Goal: Task Accomplishment & Management: Use online tool/utility

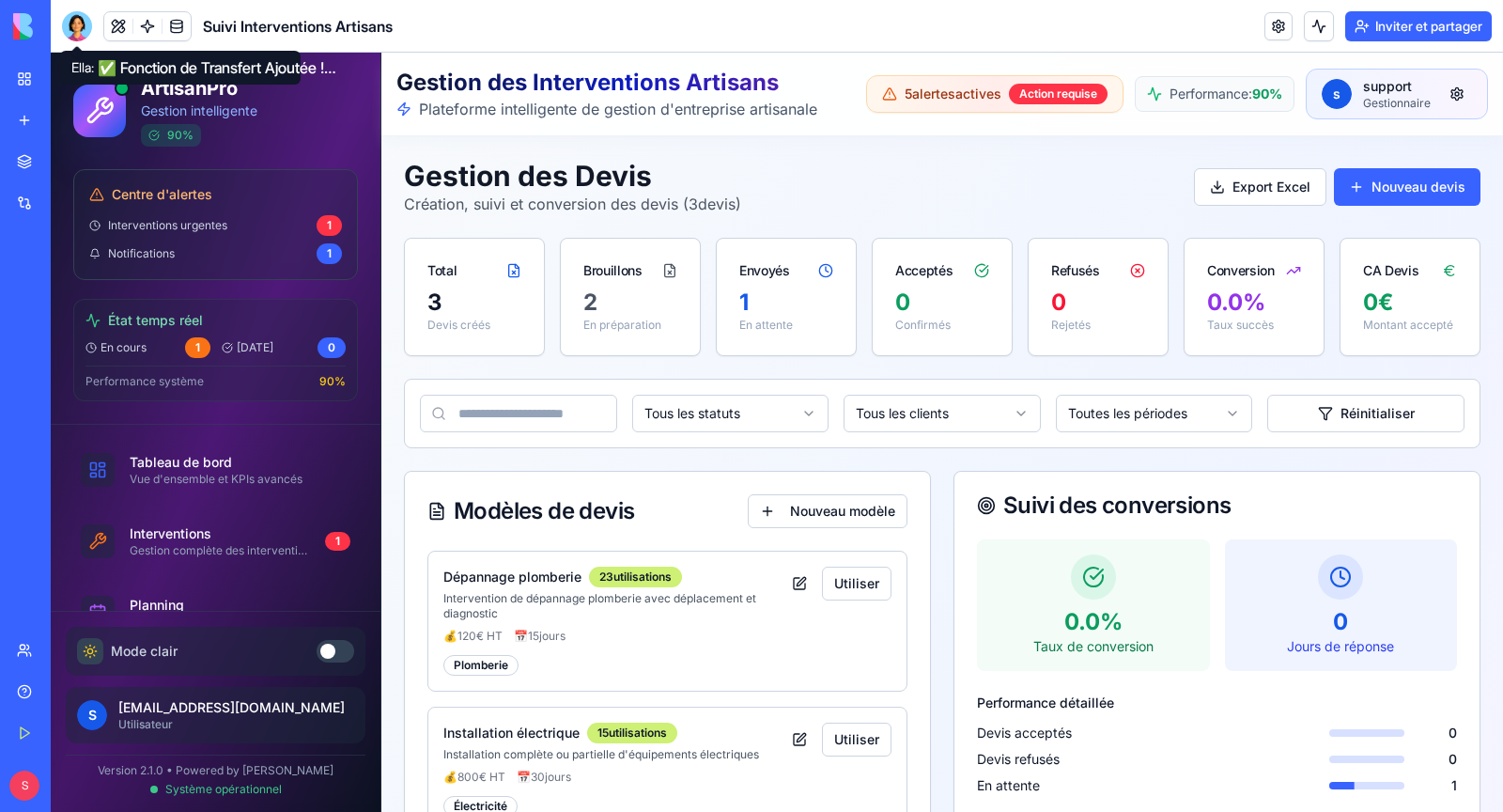
click at [78, 41] on span at bounding box center [76, 45] width 9 height 9
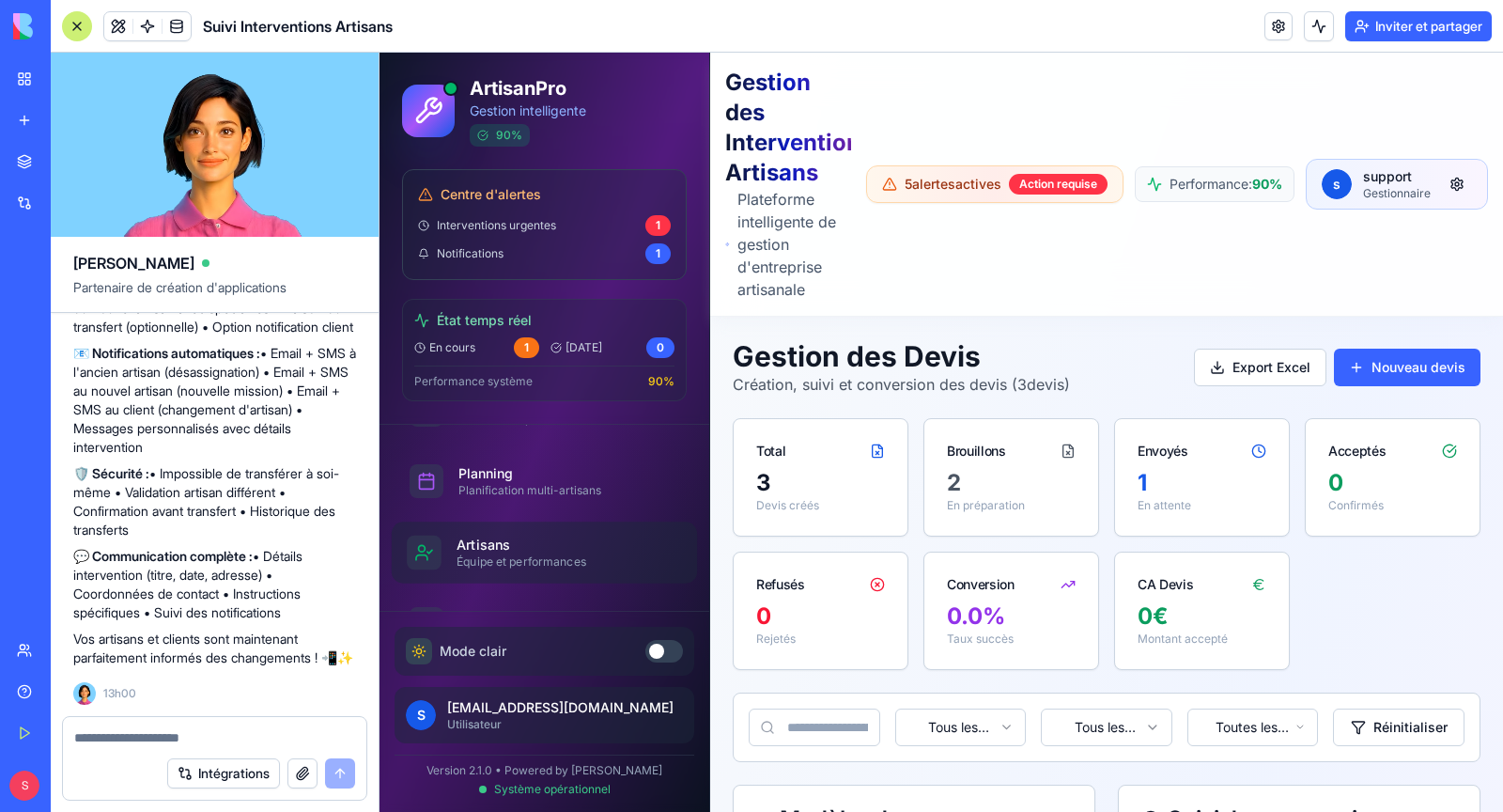
scroll to position [162, 0]
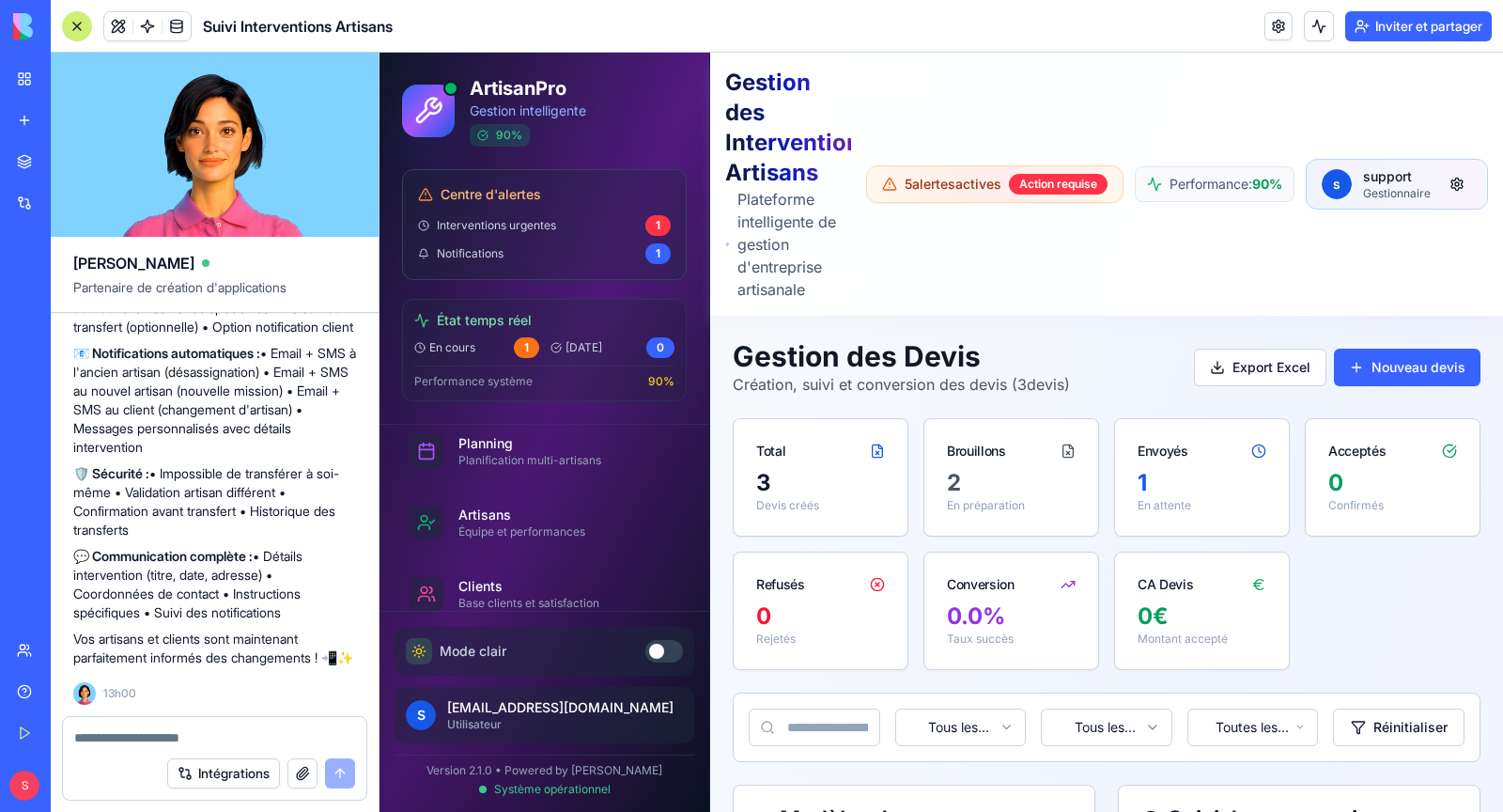
click at [151, 740] on textarea at bounding box center [214, 737] width 281 height 19
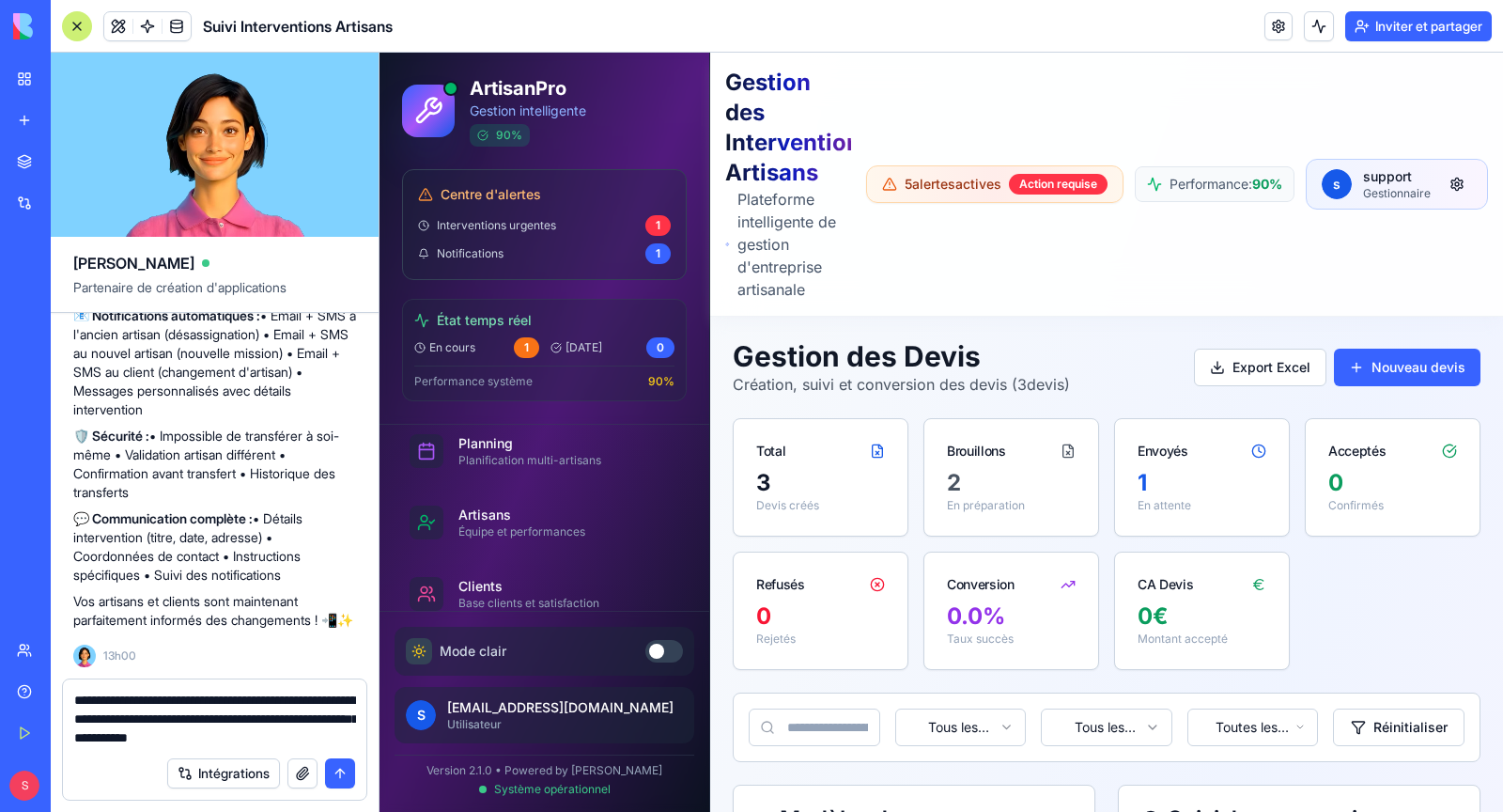
click at [239, 717] on textarea "**********" at bounding box center [215, 719] width 282 height 56
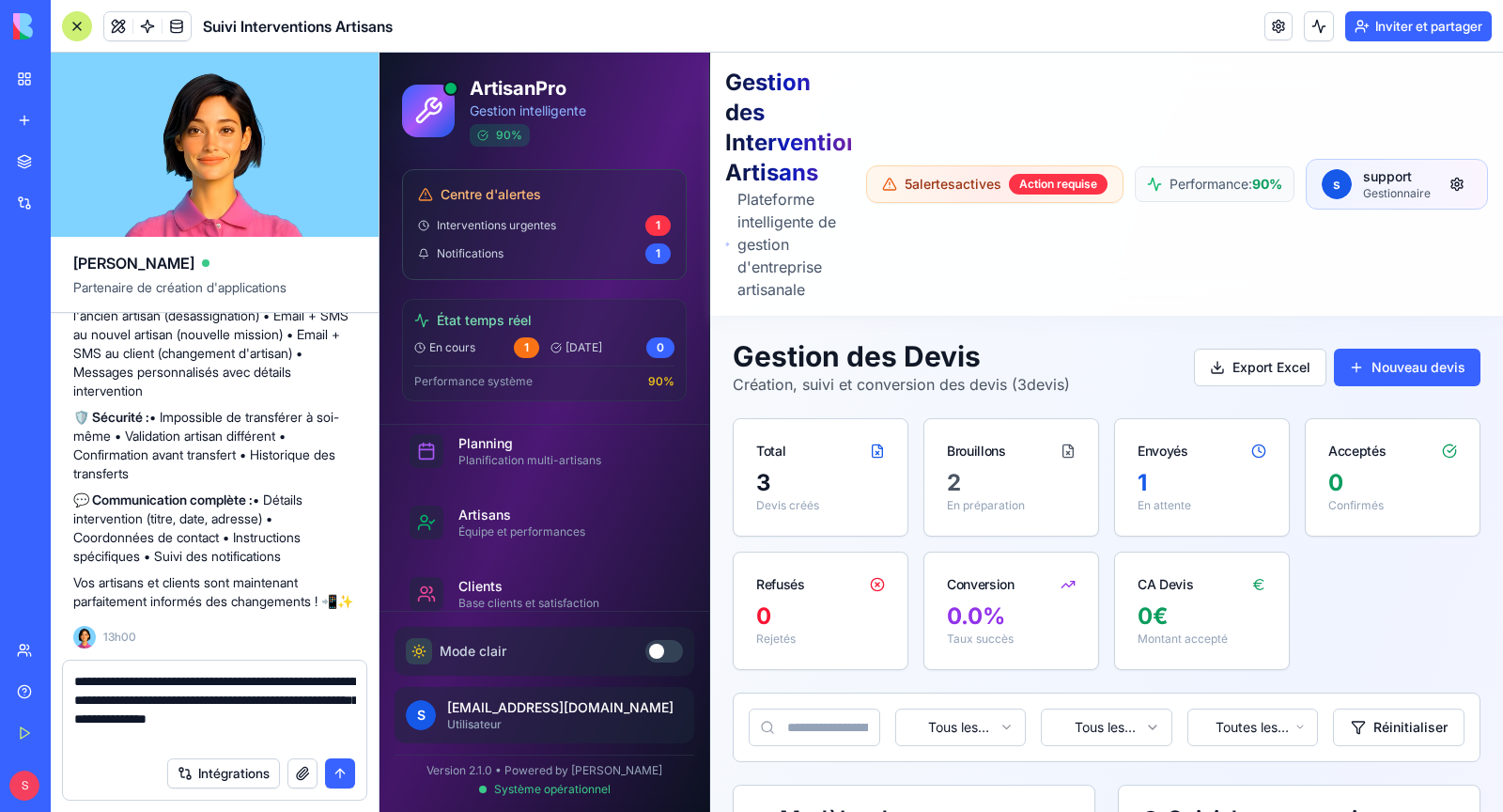
type textarea "**********"
click at [341, 770] on button "submit" at bounding box center [340, 773] width 30 height 30
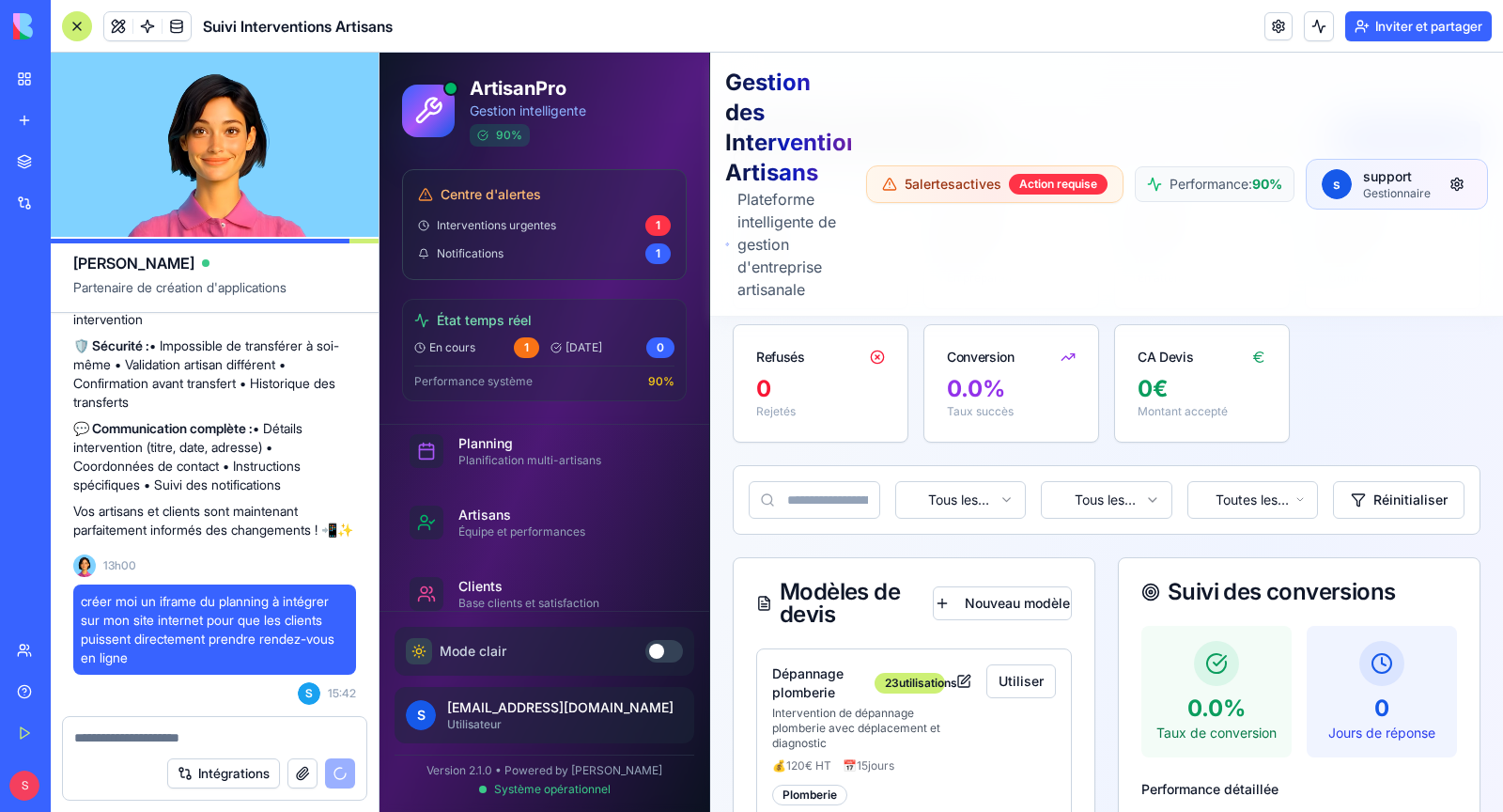
scroll to position [0, 0]
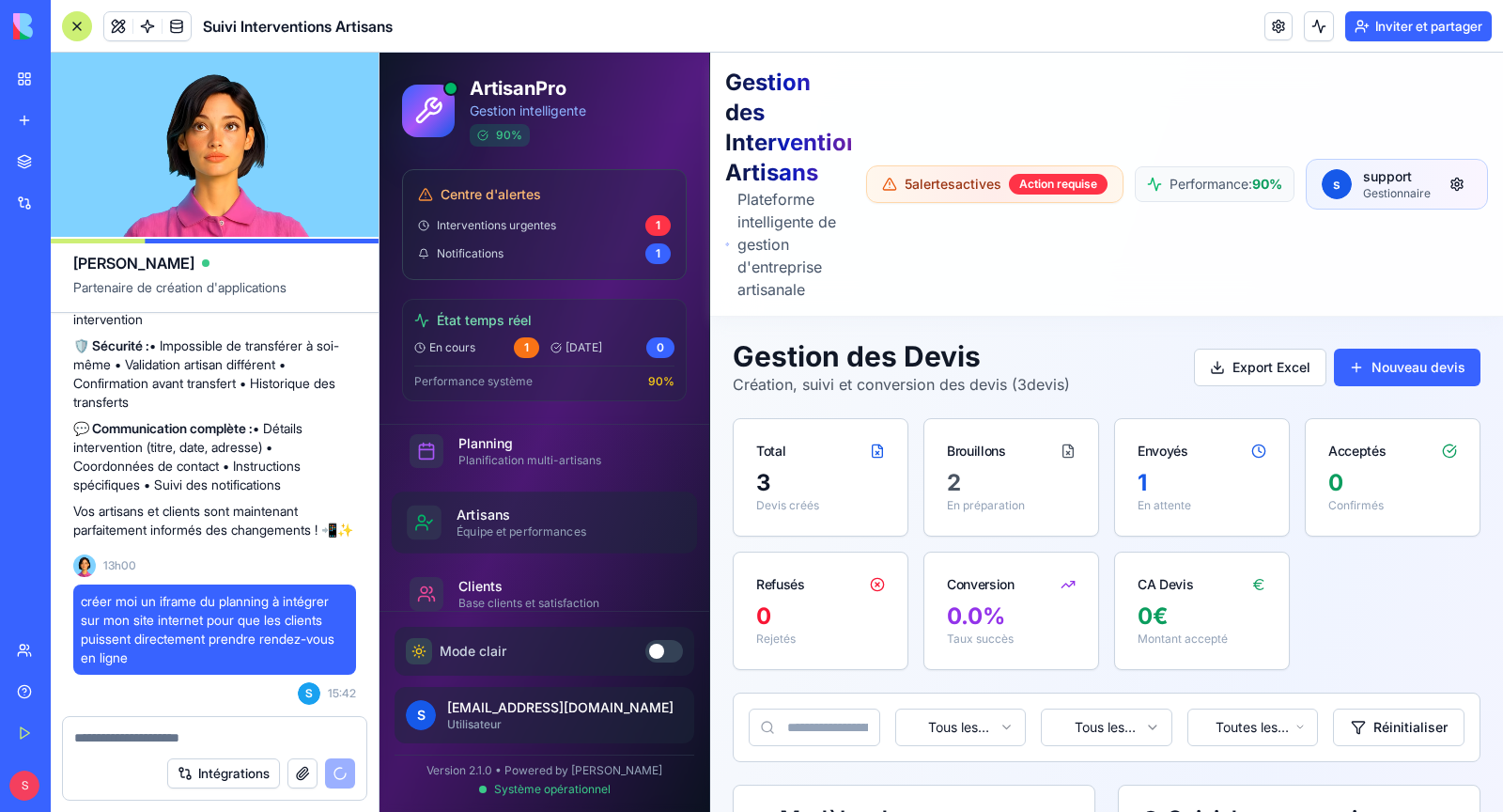
click at [572, 524] on div "Équipe et performances" at bounding box center [562, 531] width 210 height 15
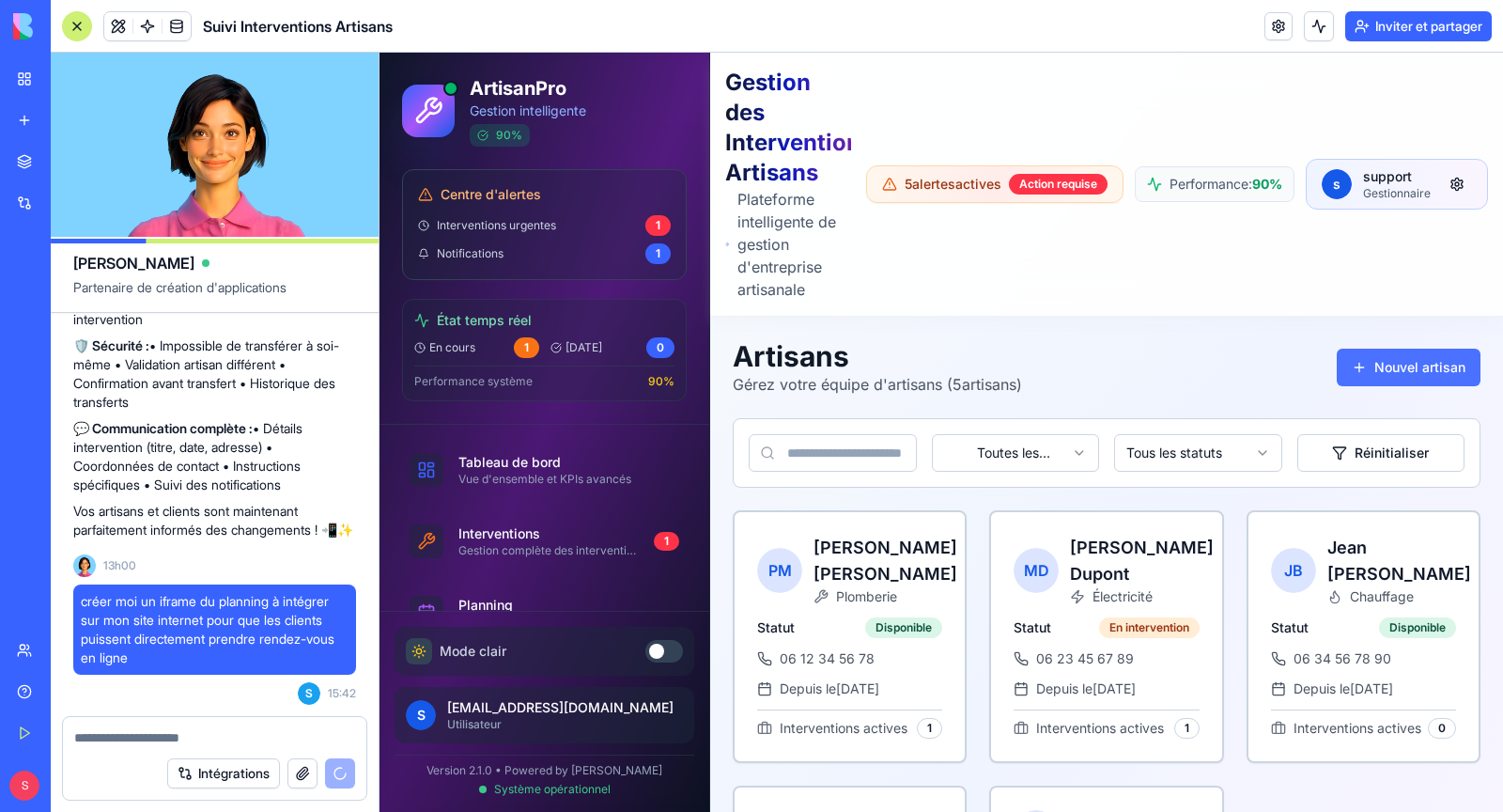
click at [1386, 362] on button "Nouvel artisan" at bounding box center [1409, 368] width 144 height 38
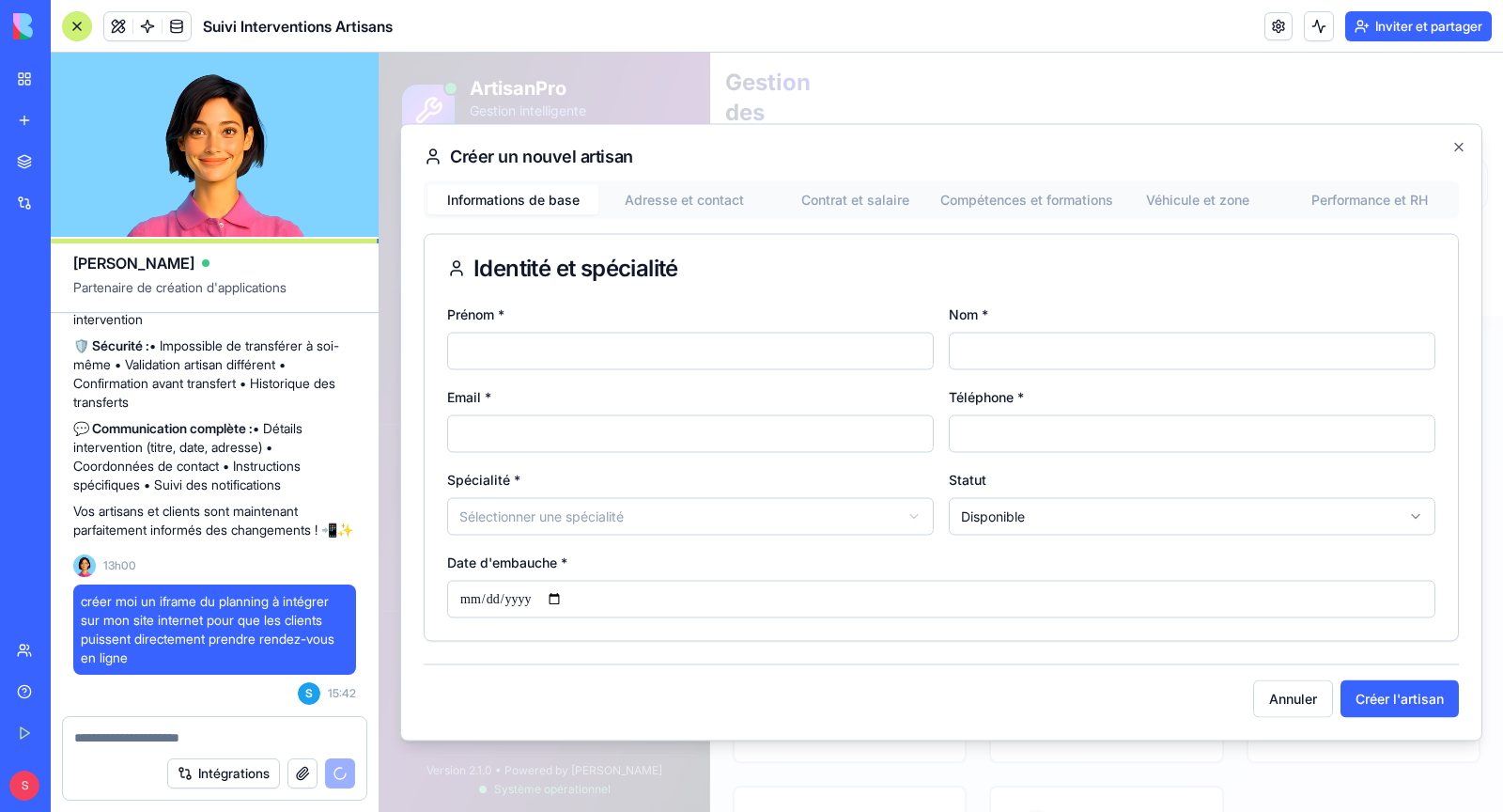
click at [1407, 207] on button "Performance et RH" at bounding box center [1369, 200] width 171 height 30
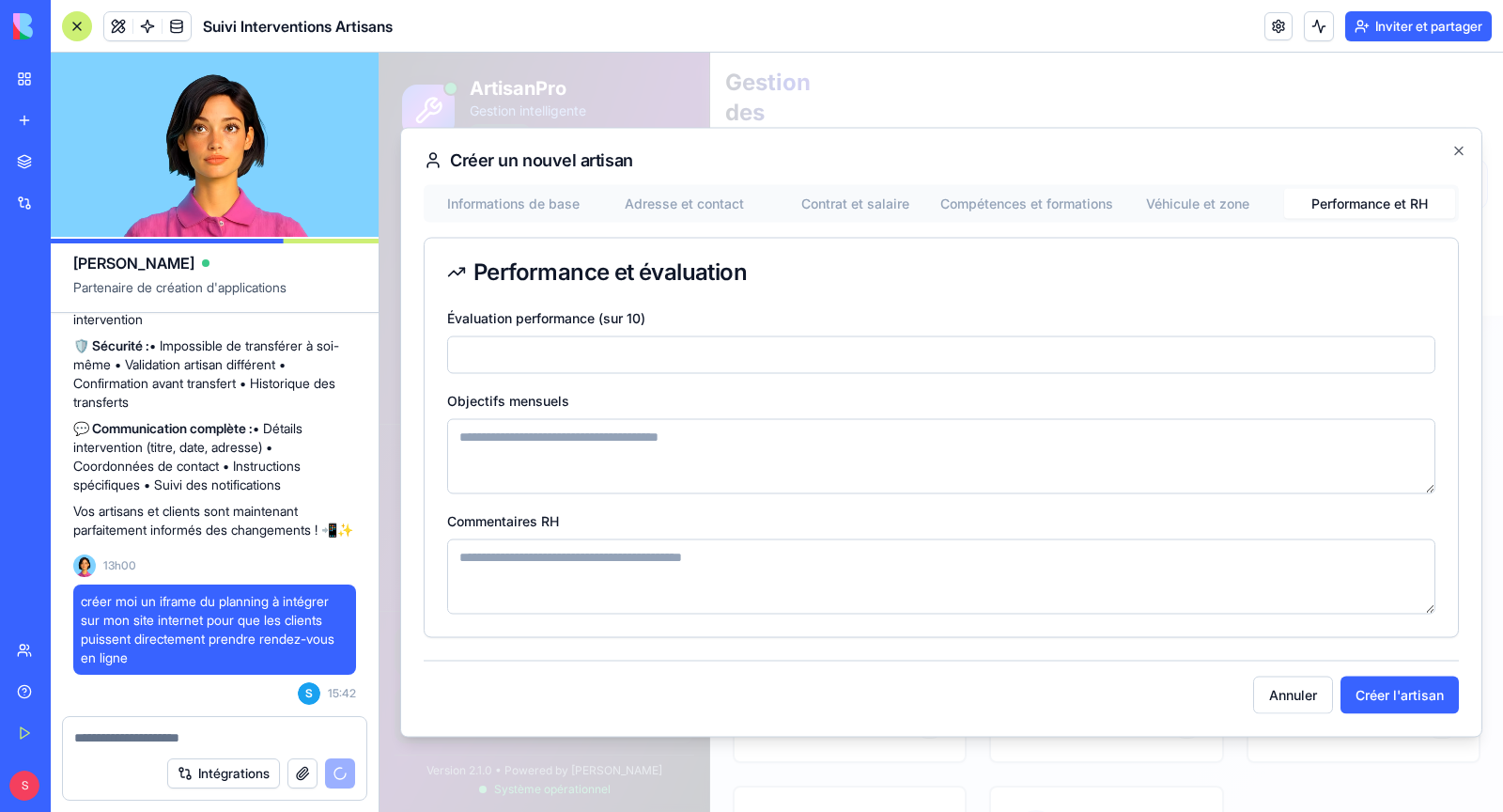
click at [787, 359] on input "*" at bounding box center [941, 355] width 988 height 38
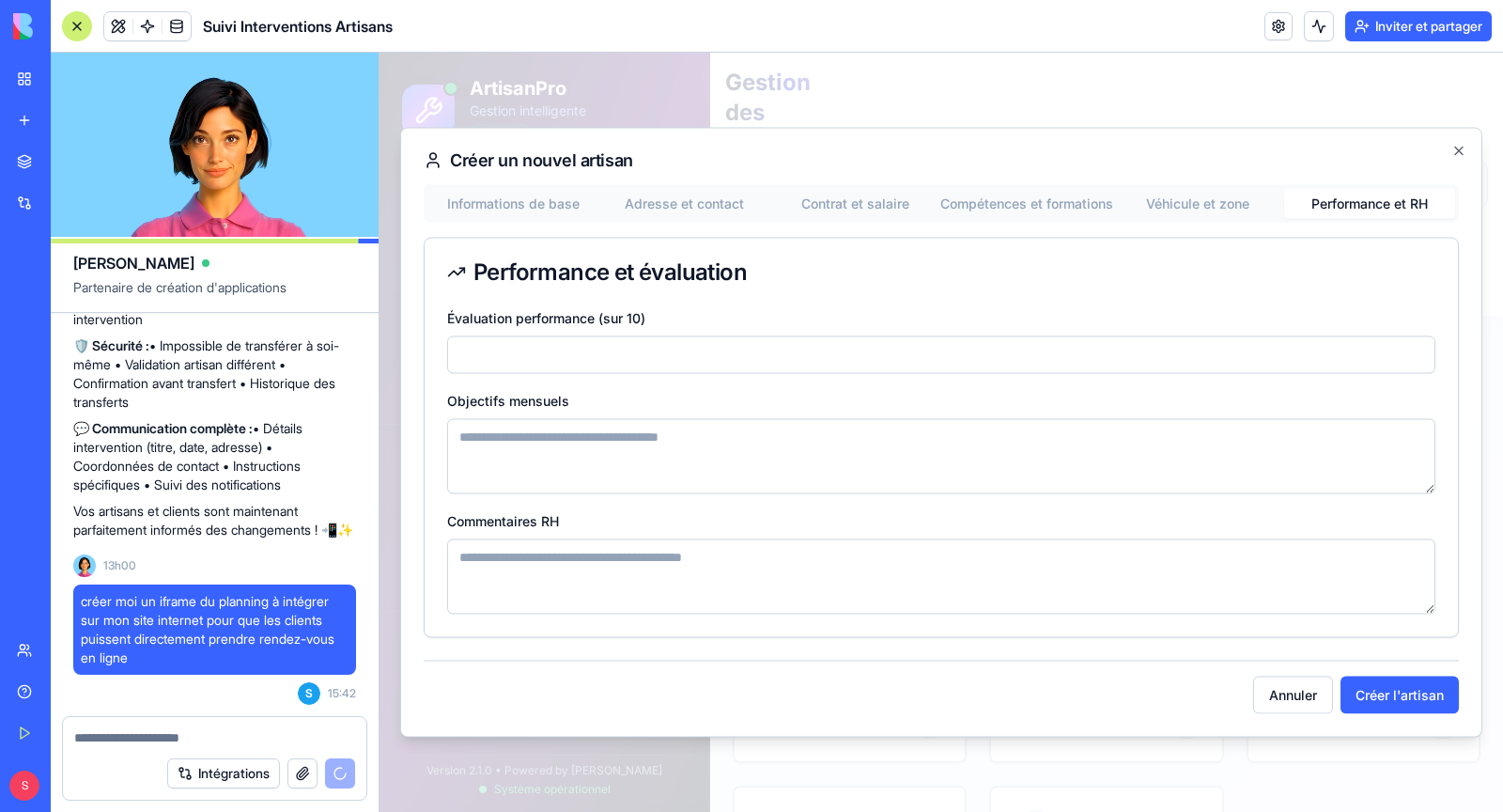
click at [728, 454] on textarea "Objectifs mensuels" at bounding box center [941, 456] width 988 height 75
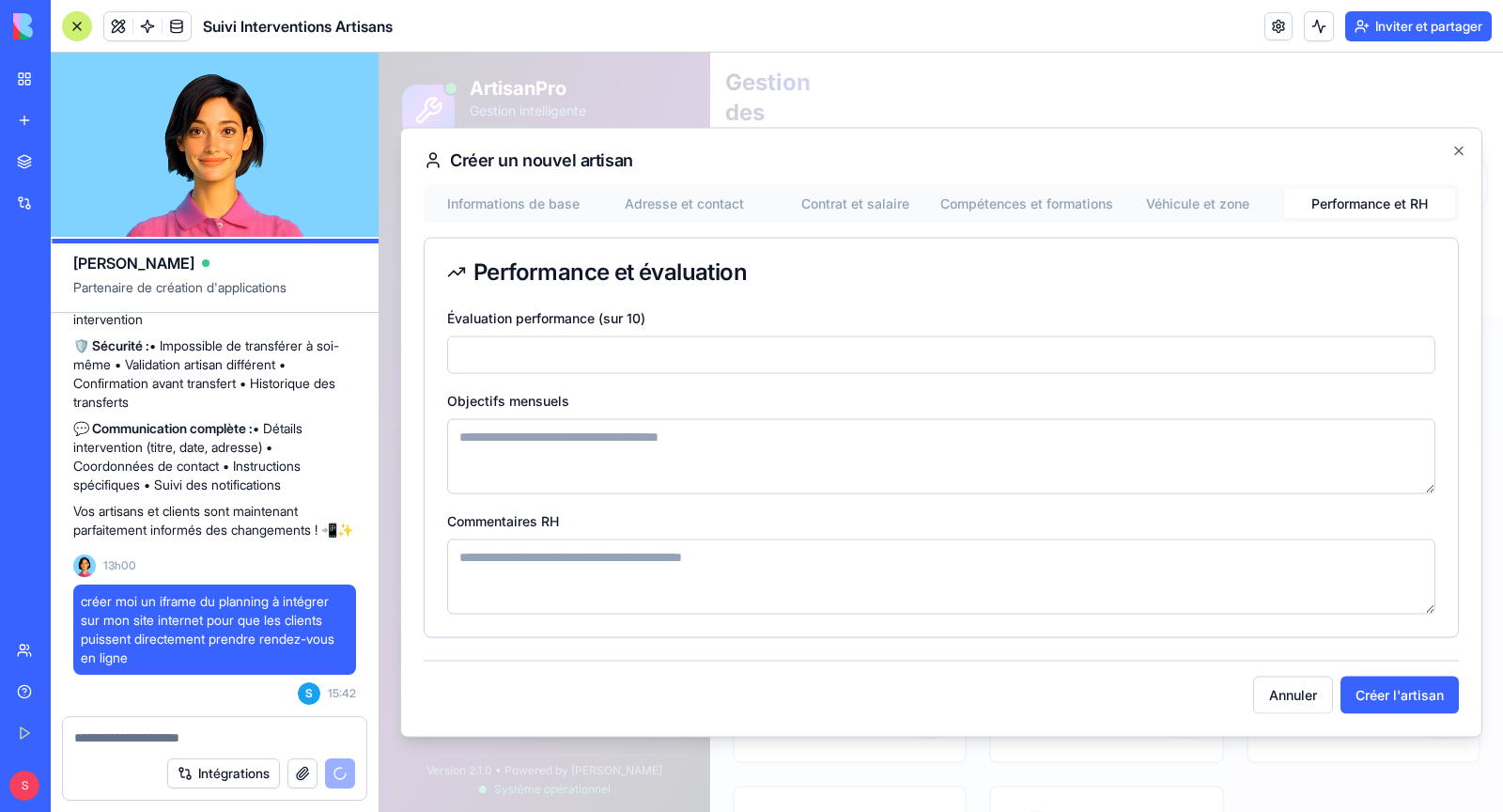
click at [711, 571] on textarea "Commentaires RH" at bounding box center [941, 576] width 988 height 75
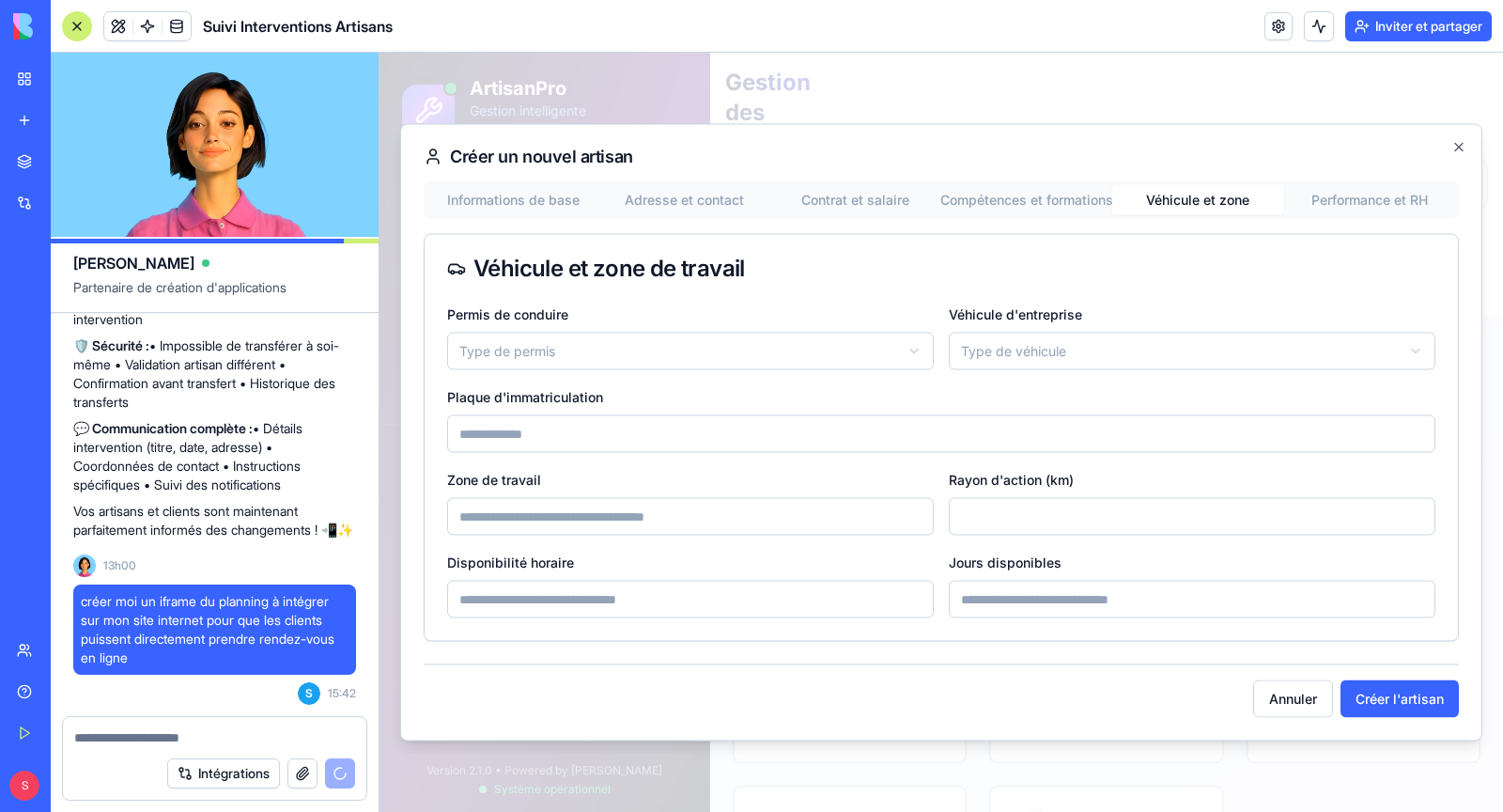
click at [1216, 208] on button "Véhicule et zone" at bounding box center [1197, 200] width 171 height 30
click at [1465, 148] on icon "button" at bounding box center [1459, 147] width 15 height 15
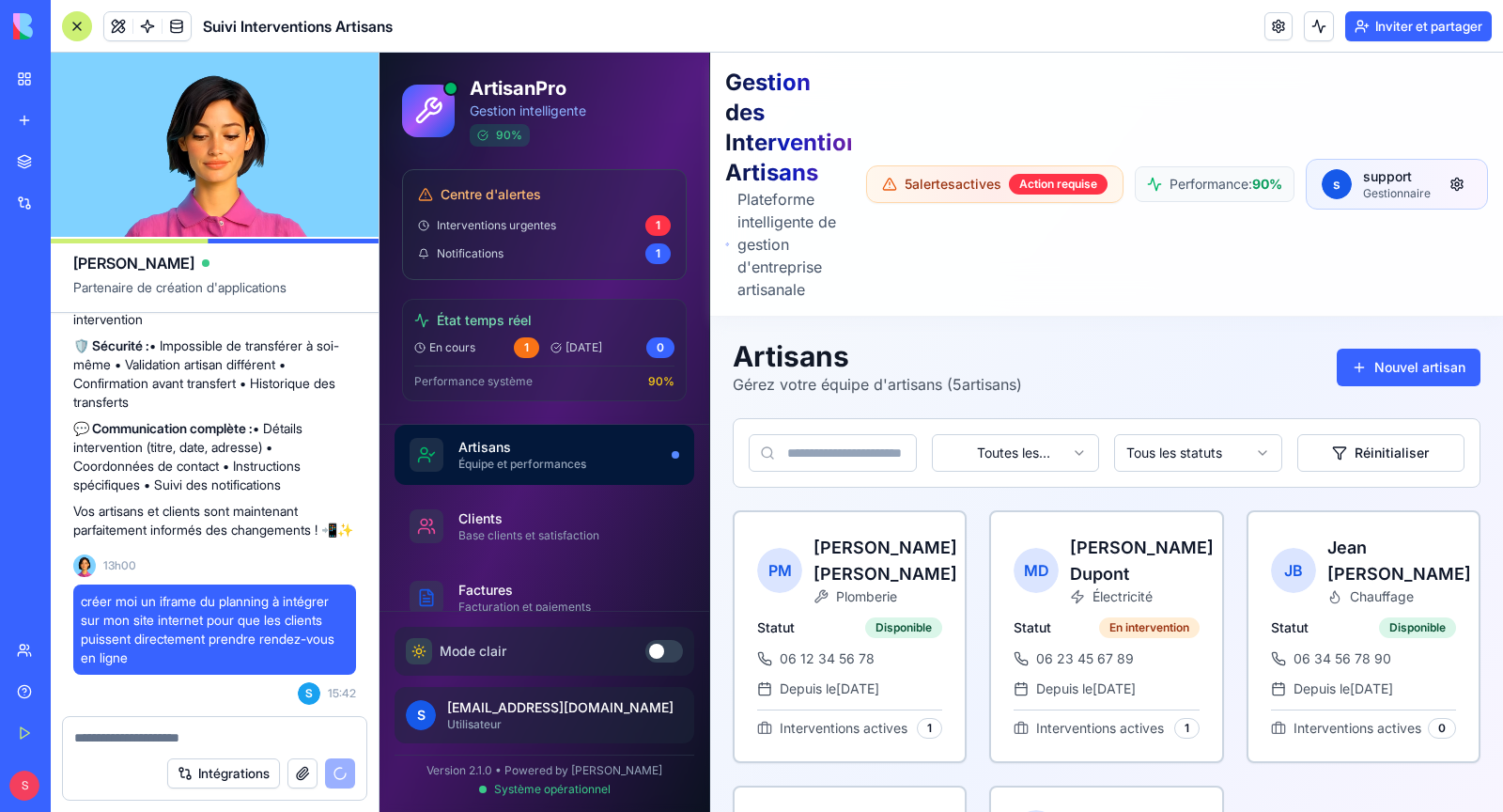
scroll to position [244, 0]
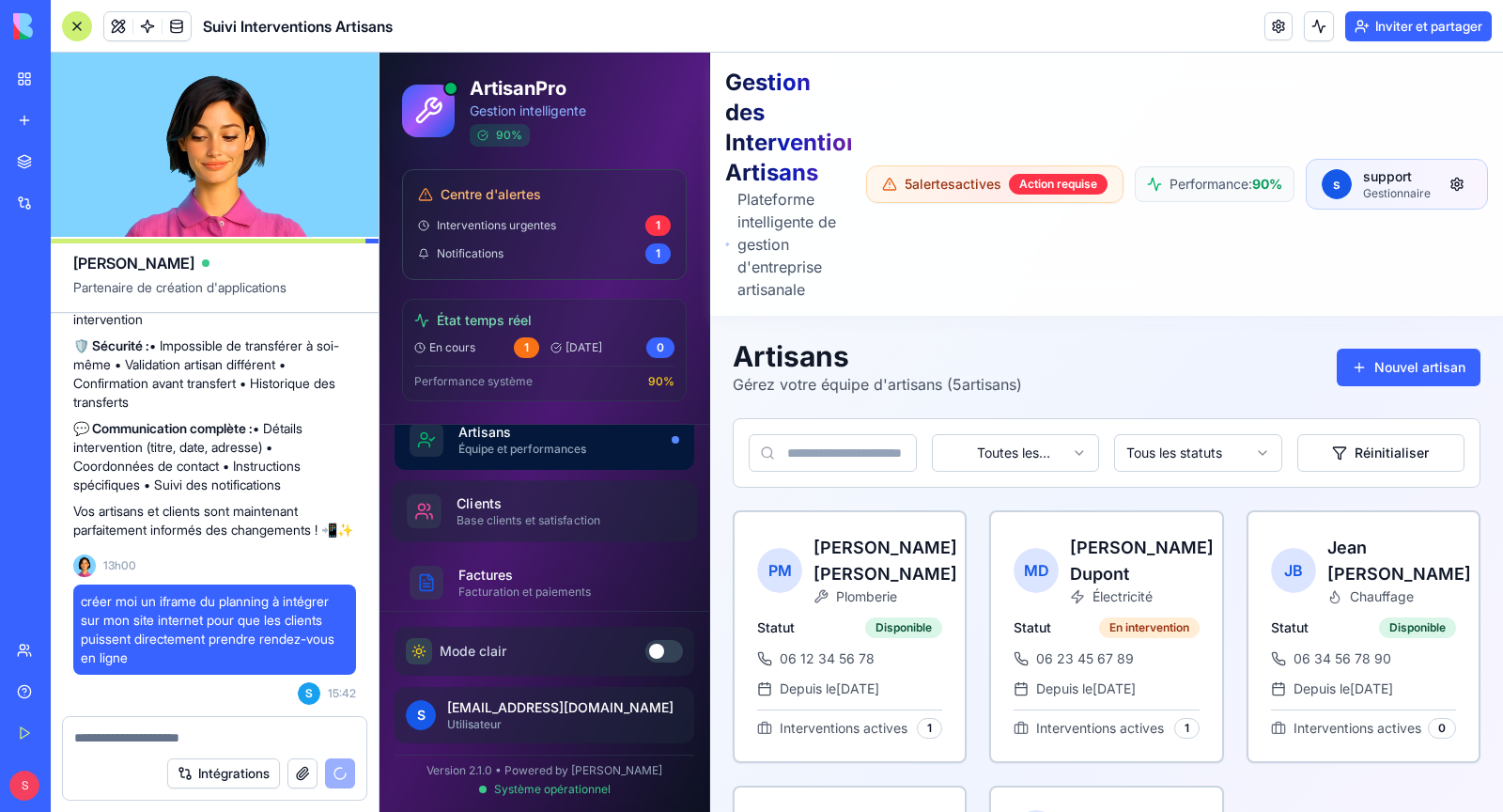
click at [539, 520] on div "Base clients et satisfaction" at bounding box center [562, 520] width 210 height 15
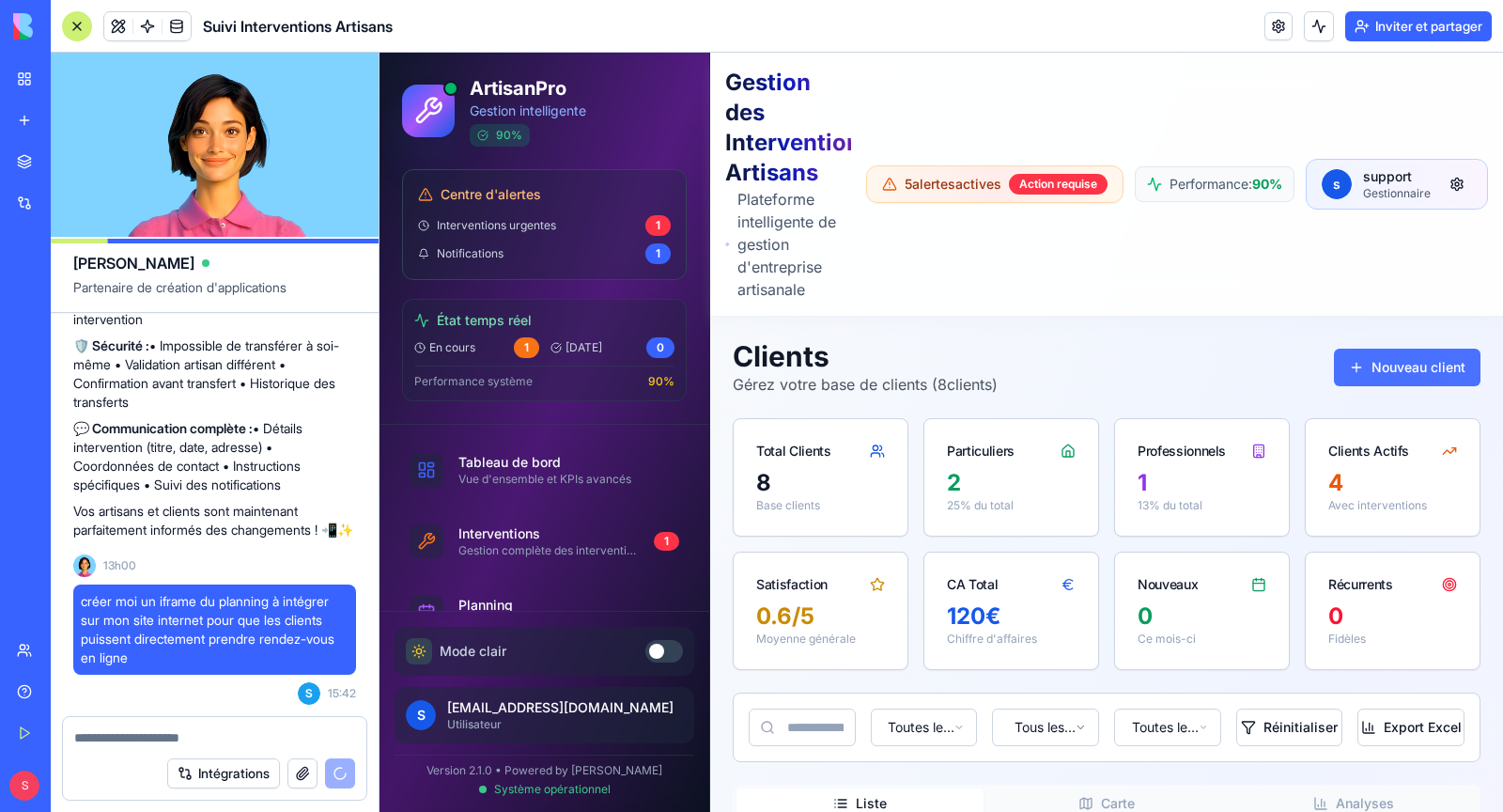
click at [1402, 373] on button "Nouveau client" at bounding box center [1407, 368] width 147 height 38
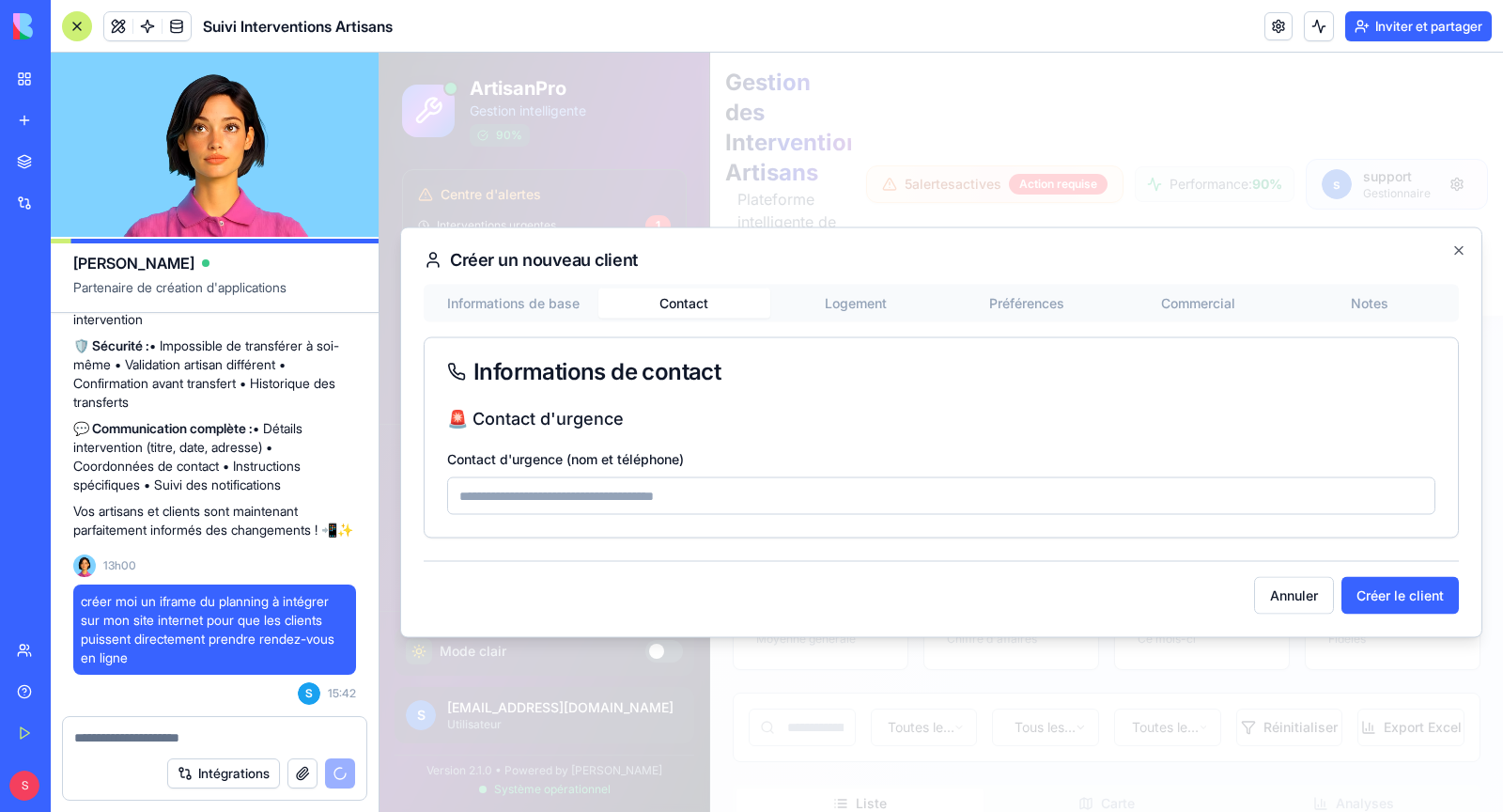
click at [629, 505] on input "Contact d'urgence (nom et téléphone)" at bounding box center [941, 496] width 988 height 38
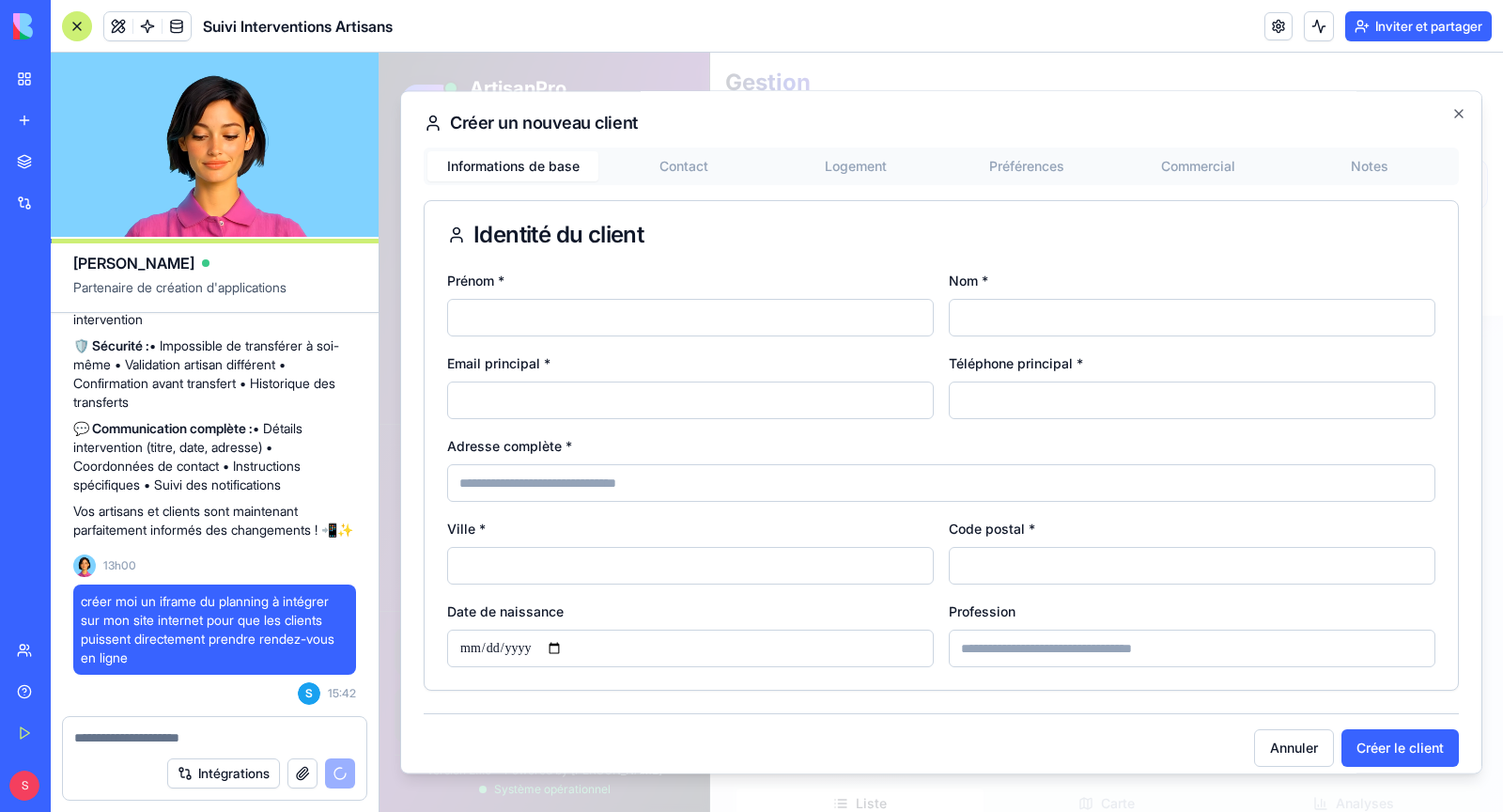
click at [556, 293] on div "Informations de base Contact Logement Préférences Commercial Notes Identité du …" at bounding box center [941, 419] width 1035 height 543
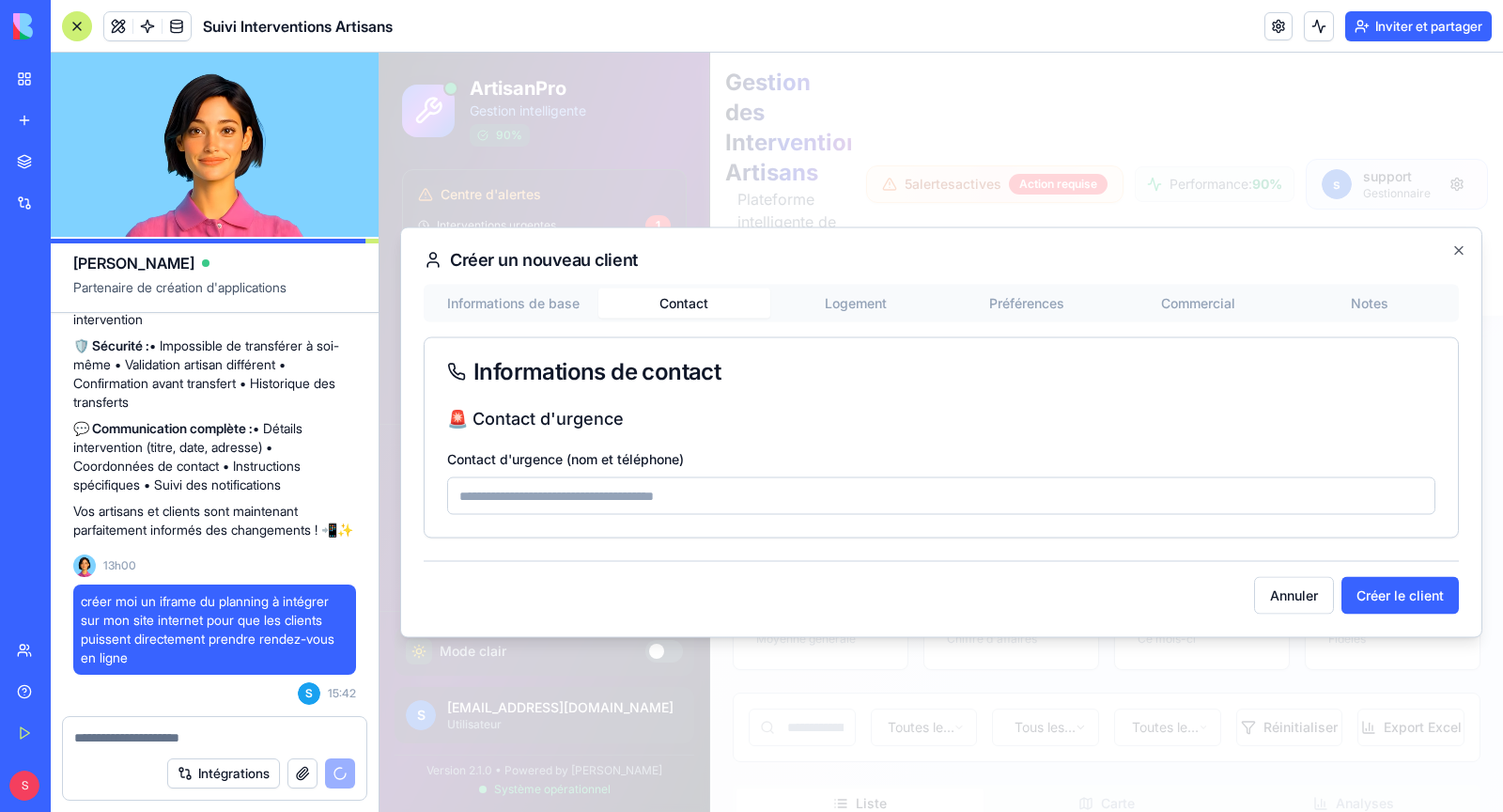
scroll to position [12266, 0]
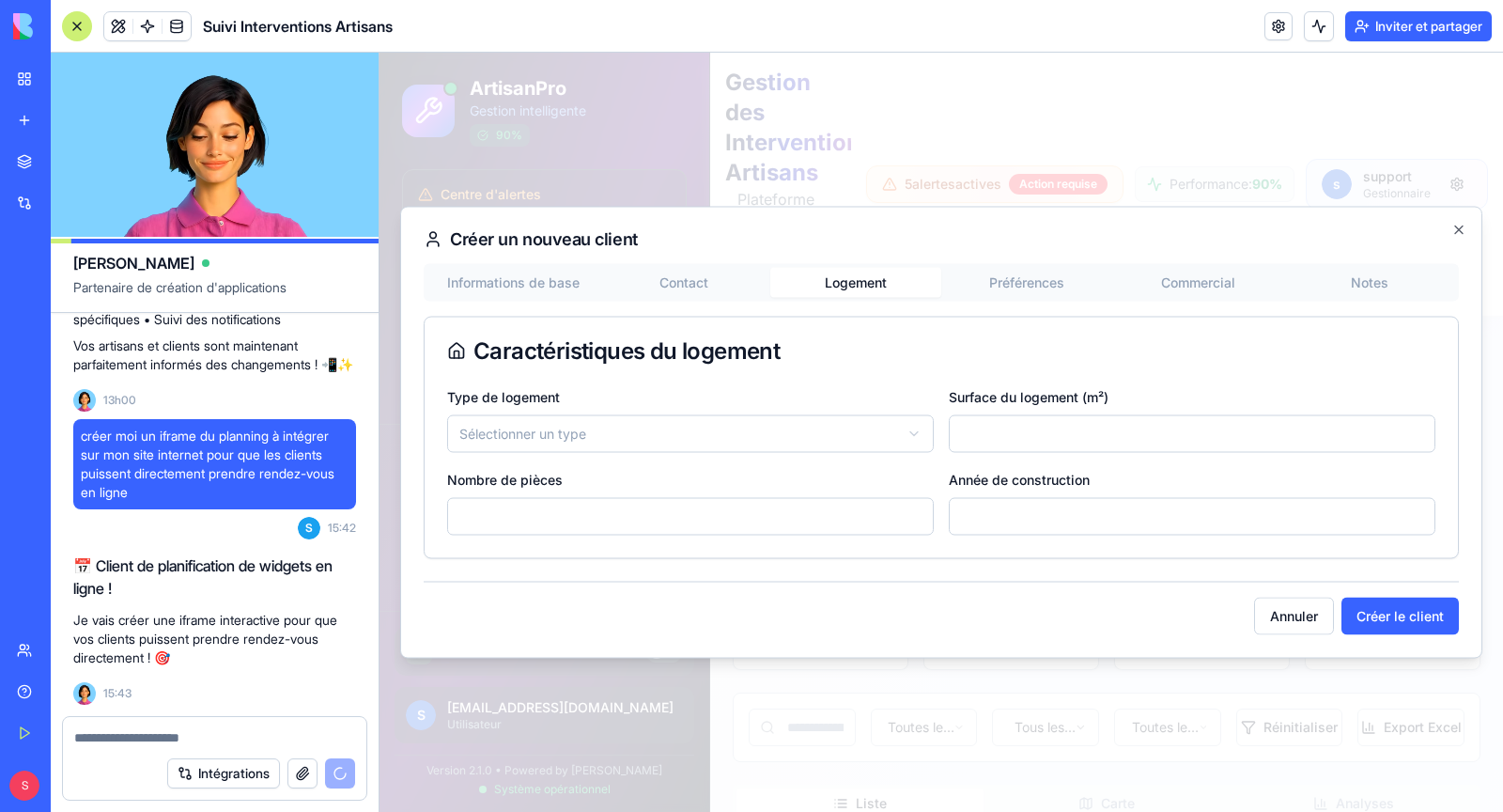
click at [853, 308] on div "**********" at bounding box center [941, 411] width 1035 height 295
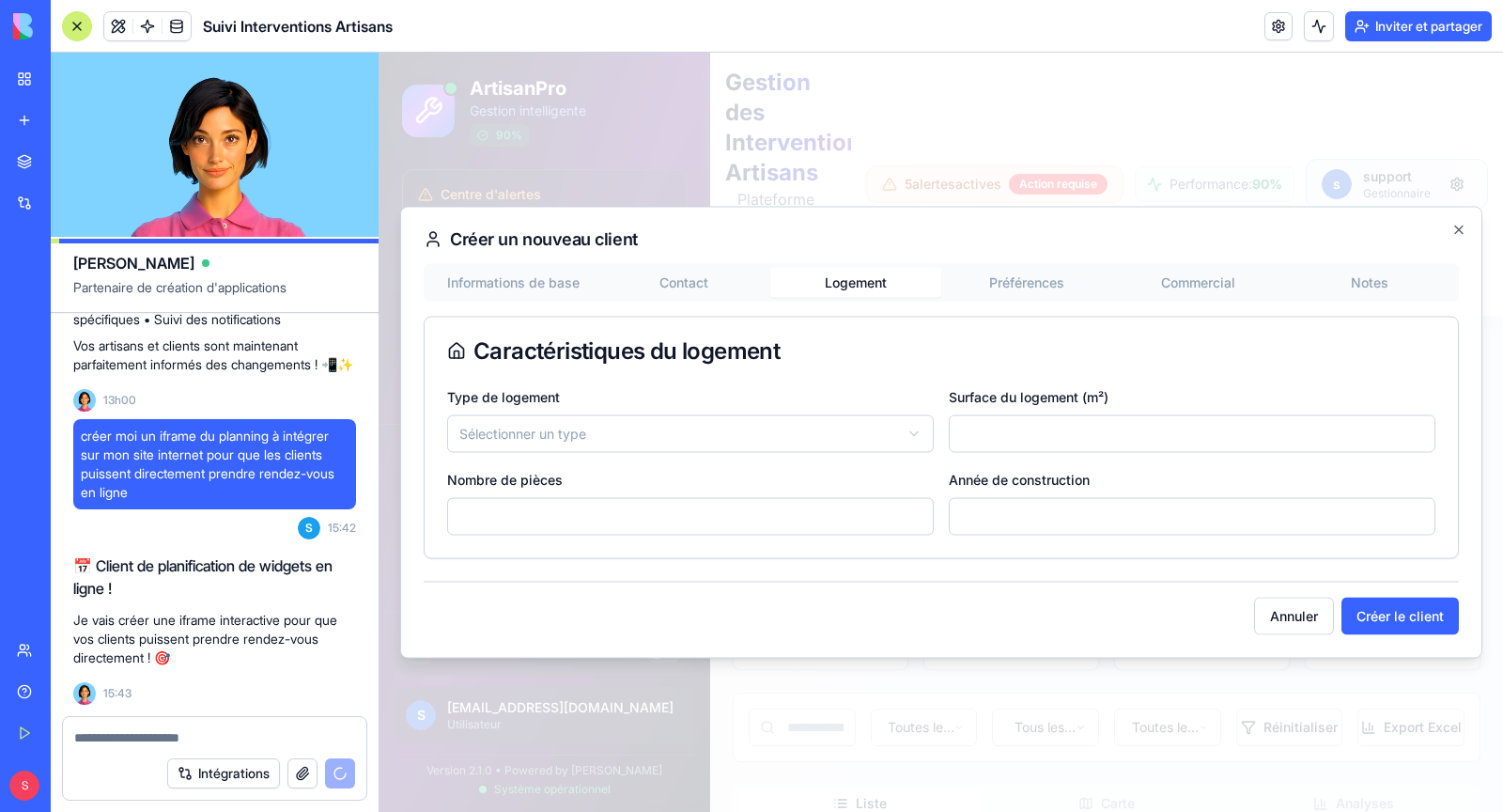
click at [1029, 288] on div "**********" at bounding box center [941, 411] width 1035 height 295
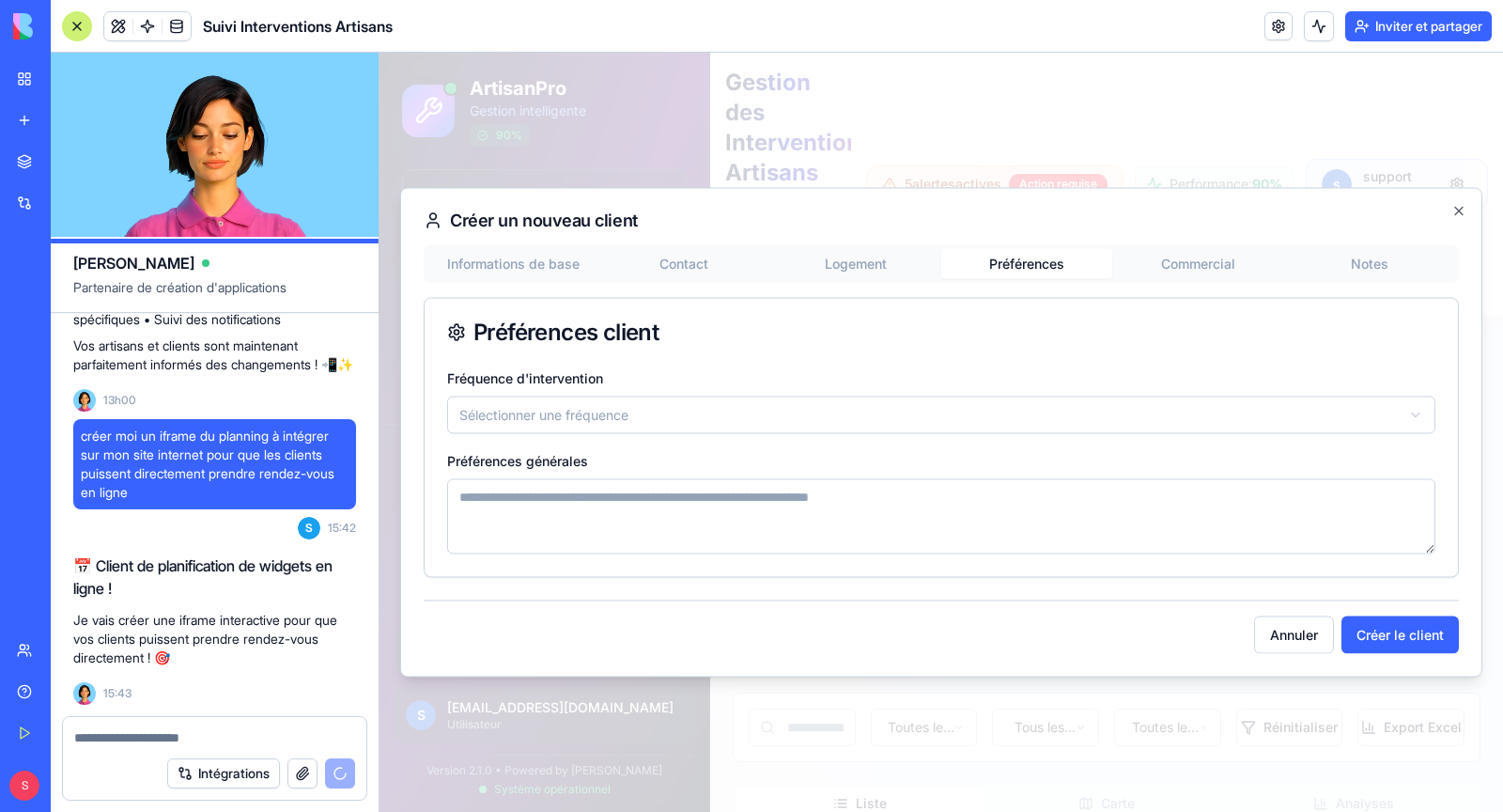
click at [650, 527] on textarea "Préférences générales" at bounding box center [941, 516] width 988 height 75
click at [1188, 257] on div "Informations de base Contact Logement Préférences Commercial Notes" at bounding box center [941, 264] width 1035 height 38
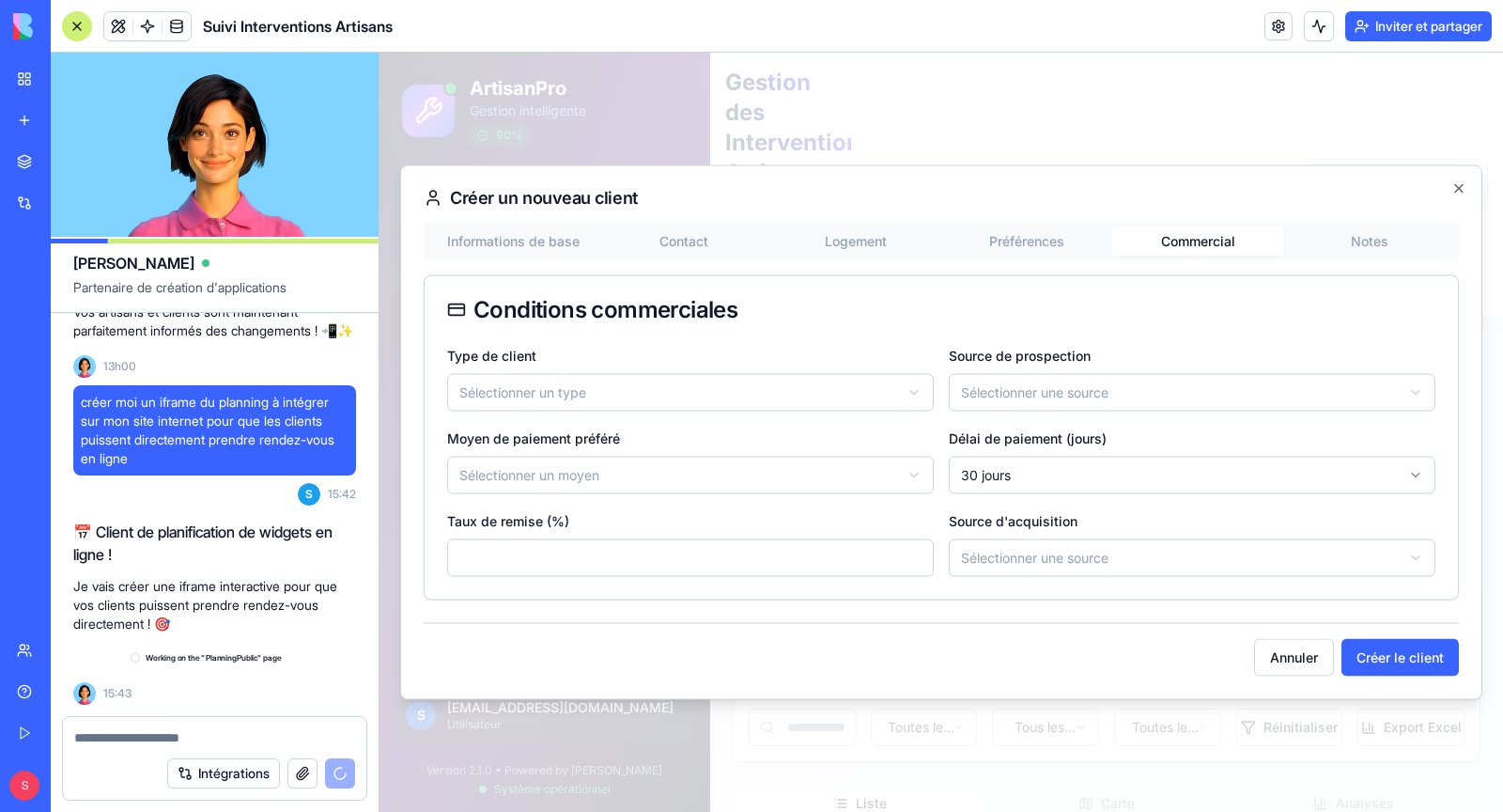
scroll to position [12322, 0]
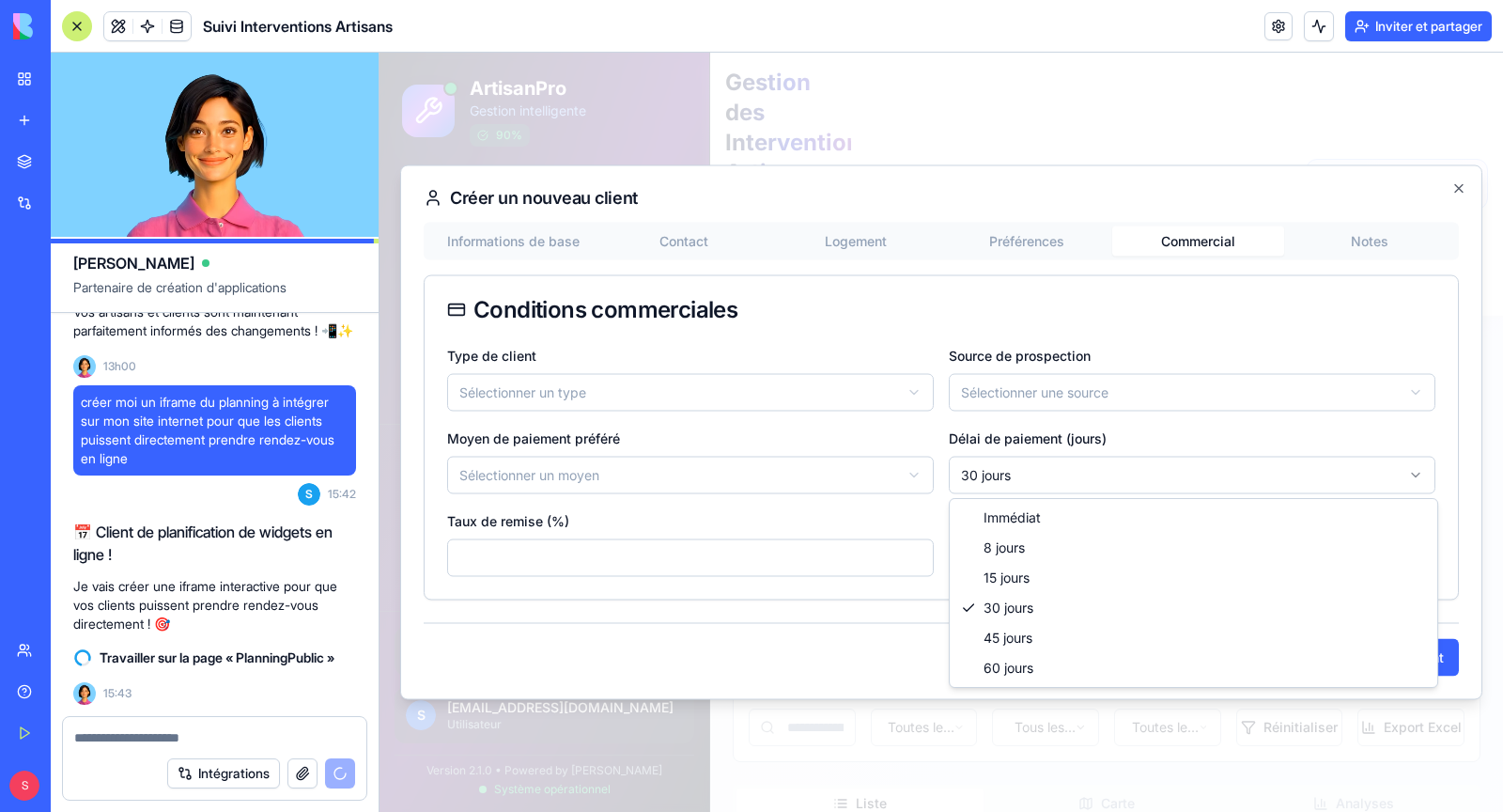
select select "*"
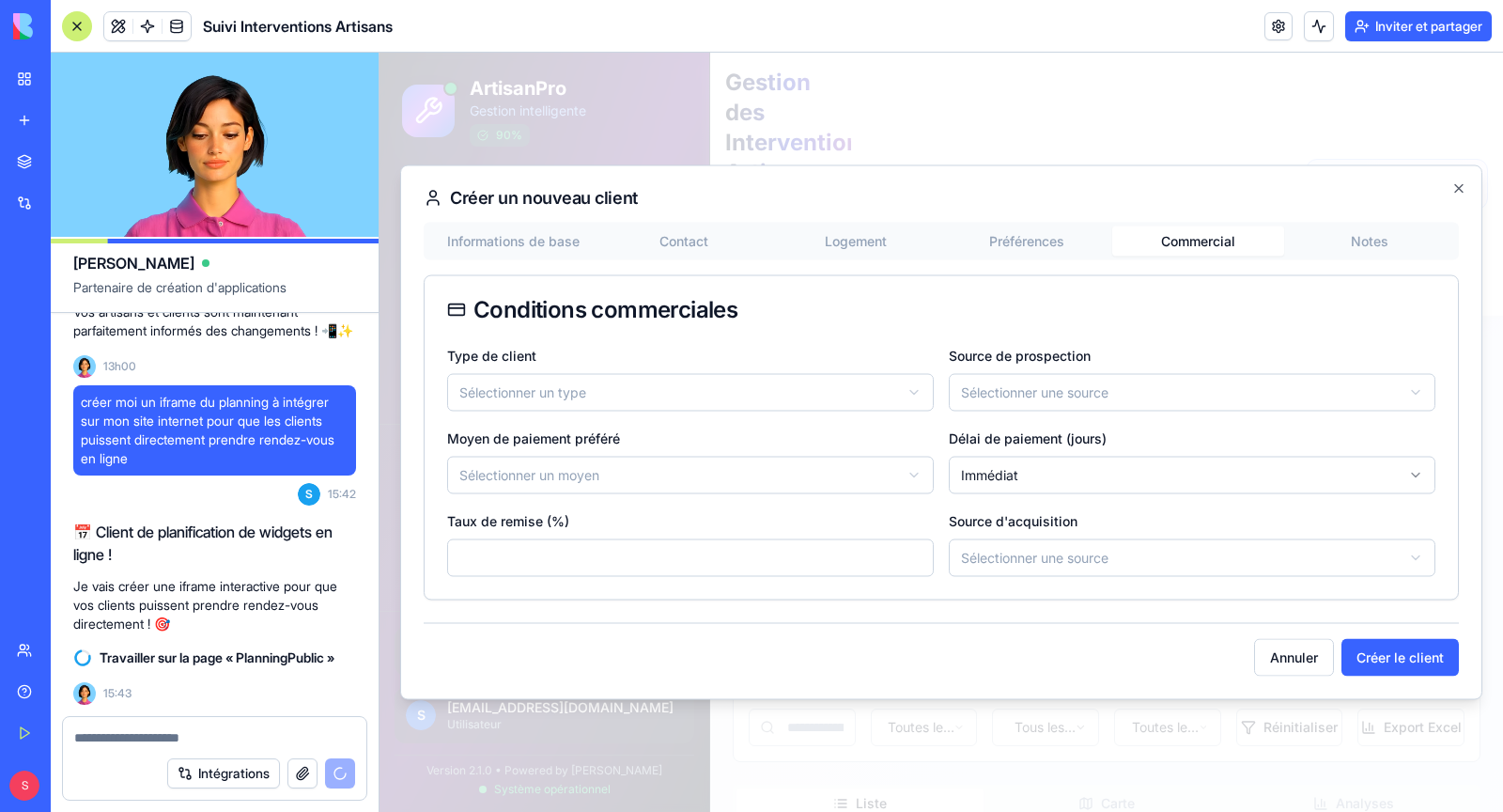
click at [634, 567] on input "*" at bounding box center [690, 558] width 487 height 38
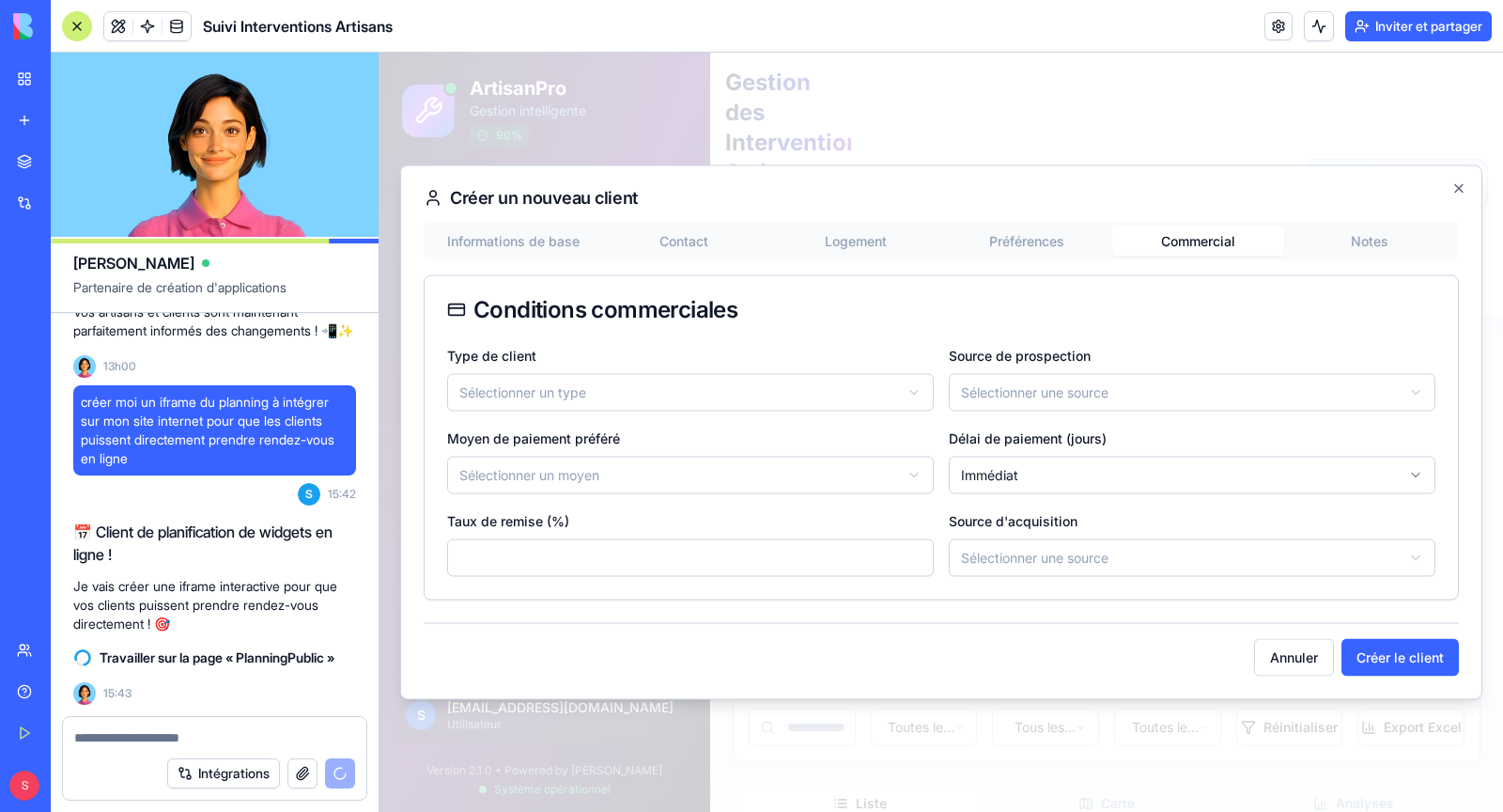
click at [1340, 240] on button "Notes" at bounding box center [1369, 241] width 171 height 30
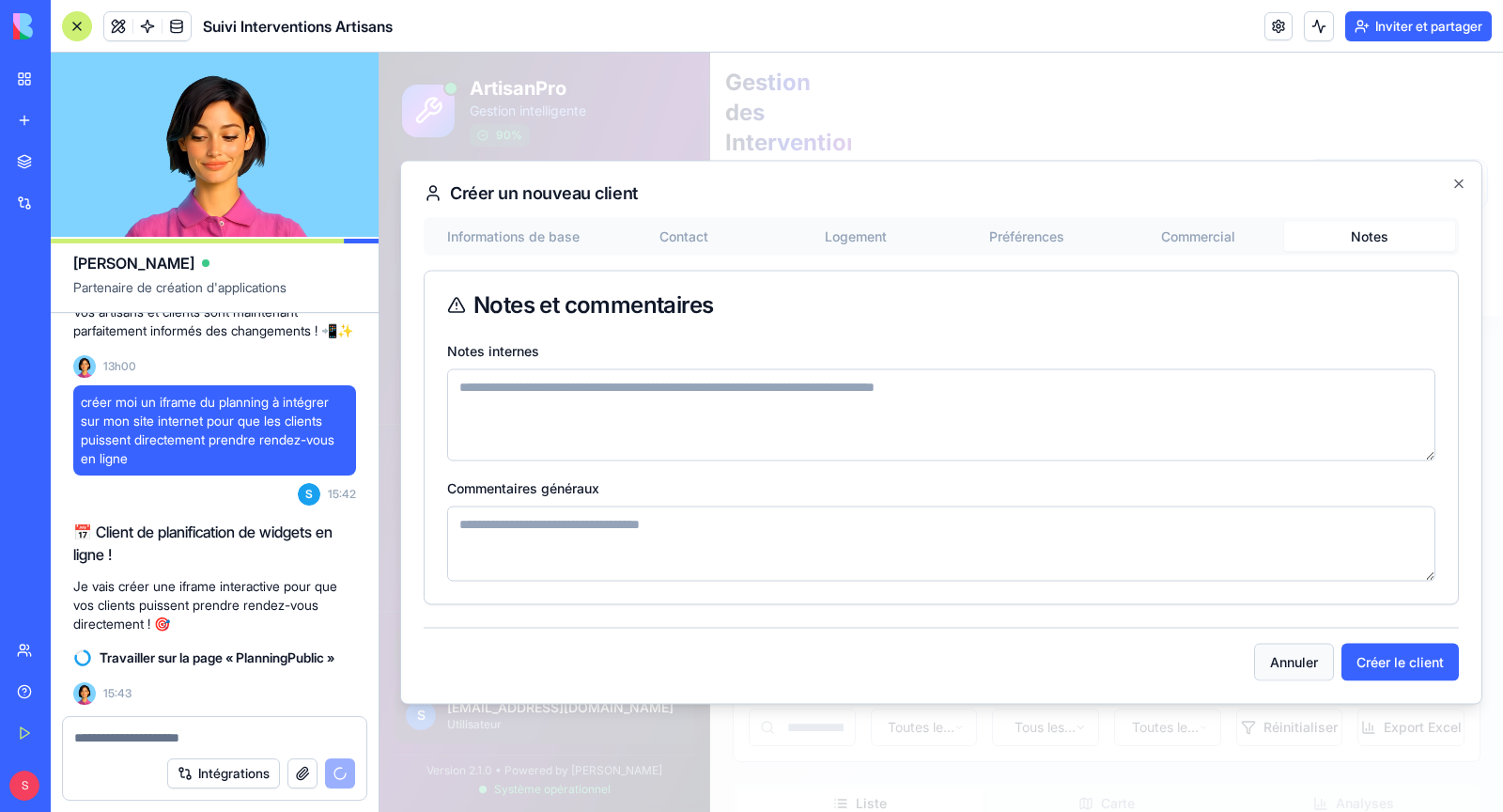
click at [1293, 647] on button "Annuler" at bounding box center [1294, 663] width 80 height 38
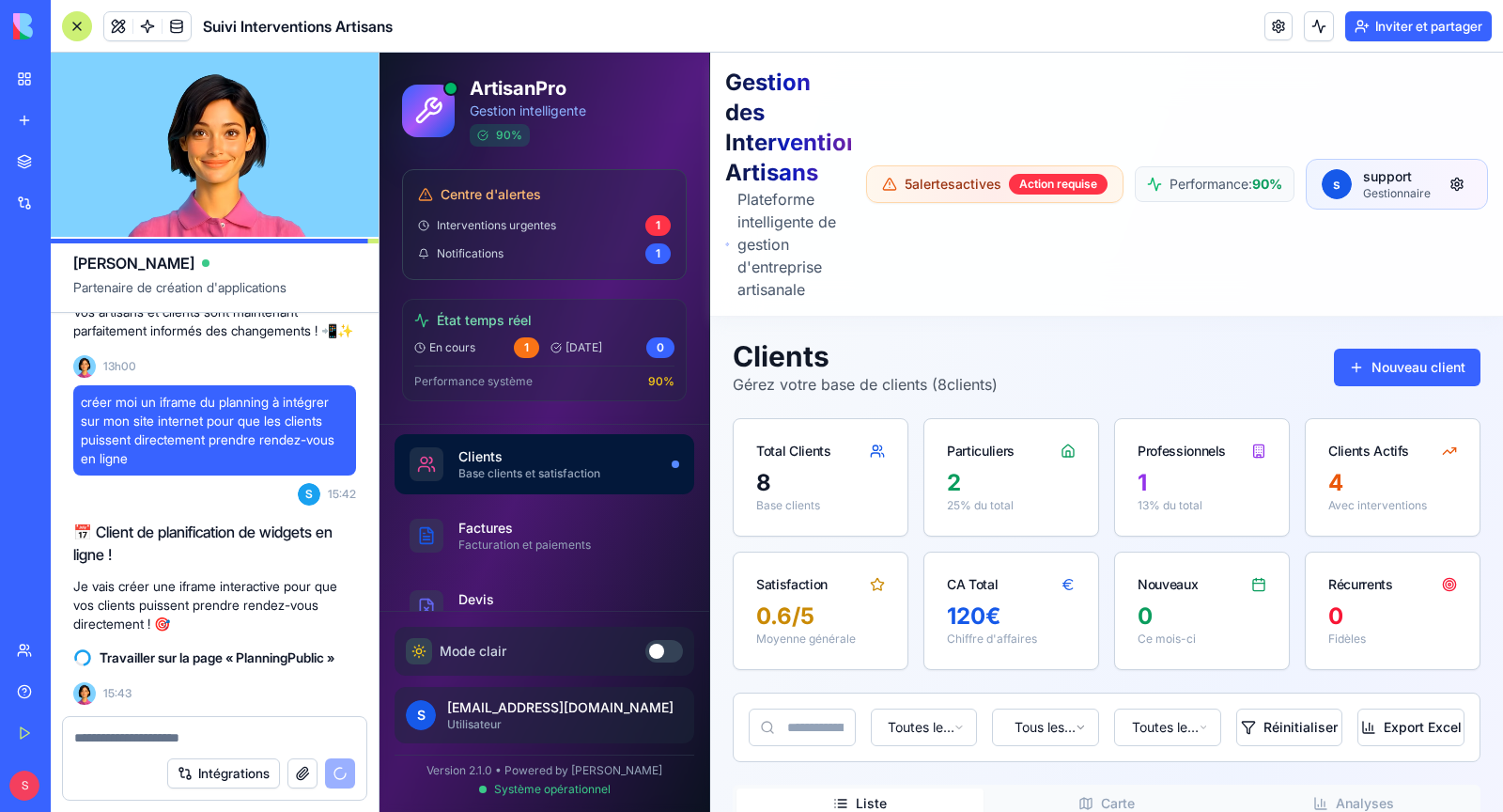
scroll to position [340, 0]
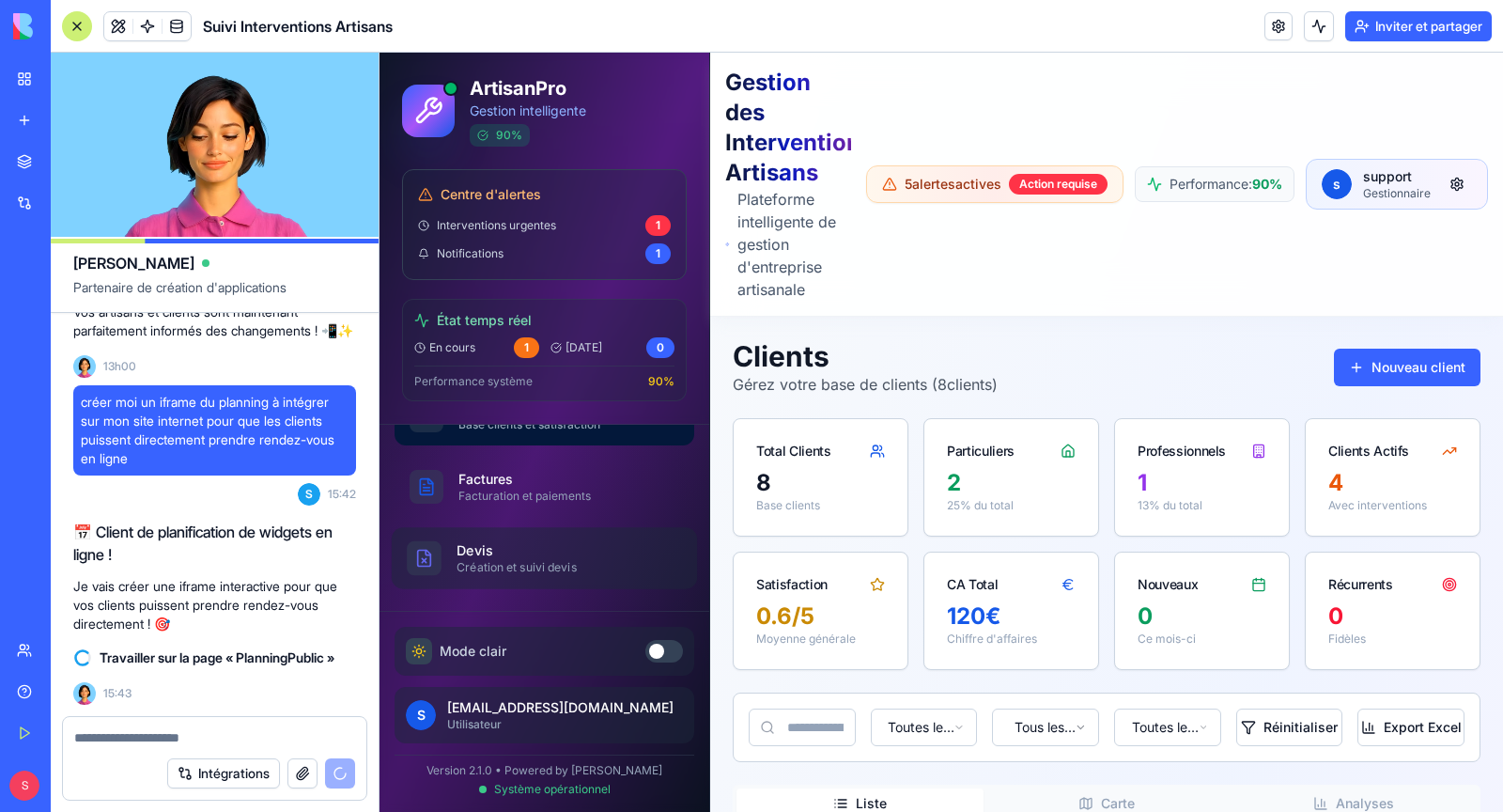
click at [509, 560] on div "Création et suivi devis" at bounding box center [562, 567] width 210 height 15
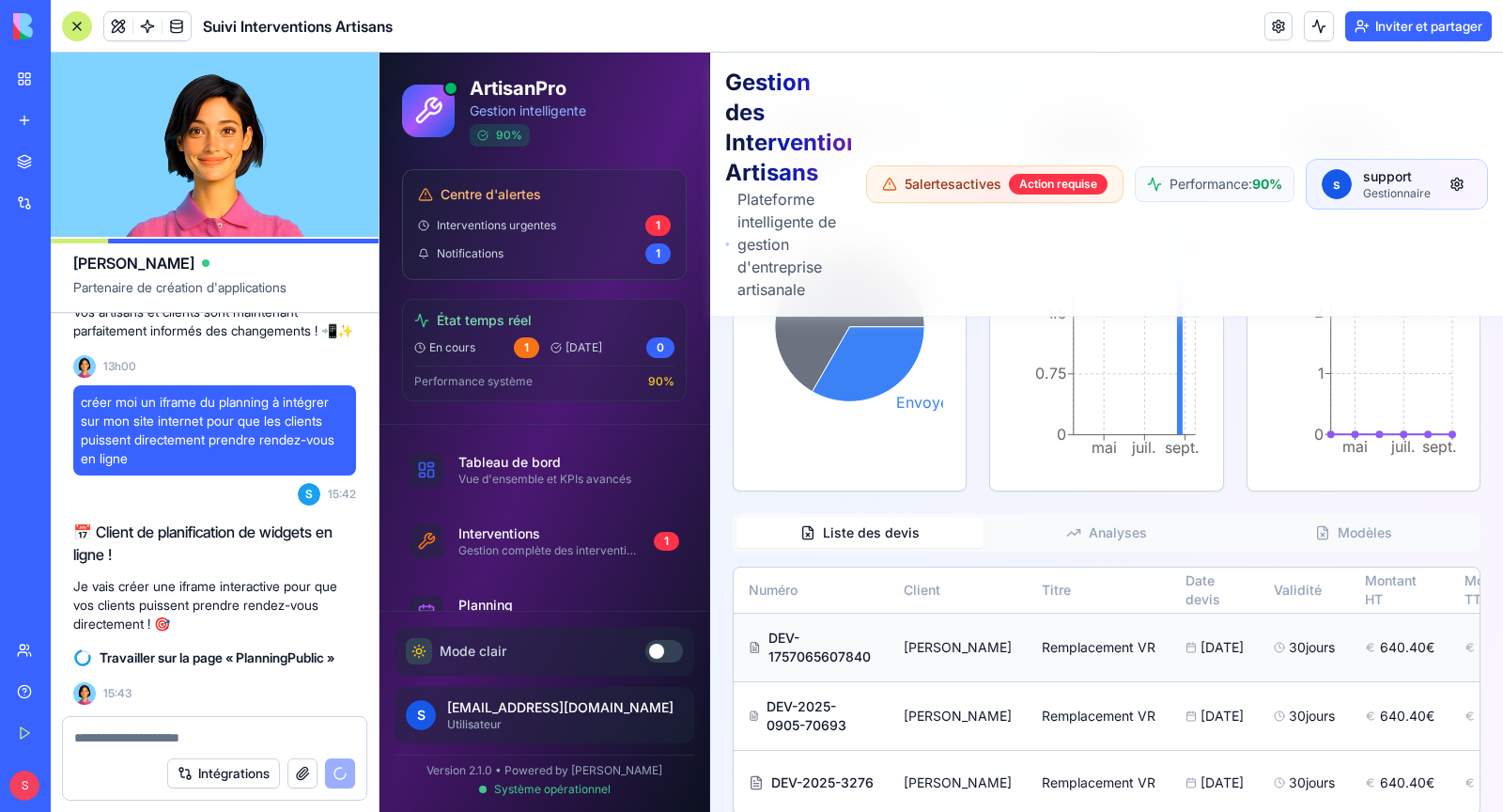
scroll to position [0, 413]
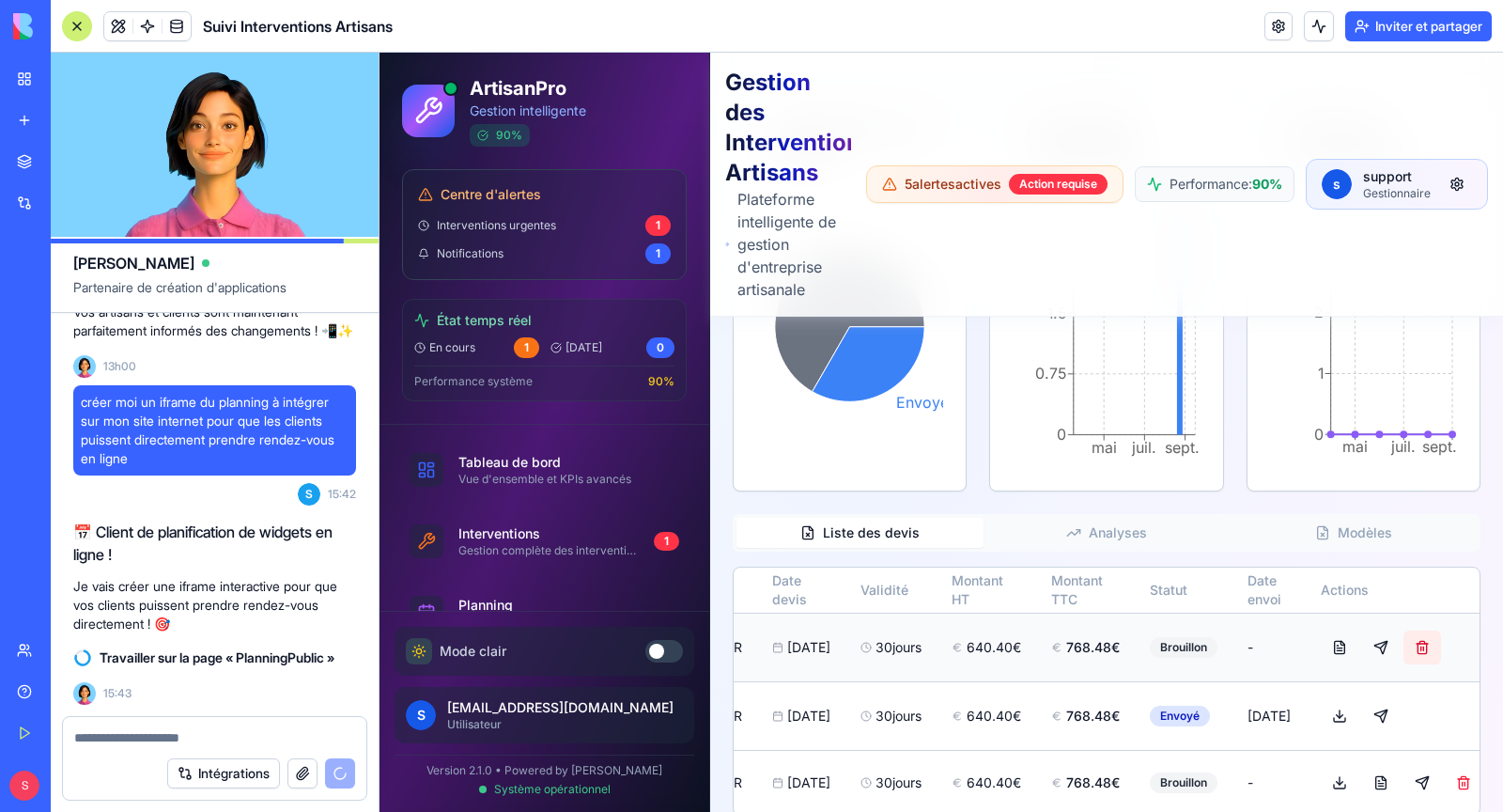
click at [1410, 630] on button at bounding box center [1423, 647] width 38 height 34
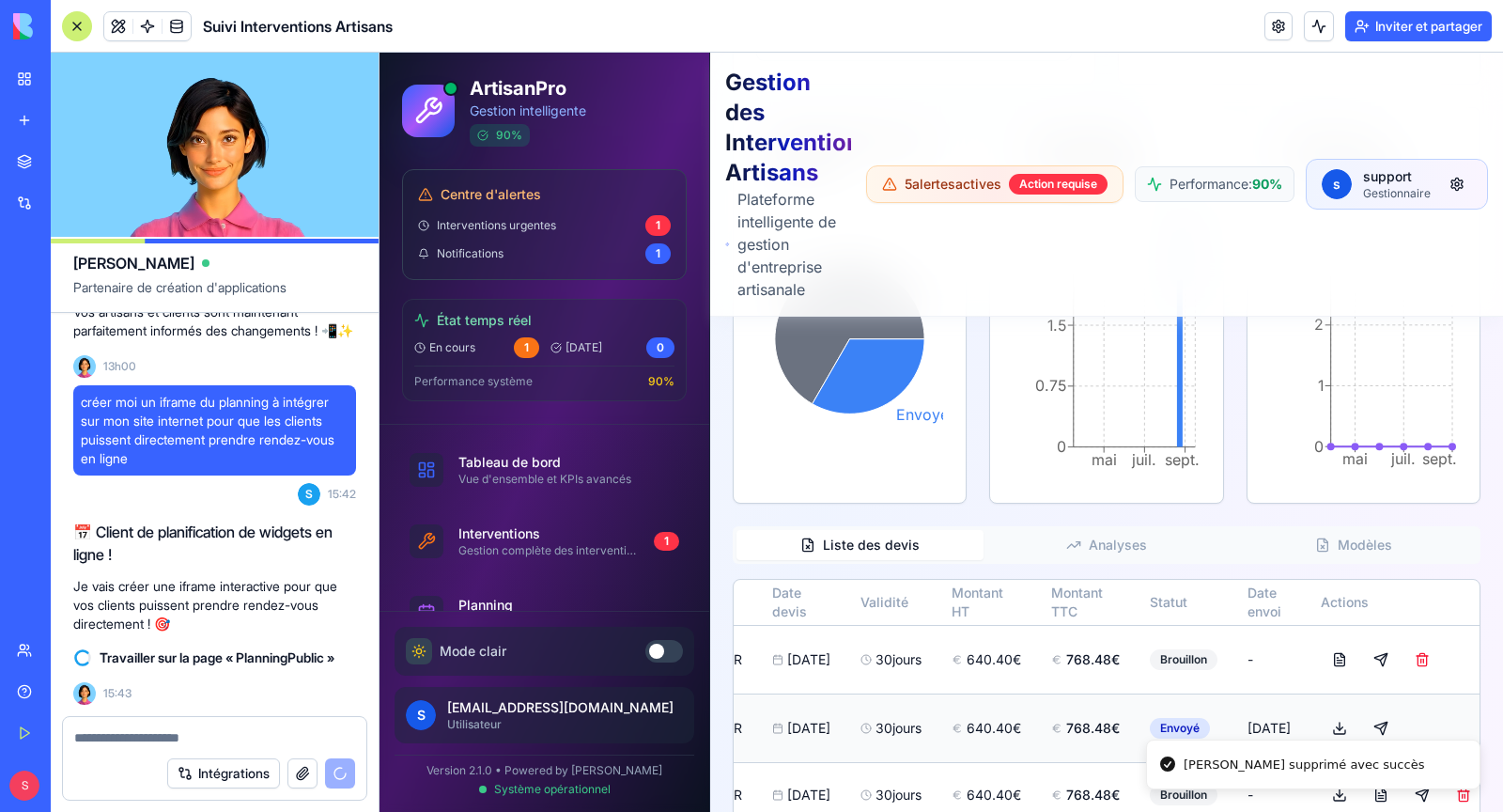
scroll to position [0, 351]
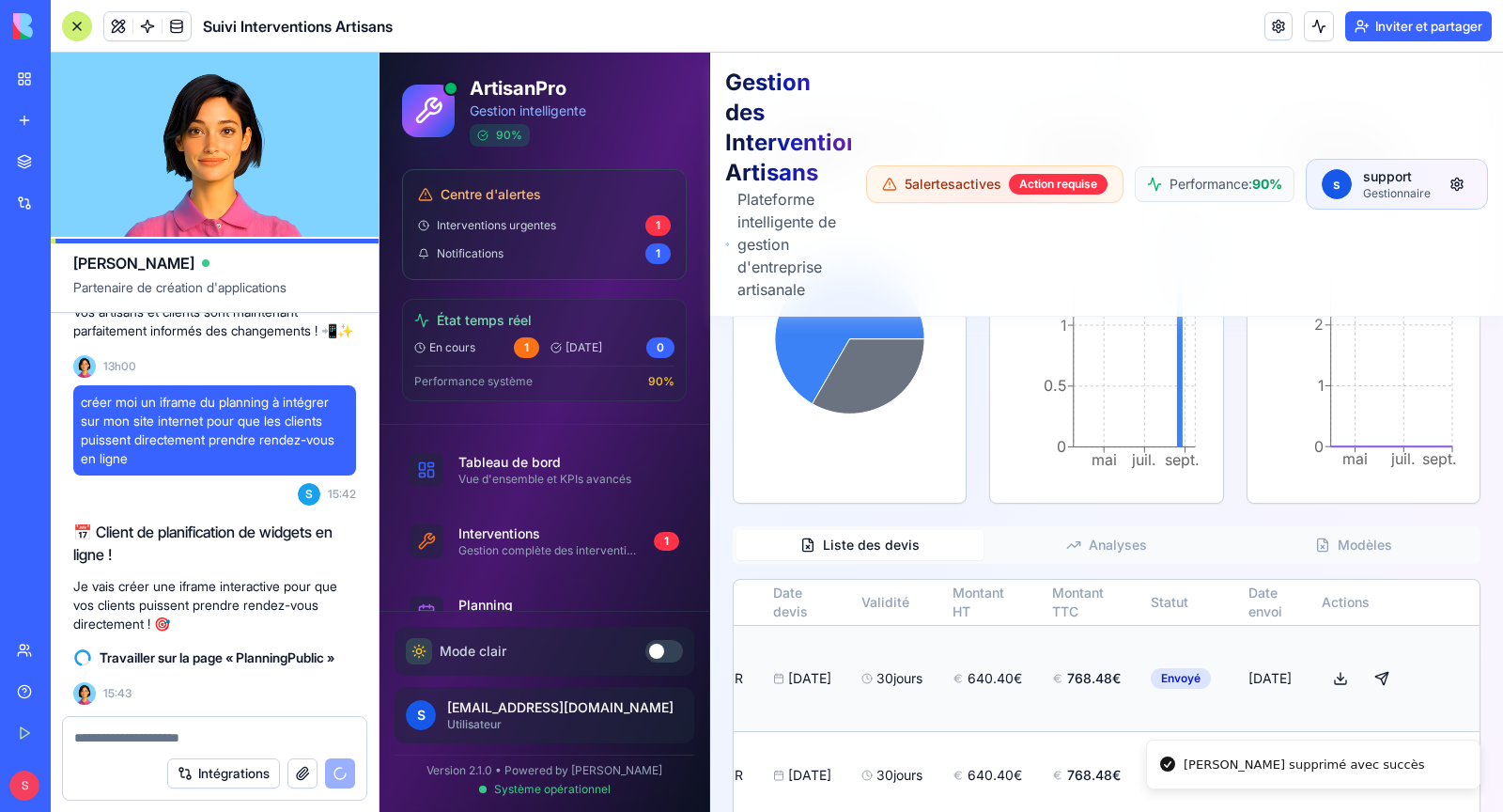
click at [1406, 625] on td at bounding box center [1403, 678] width 192 height 106
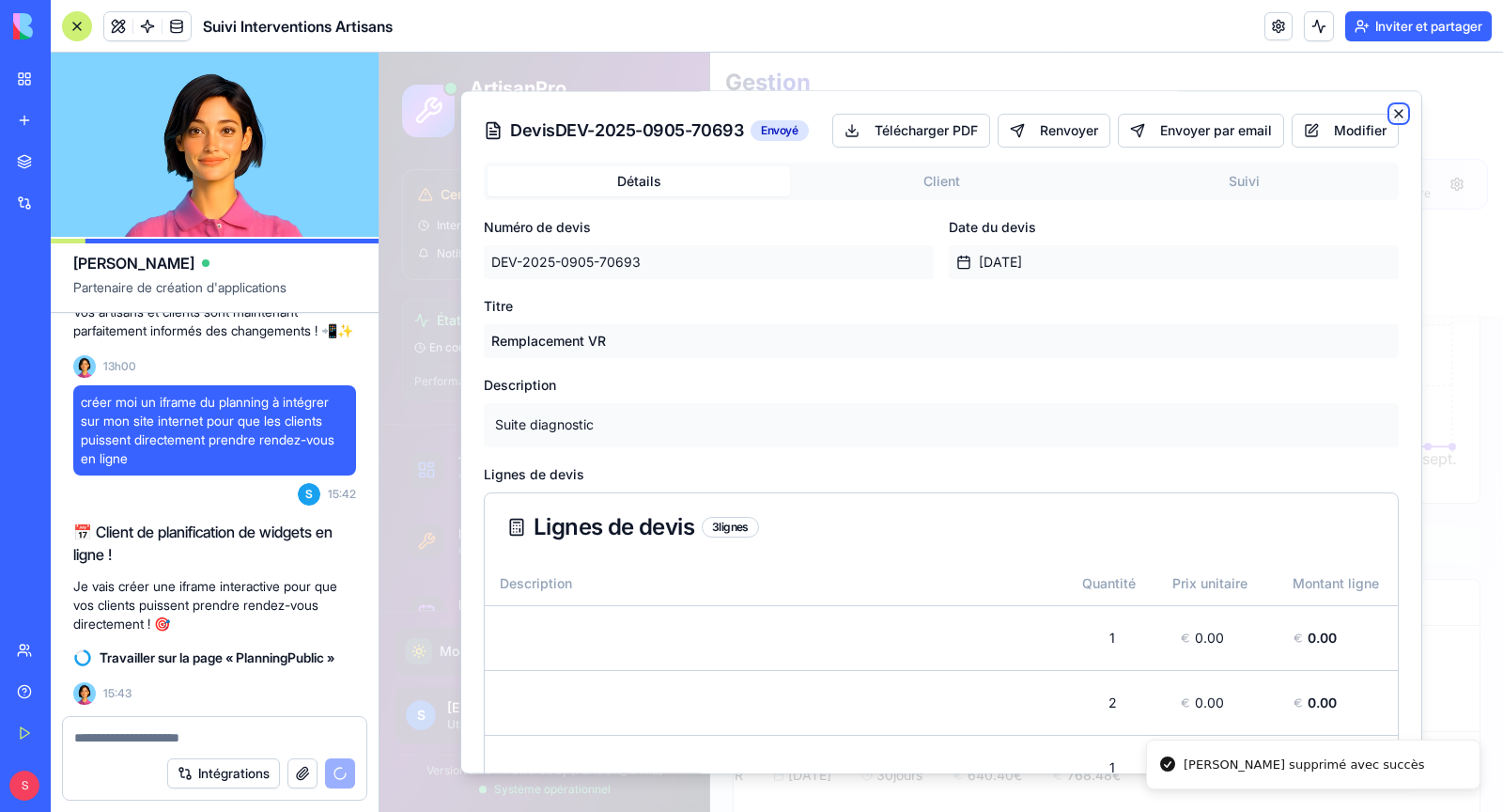
click at [1403, 110] on icon "button" at bounding box center [1399, 114] width 8 height 8
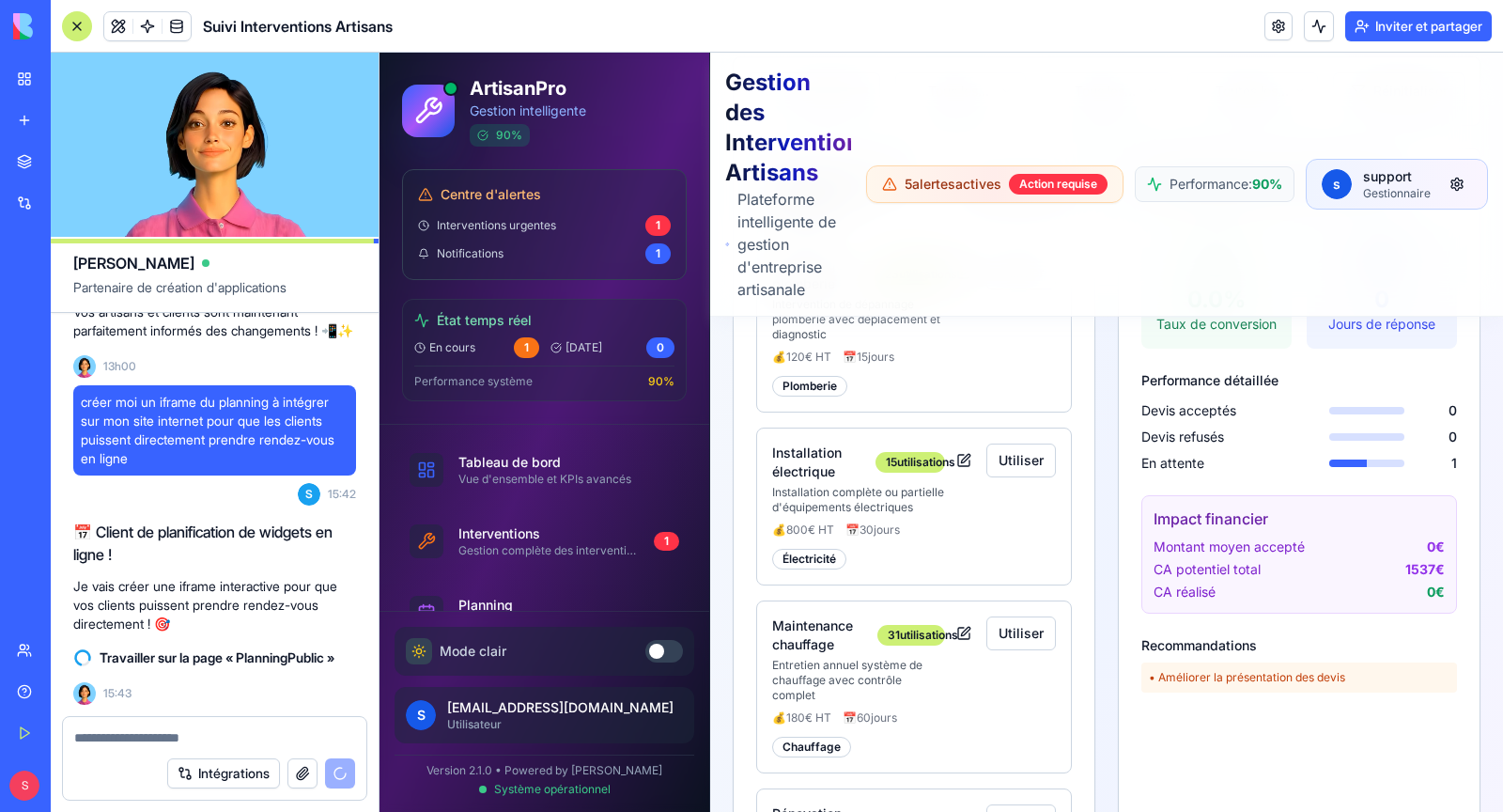
scroll to position [0, 0]
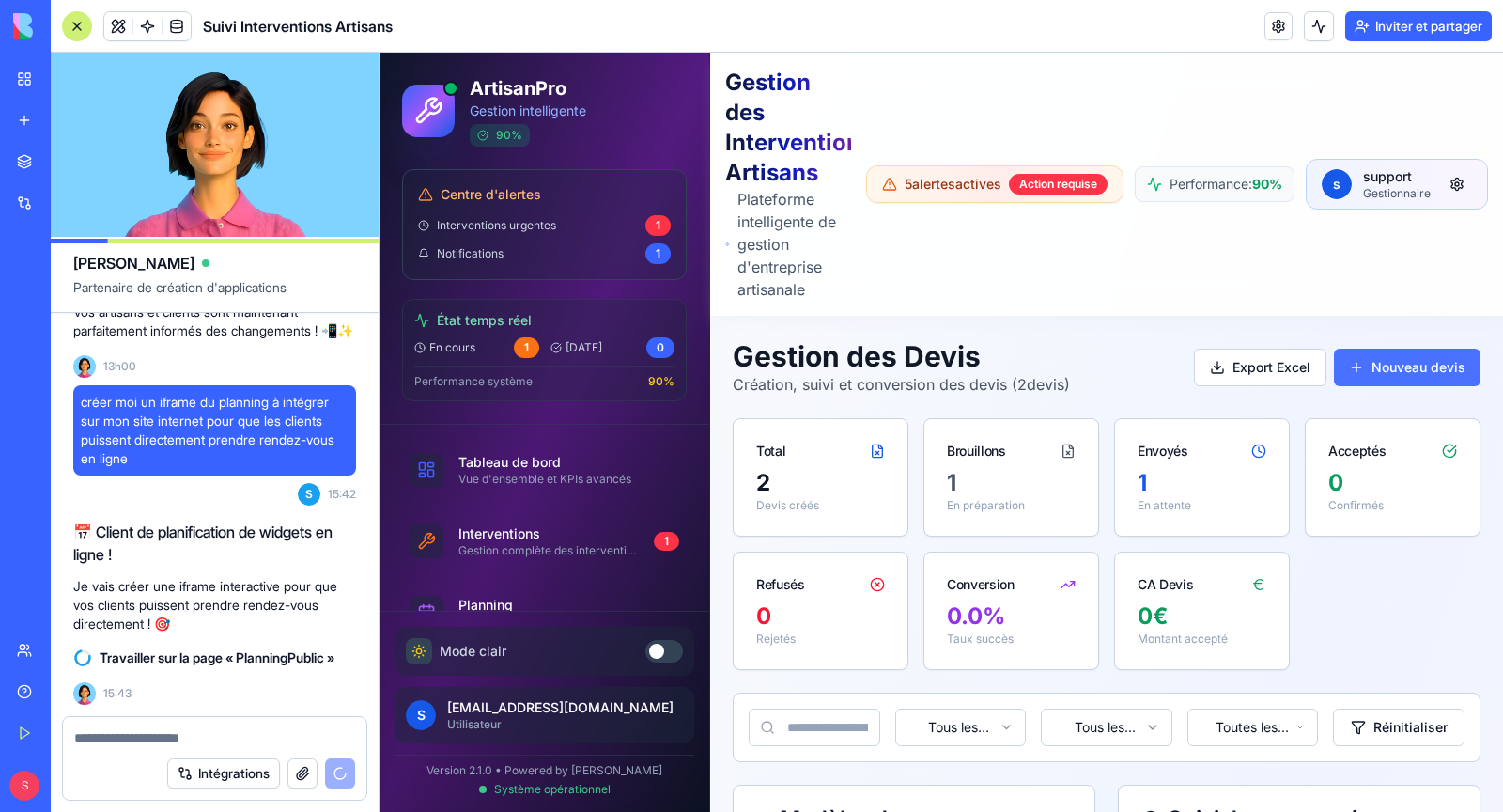
click at [1391, 361] on button "Nouveau devis" at bounding box center [1407, 368] width 147 height 38
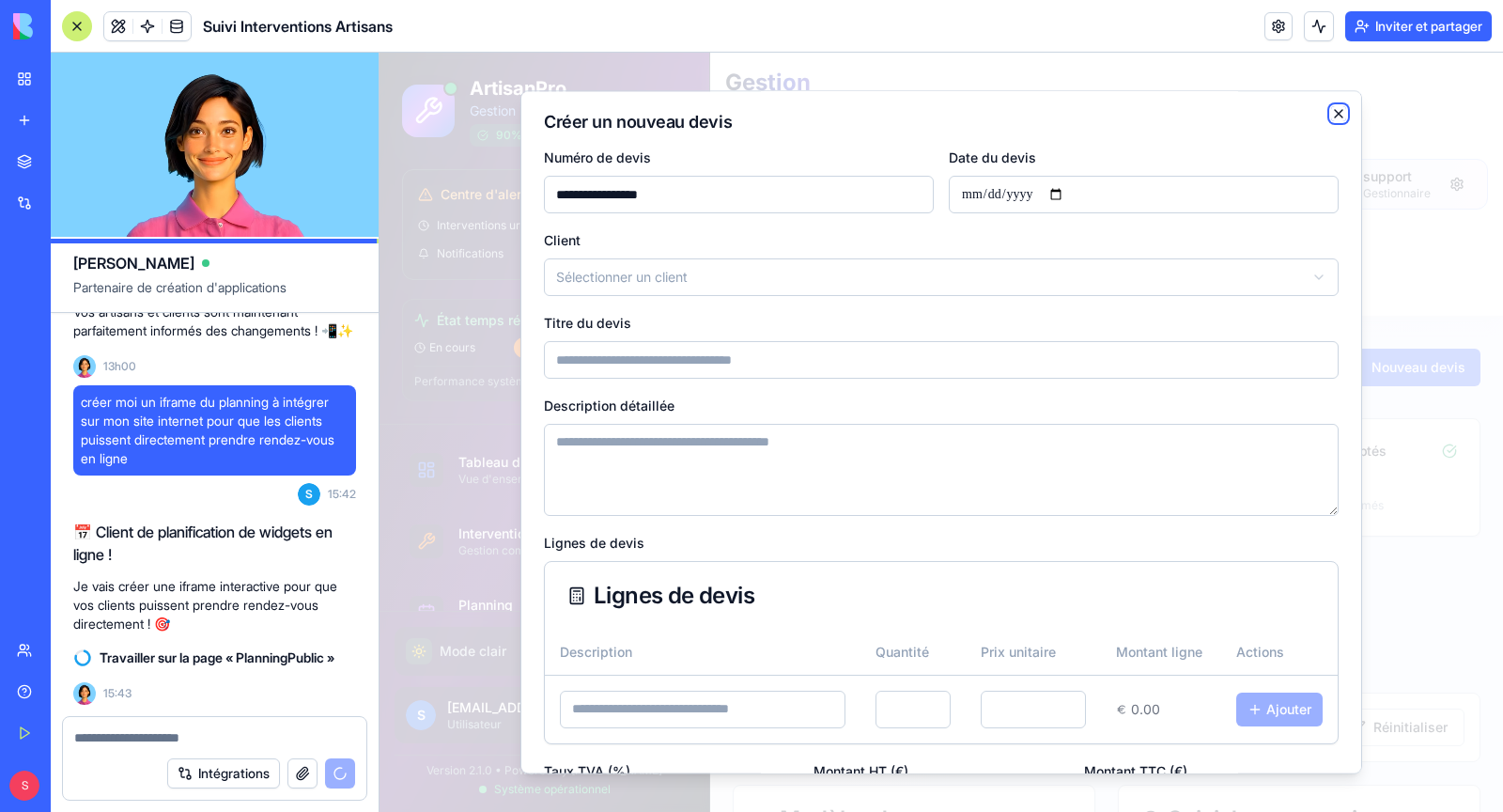
click at [1337, 113] on icon "button" at bounding box center [1338, 113] width 15 height 15
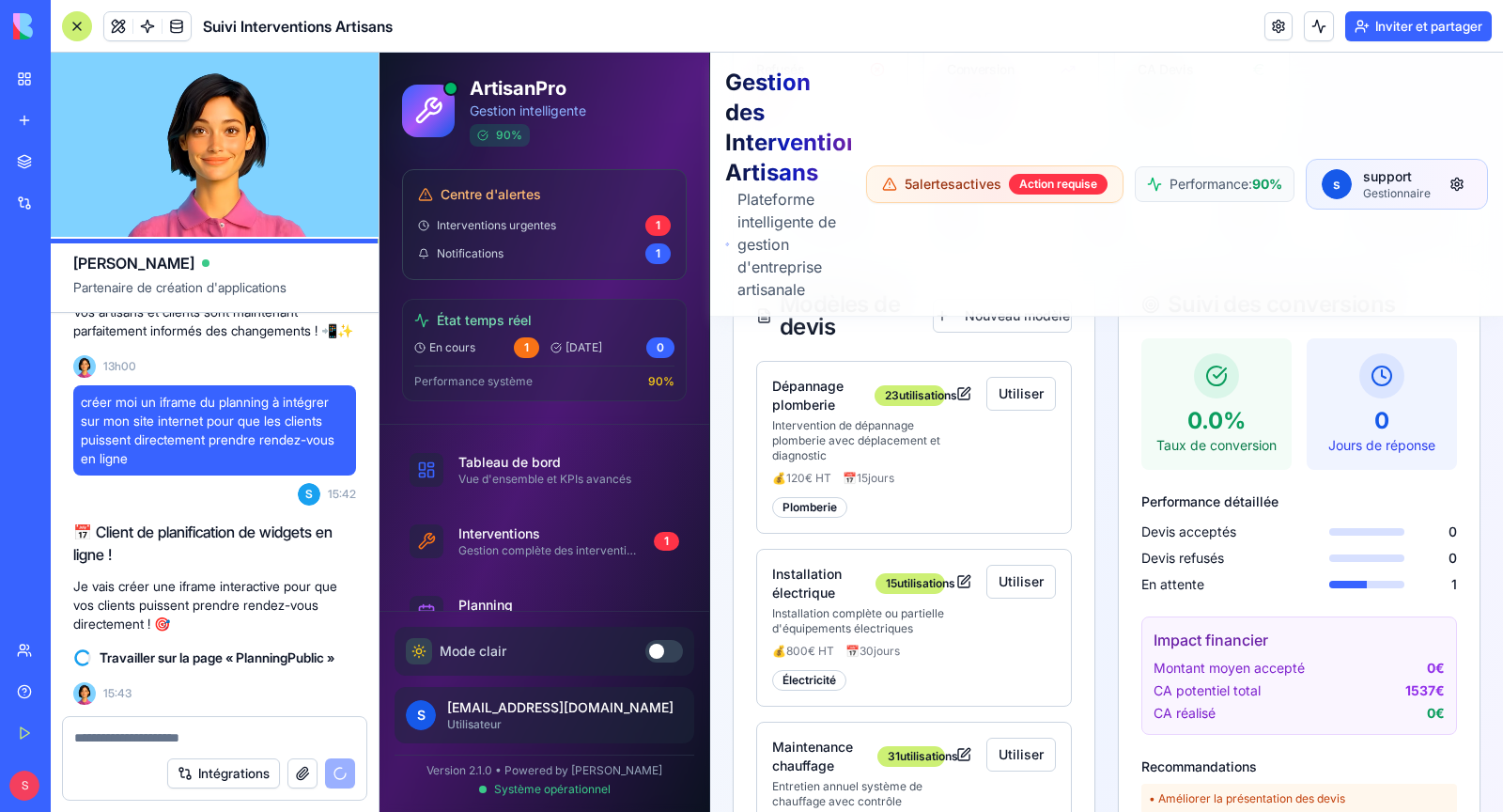
scroll to position [508, 0]
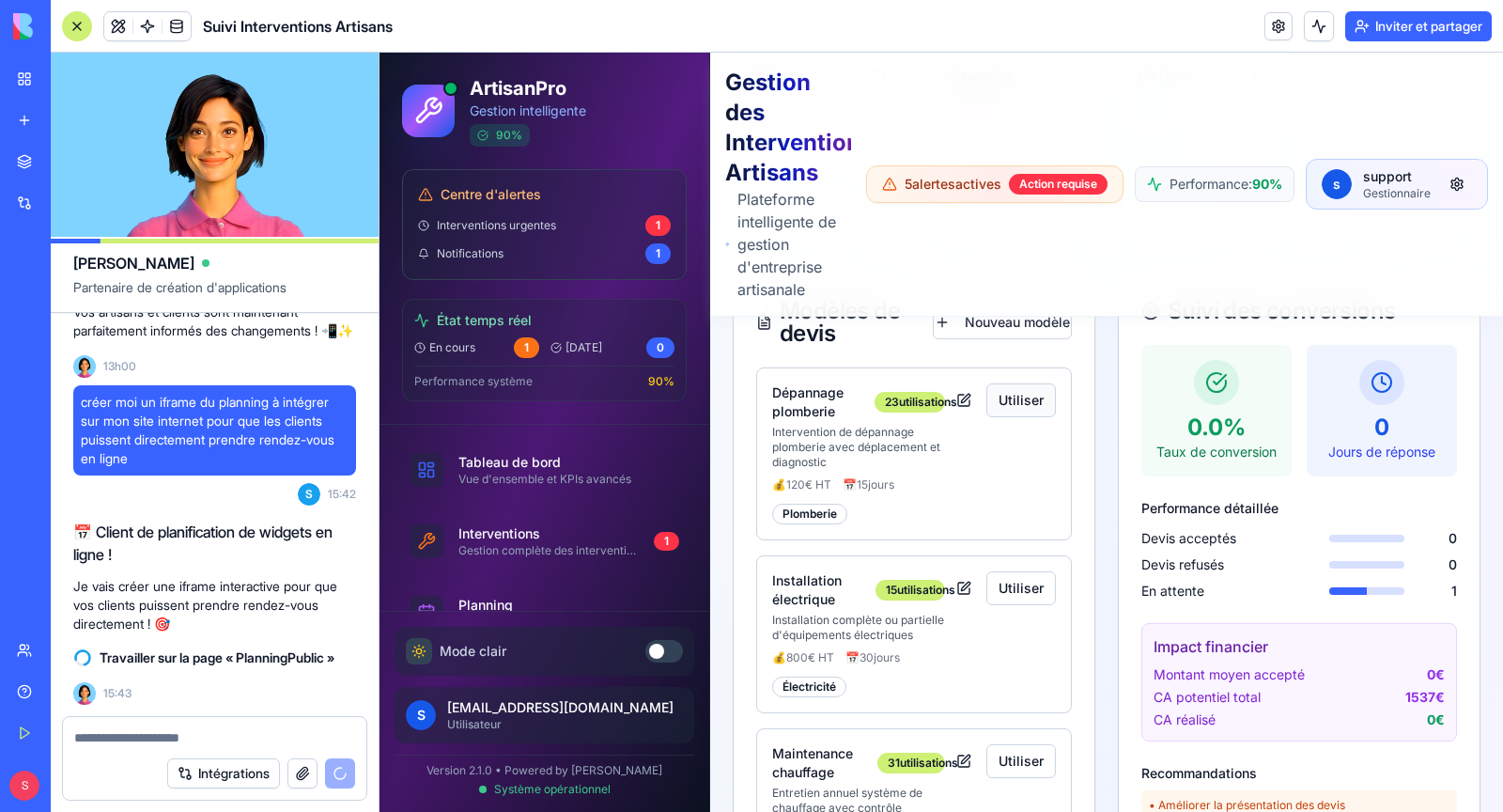
click at [1032, 395] on button "Utiliser" at bounding box center [1022, 400] width 70 height 34
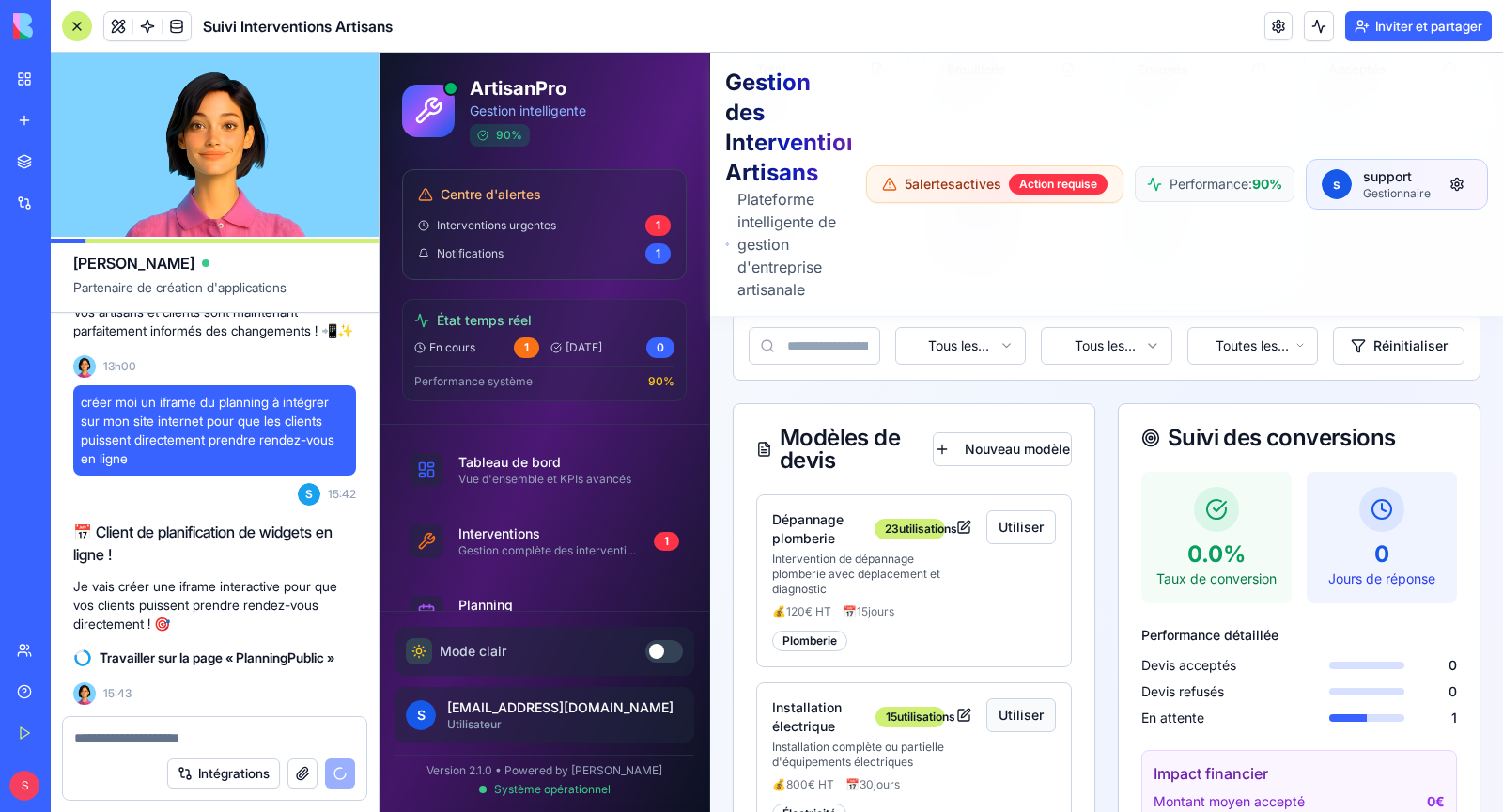
scroll to position [369, 0]
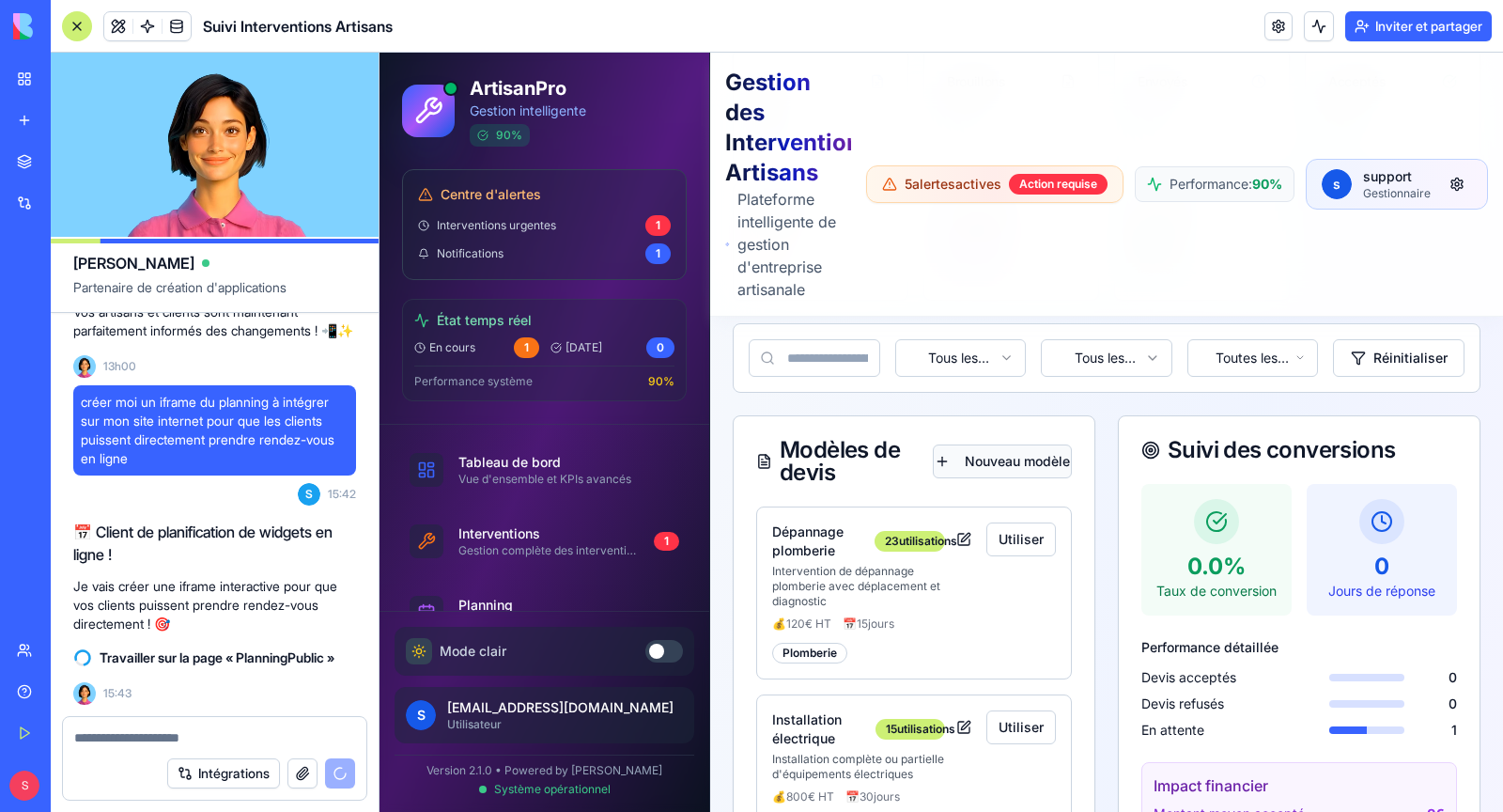
click at [981, 454] on button "Nouveau modèle" at bounding box center [1003, 461] width 140 height 34
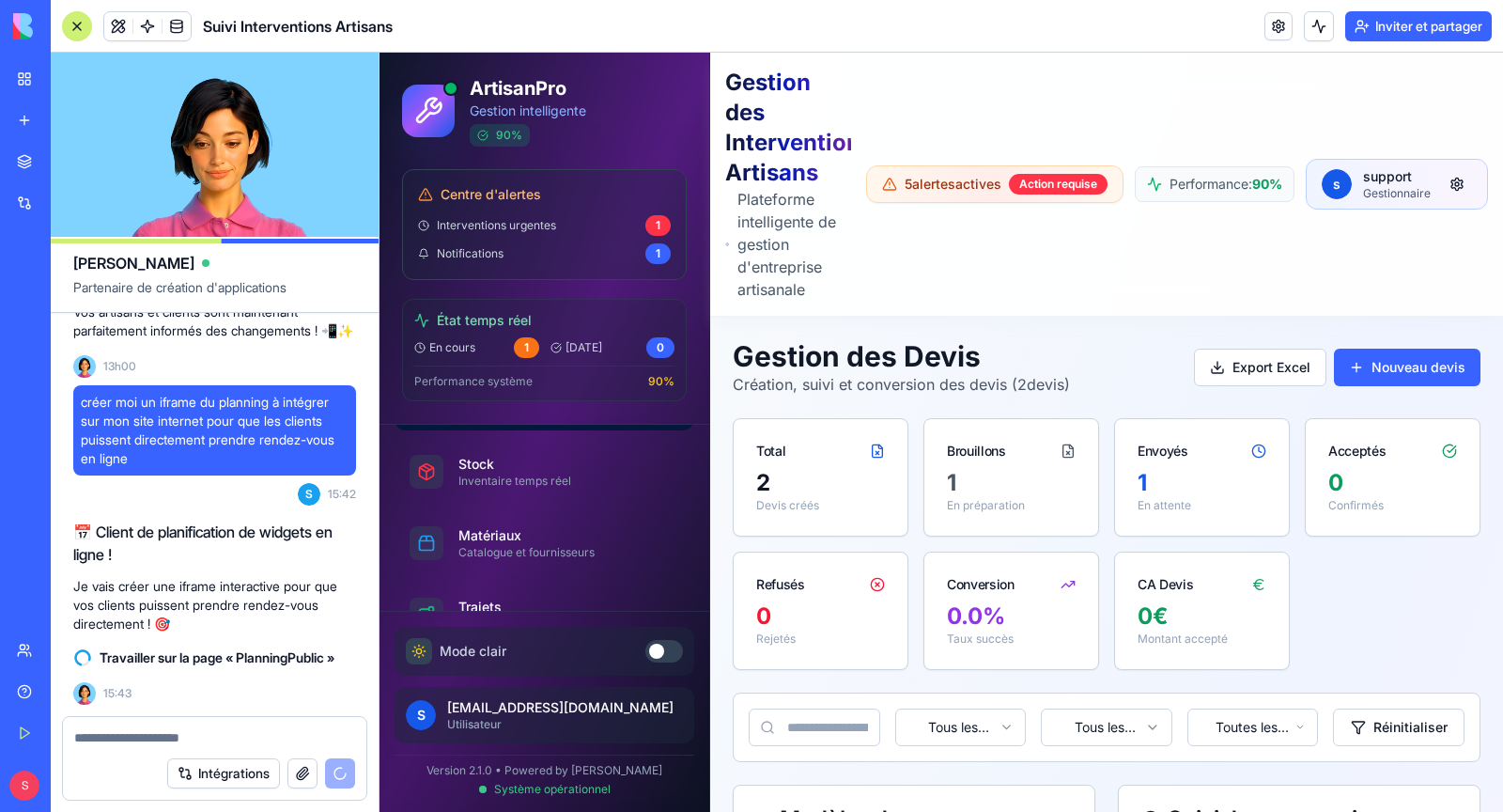
scroll to position [501, 0]
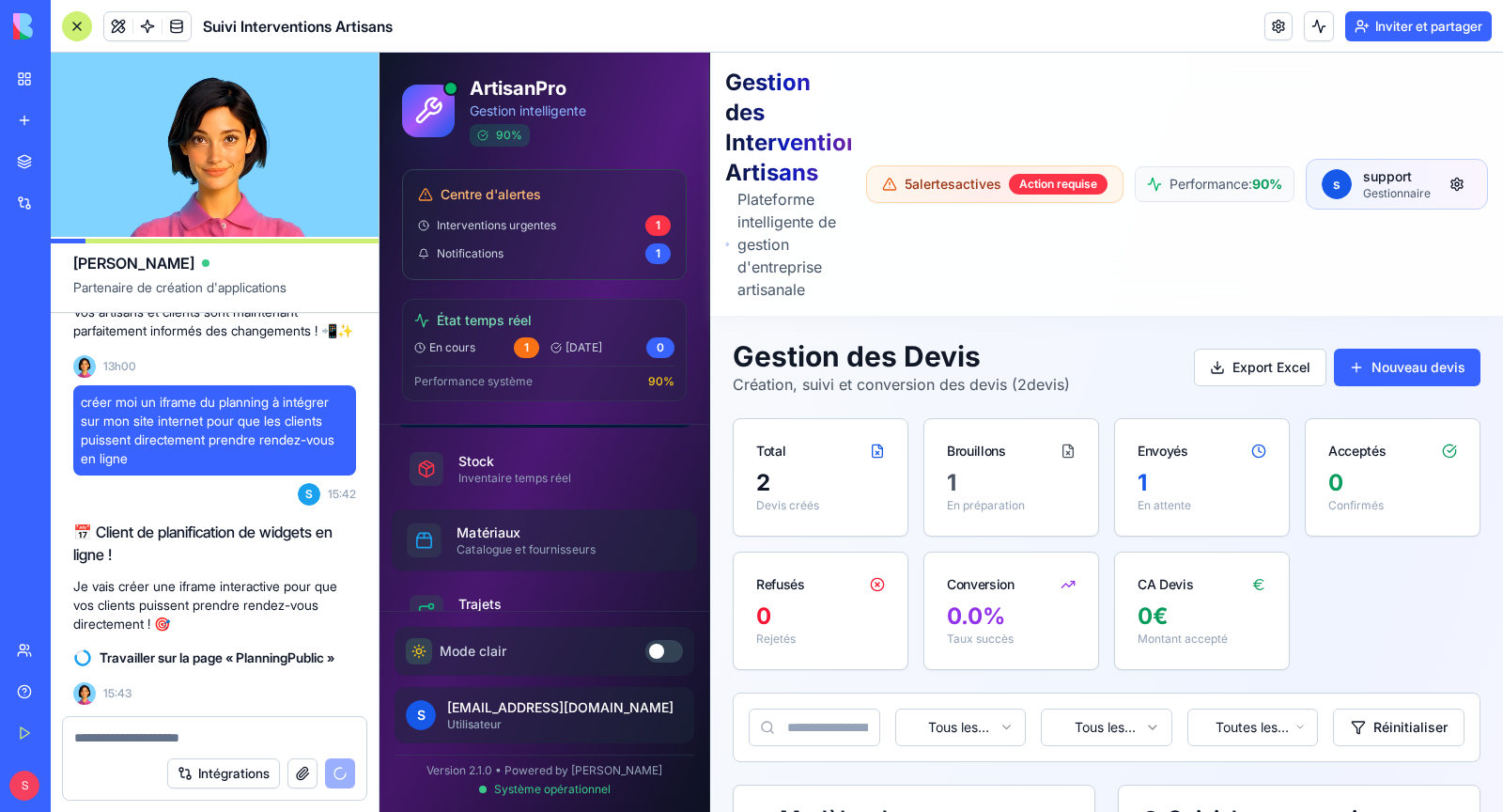
click at [505, 542] on div "Catalogue et fournisseurs" at bounding box center [562, 549] width 210 height 15
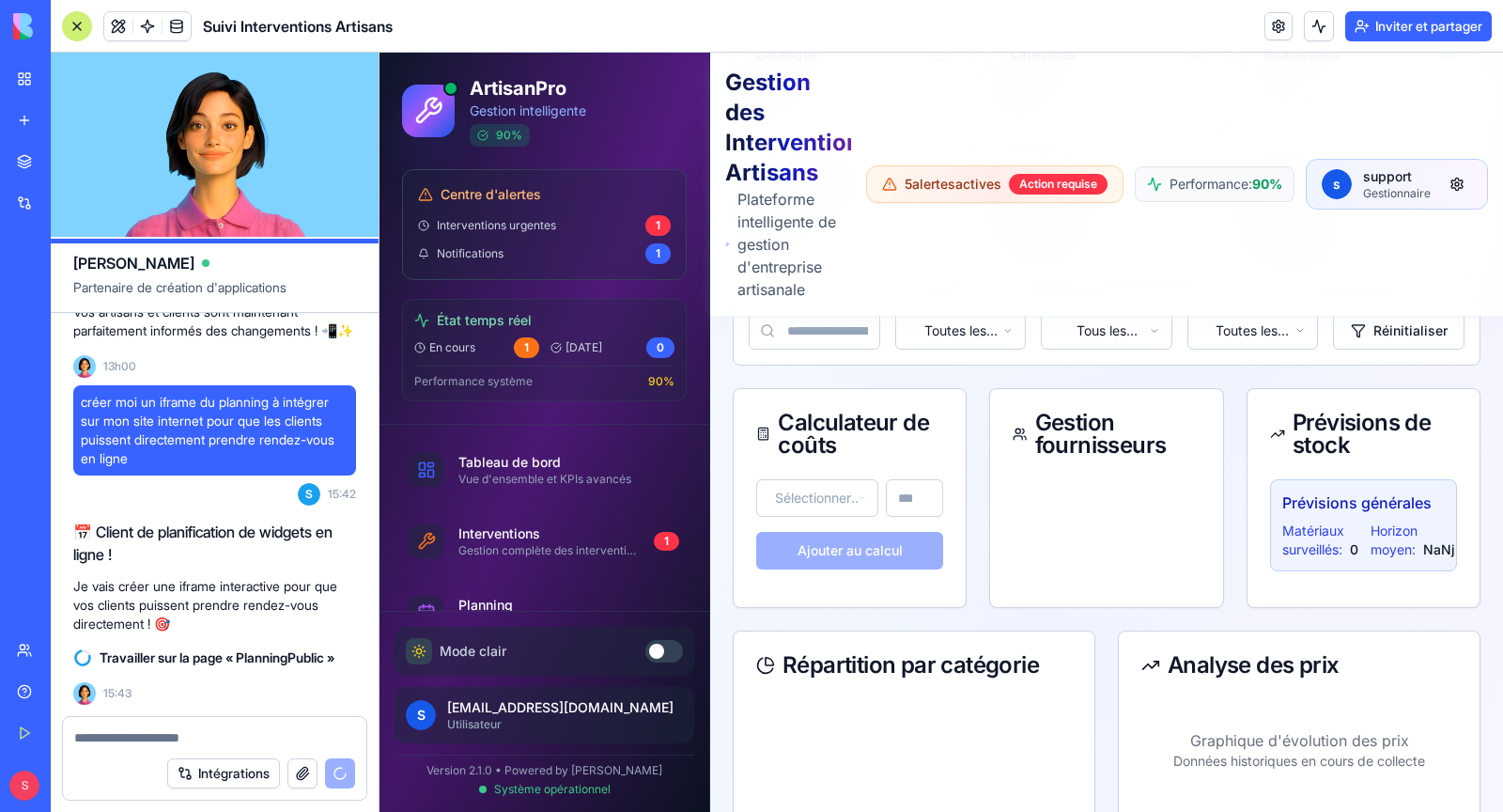
scroll to position [423, 0]
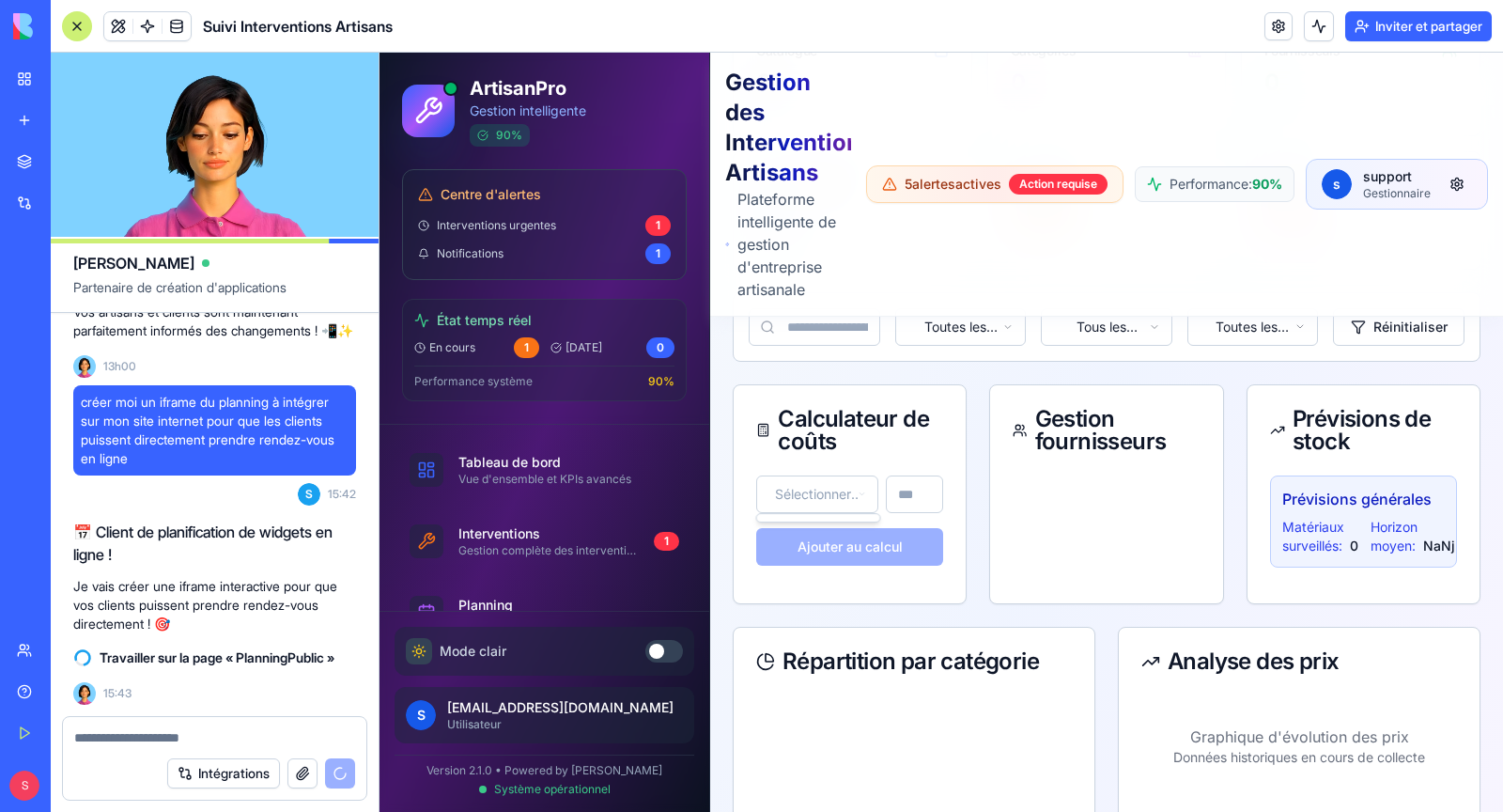
click at [825, 500] on html "ArtisanPro Gestion intelligente 90 % Centre d'alertes Interventions urgentes 1 …" at bounding box center [942, 429] width 1124 height 1599
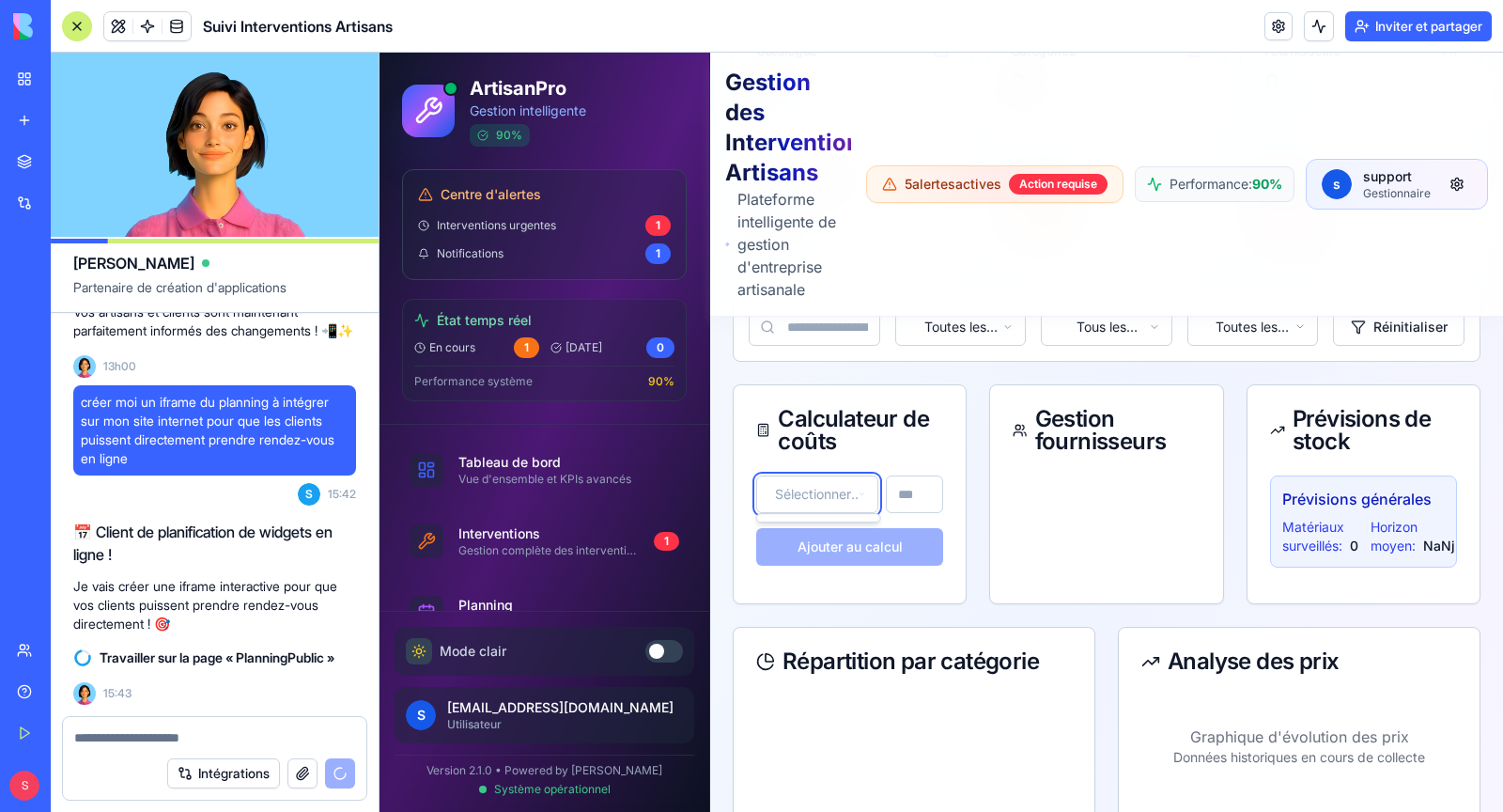
click at [1040, 478] on html "ArtisanPro Gestion intelligente 90 % Centre d'alertes Interventions urgentes 1 …" at bounding box center [942, 429] width 1124 height 1599
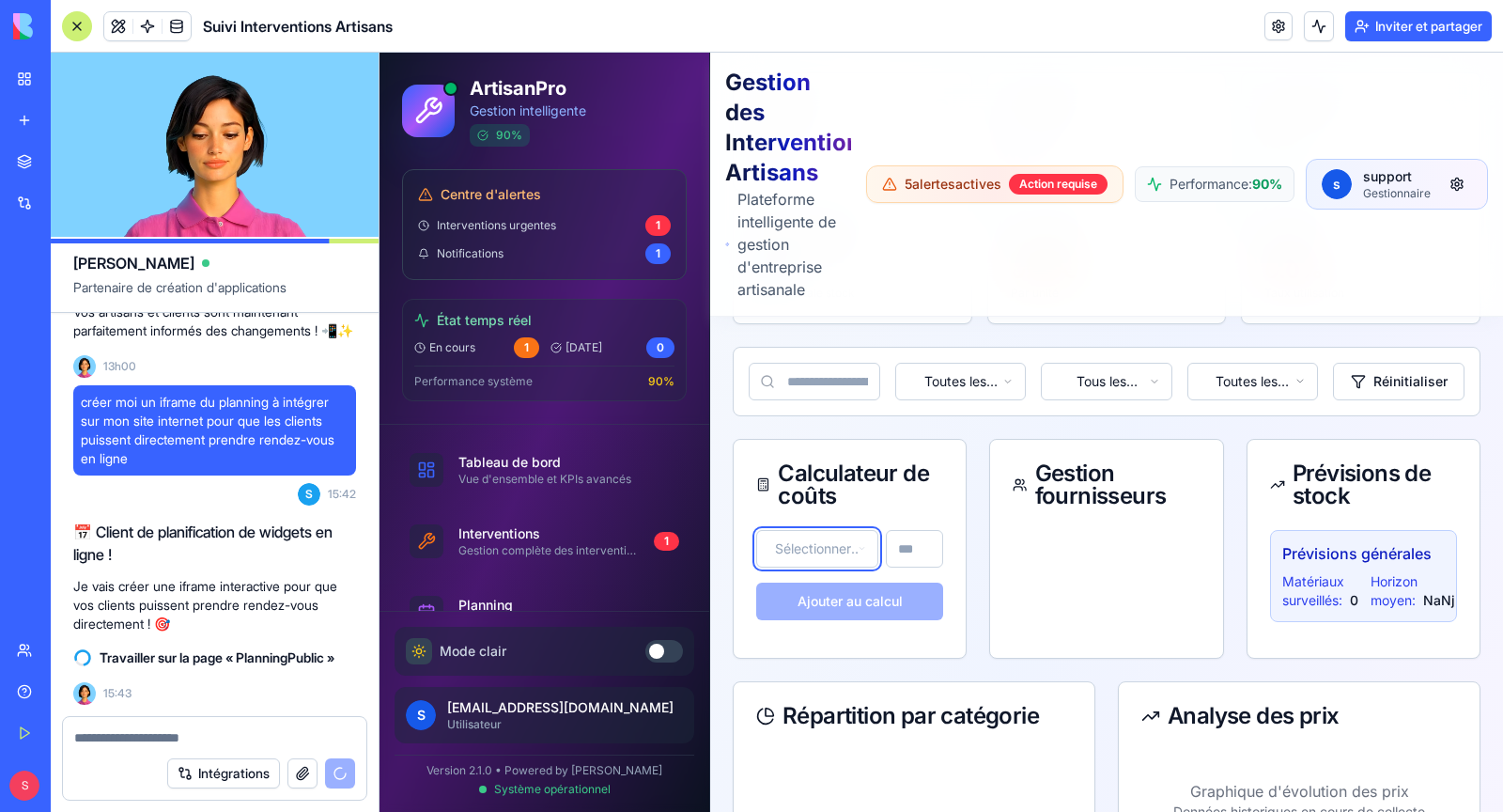
scroll to position [0, 0]
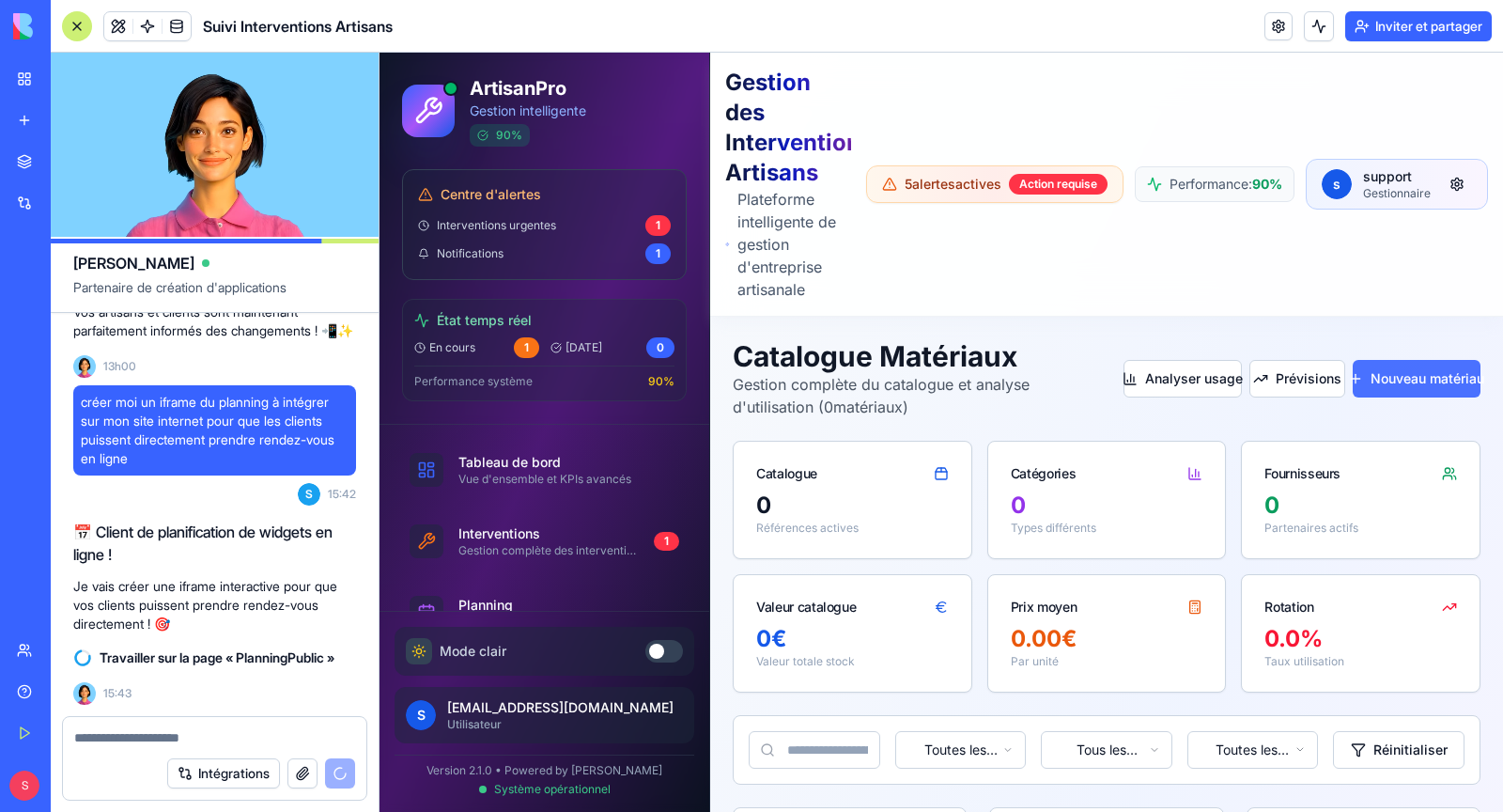
click at [1410, 379] on button "Nouveau matériau" at bounding box center [1417, 379] width 128 height 38
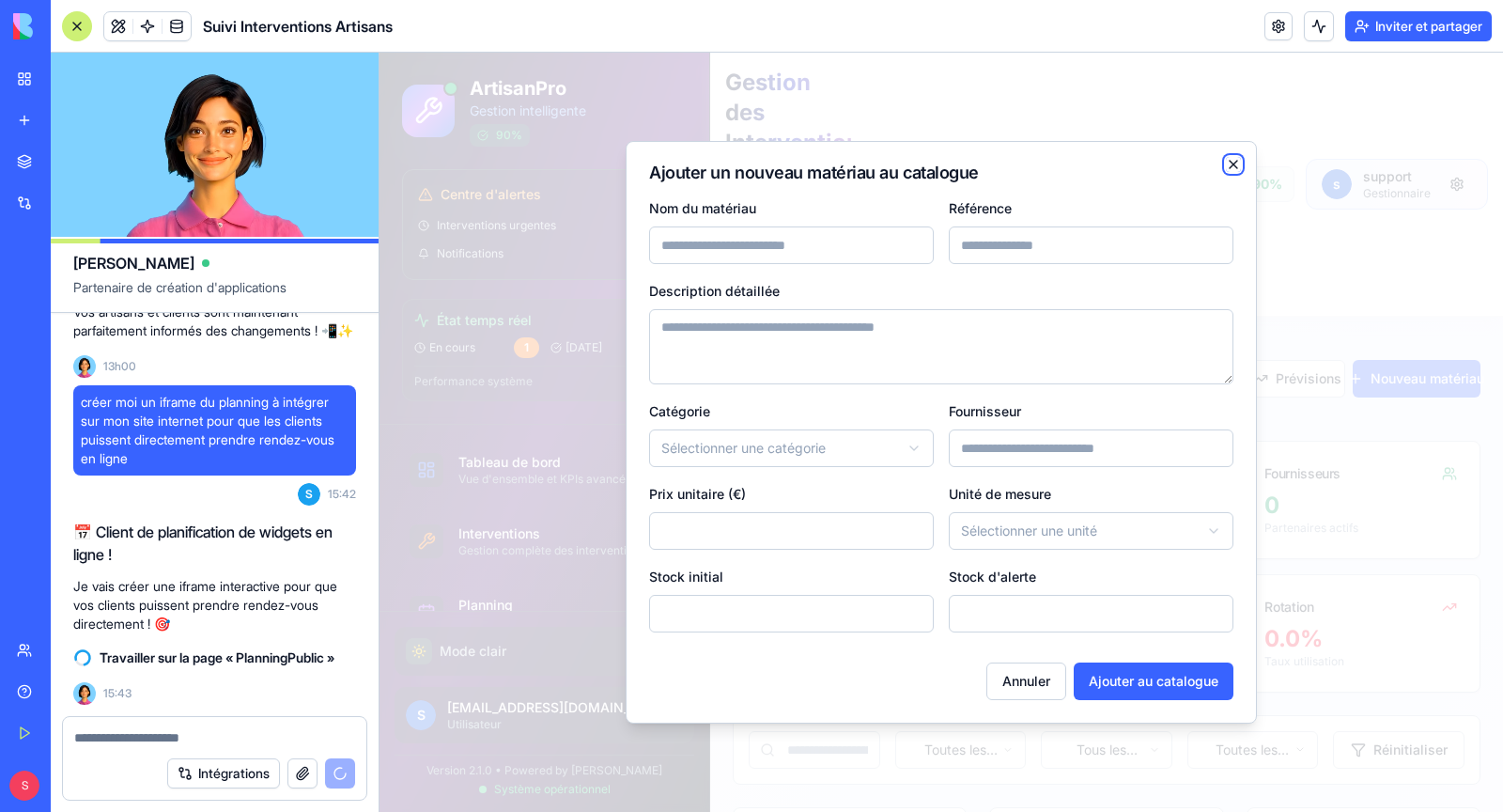
click at [1234, 170] on icon "button" at bounding box center [1233, 164] width 15 height 15
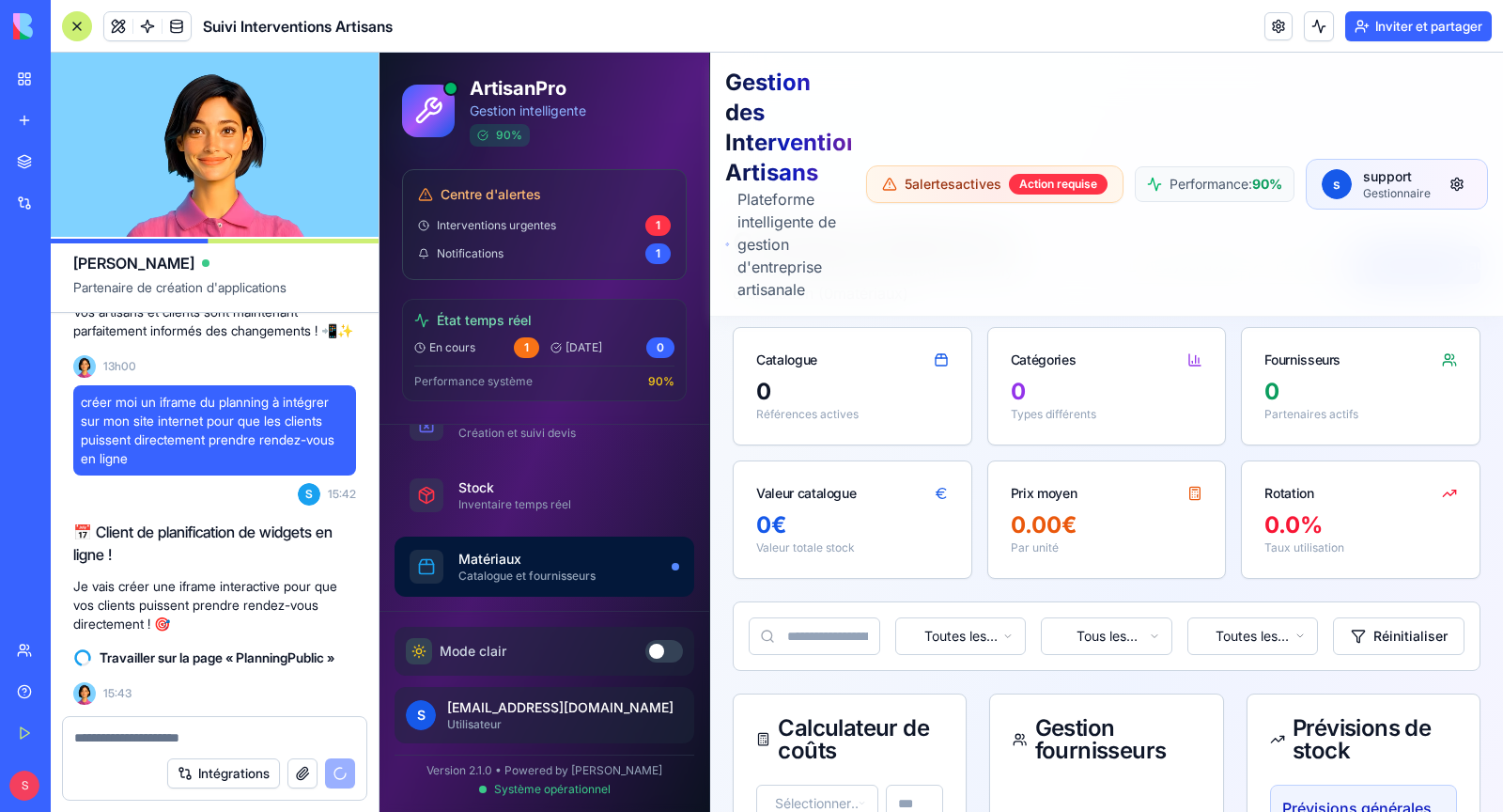
scroll to position [483, 0]
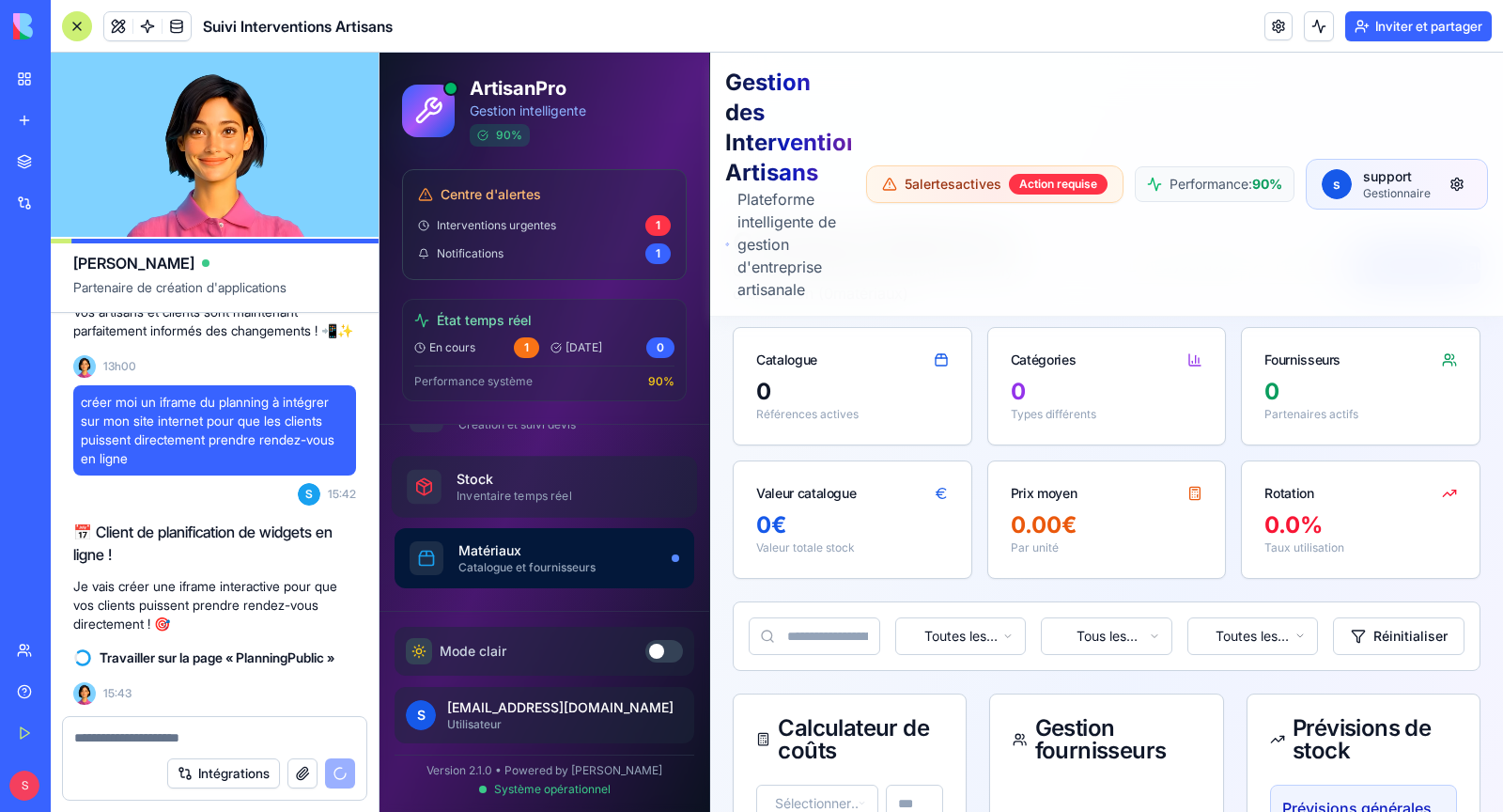
click at [499, 489] on div "Inventaire temps réel" at bounding box center [562, 496] width 210 height 15
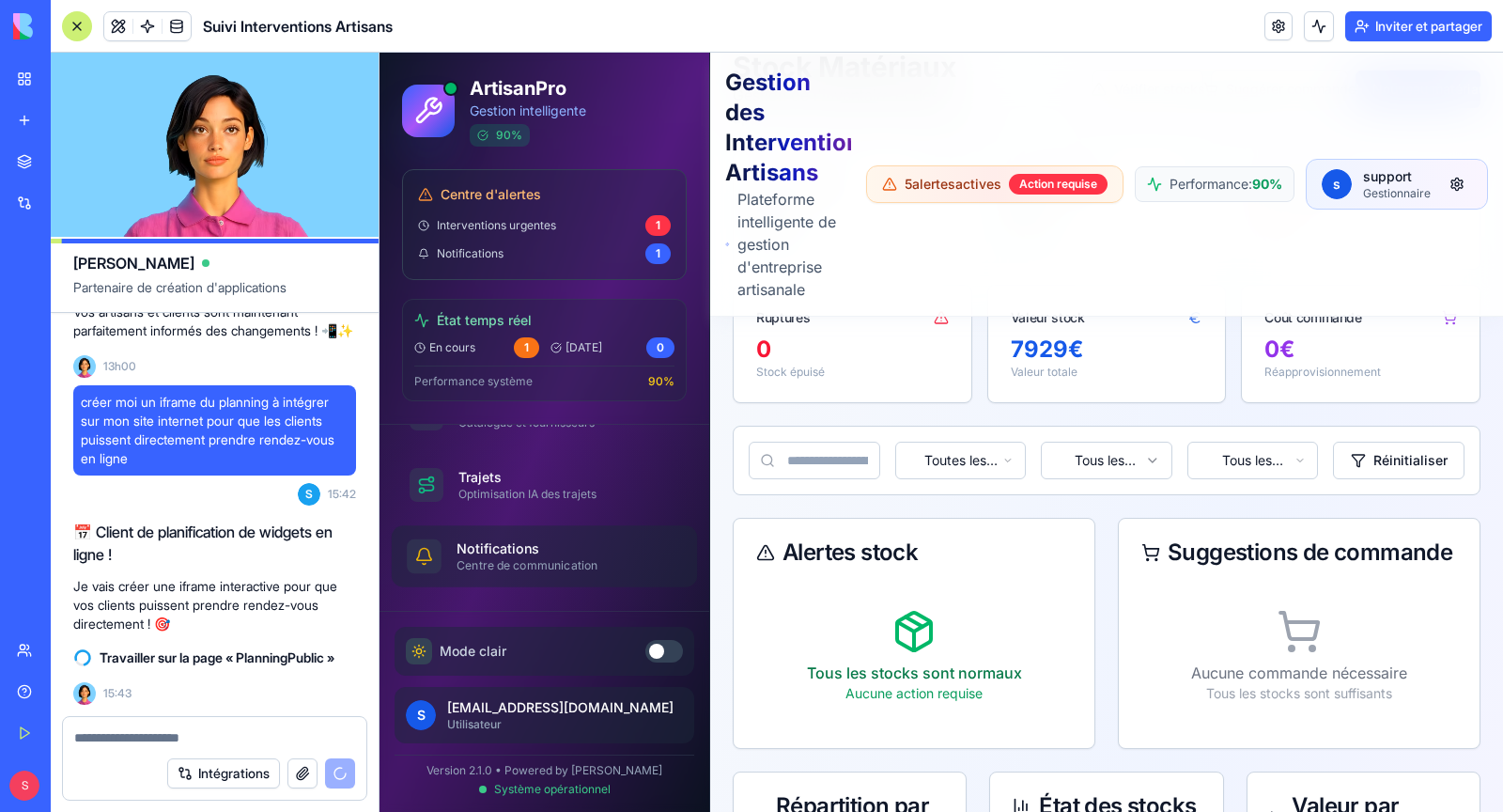
scroll to position [645, 0]
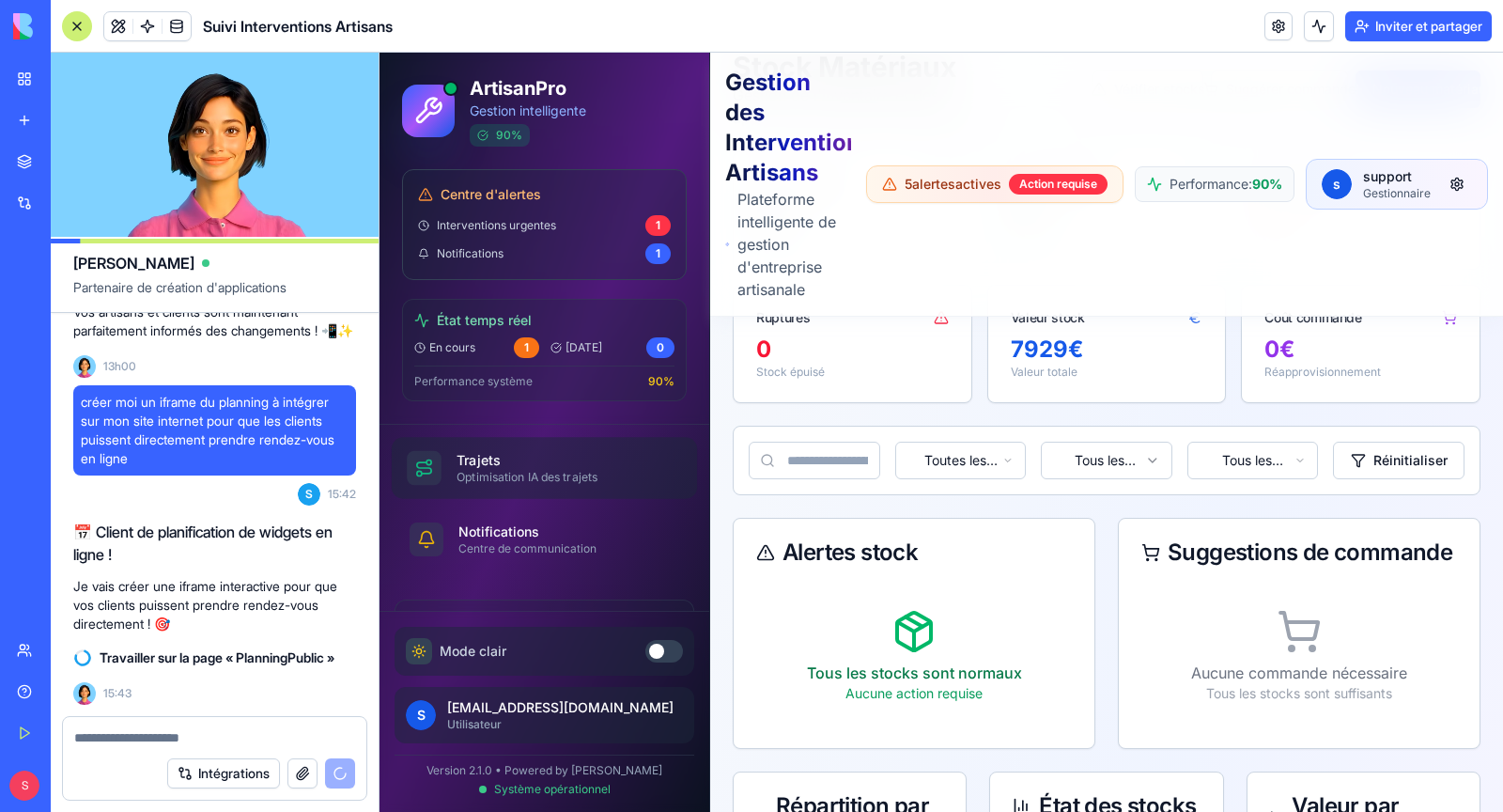
click at [516, 477] on div "Optimisation IA des trajets" at bounding box center [562, 477] width 210 height 15
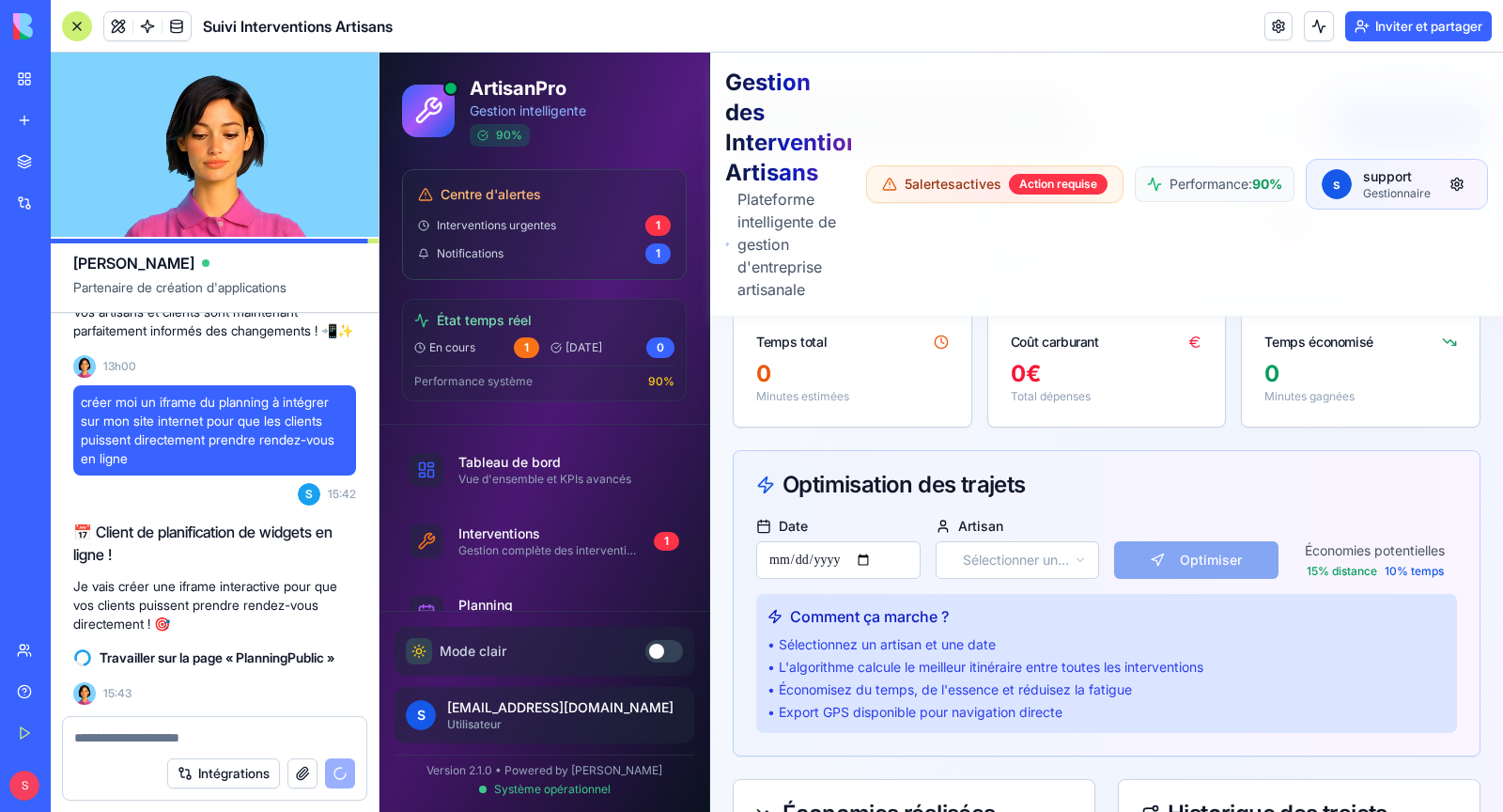
scroll to position [245, 0]
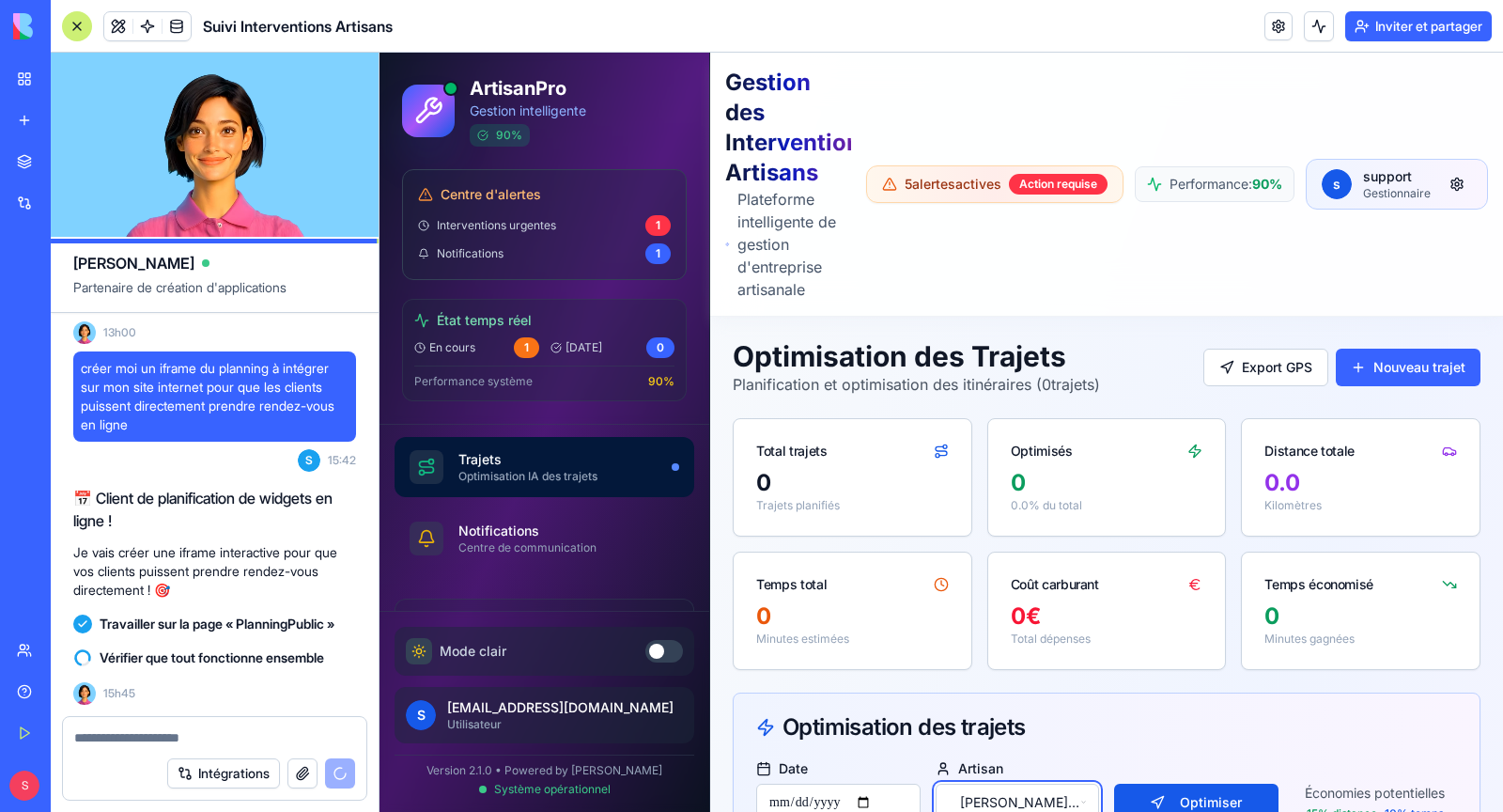
scroll to position [692, 0]
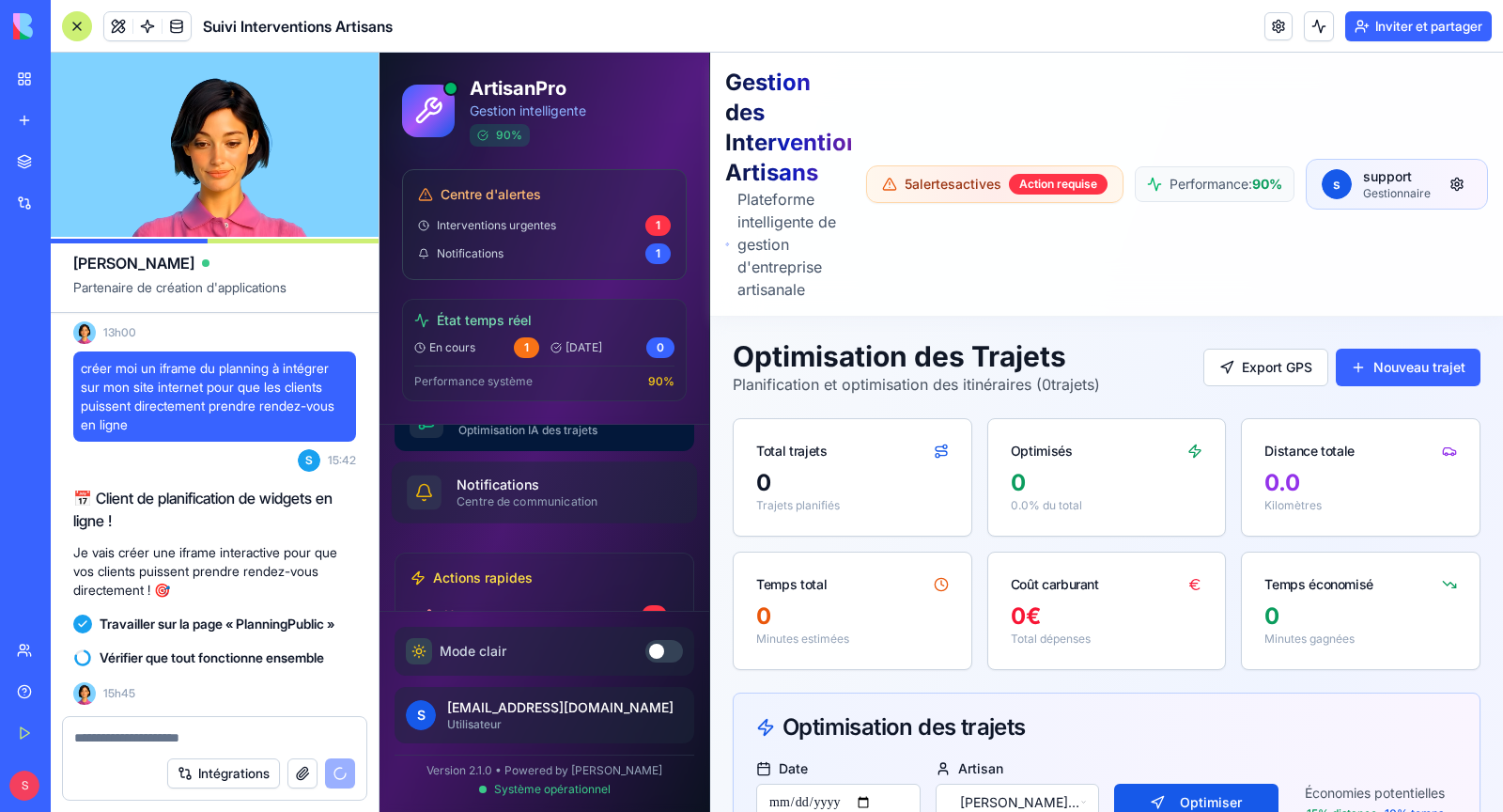
click at [554, 502] on div "Centre de communication" at bounding box center [562, 501] width 210 height 15
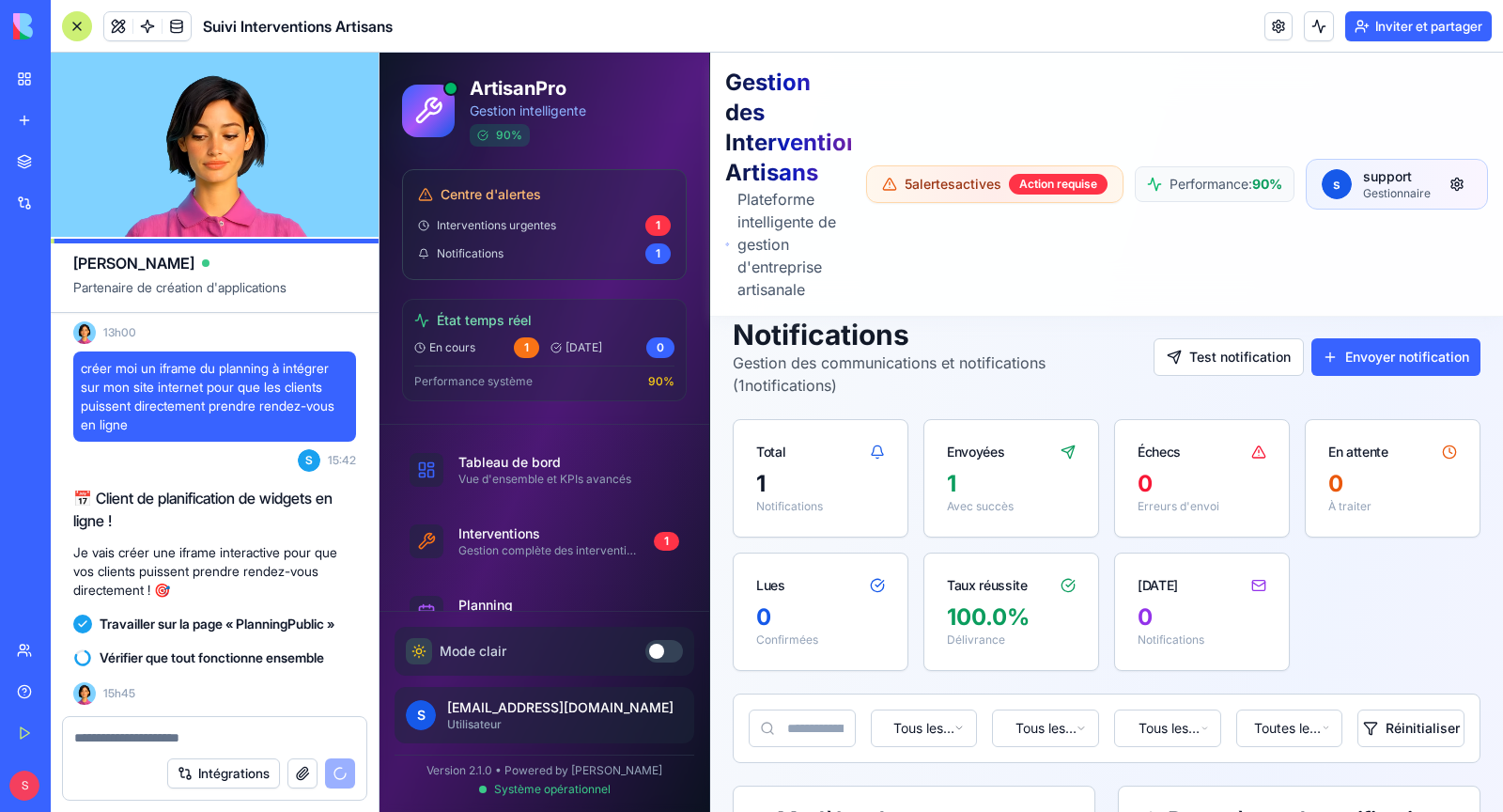
scroll to position [31, 0]
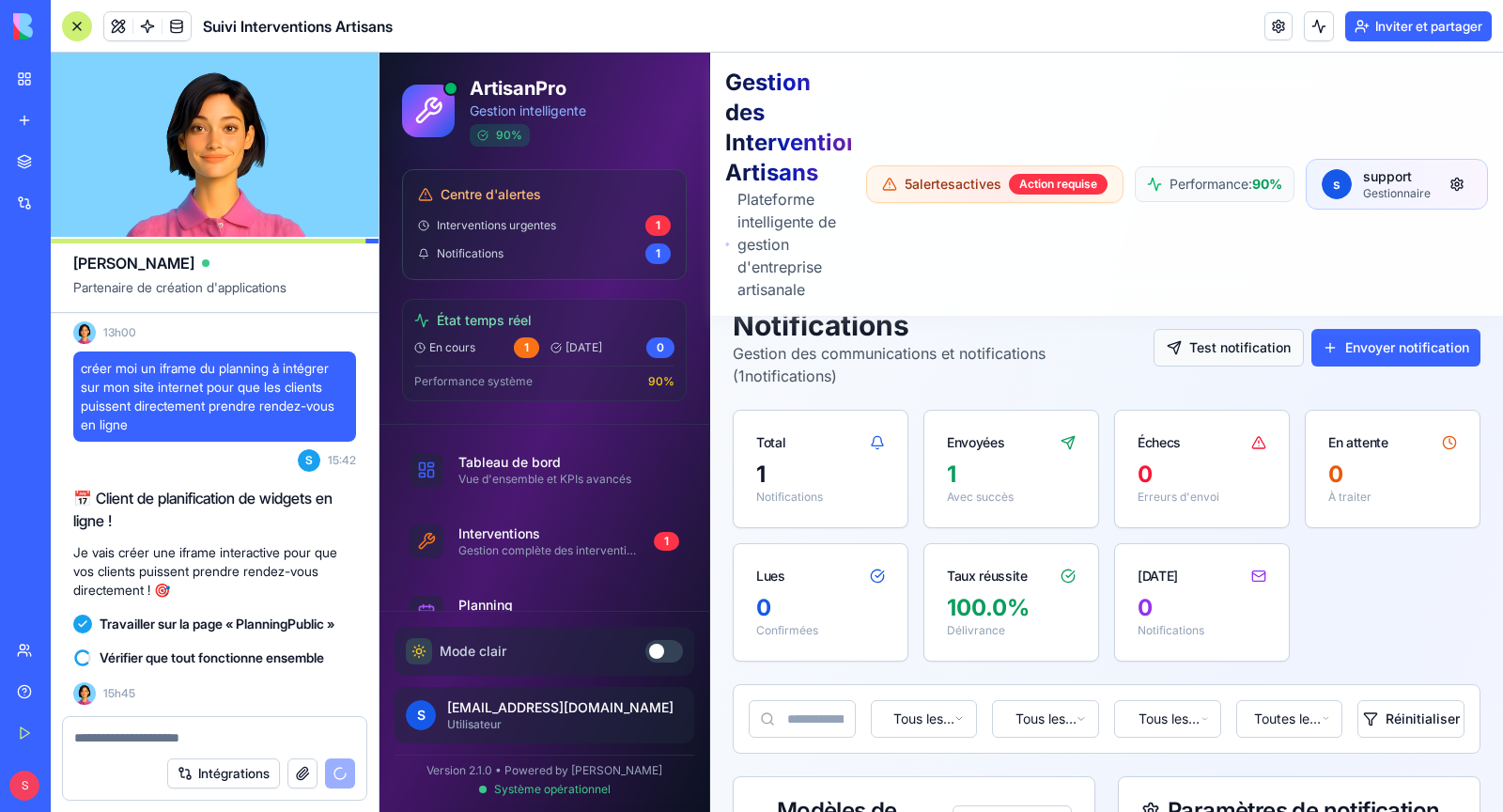
click at [1229, 347] on button "Test notification" at bounding box center [1229, 348] width 150 height 38
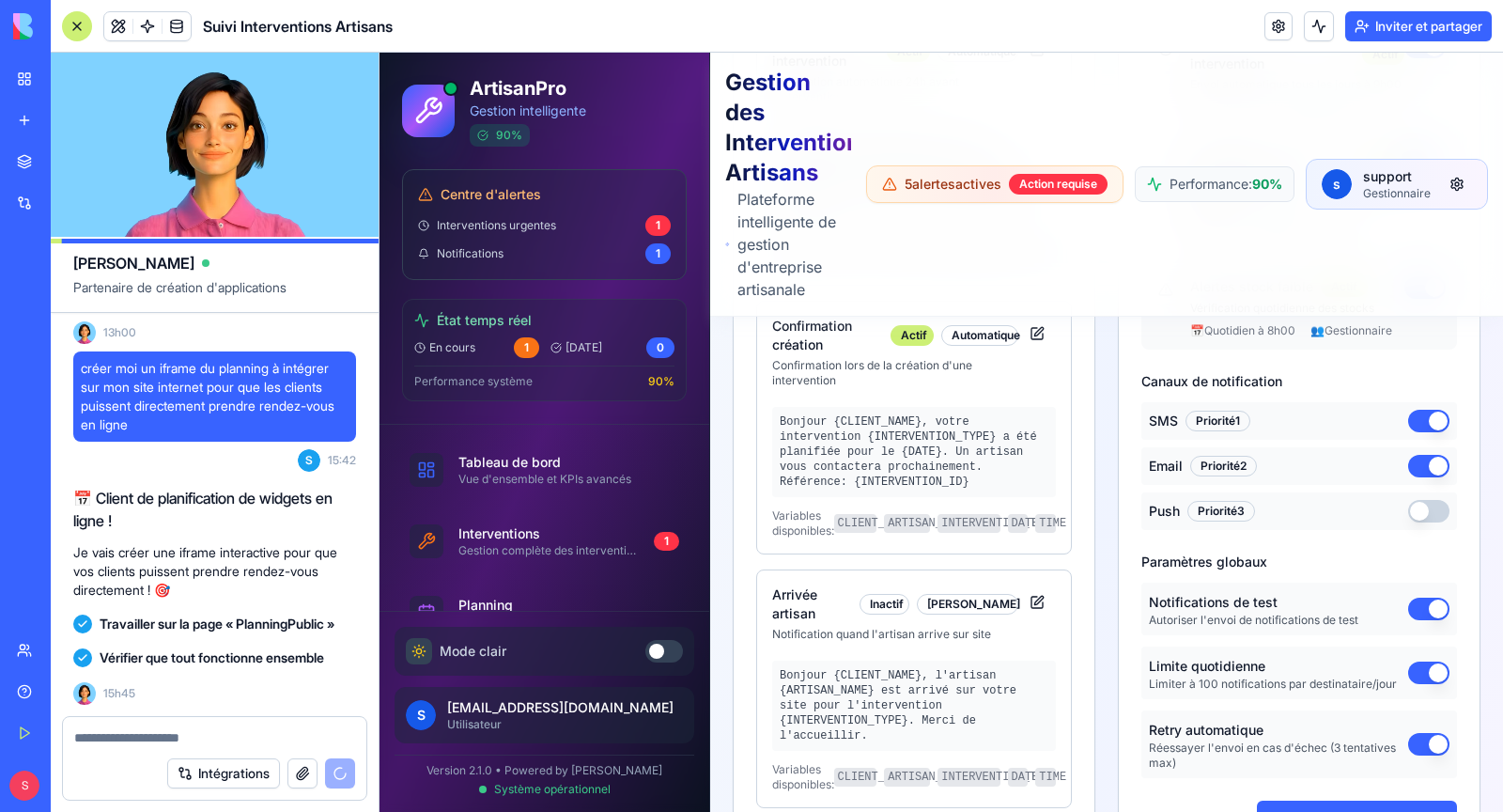
scroll to position [883, 0]
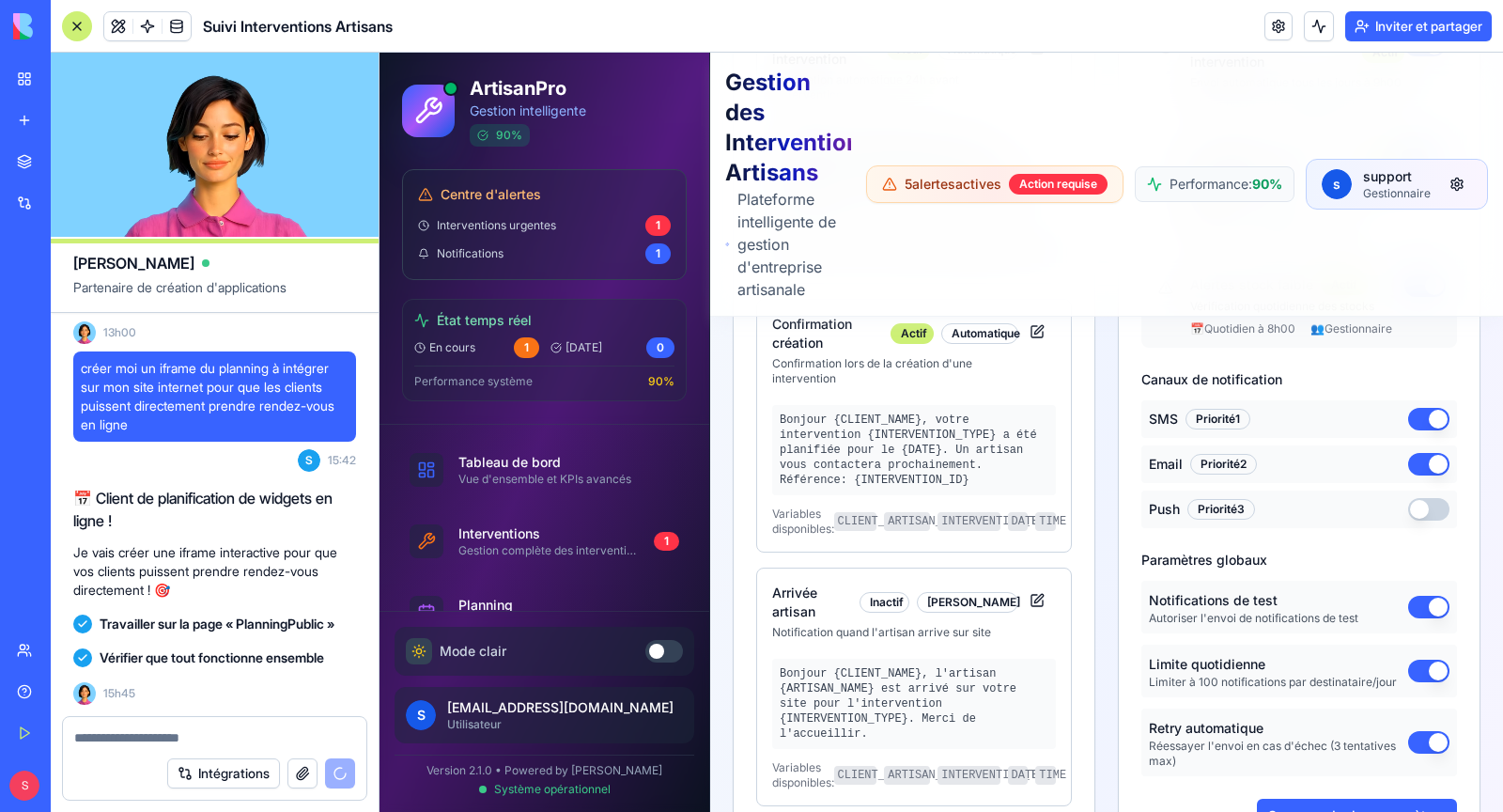
click at [1427, 503] on button "button" at bounding box center [1428, 509] width 41 height 23
click at [1423, 507] on button "button" at bounding box center [1428, 509] width 41 height 23
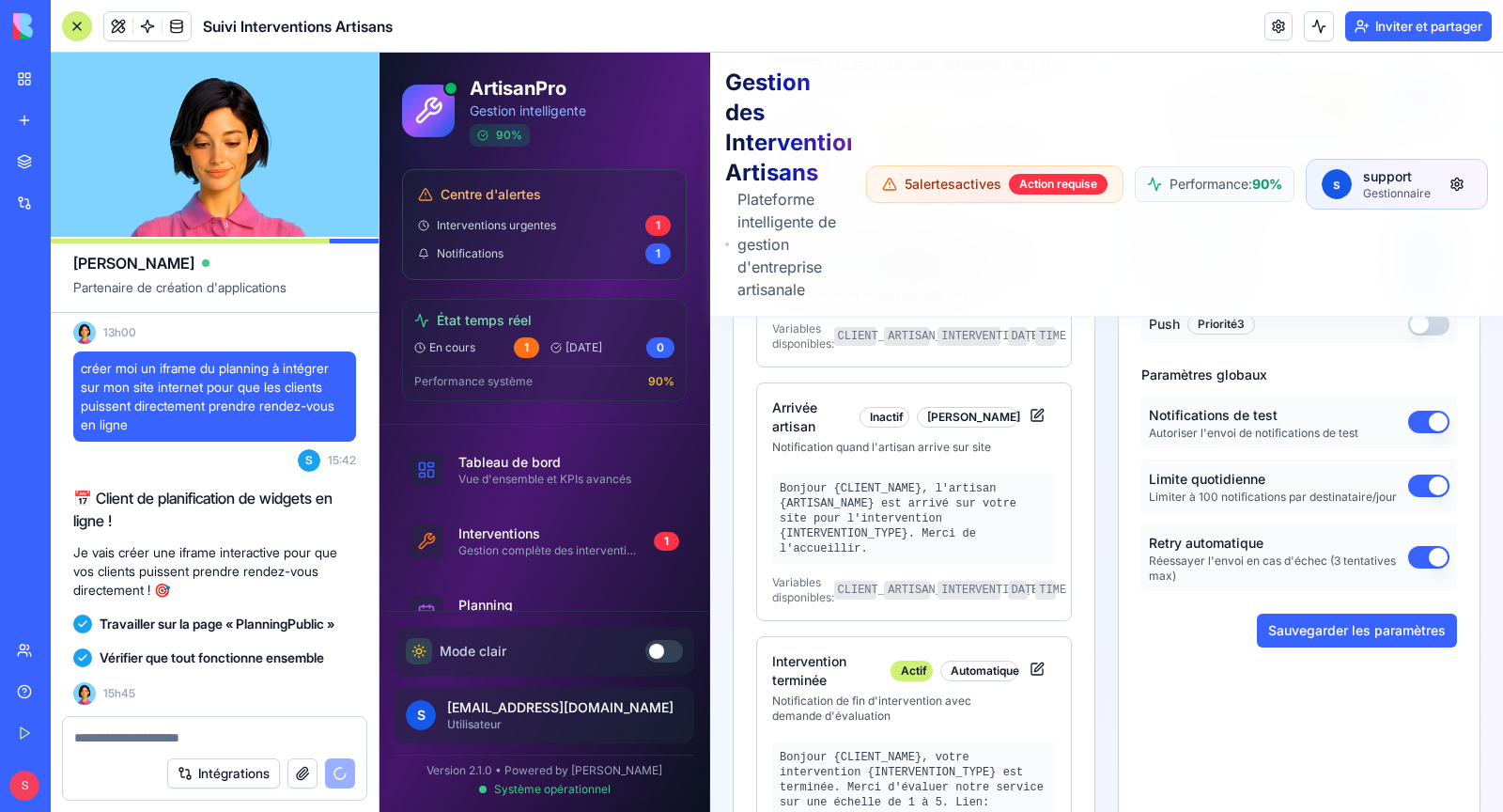
scroll to position [1071, 0]
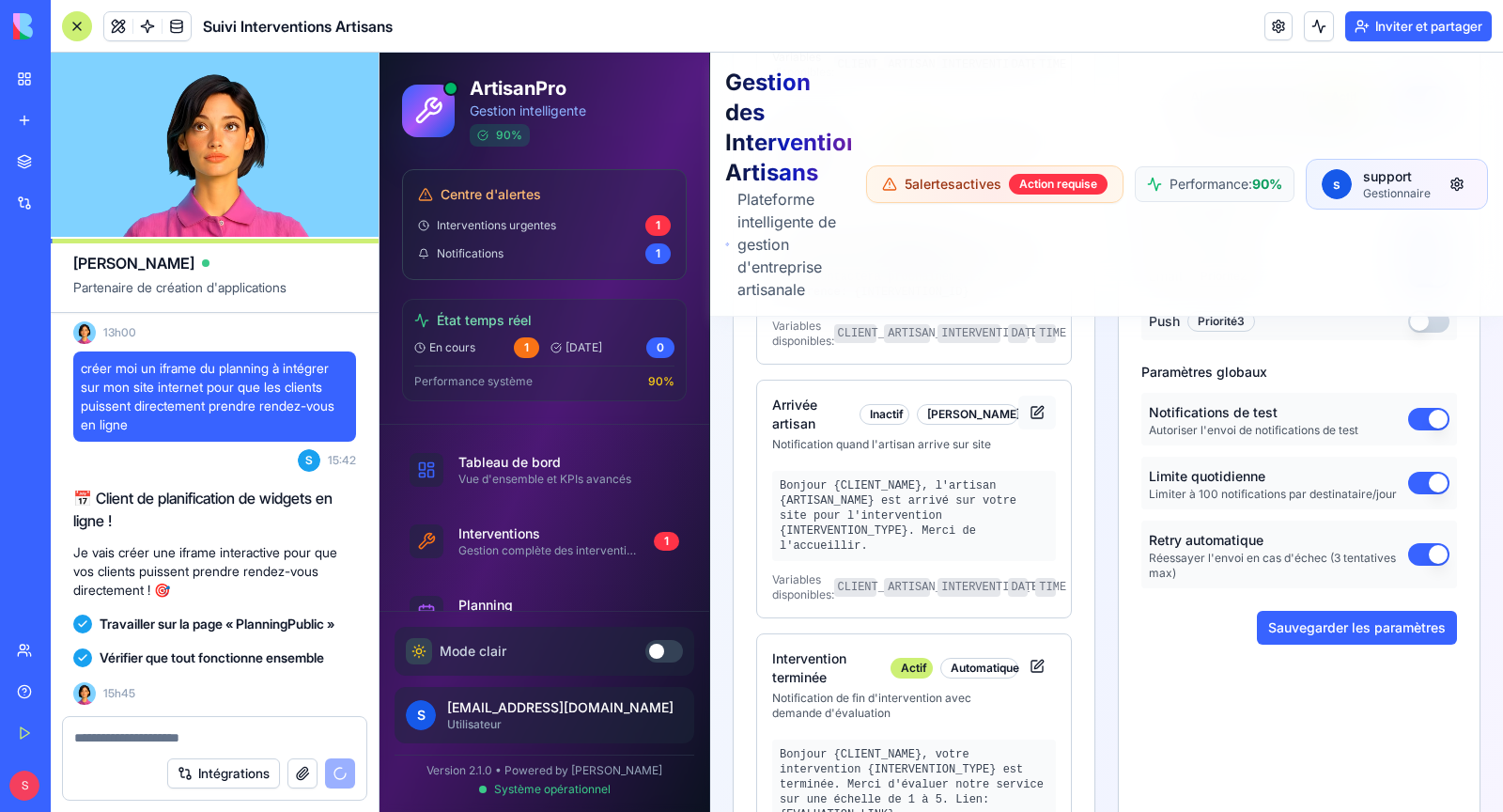
click at [1040, 408] on button at bounding box center [1037, 413] width 38 height 34
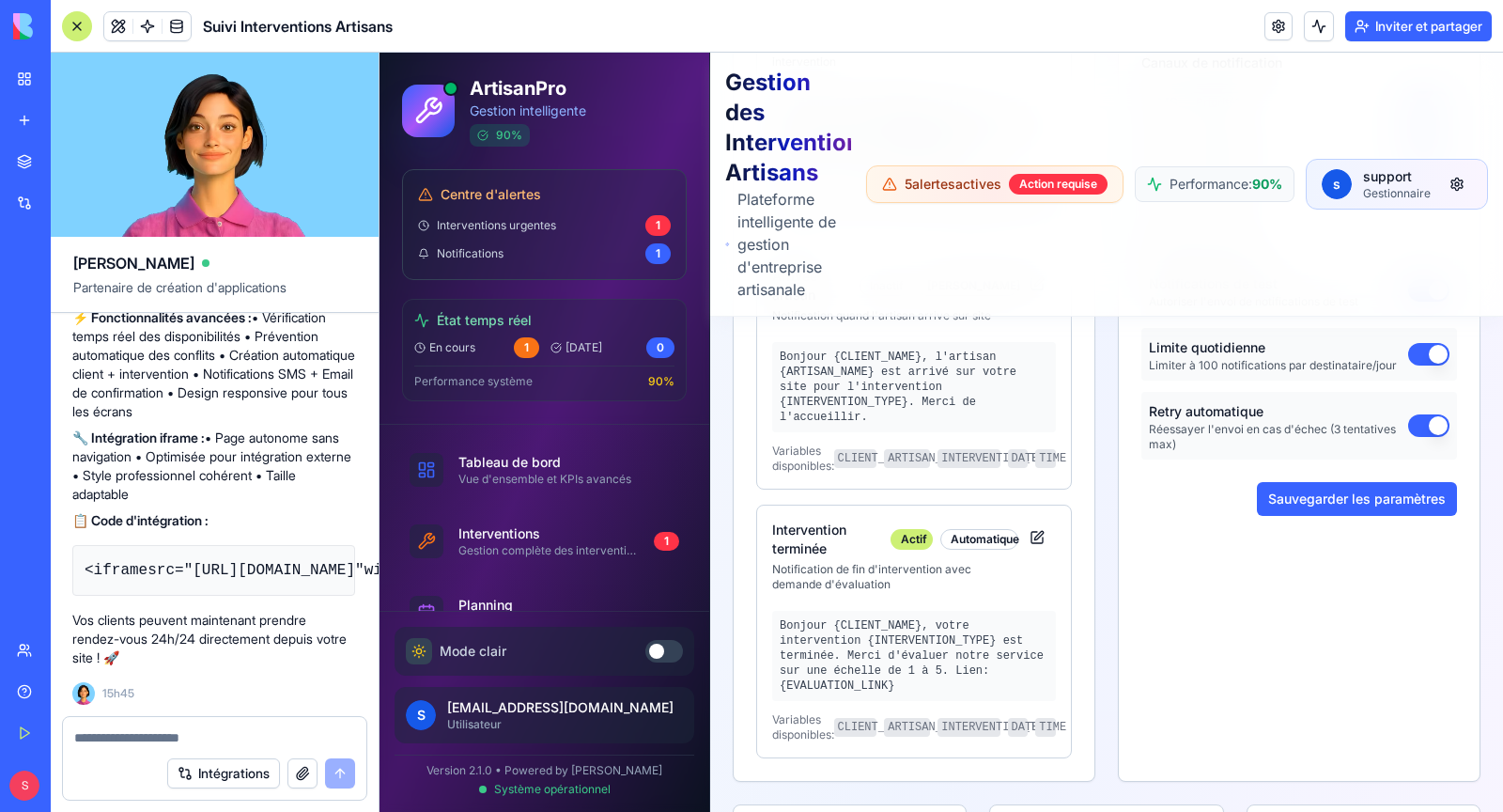
scroll to position [811, 0]
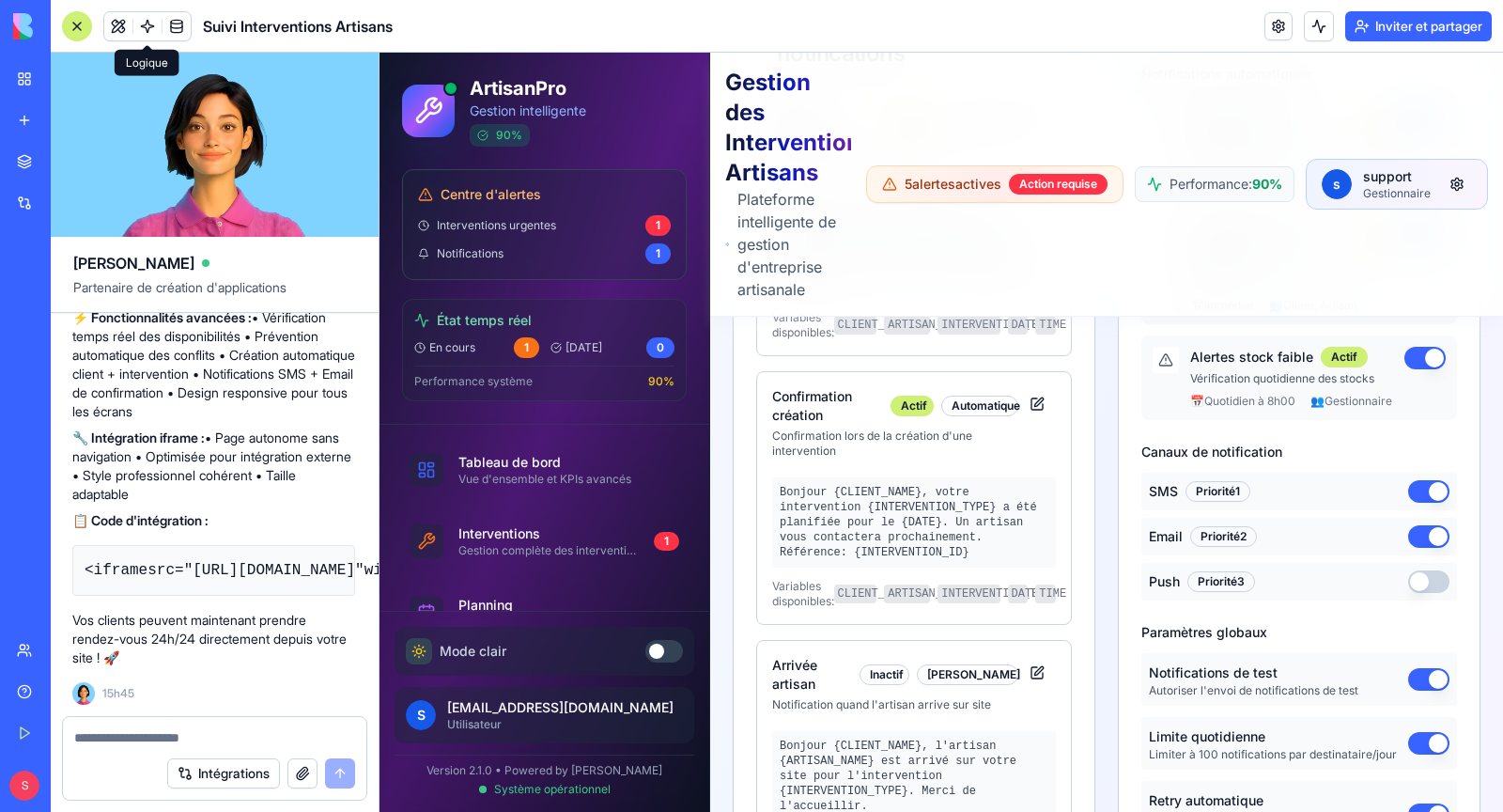
click at [123, 30] on span at bounding box center [147, 26] width 53 height 53
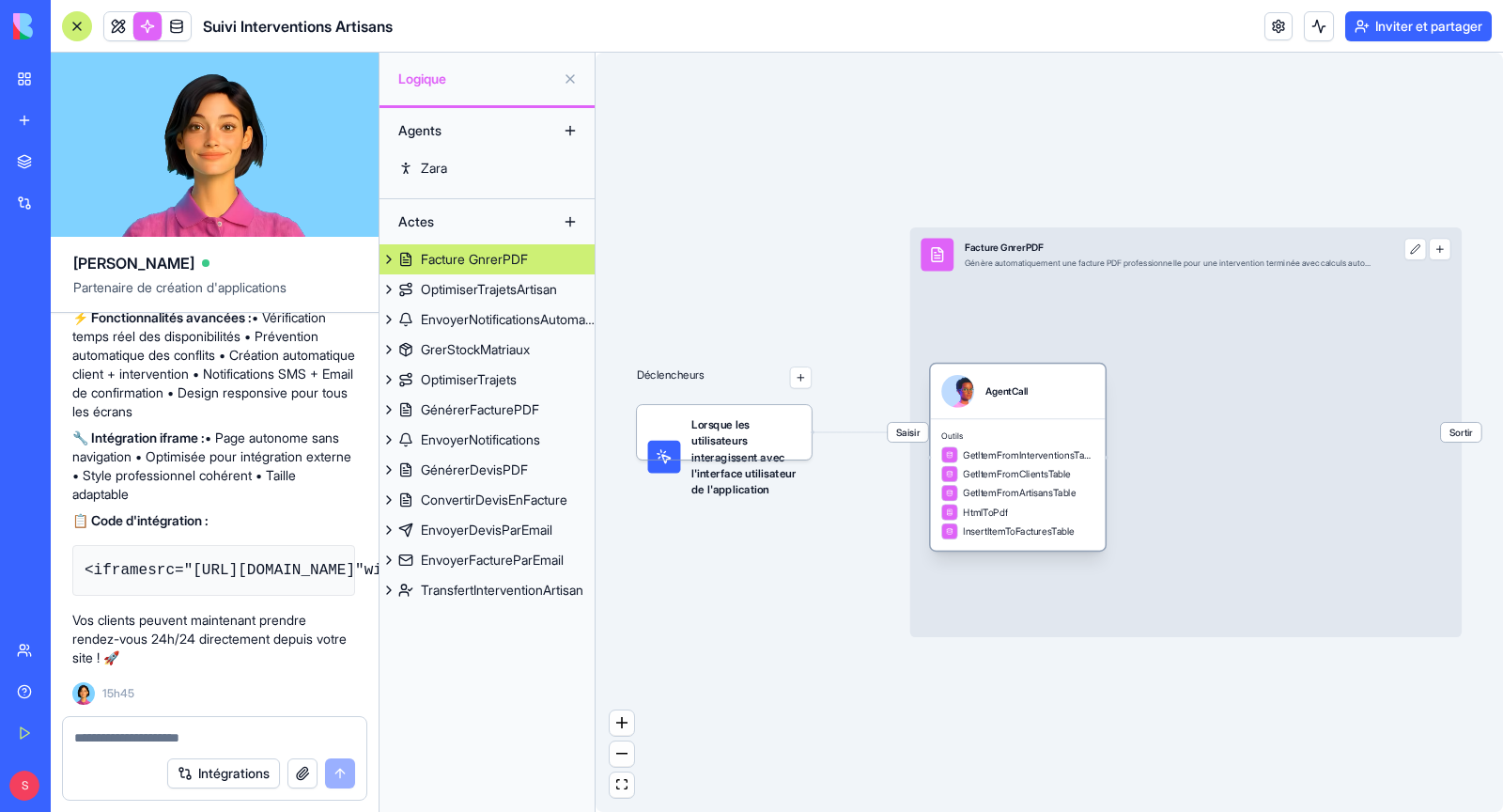
click at [1051, 480] on div "GetItemFromClientsTable" at bounding box center [1006, 474] width 130 height 16
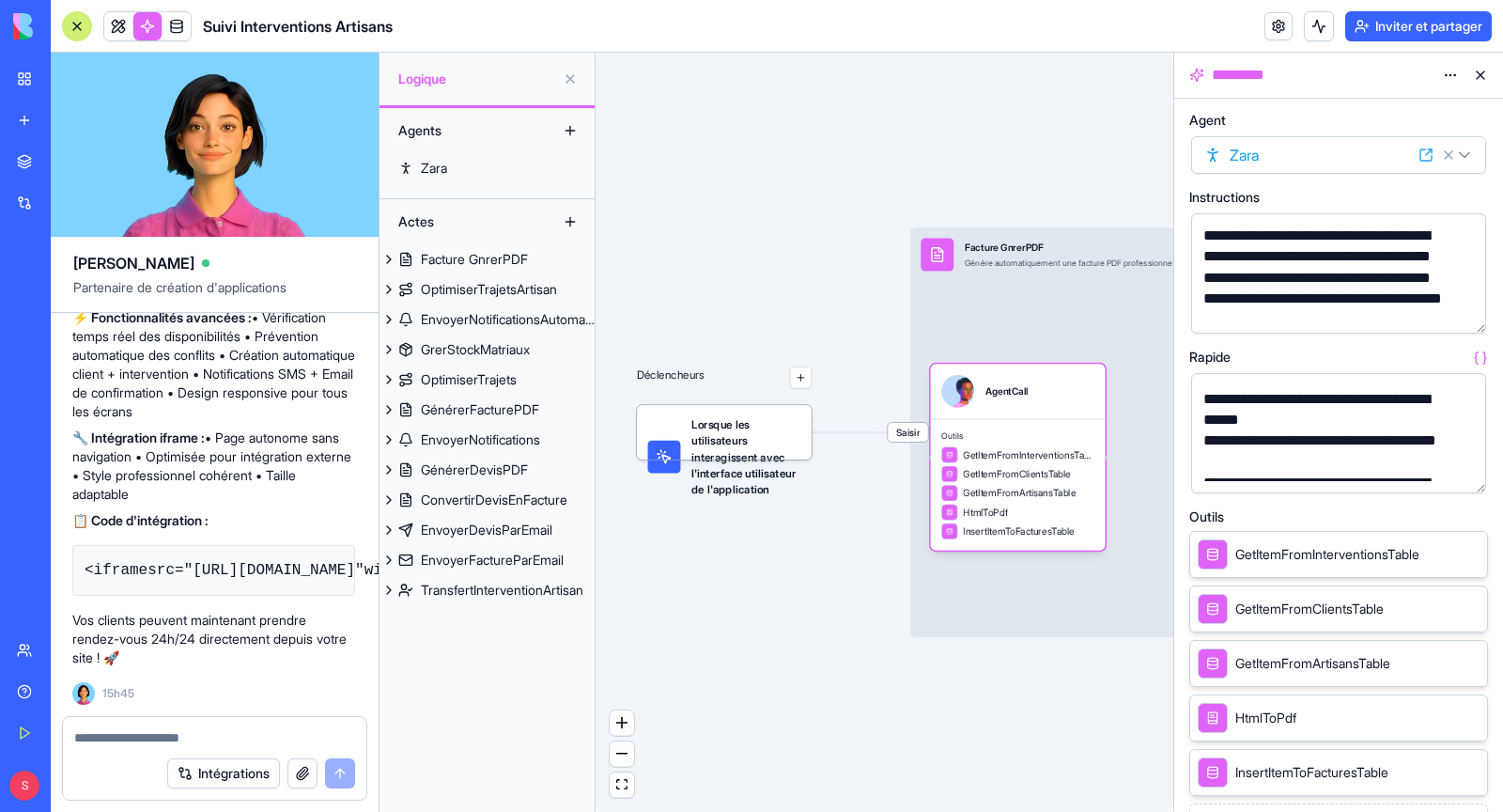
scroll to position [255, 0]
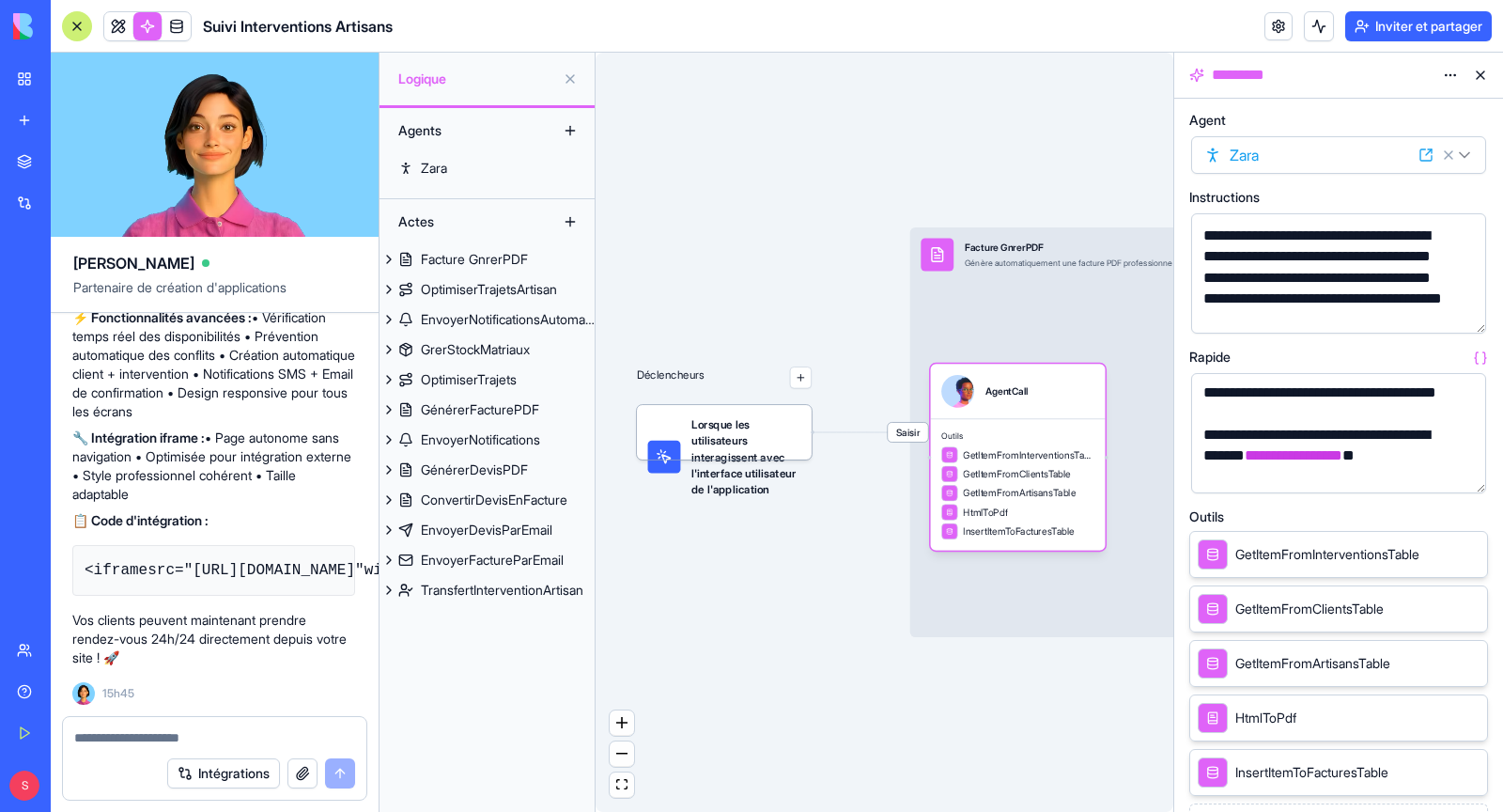
click at [1315, 567] on div "GetItemFromInterventionsTable" at bounding box center [1309, 554] width 222 height 30
click at [1288, 552] on span "GetItemFromInterventionsTable" at bounding box center [1328, 554] width 184 height 19
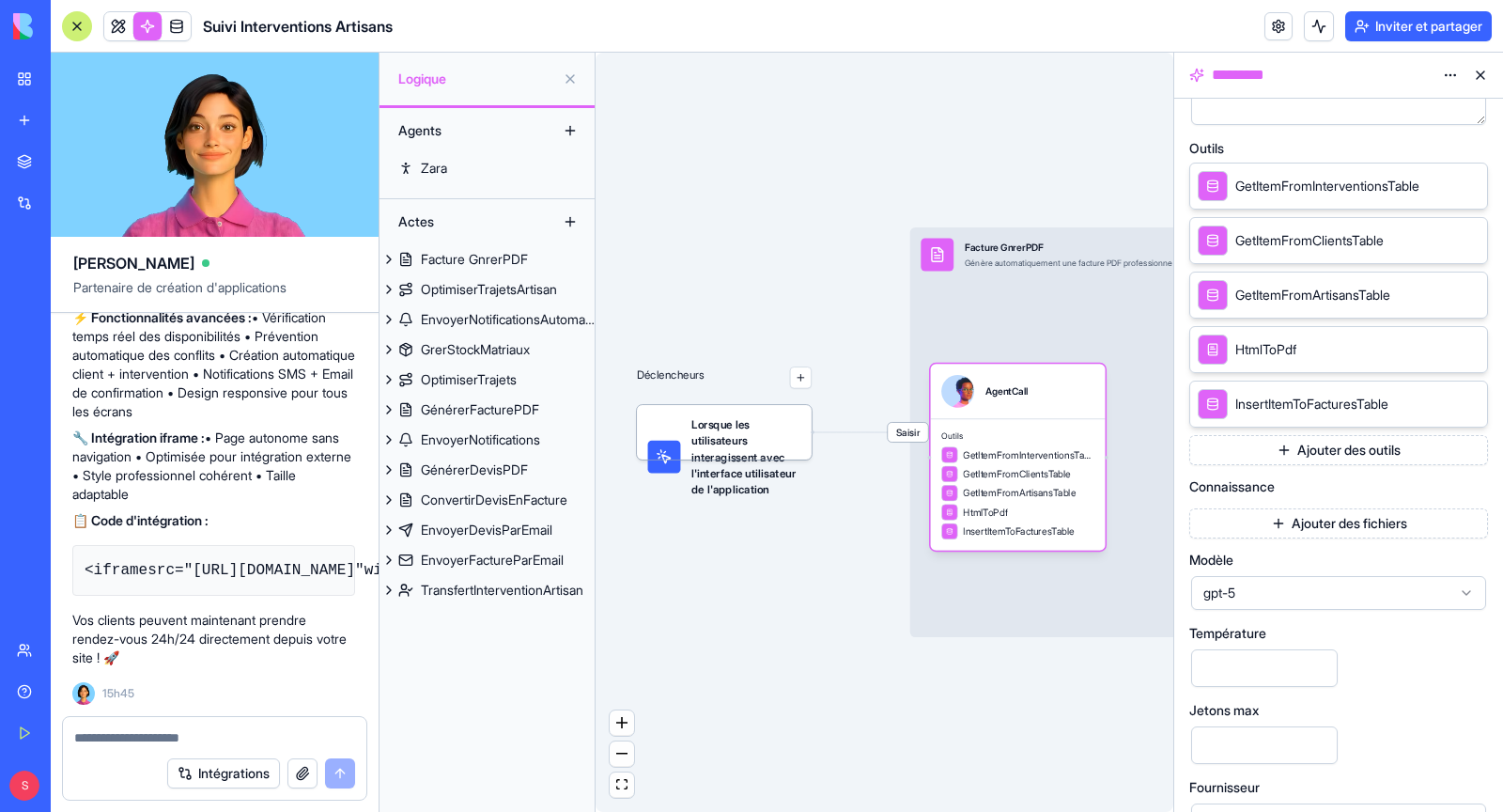
scroll to position [405, 0]
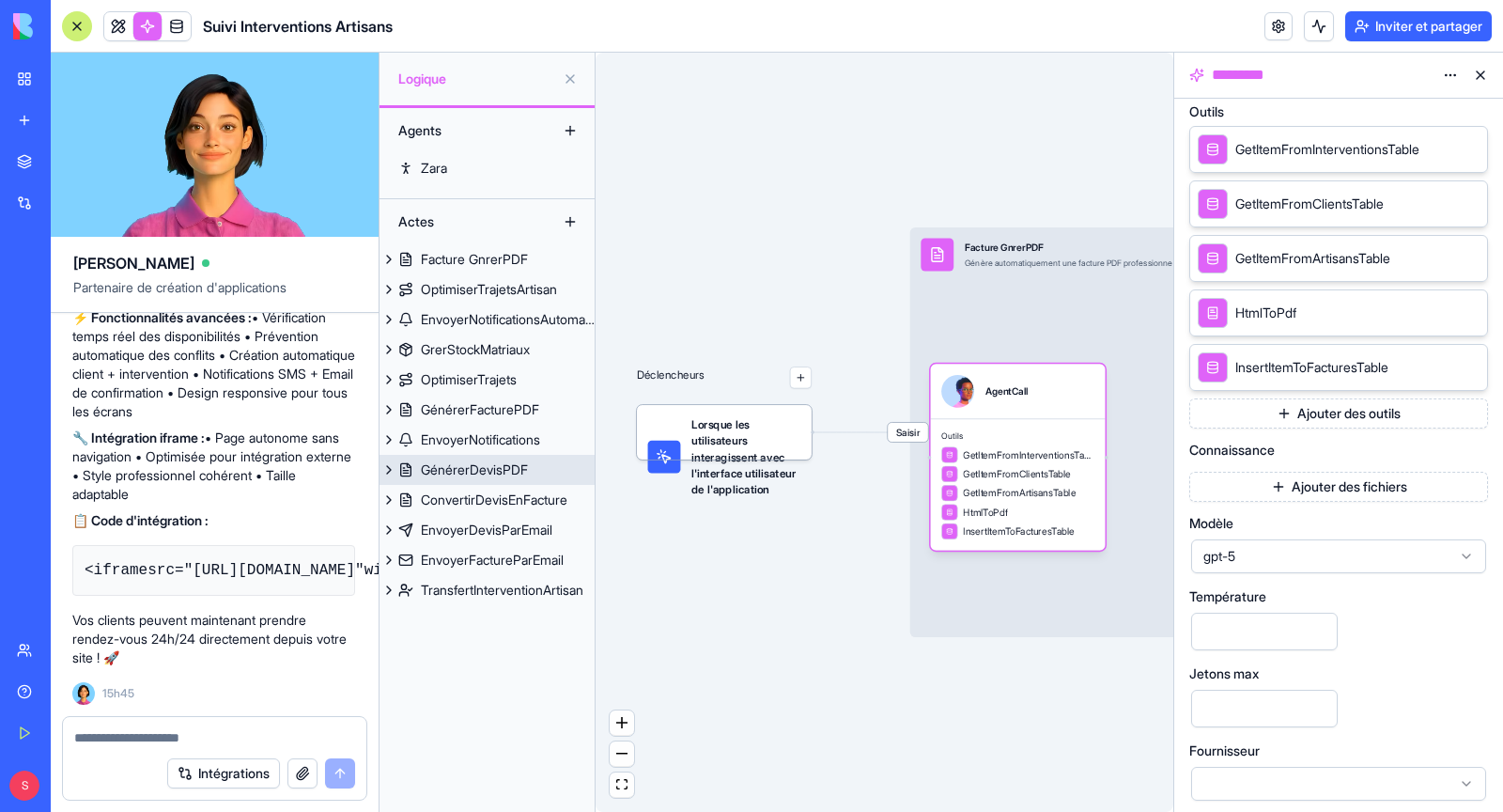
click at [494, 473] on font "GénérerDevisPDF" at bounding box center [474, 469] width 107 height 16
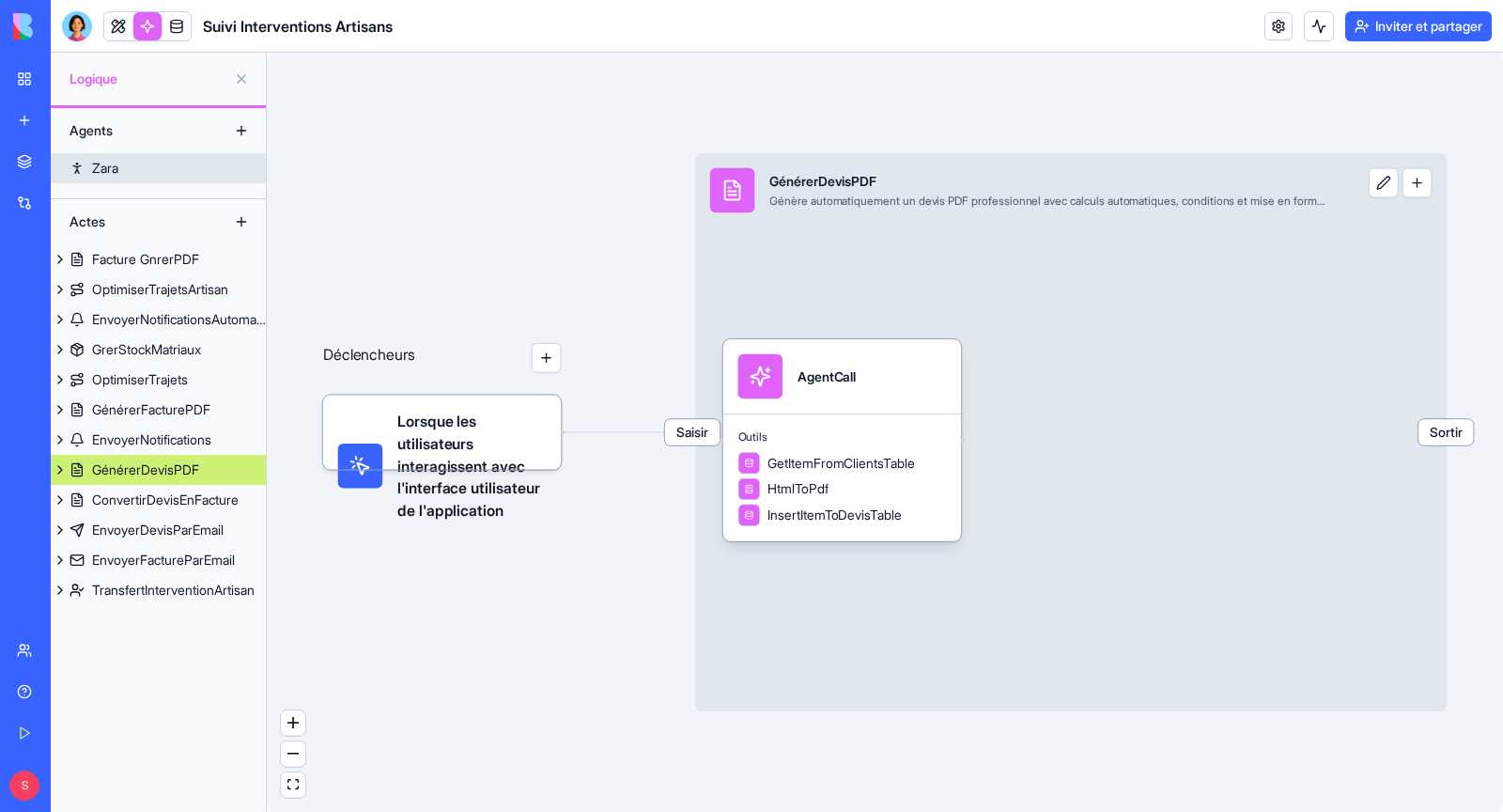
click at [126, 167] on link "Zara" at bounding box center [158, 168] width 215 height 30
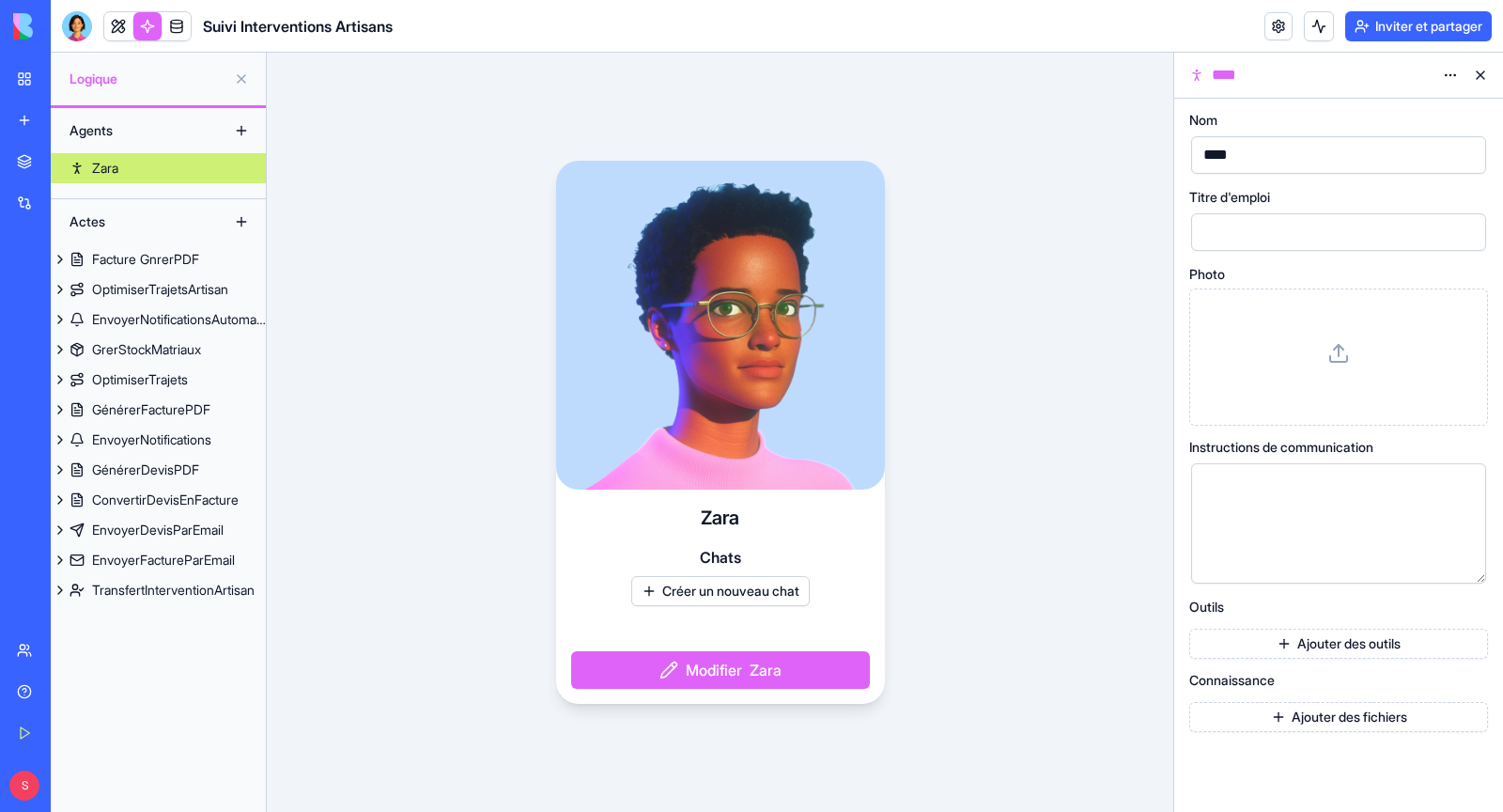
click at [707, 354] on div at bounding box center [720, 325] width 329 height 329
click at [242, 80] on button at bounding box center [241, 79] width 30 height 30
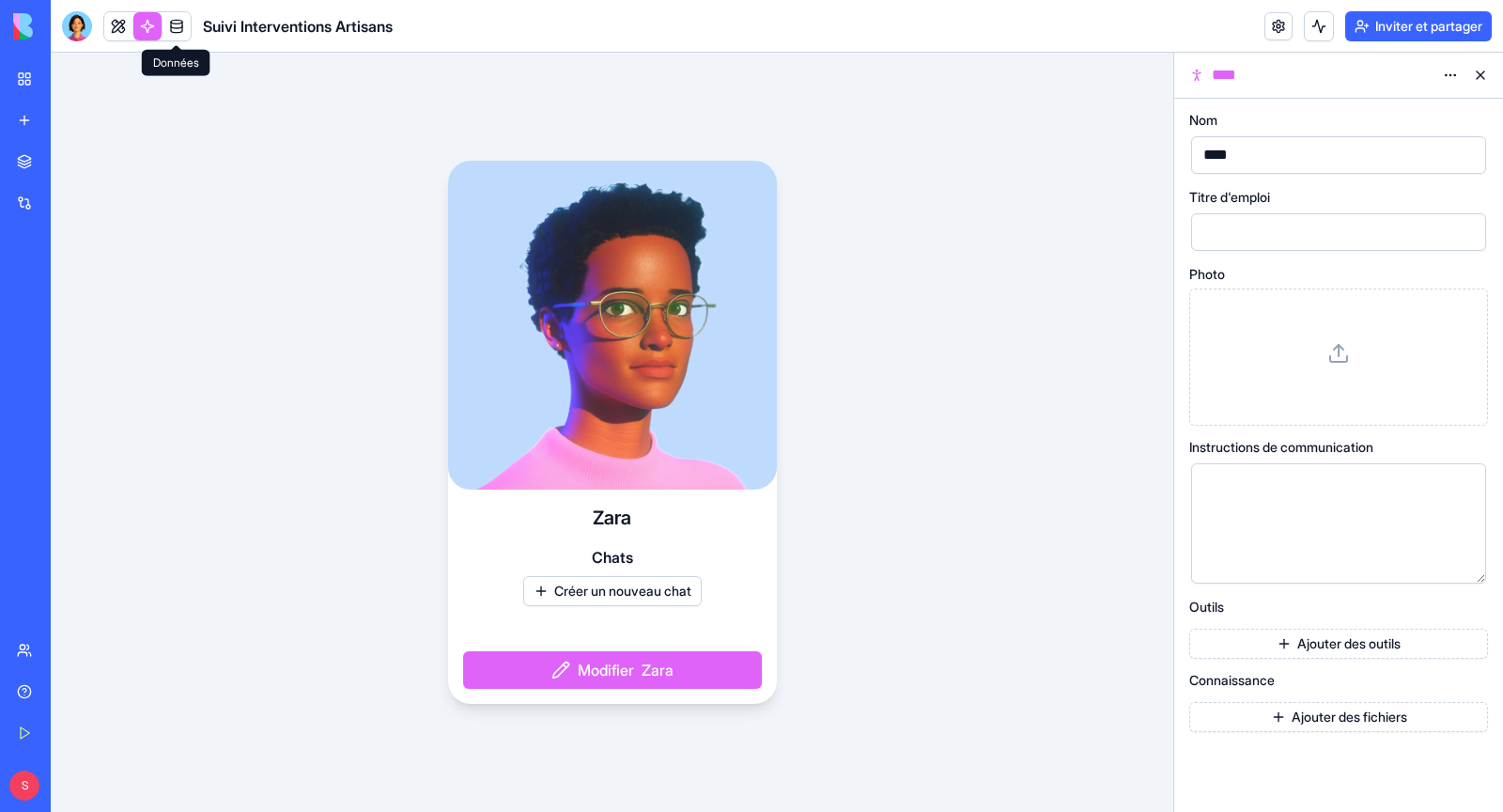
click at [175, 24] on link at bounding box center [177, 26] width 28 height 28
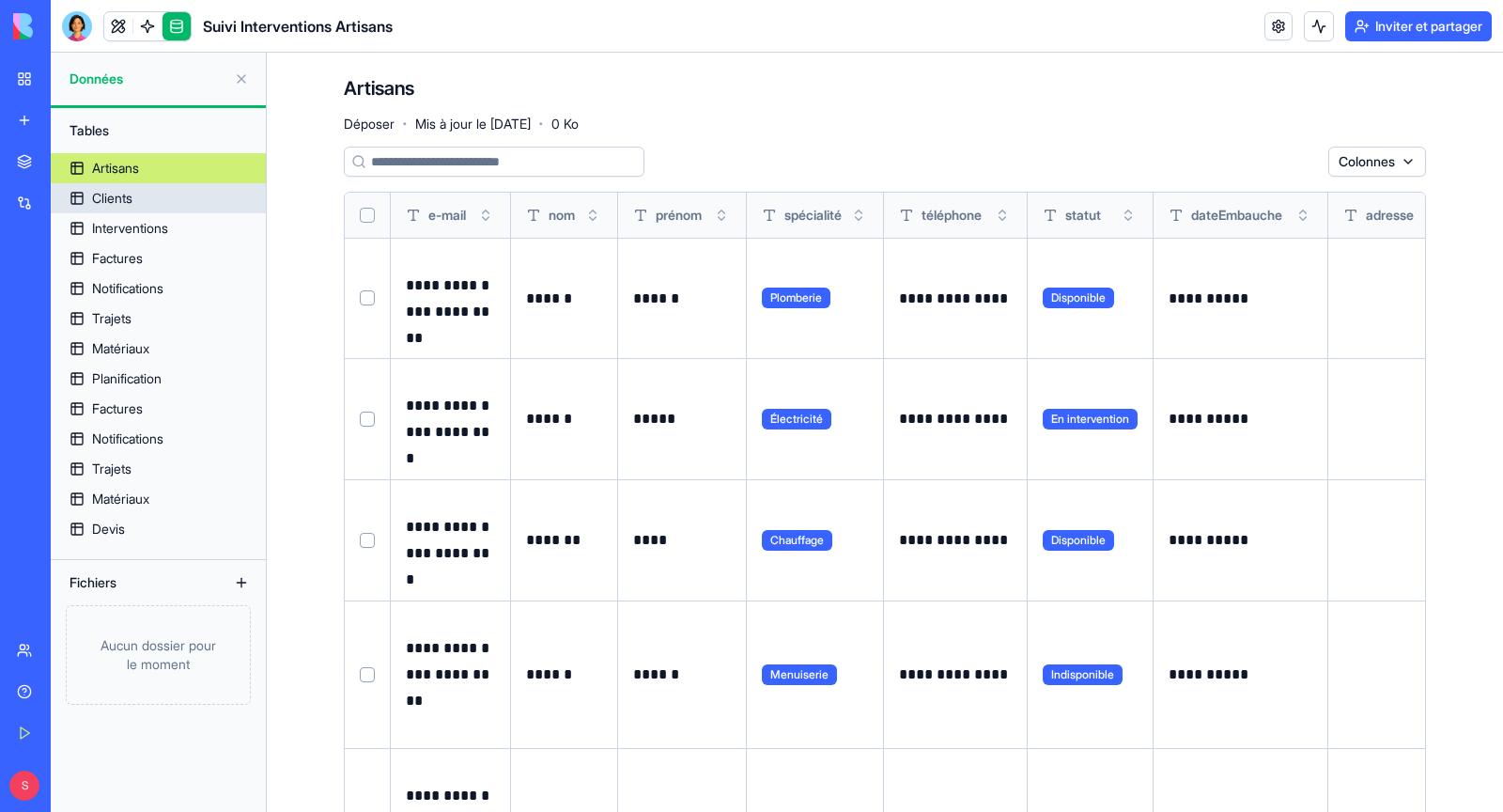
click at [139, 194] on link "Clients" at bounding box center [158, 198] width 215 height 30
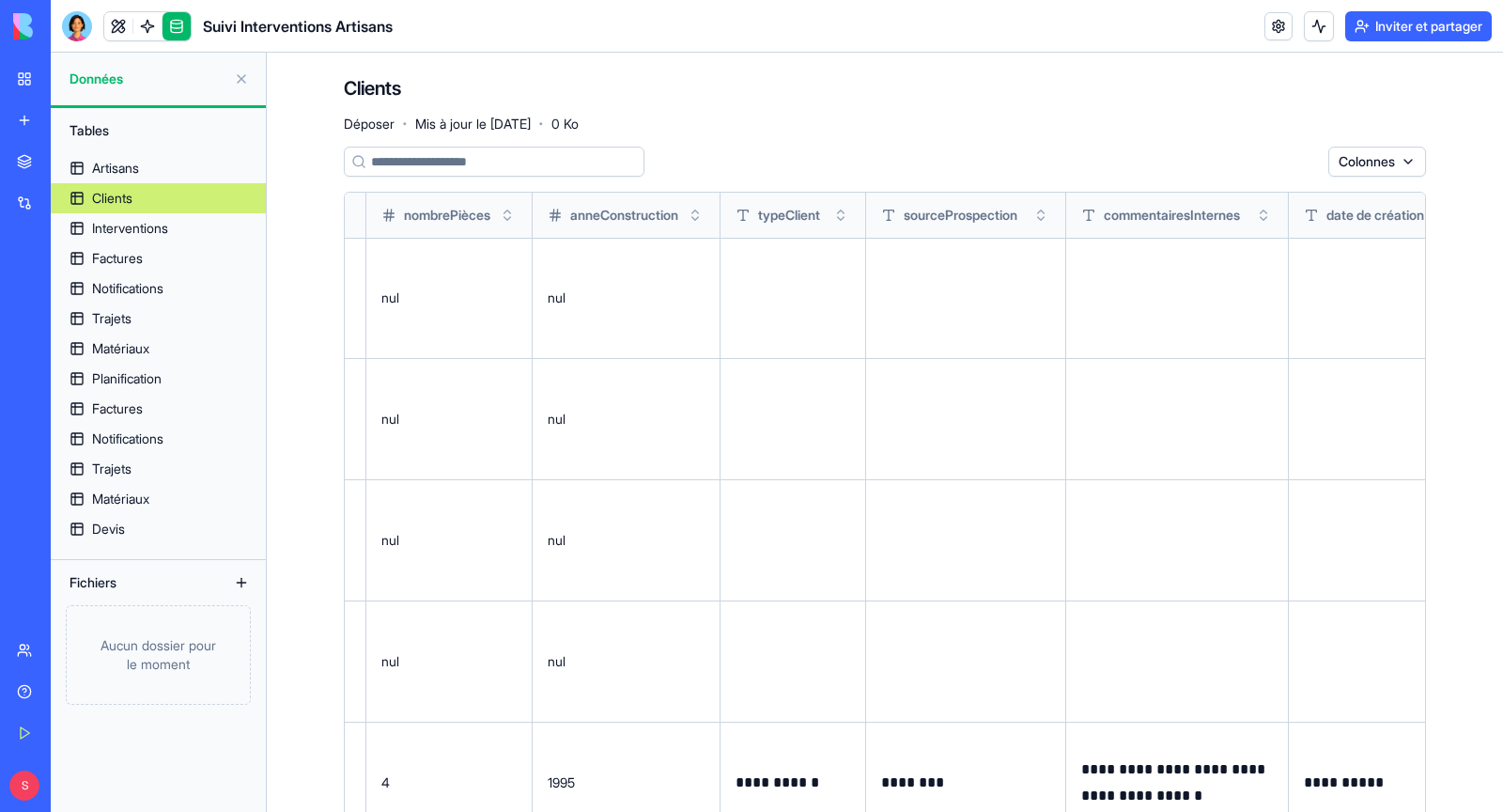
scroll to position [0, 1316]
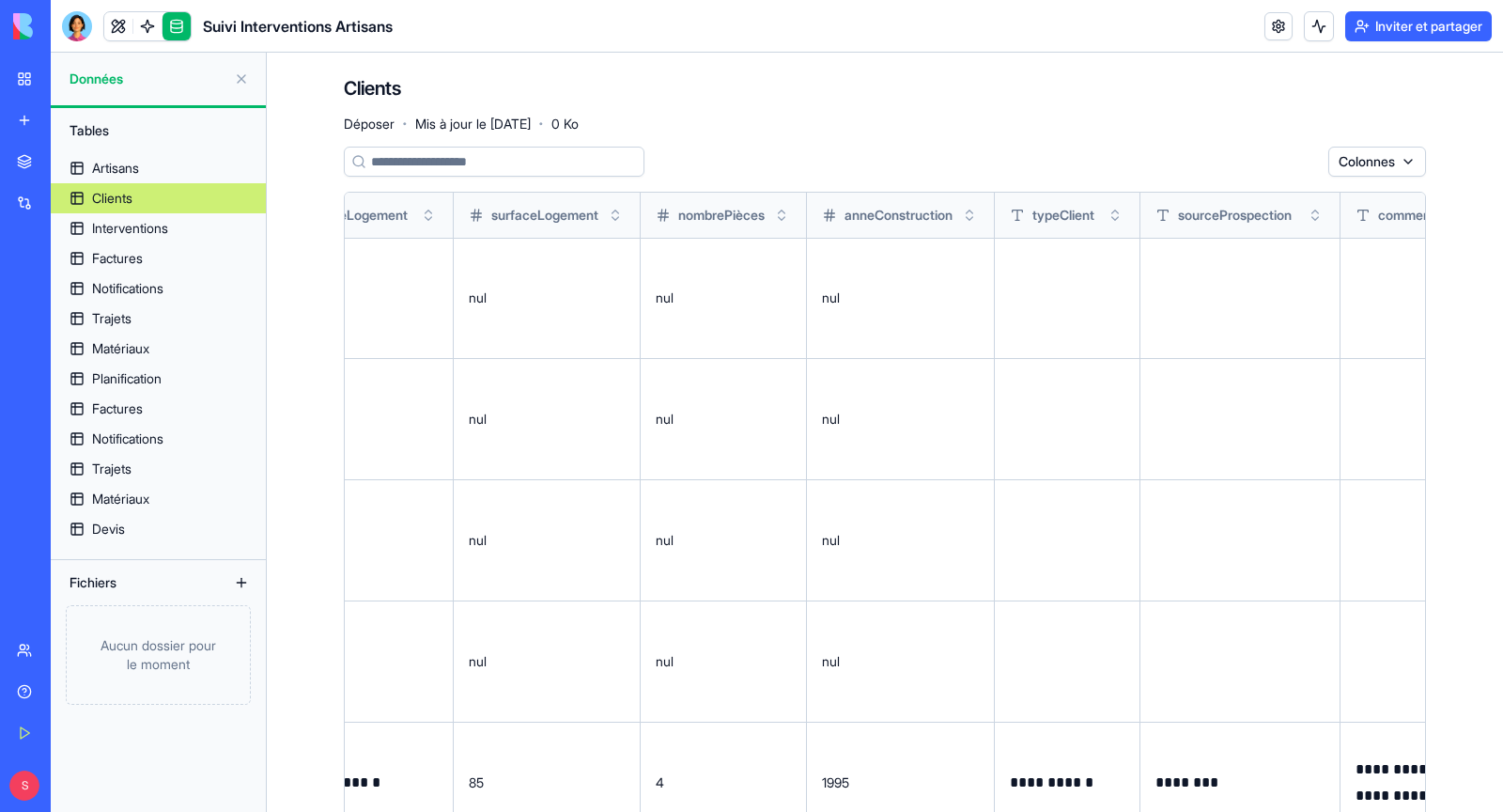
click at [130, 585] on div "Fichiers" at bounding box center [135, 582] width 150 height 30
click at [93, 585] on font "Fichiers" at bounding box center [93, 582] width 47 height 16
click at [129, 524] on link "Devis" at bounding box center [158, 529] width 215 height 30
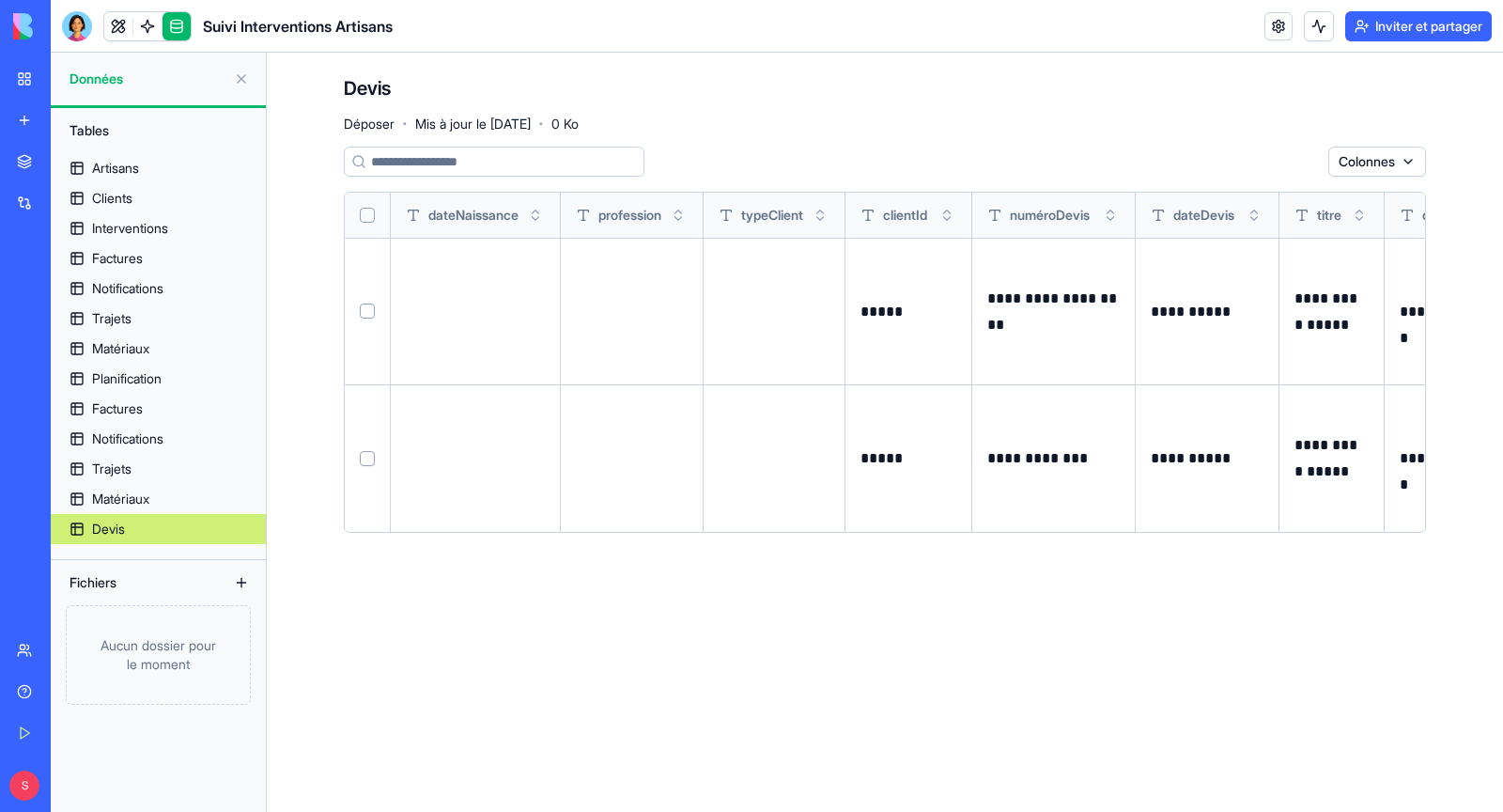
click at [365, 311] on button "Sélectionner une ligne" at bounding box center [367, 310] width 15 height 15
click at [1272, 159] on html "**********" at bounding box center [751, 406] width 1503 height 812
click at [930, 149] on html "**********" at bounding box center [751, 406] width 1503 height 812
click at [151, 22] on link at bounding box center [147, 26] width 28 height 28
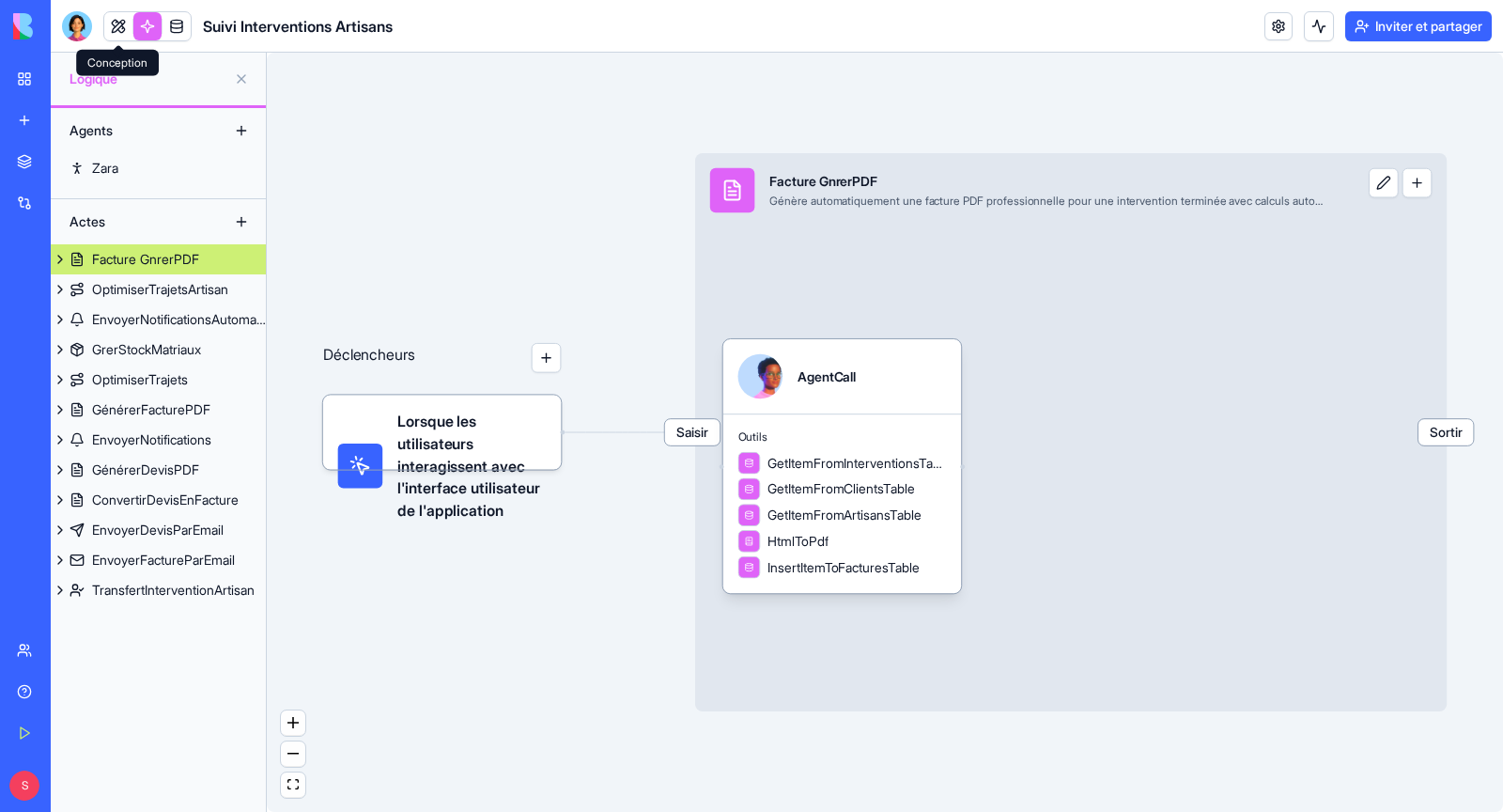
click at [115, 24] on link at bounding box center [118, 26] width 28 height 28
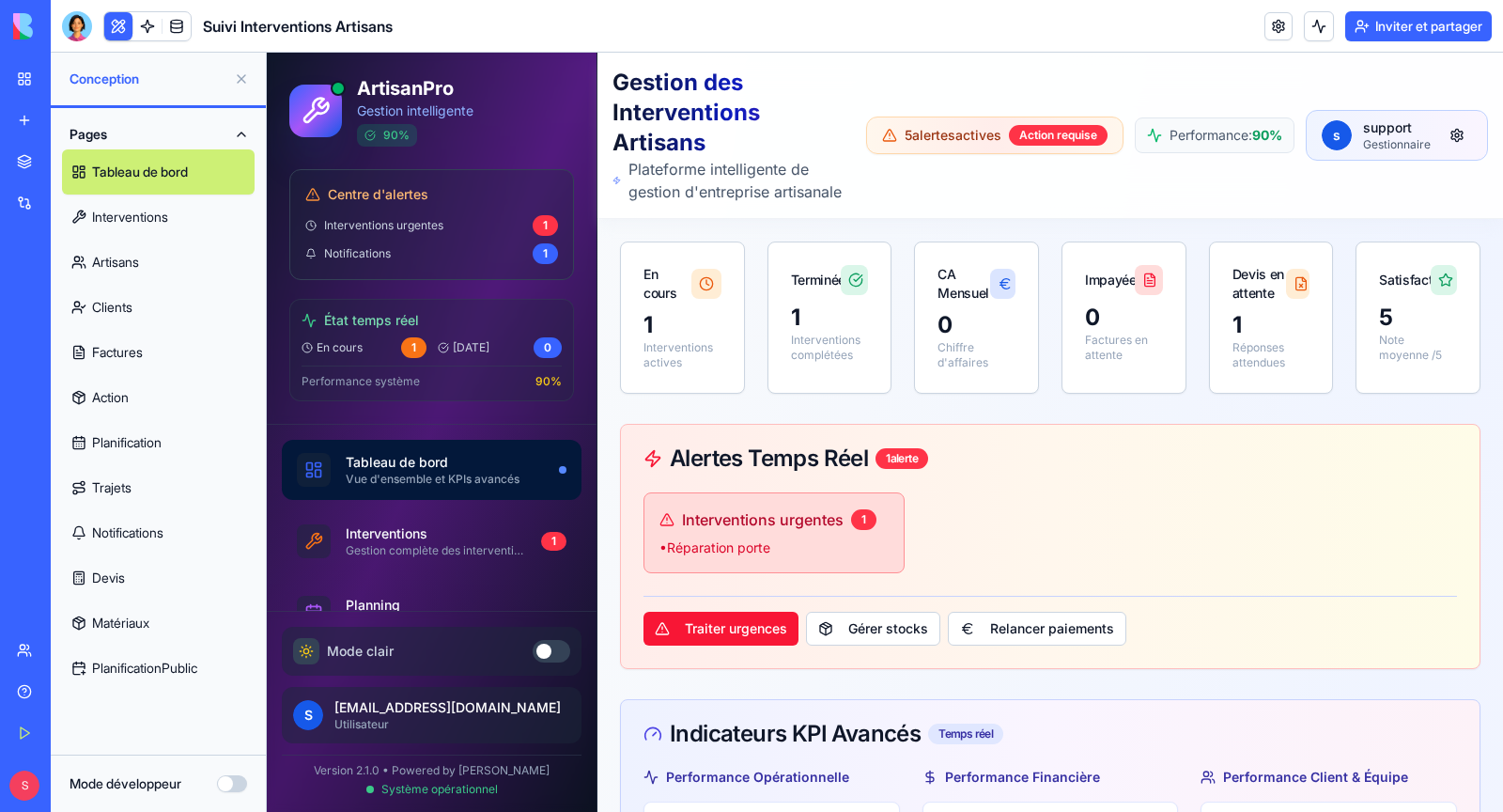
click at [161, 677] on link "PlanificationPublic" at bounding box center [158, 667] width 193 height 45
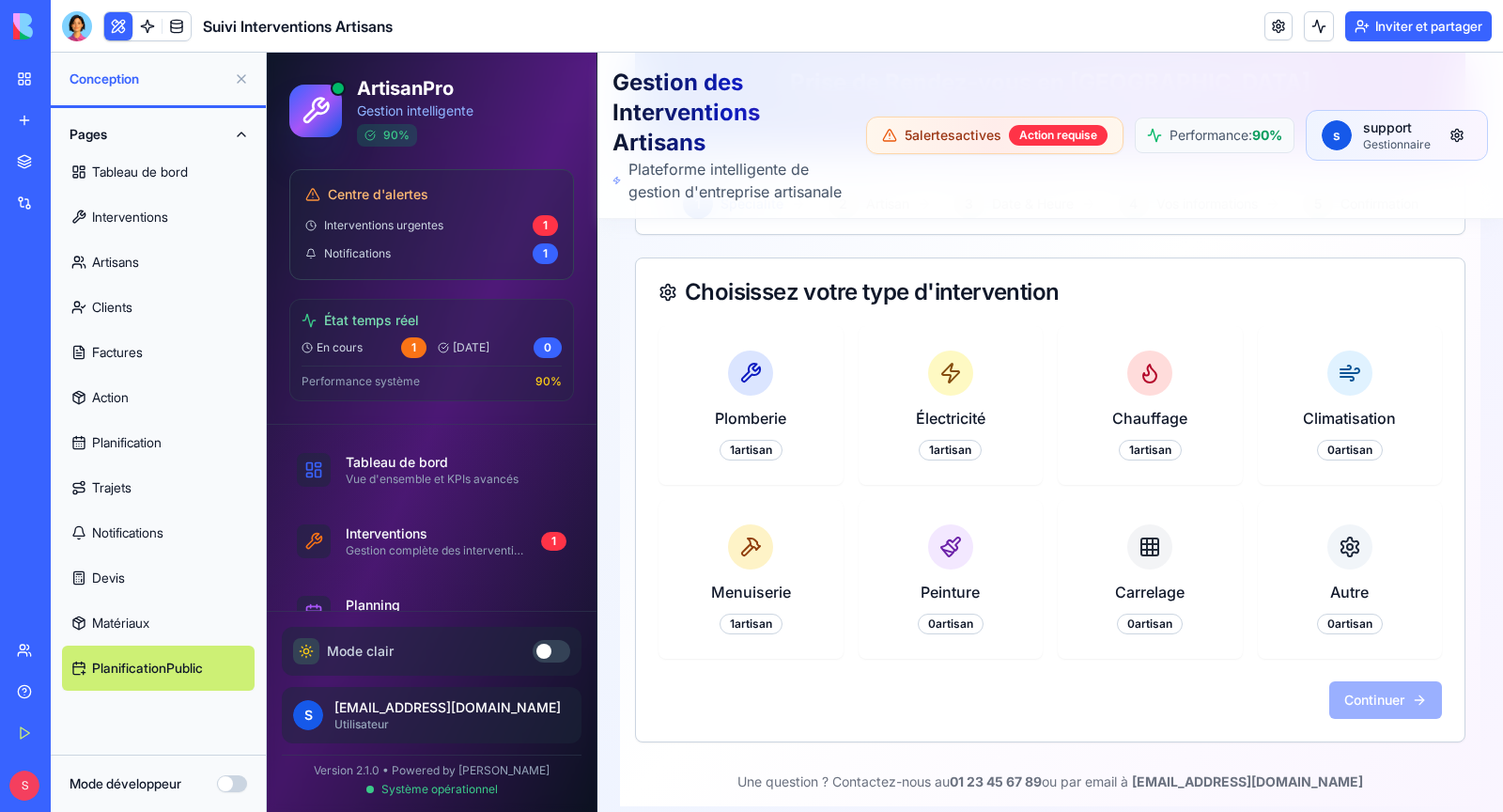
scroll to position [319, 0]
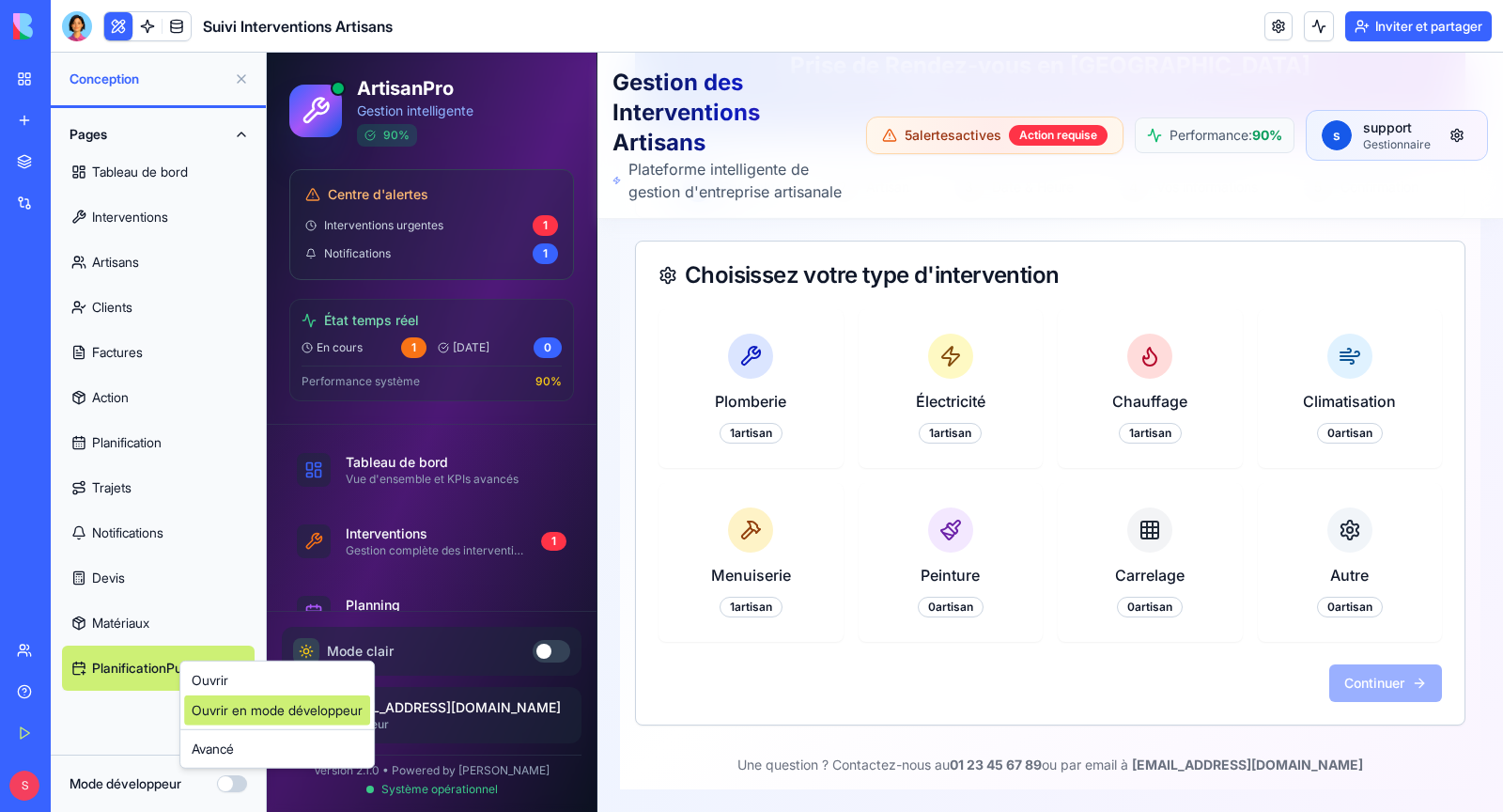
click at [252, 722] on link "Ouvrir en mode développeur" at bounding box center [277, 710] width 186 height 30
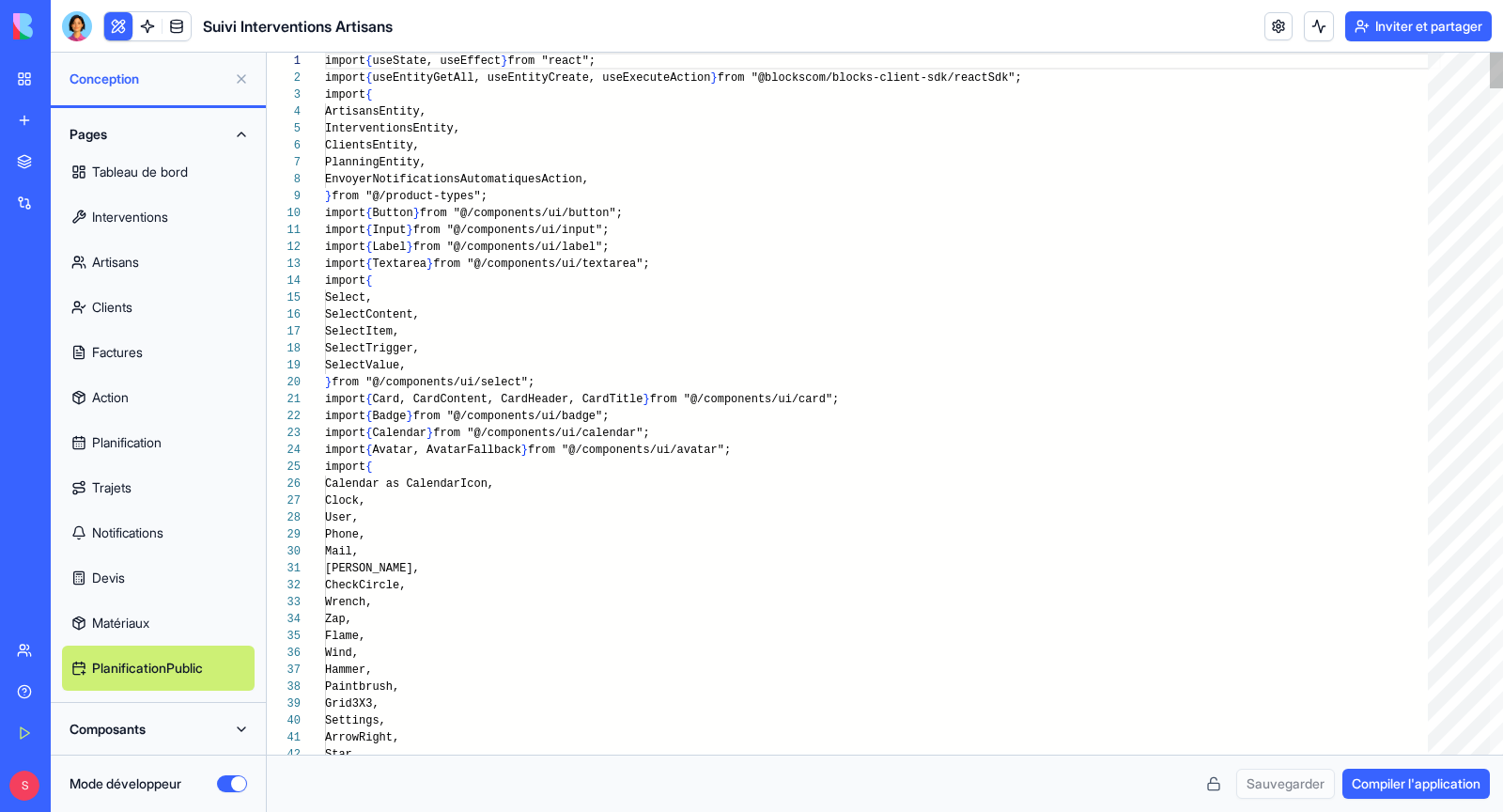
scroll to position [169, 0]
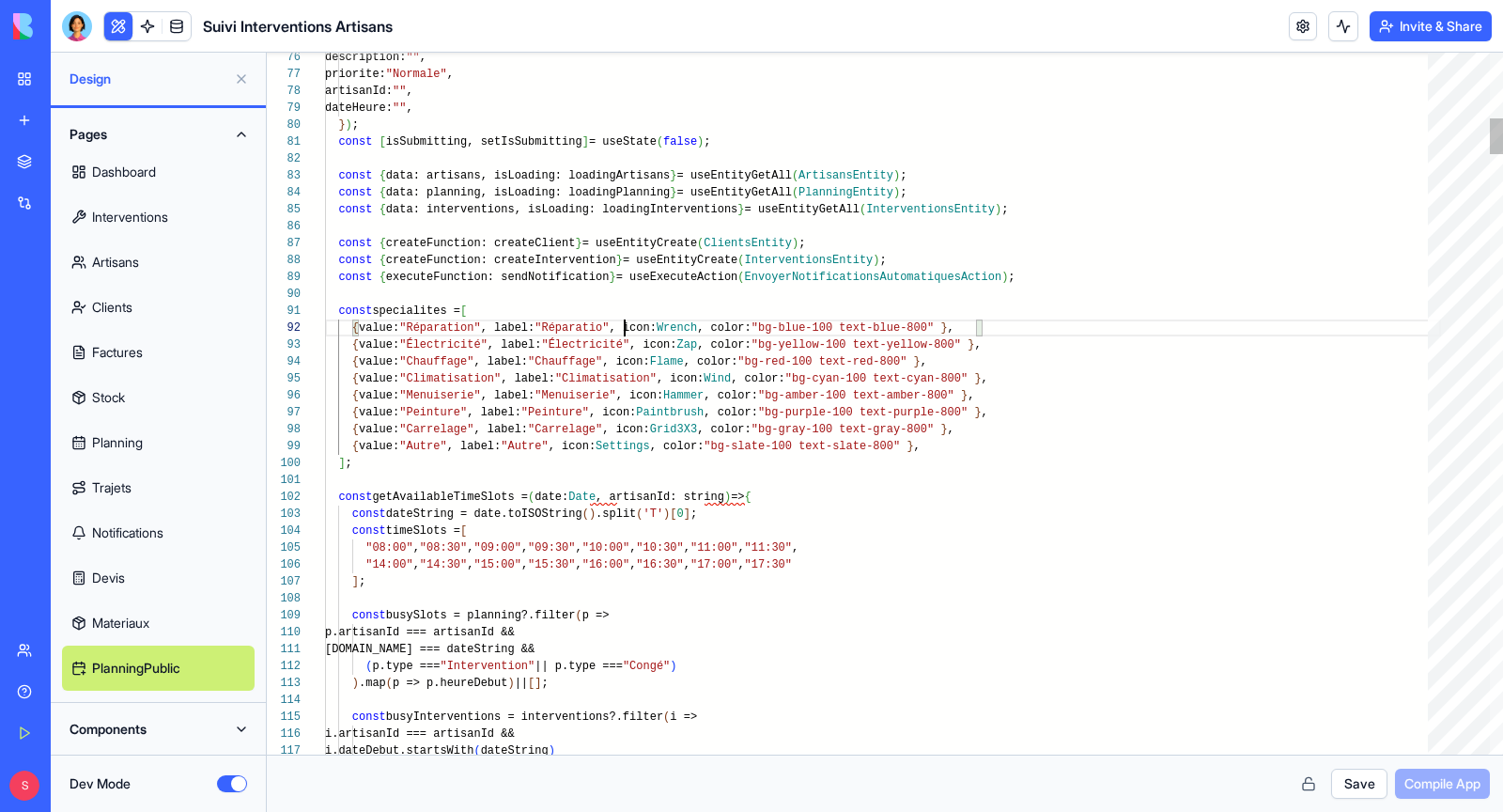
scroll to position [16, 305]
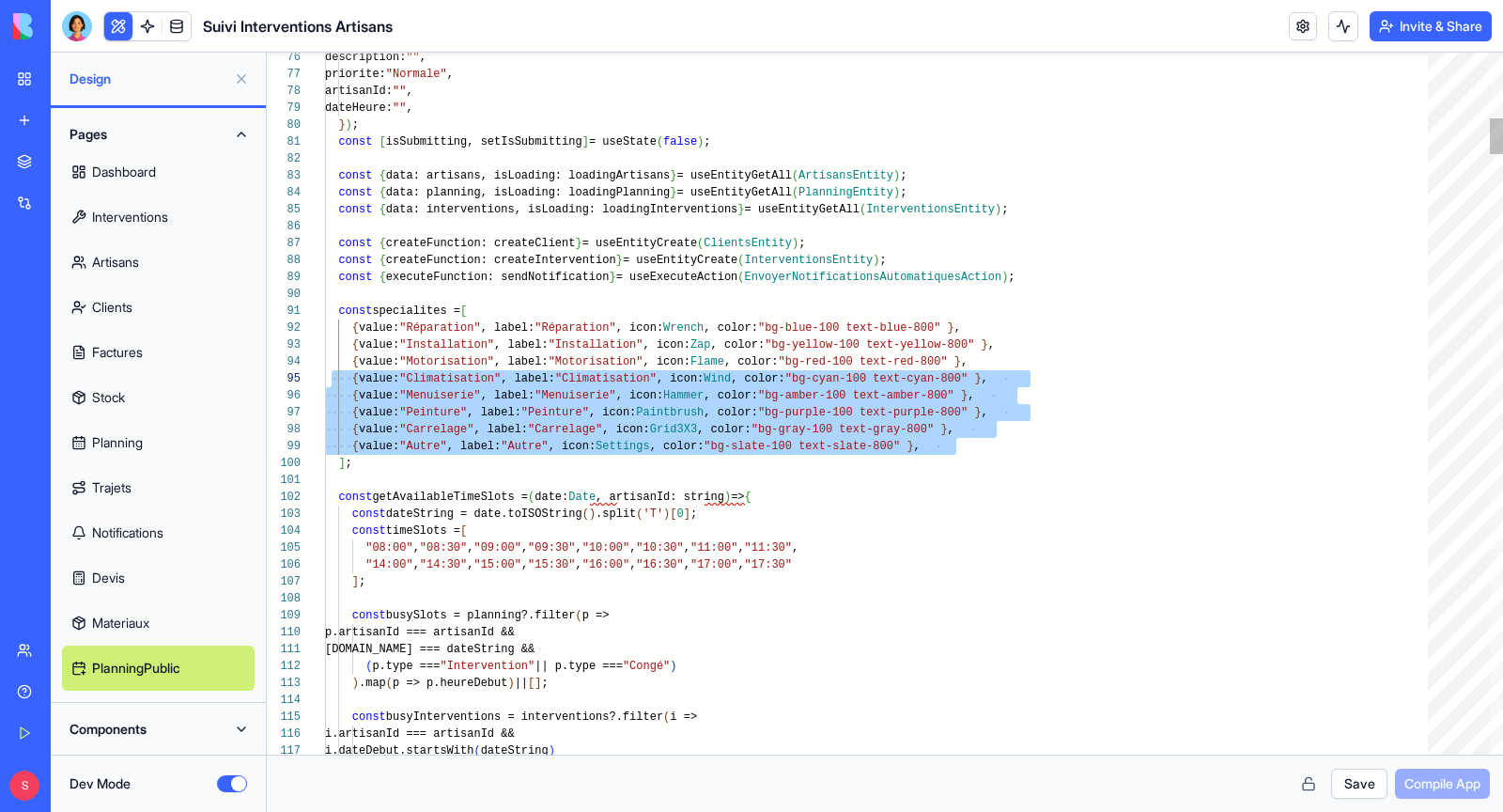
scroll to position [68, 0]
drag, startPoint x: 981, startPoint y: 447, endPoint x: 325, endPoint y: 386, distance: 658.6
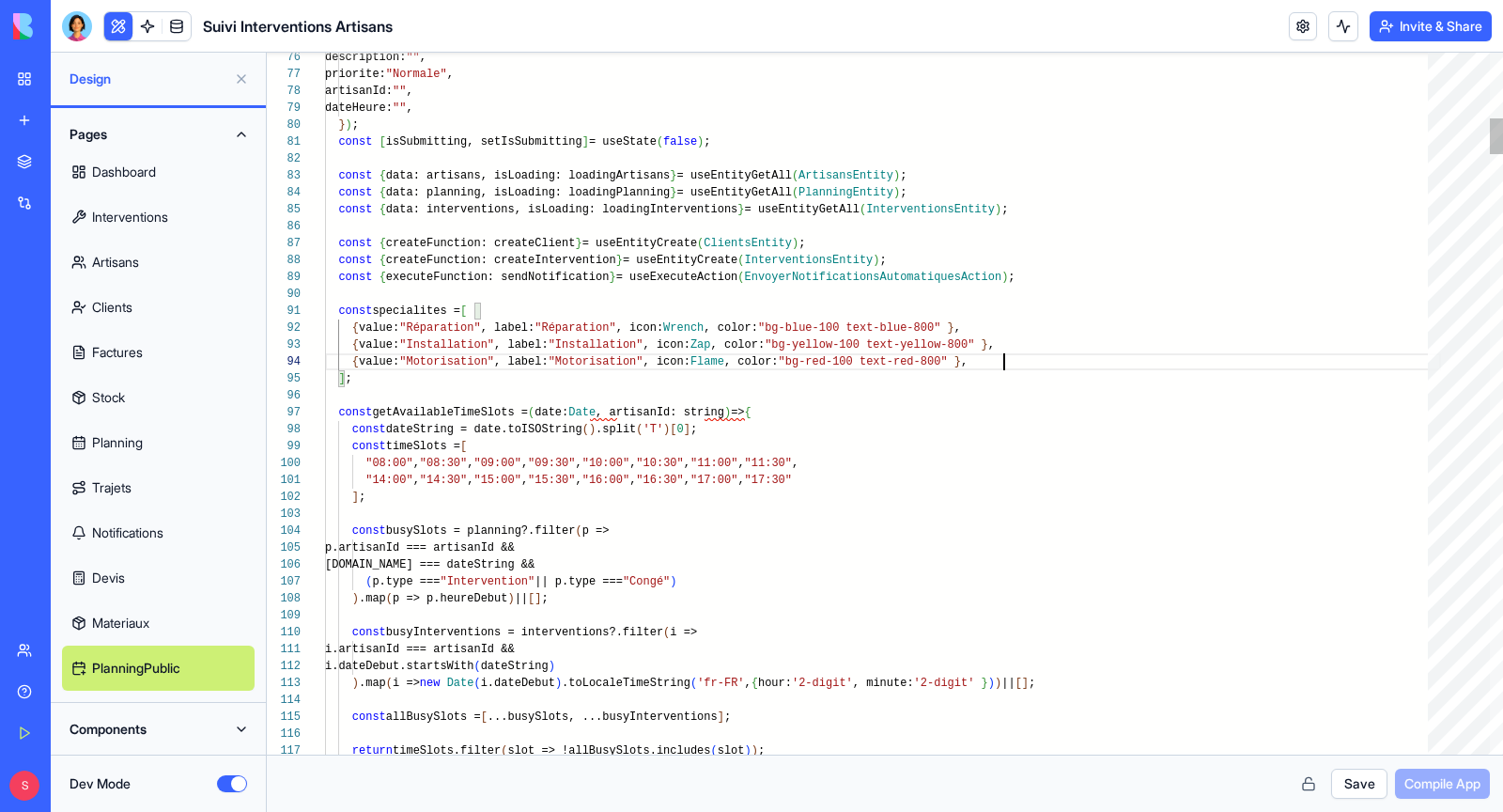
scroll to position [34, 0]
type textarea "**********"
click at [1363, 791] on button "Save" at bounding box center [1359, 784] width 56 height 30
click at [1449, 794] on button "Compile App" at bounding box center [1442, 784] width 95 height 30
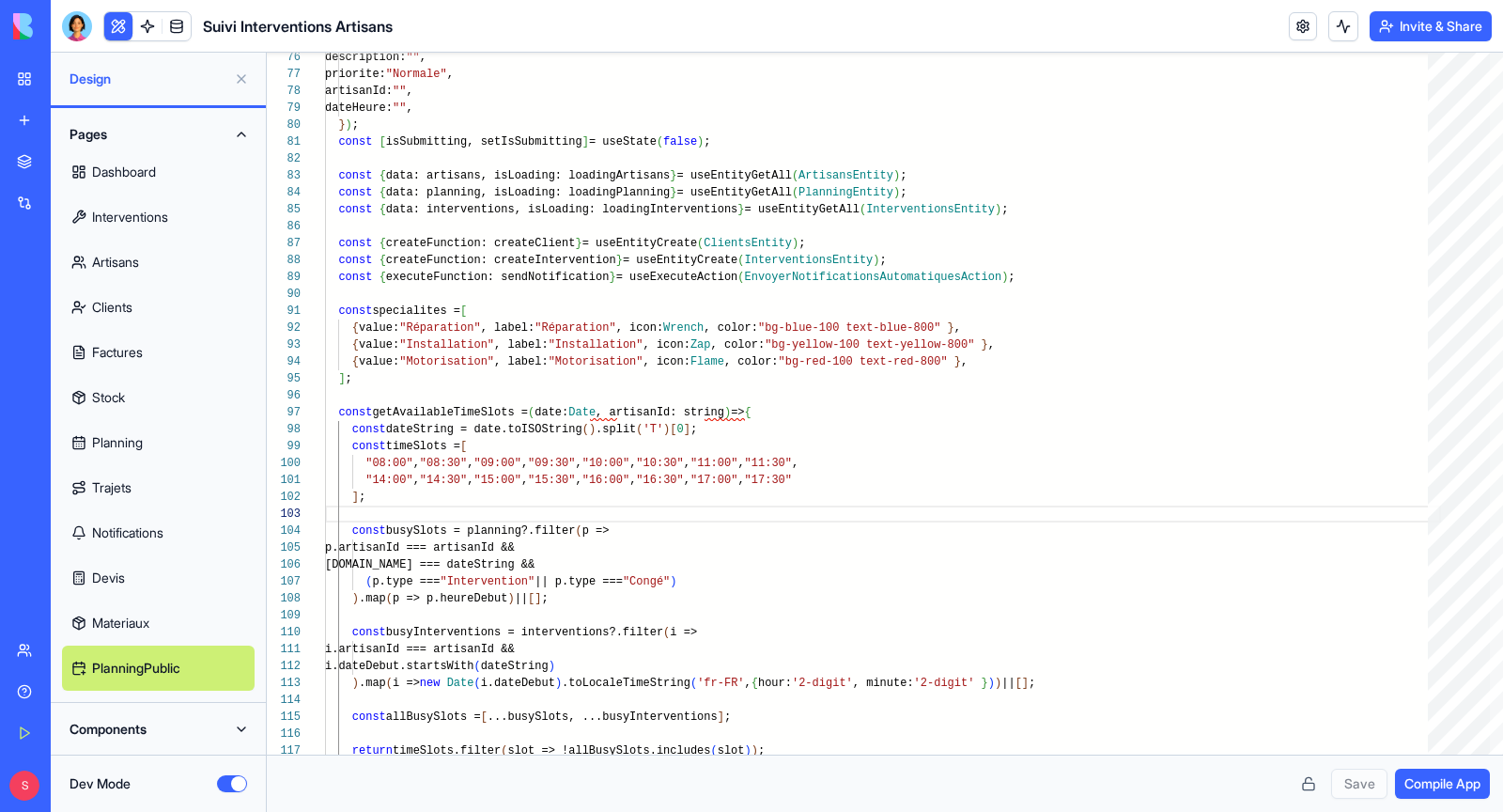
click at [199, 678] on link "PlanningPublic" at bounding box center [158, 667] width 193 height 45
click at [245, 703] on link "Open" at bounding box center [261, 698] width 111 height 30
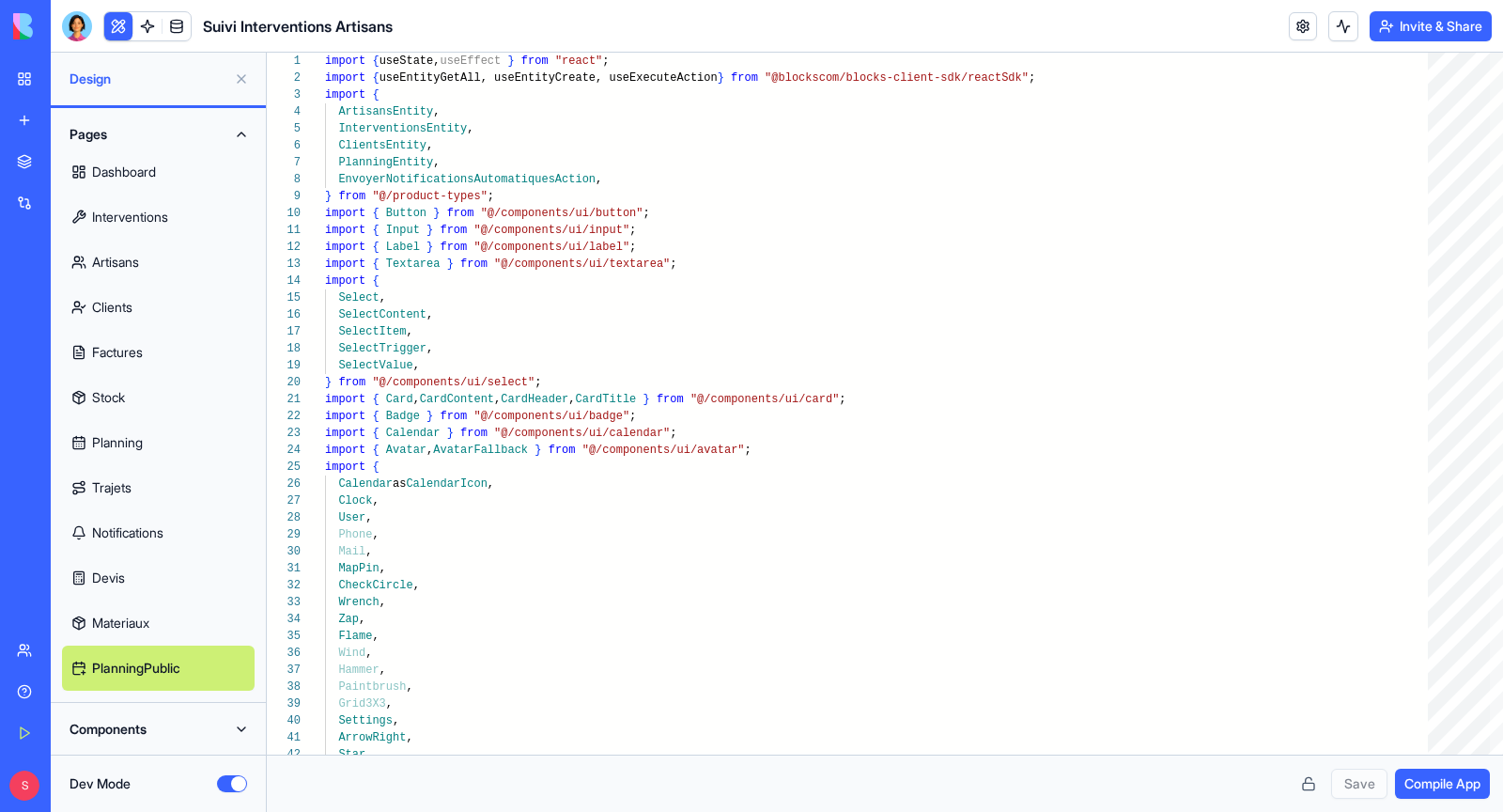
click at [227, 783] on button "Dev Mode" at bounding box center [232, 783] width 30 height 17
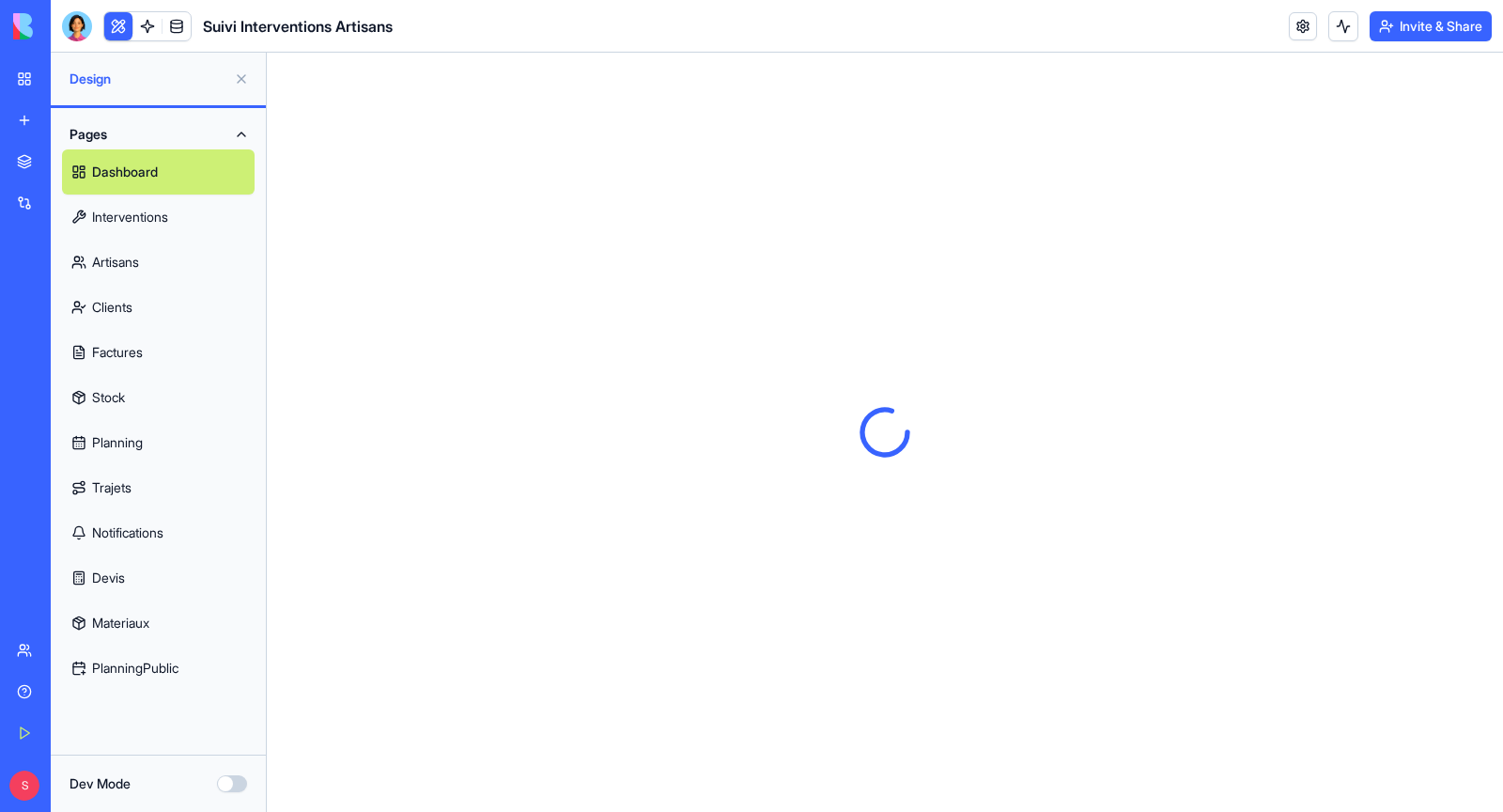
click at [203, 668] on link "PlanningPublic" at bounding box center [158, 667] width 193 height 45
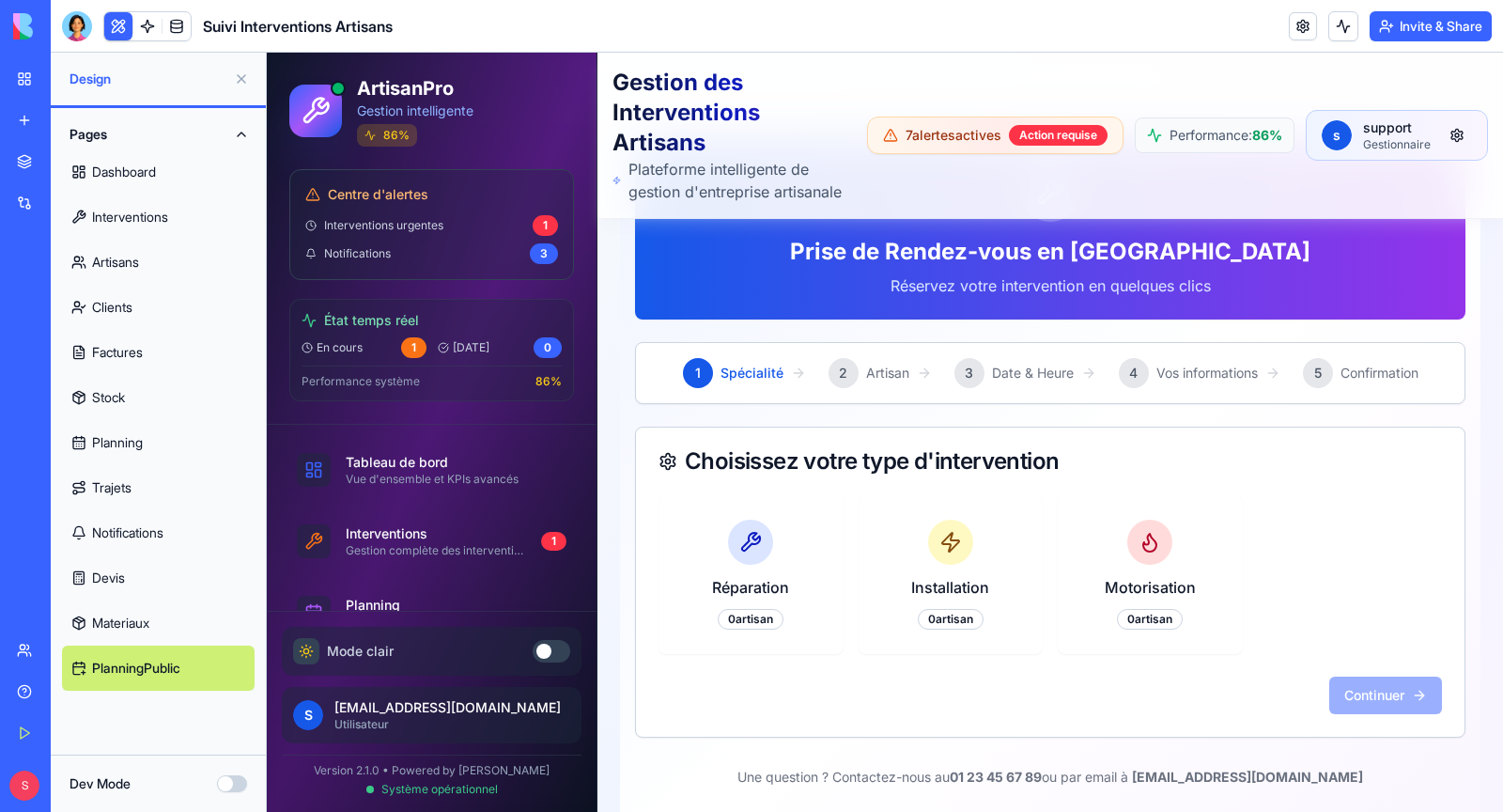
scroll to position [233, 0]
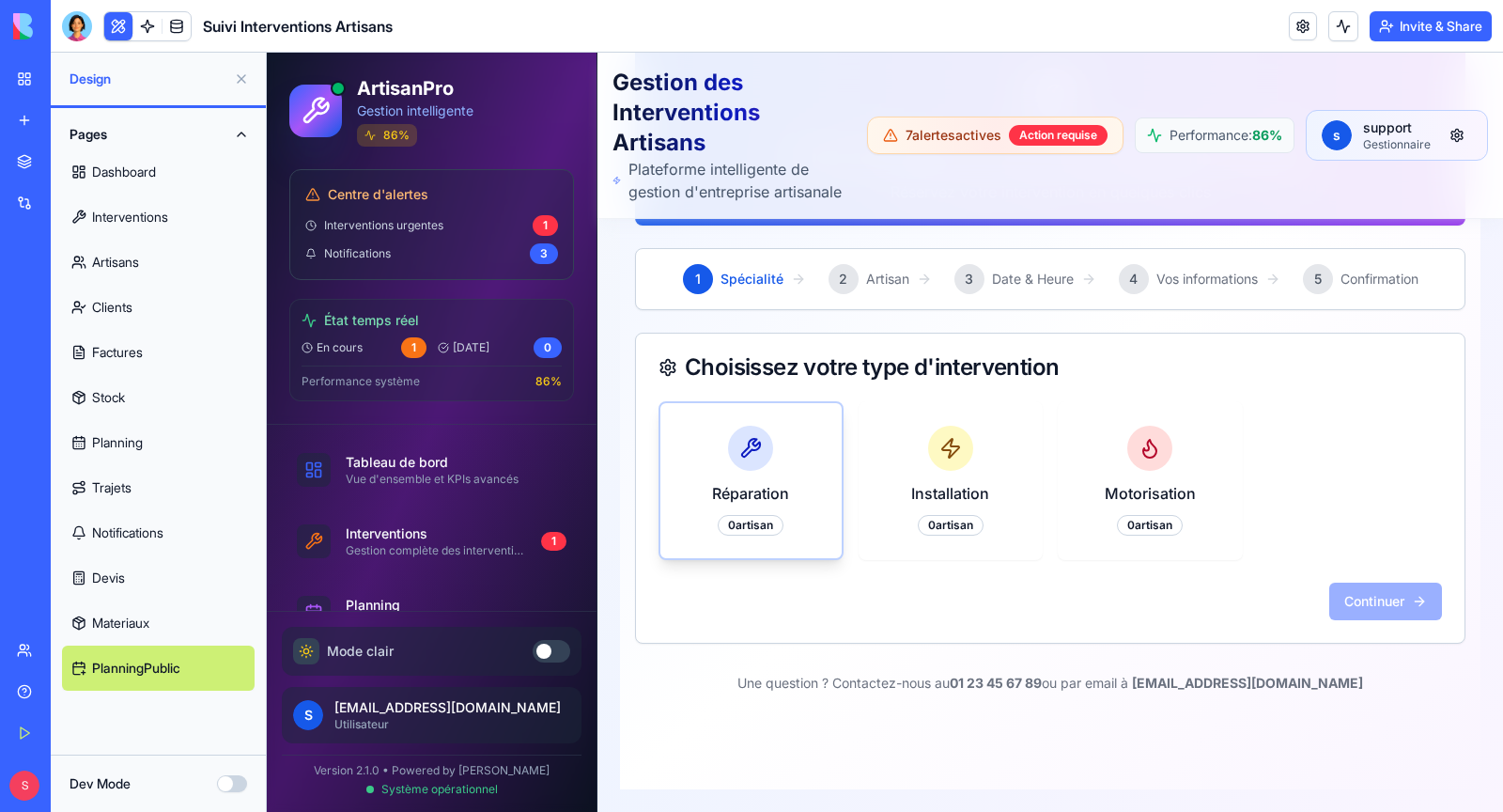
click at [746, 490] on h3 "Réparation" at bounding box center [751, 493] width 136 height 23
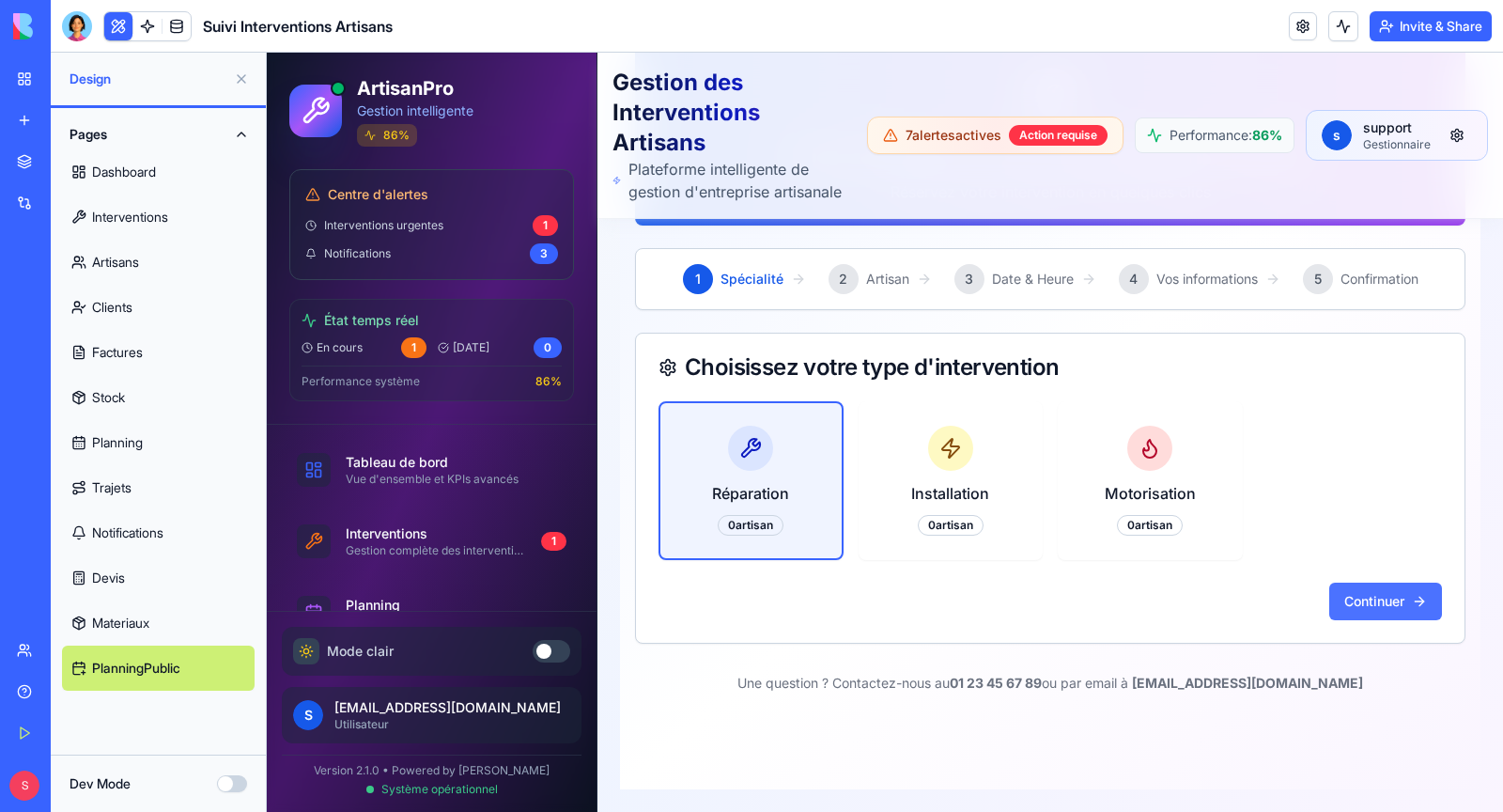
click at [1392, 595] on button "Continuer" at bounding box center [1385, 602] width 113 height 38
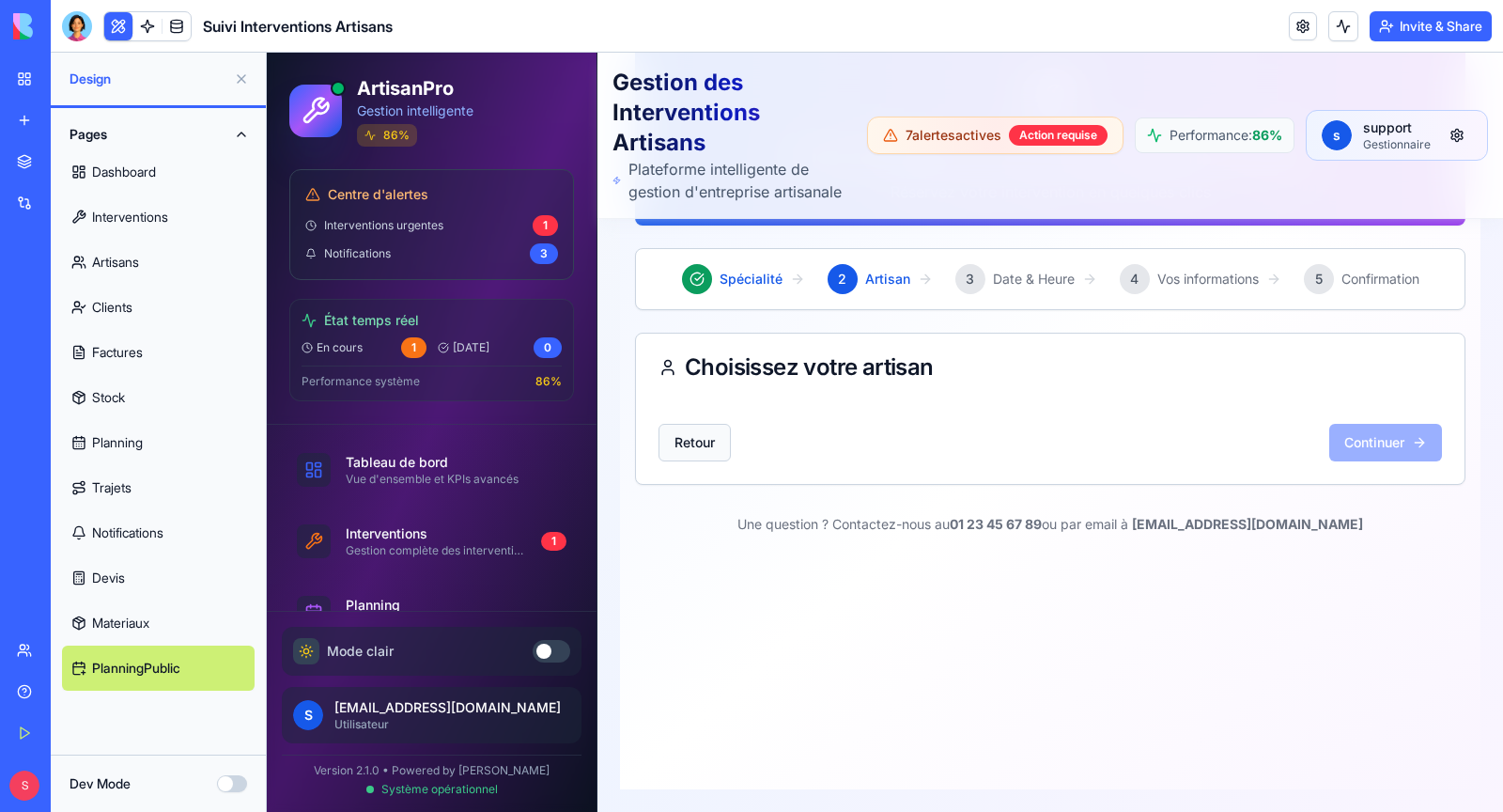
click at [702, 444] on button "Retour" at bounding box center [695, 443] width 72 height 38
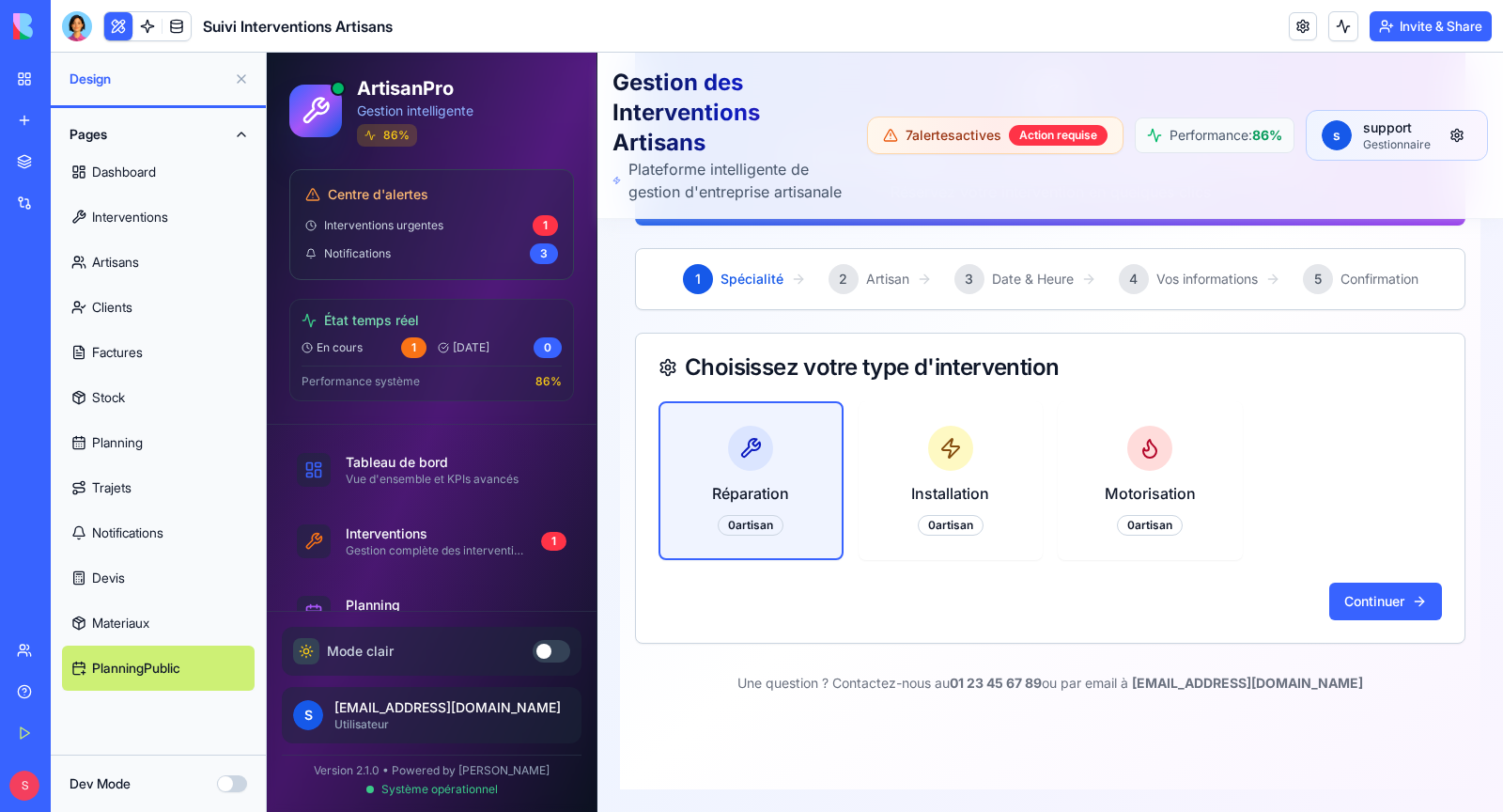
click at [137, 257] on link "Artisans" at bounding box center [158, 262] width 193 height 45
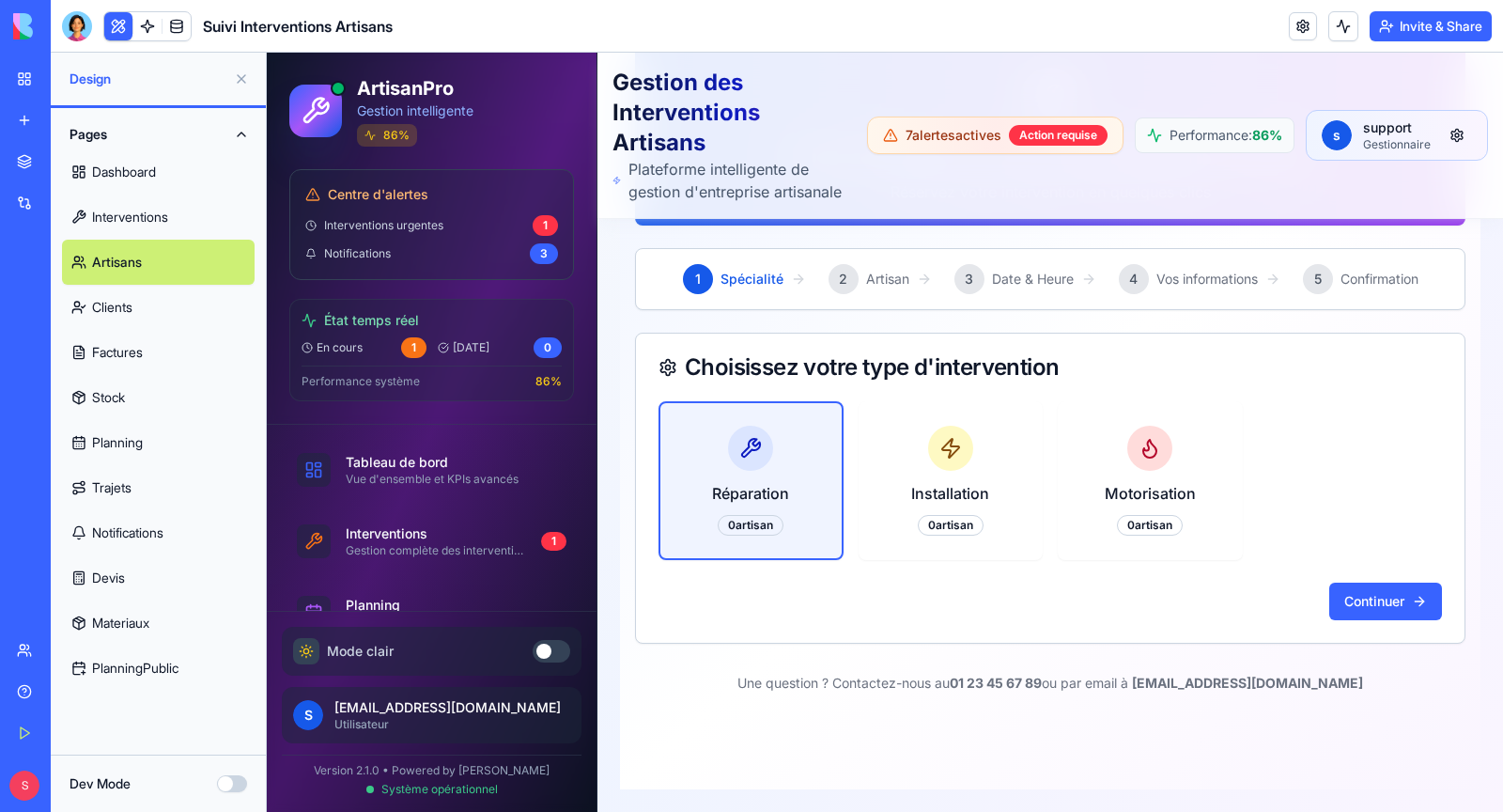
scroll to position [113, 0]
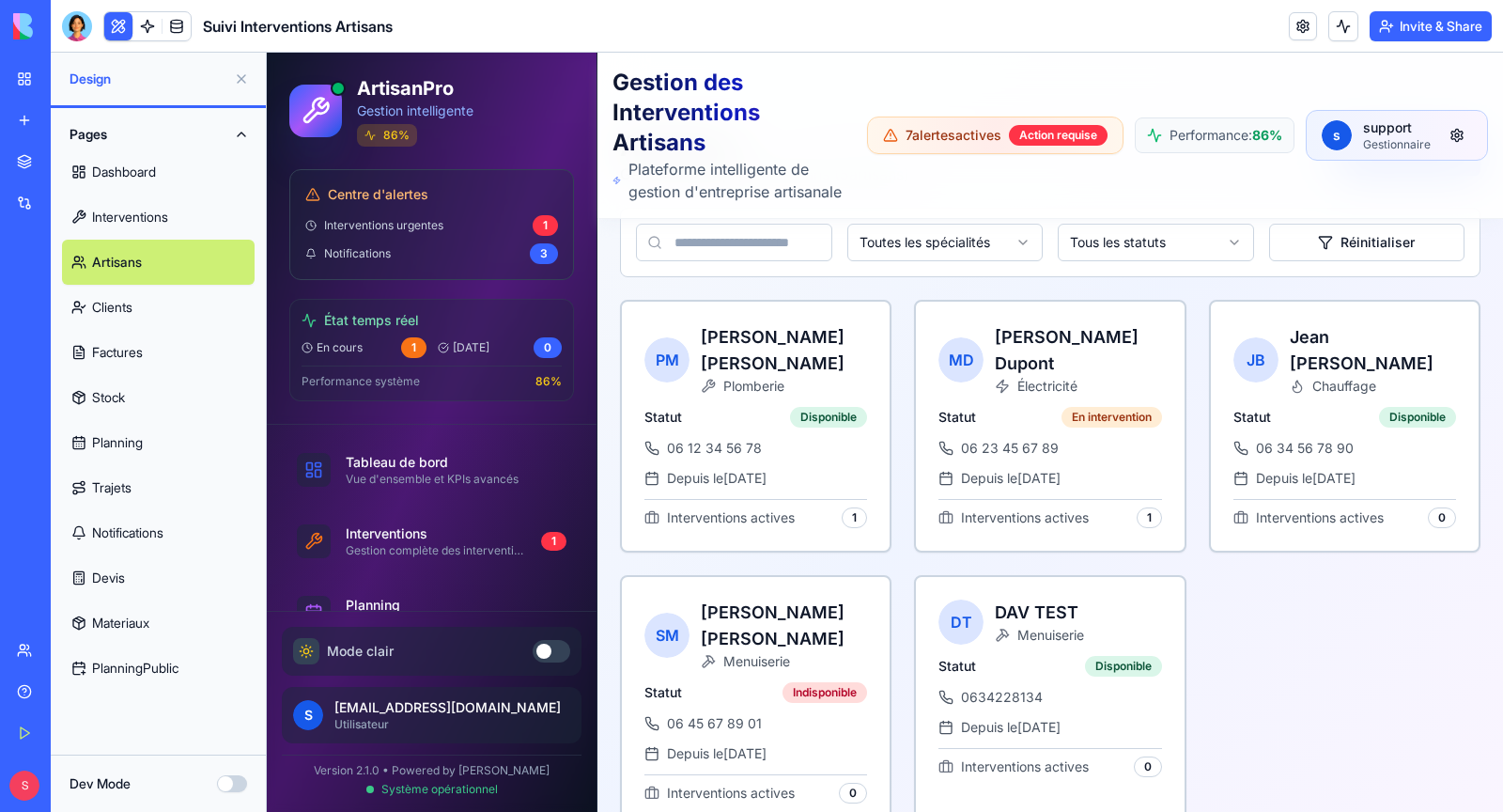
click at [233, 786] on button "Dev Mode" at bounding box center [232, 783] width 30 height 17
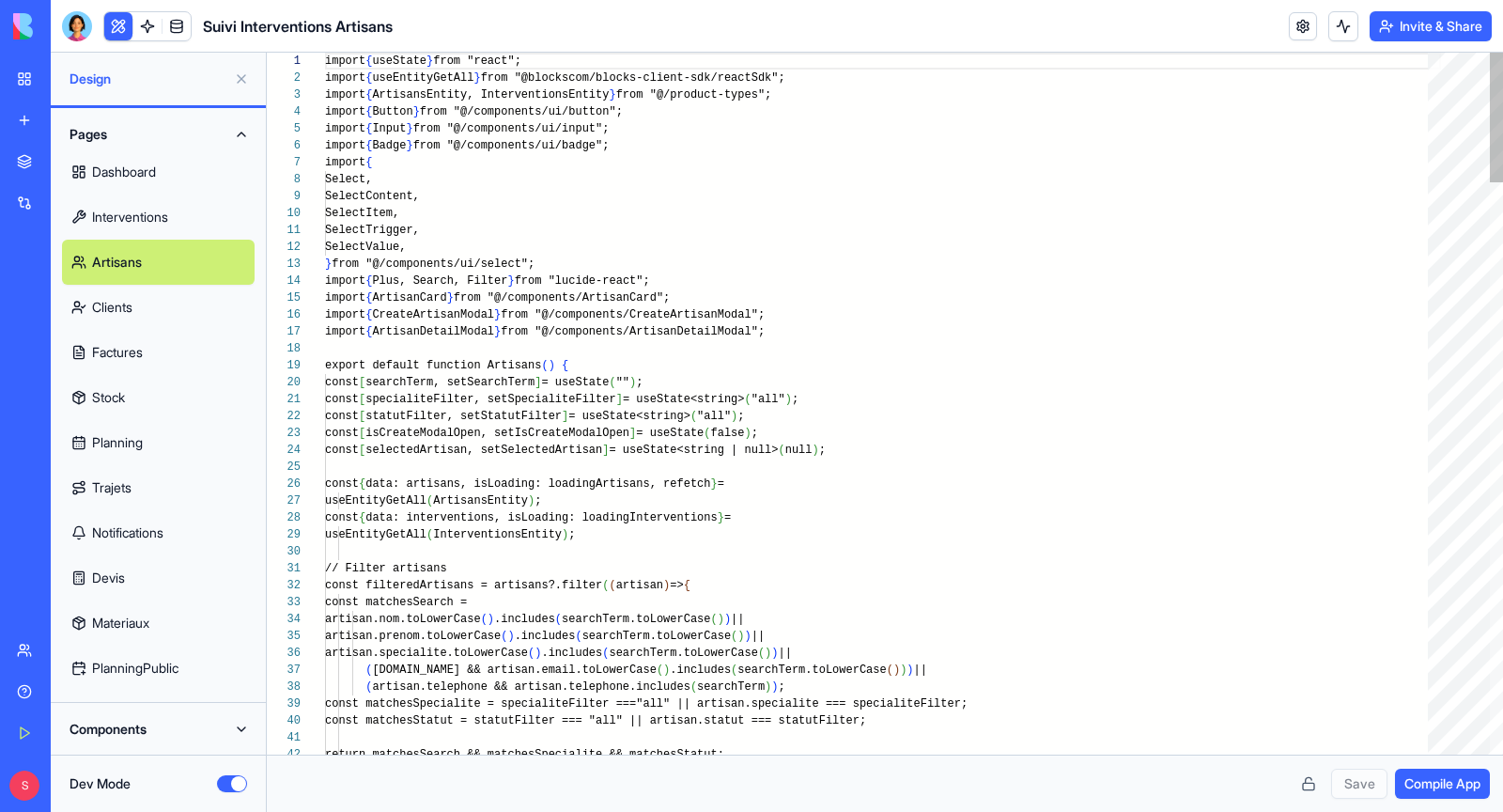
scroll to position [169, 0]
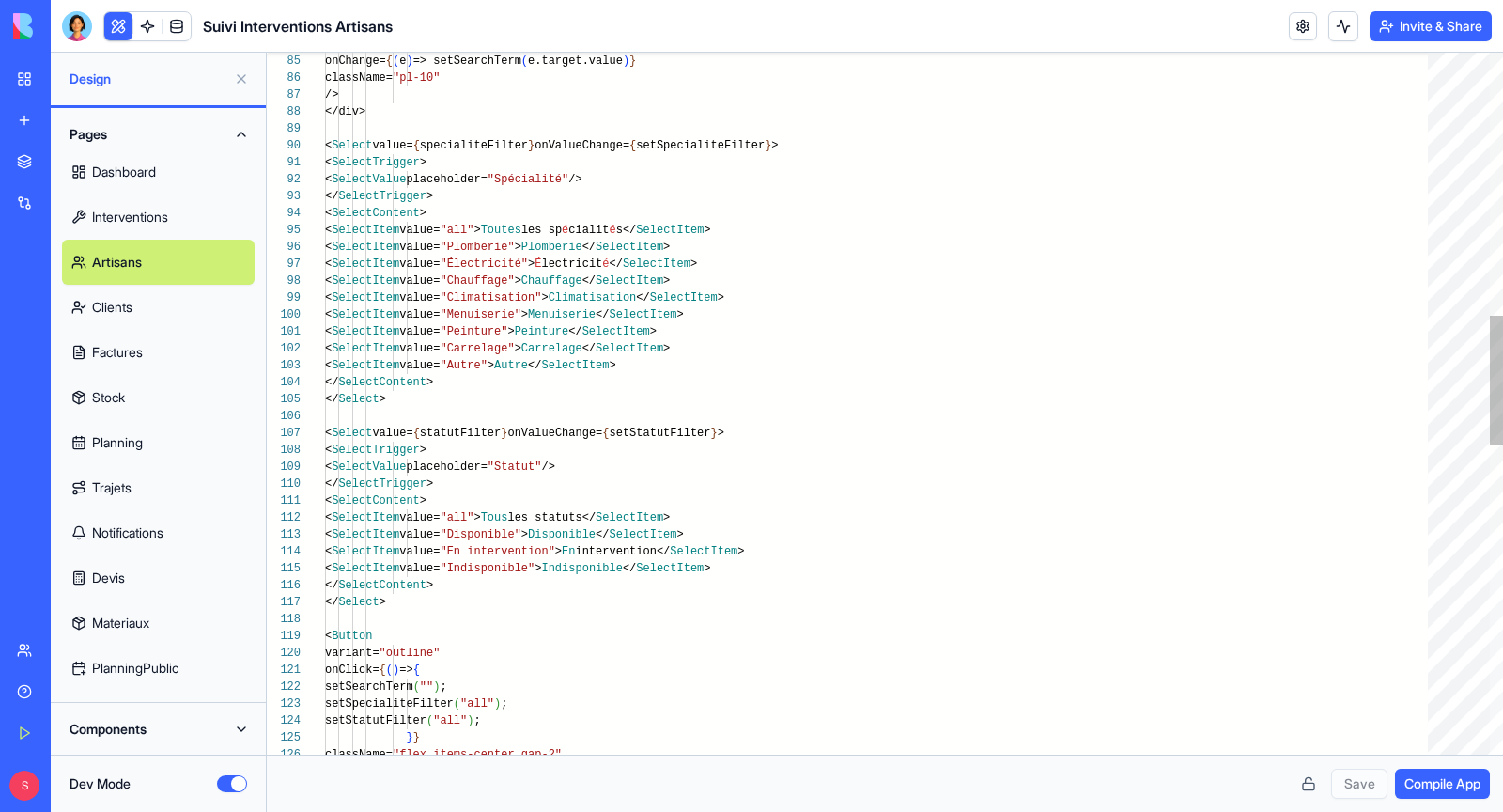
click at [577, 249] on div "className= "pl-10" /> </div> < Select value= { specialiteFilter } onValueChange…" at bounding box center [883, 530] width 1116 height 3797
click at [567, 249] on div "className= "pl-10" /> </div> < Select value= { specialiteFilter } onValueChange…" at bounding box center [883, 530] width 1116 height 3797
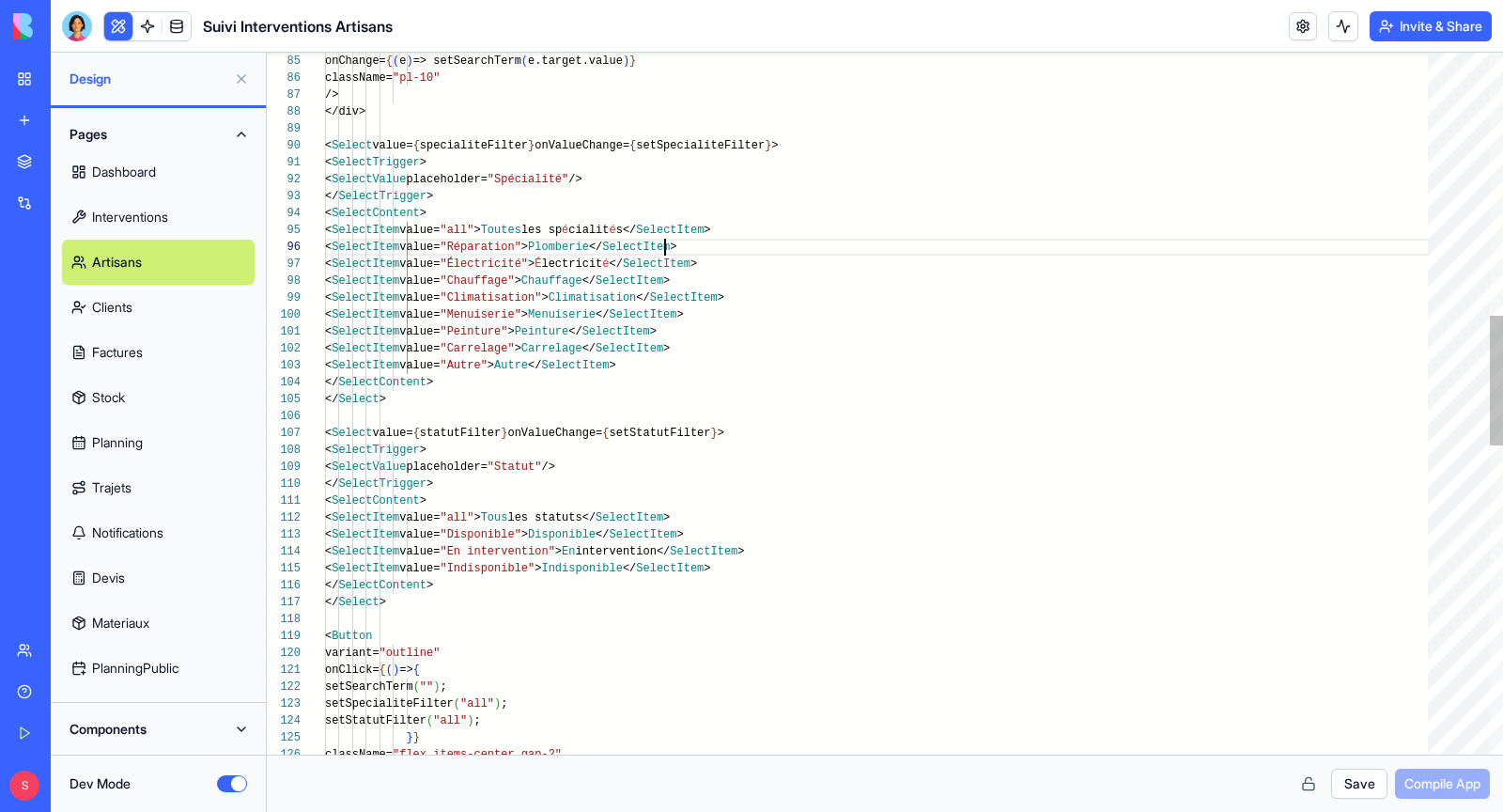
click at [663, 249] on div "className= "pl-10" /> </div> < Select value= { specialiteFilter } onValueChange…" at bounding box center [883, 530] width 1116 height 3797
click at [567, 268] on div "className= "pl-10" /> </div> < Select value= { specialiteFilter } onValueChange…" at bounding box center [883, 530] width 1116 height 3797
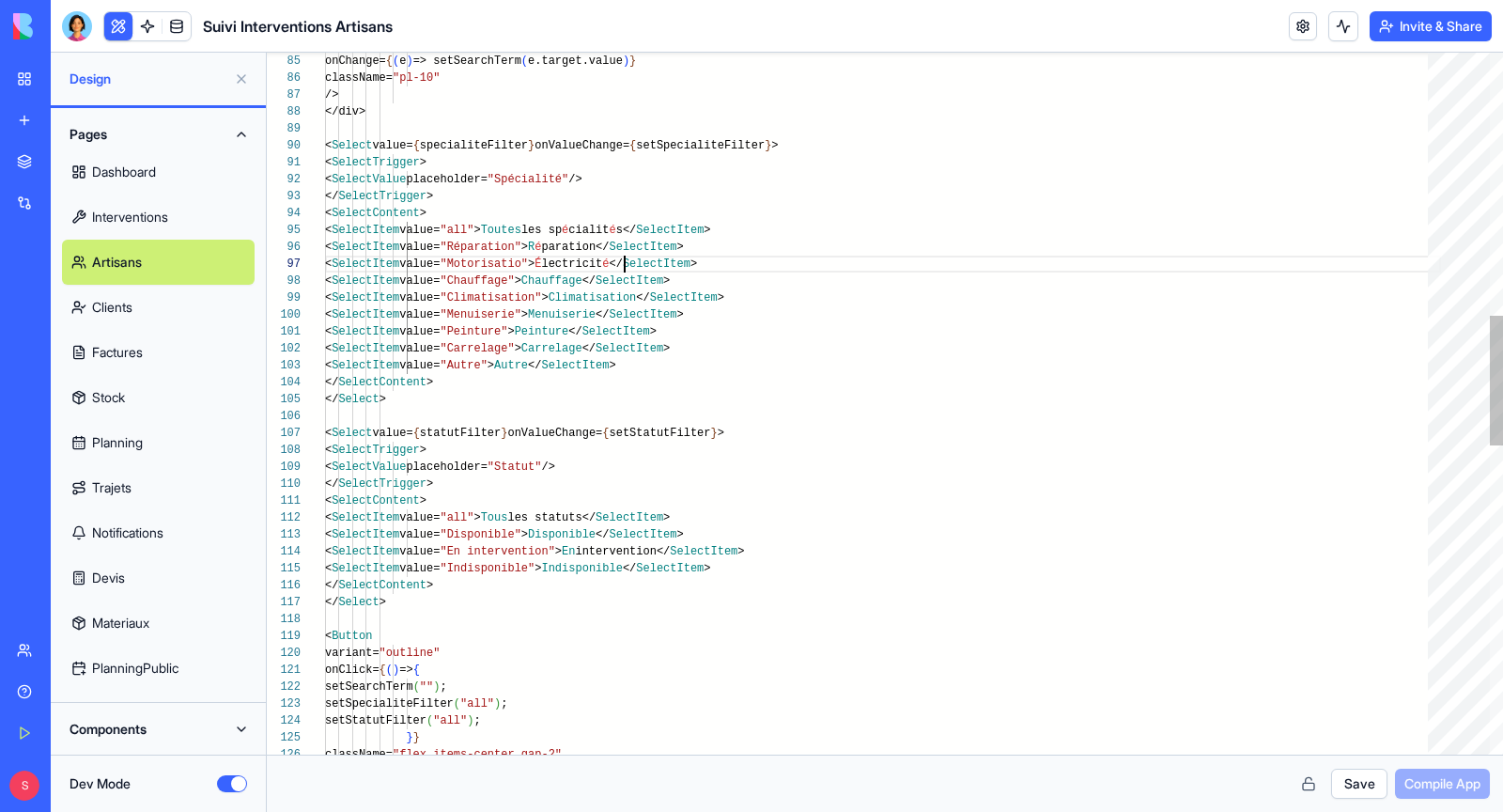
scroll to position [101, 305]
click at [584, 263] on div "className= "pl-10" /> </div> < Select value= { specialiteFilter } onValueChange…" at bounding box center [883, 530] width 1116 height 3797
click at [666, 266] on div "className= "pl-10" /> </div> < Select value= { specialiteFilter } onValueChange…" at bounding box center [883, 530] width 1116 height 3797
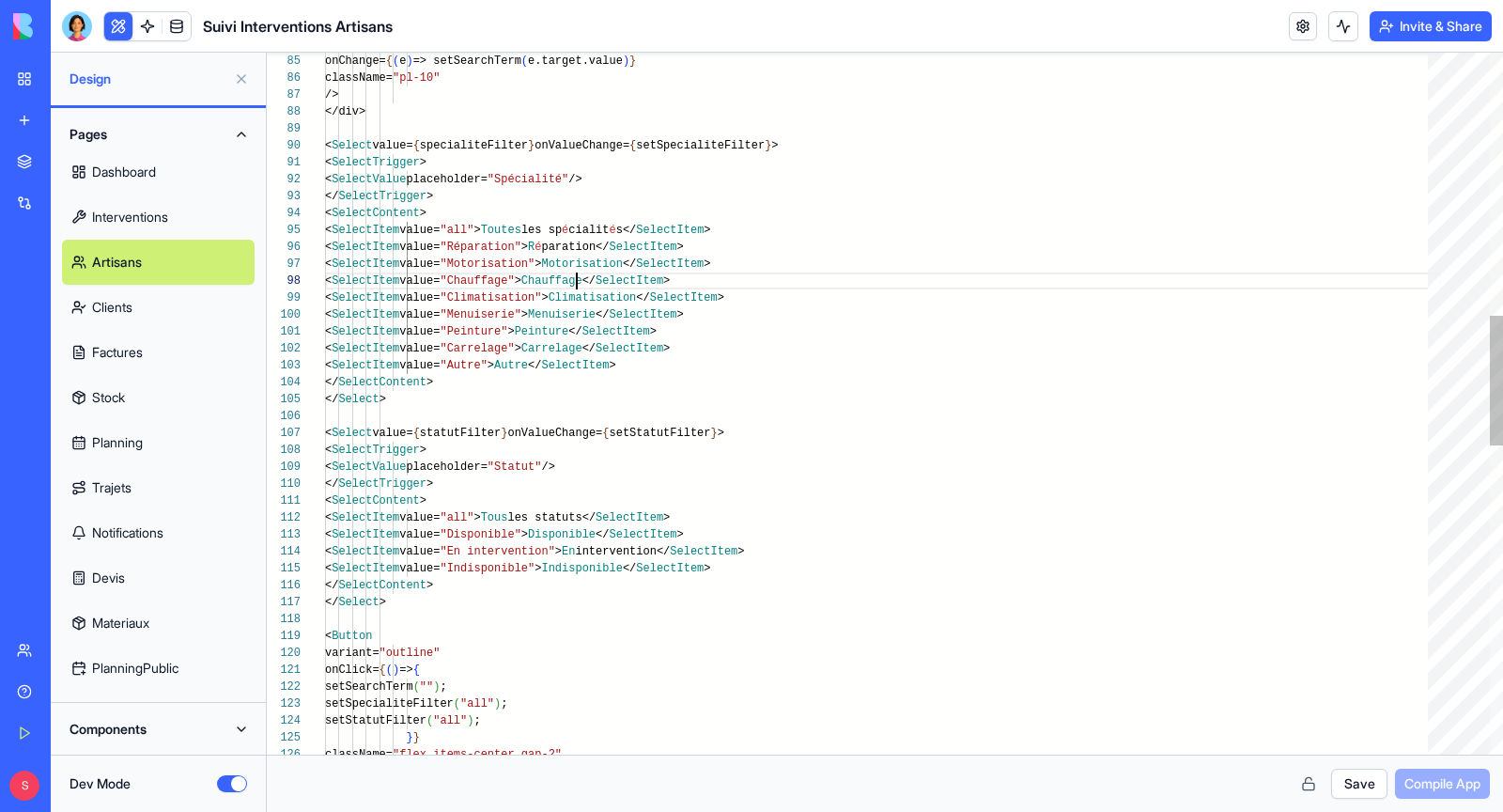
click at [574, 282] on div "className= "pl-10" /> </div> < Select value= { specialiteFilter } onValueChange…" at bounding box center [883, 530] width 1116 height 3797
click at [584, 279] on div "className= "pl-10" /> </div> < Select value= { specialiteFilter } onValueChange…" at bounding box center [883, 530] width 1116 height 3797
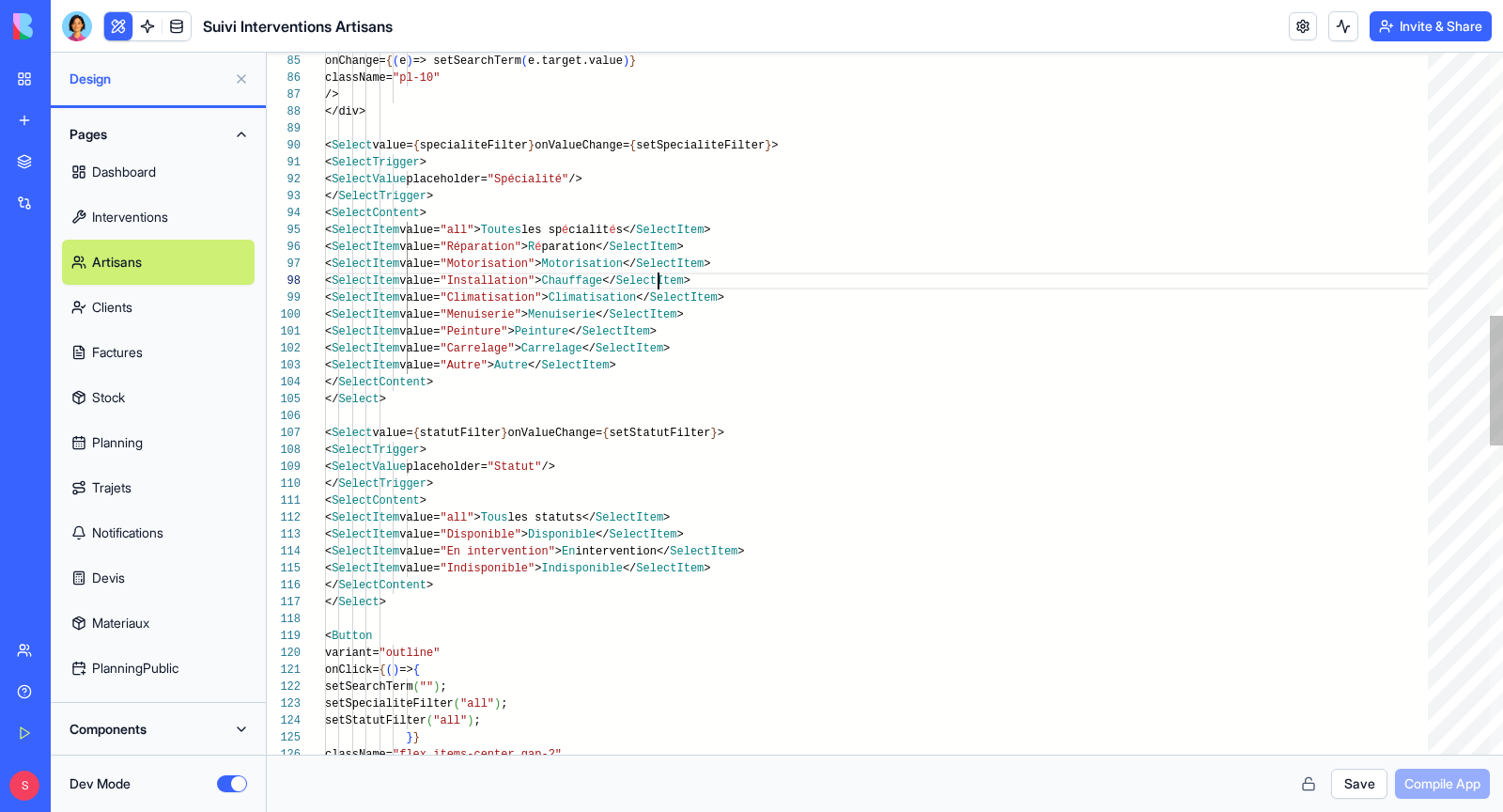
click at [655, 279] on div "className= "pl-10" /> </div> < Select value= { specialiteFilter } onValueChange…" at bounding box center [883, 530] width 1116 height 3797
click at [581, 298] on div "className= "pl-10" /> </div> < Select value= { specialiteFilter } onValueChange…" at bounding box center [883, 530] width 1116 height 3797
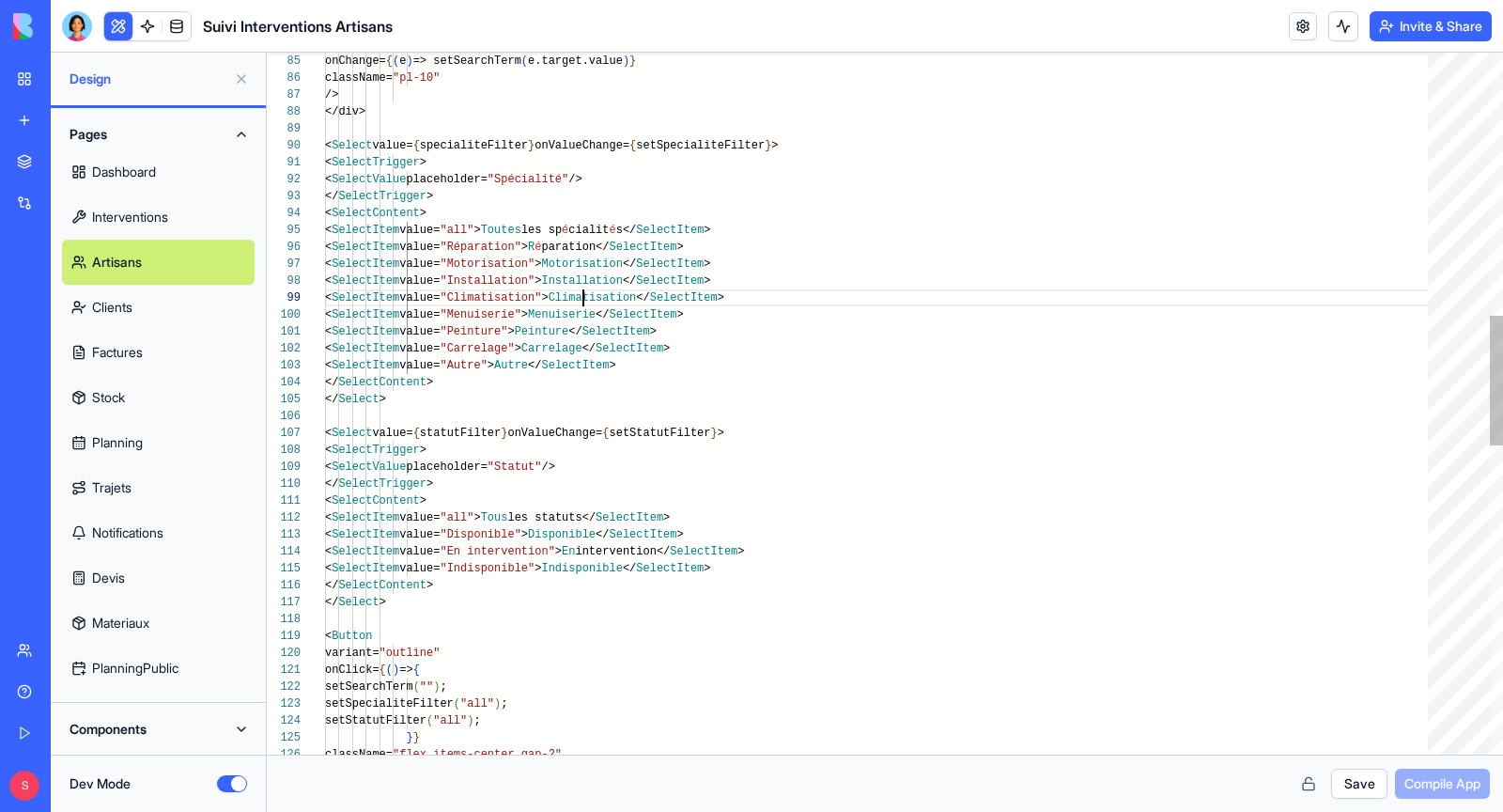
scroll to position [134, 312]
click at [581, 298] on div "className= "pl-10" /> </div> < Select value= { specialiteFilter } onValueChange…" at bounding box center [883, 530] width 1116 height 3797
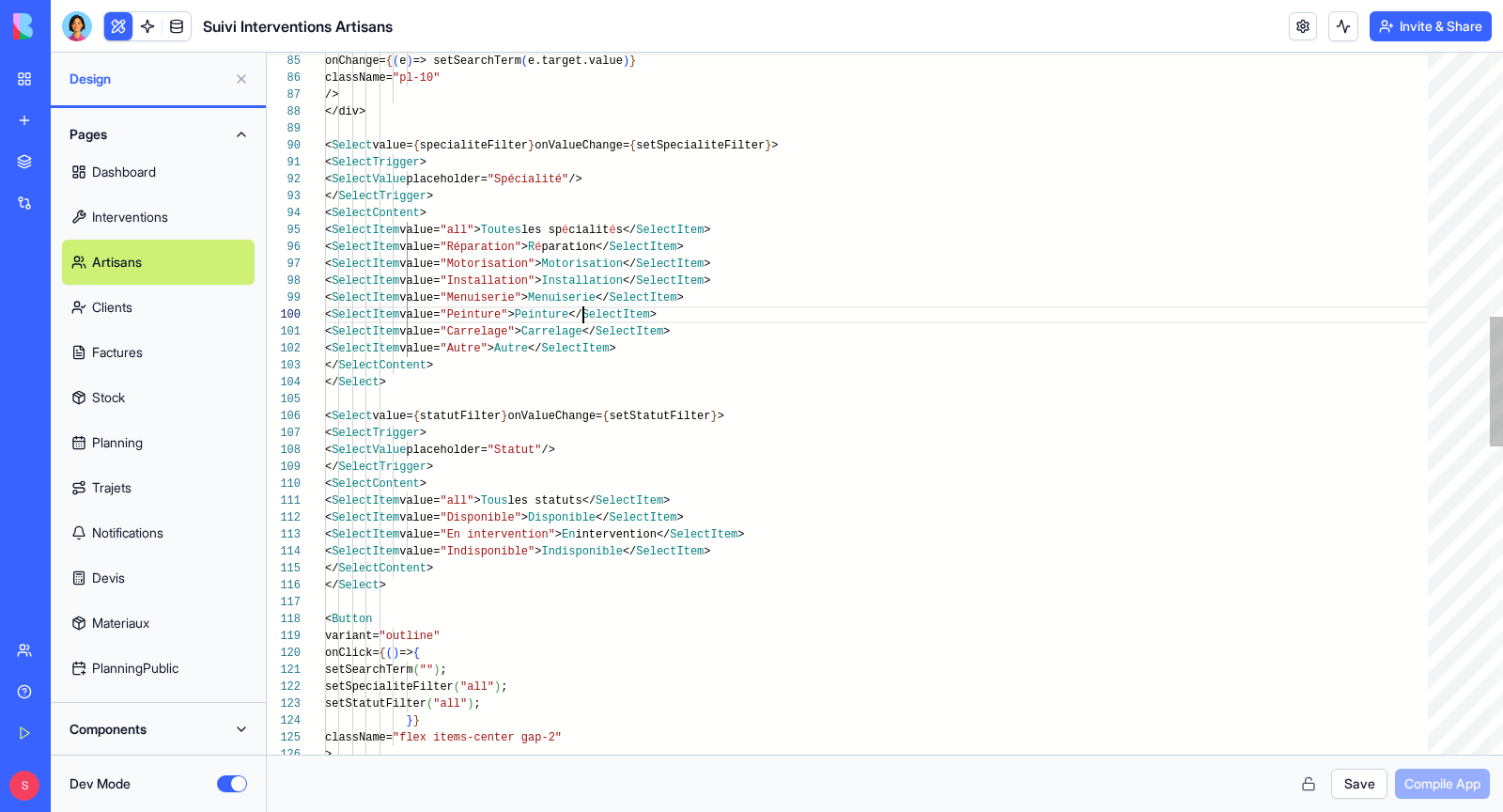
click at [581, 322] on div "className= "pl-10" /> </div> < Select value= { specialiteFilter } onValueChange…" at bounding box center [883, 522] width 1116 height 3780
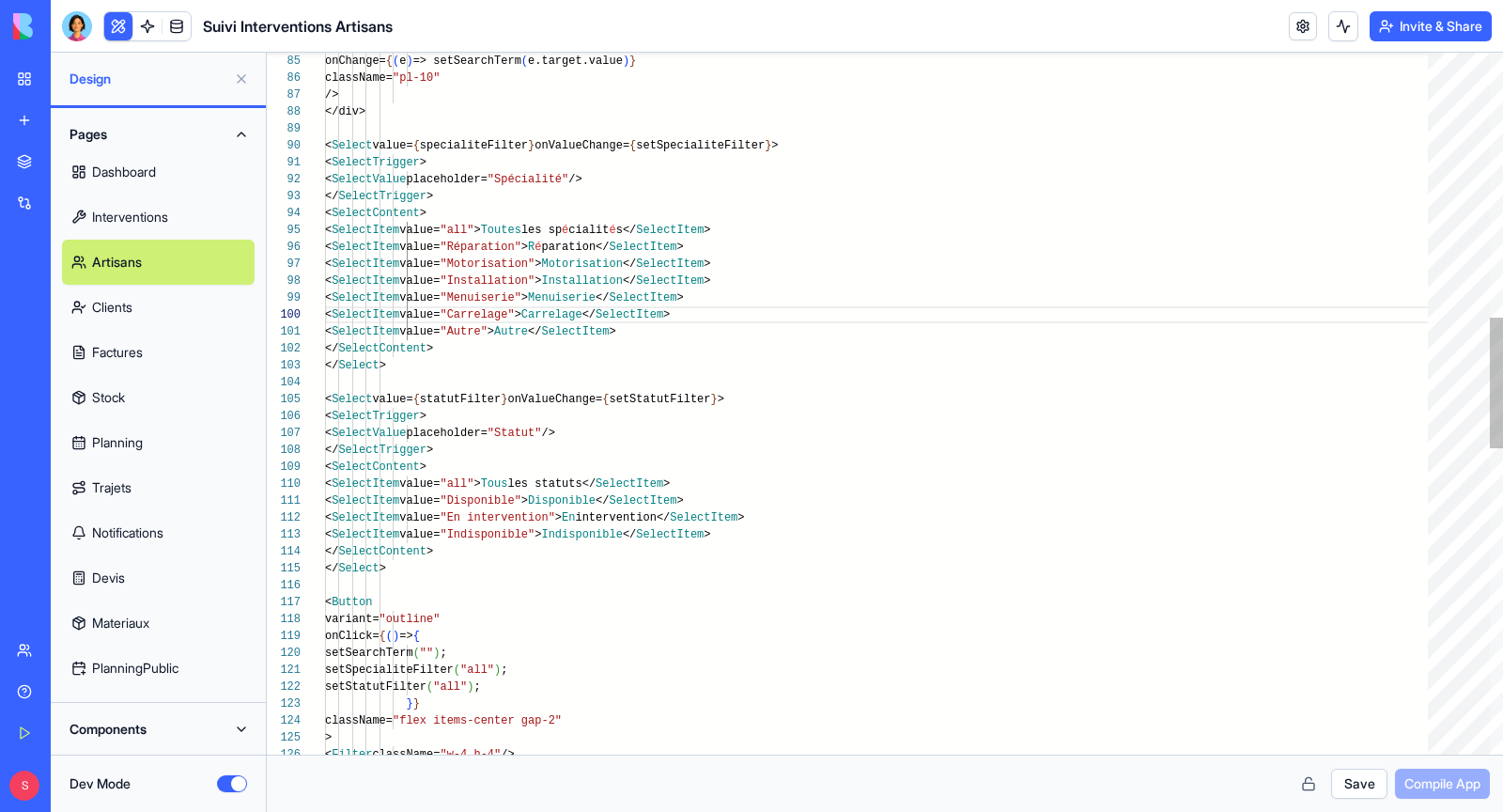
click at [589, 324] on div "className= "pl-10" /> </div> < Select value= { specialiteFilter } onValueChange…" at bounding box center [883, 513] width 1116 height 3763
click at [588, 310] on div "className= "pl-10" /> </div> < Select value= { specialiteFilter } onValueChange…" at bounding box center [883, 513] width 1116 height 3763
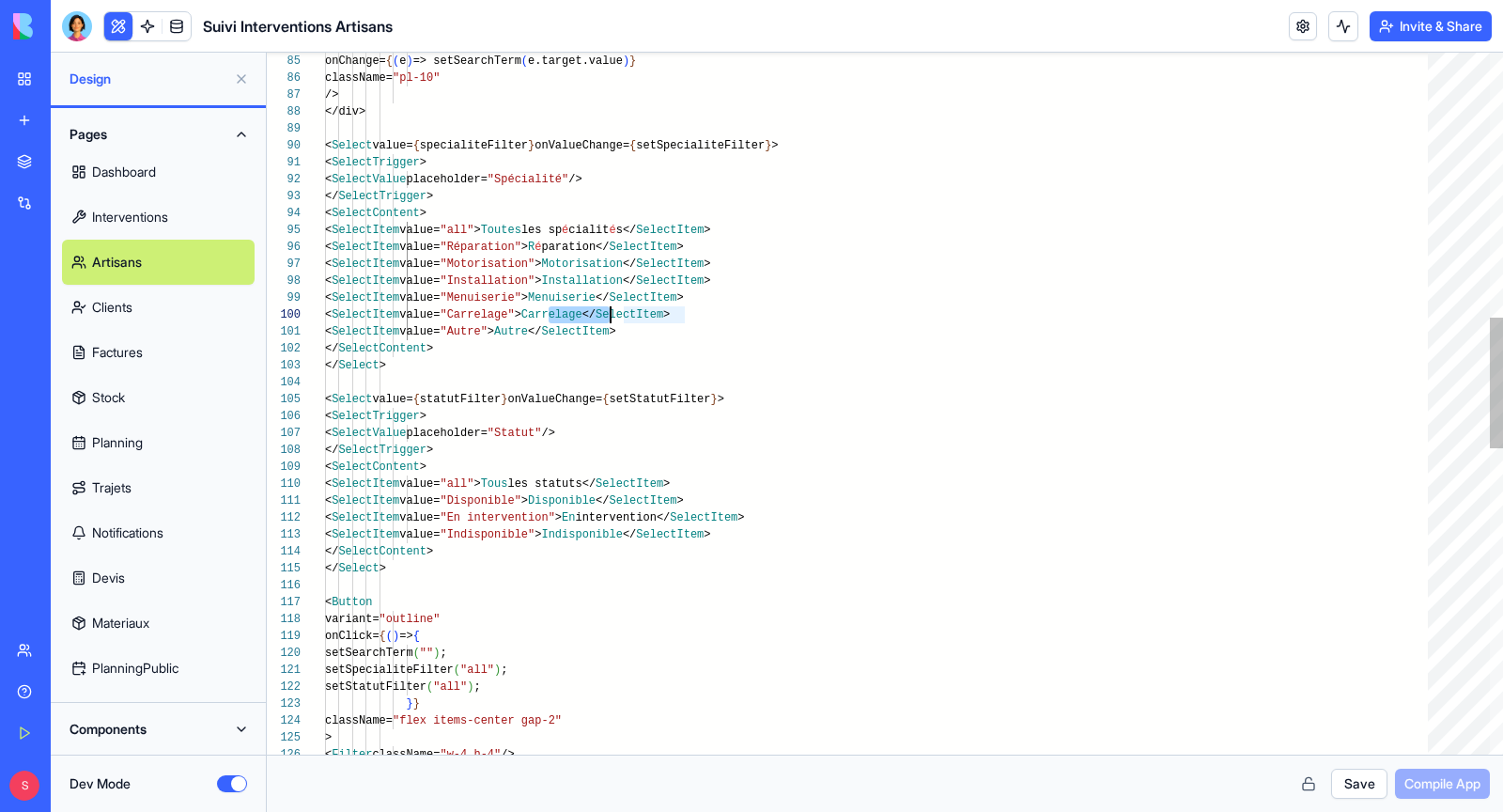
click at [588, 310] on div "className= "pl-10" /> </div> < Select value= { specialiteFilter } onValueChange…" at bounding box center [883, 513] width 1116 height 3763
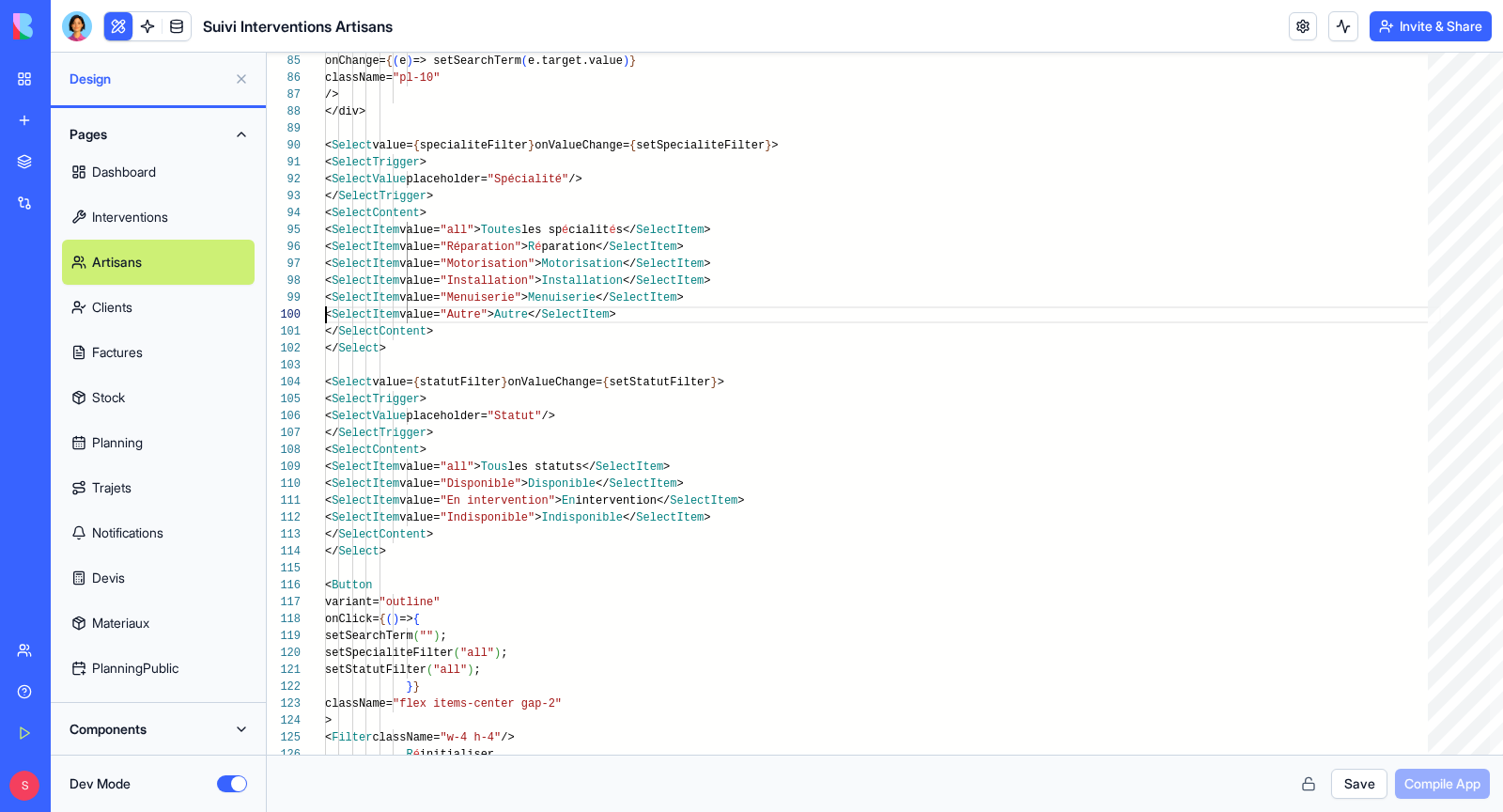
type textarea "**********"
click at [1362, 785] on button "Save" at bounding box center [1359, 784] width 56 height 30
click at [1410, 795] on button "Compile App" at bounding box center [1442, 784] width 95 height 30
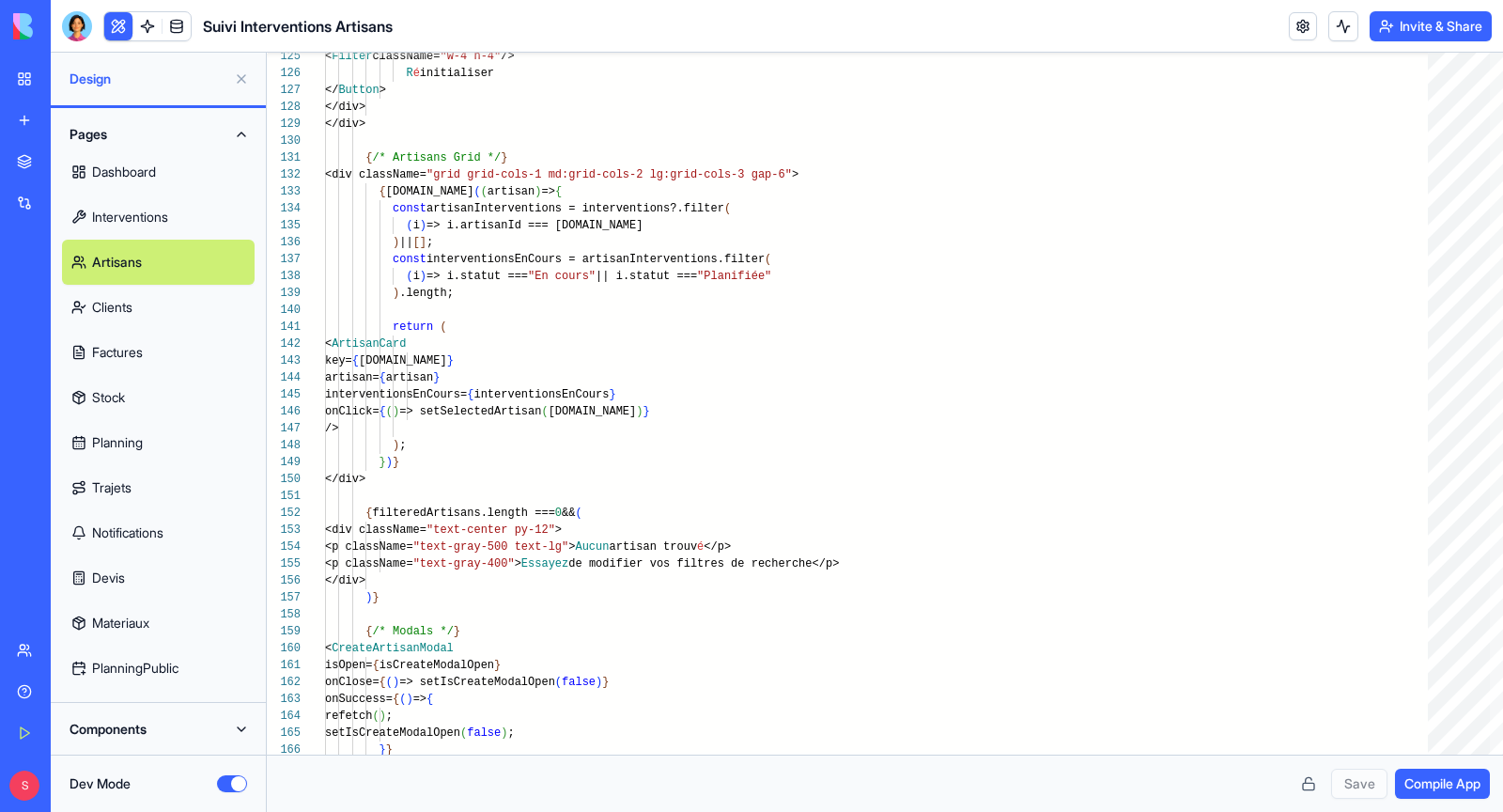
click at [124, 27] on button at bounding box center [118, 26] width 28 height 28
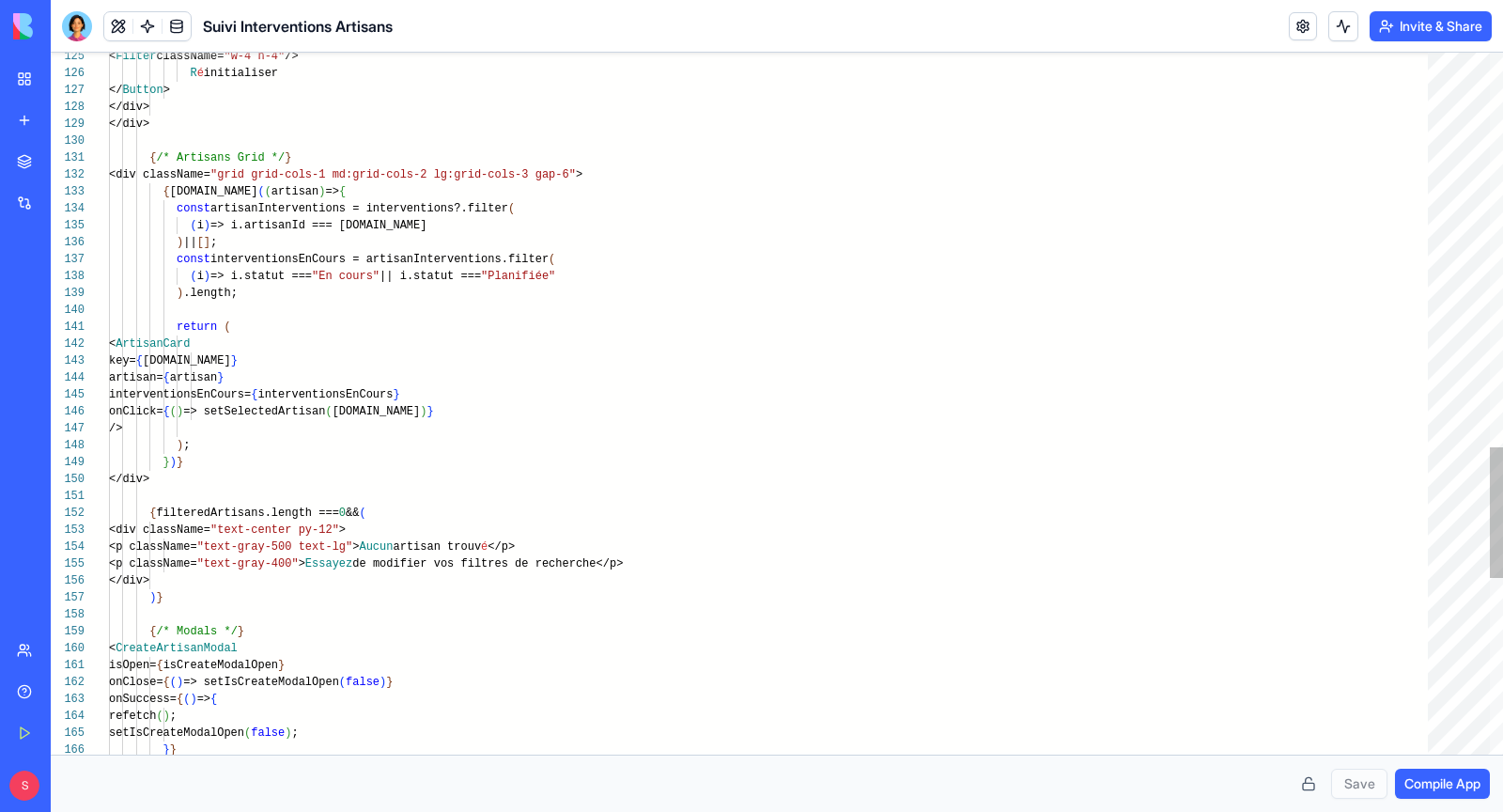
click at [124, 27] on button at bounding box center [118, 26] width 28 height 28
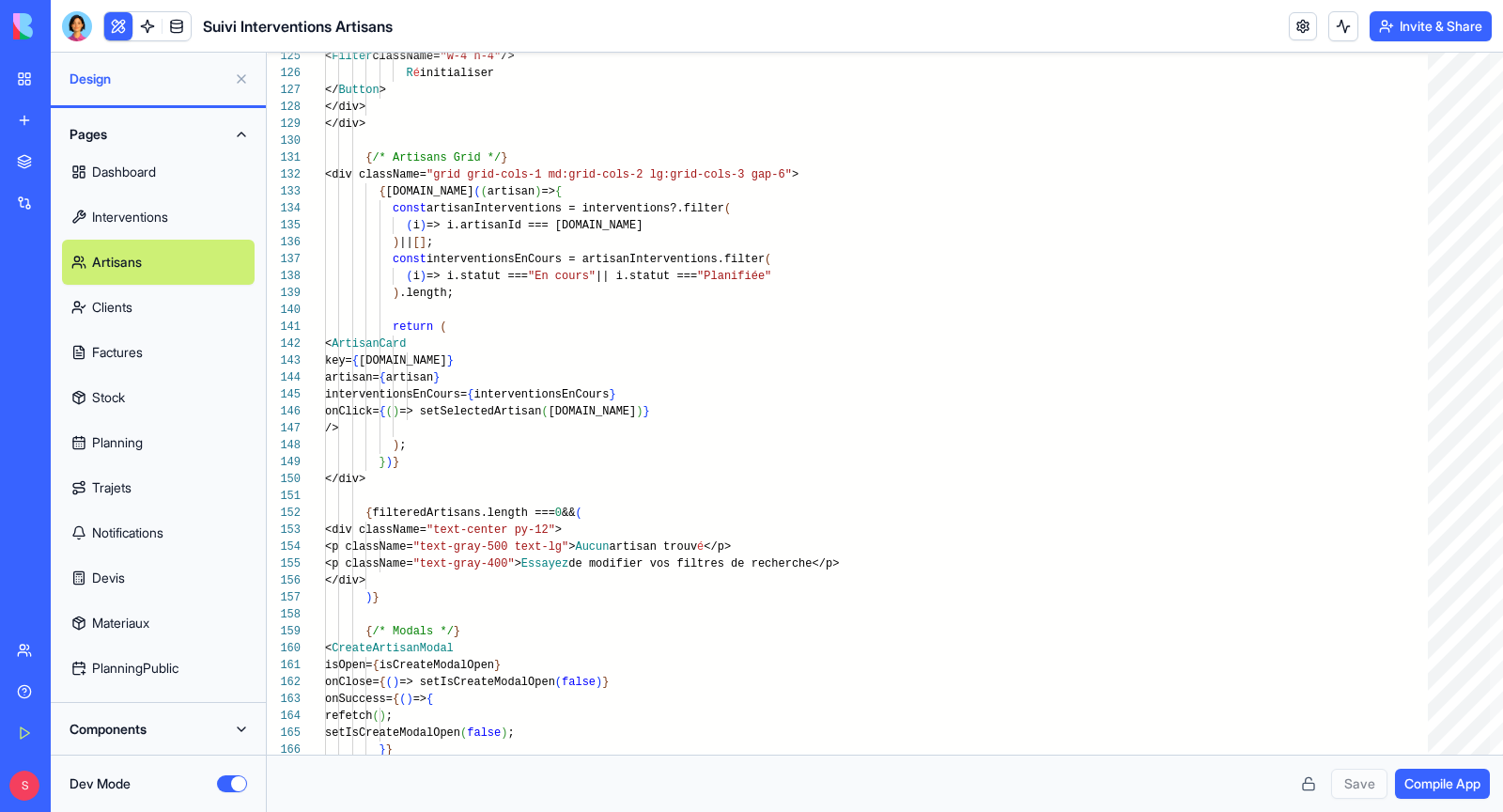
click at [240, 81] on button at bounding box center [241, 79] width 30 height 30
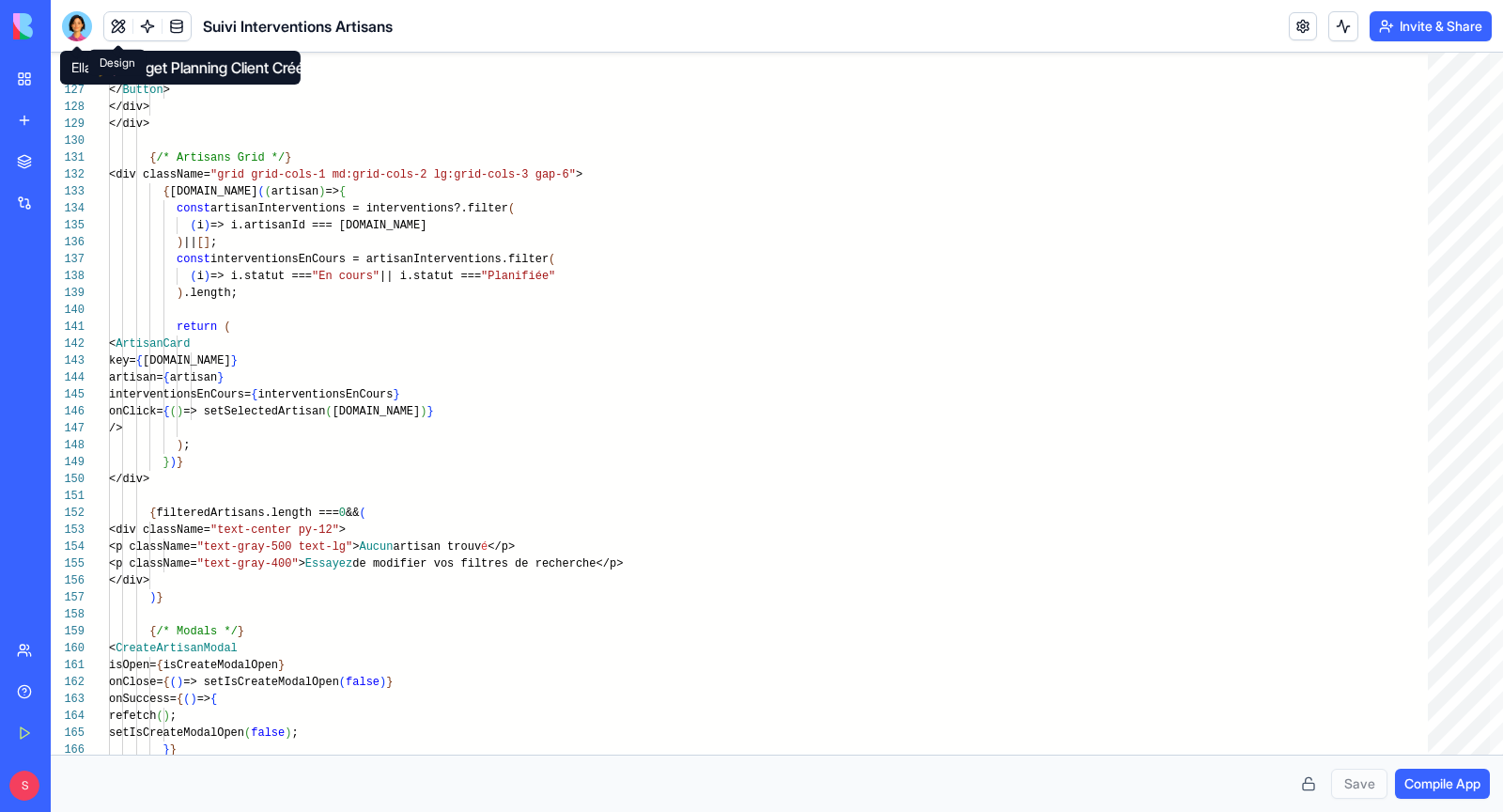
click at [127, 24] on button at bounding box center [118, 26] width 28 height 28
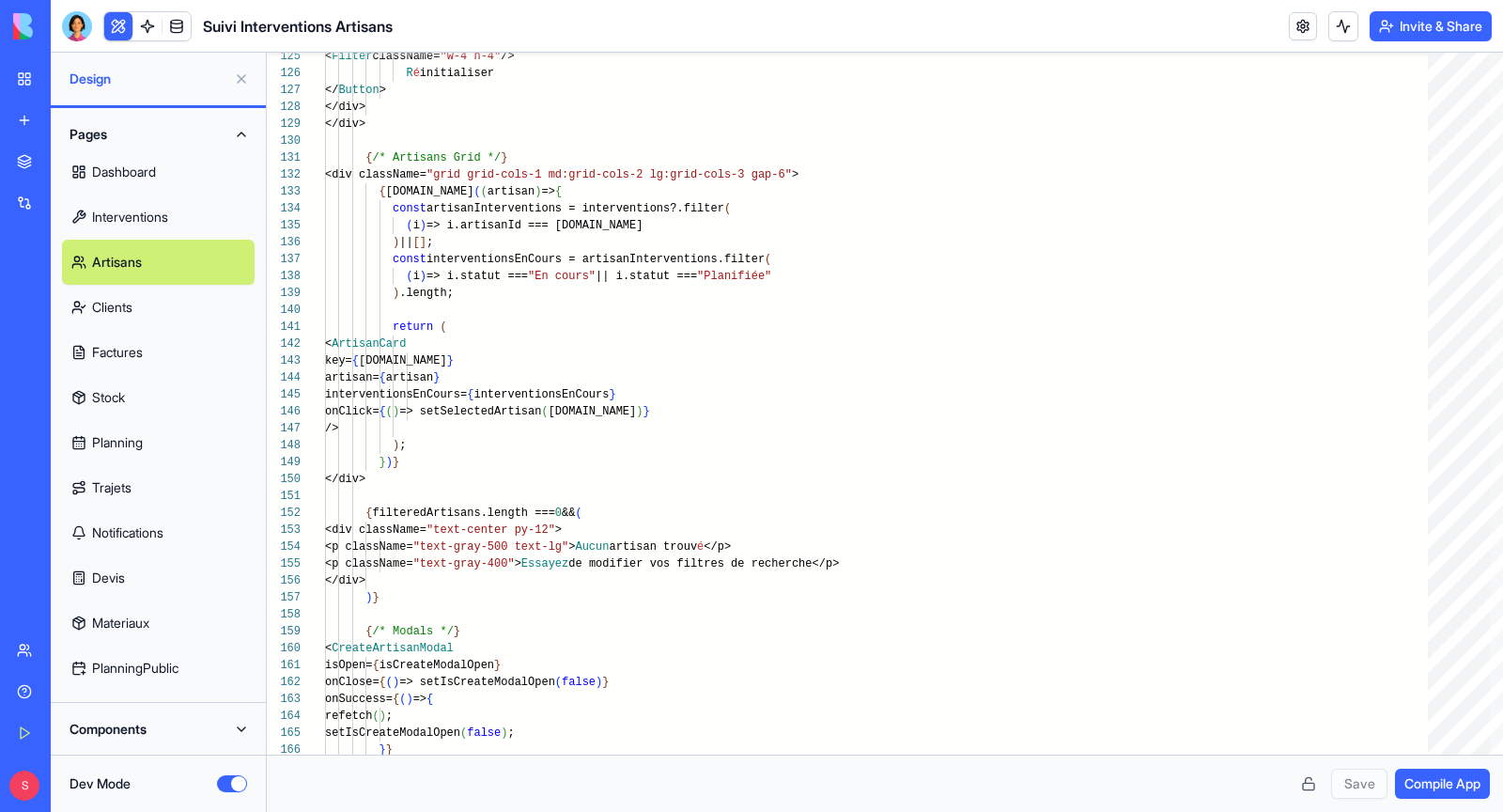
click at [173, 255] on link "Artisans" at bounding box center [158, 262] width 193 height 45
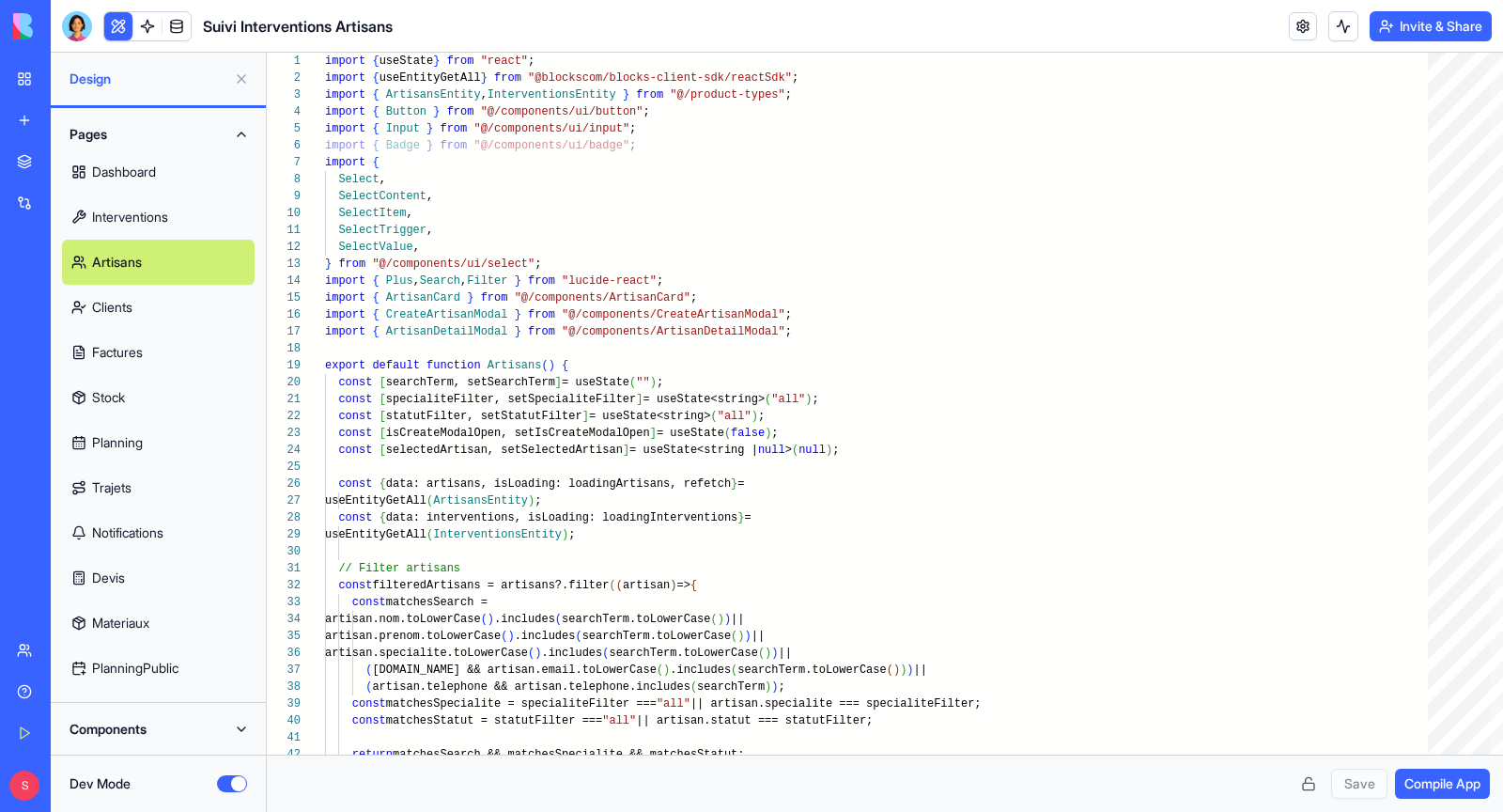
click at [239, 785] on button "Dev Mode" at bounding box center [232, 783] width 30 height 17
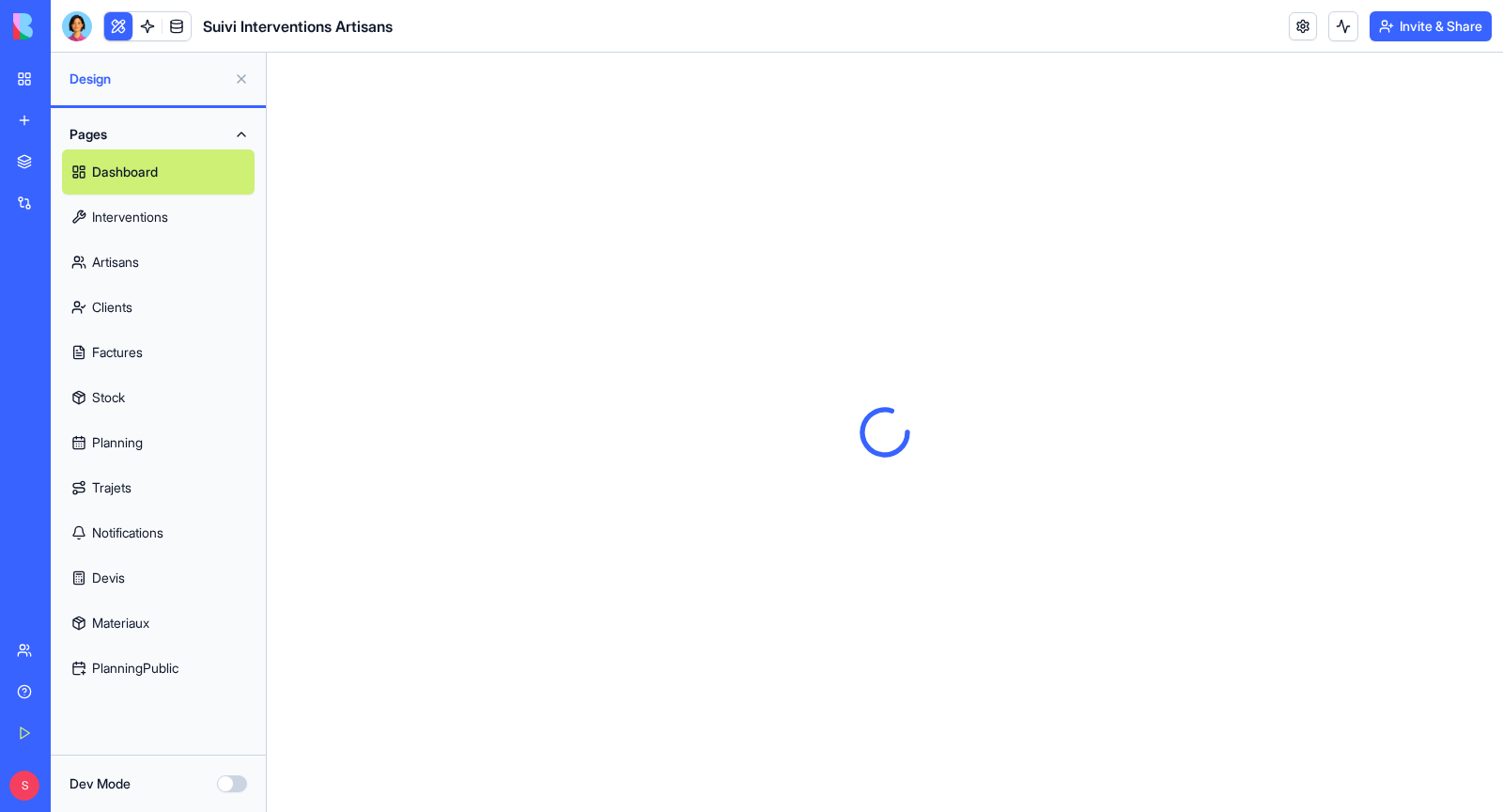
click at [140, 279] on link "Artisans" at bounding box center [158, 262] width 193 height 45
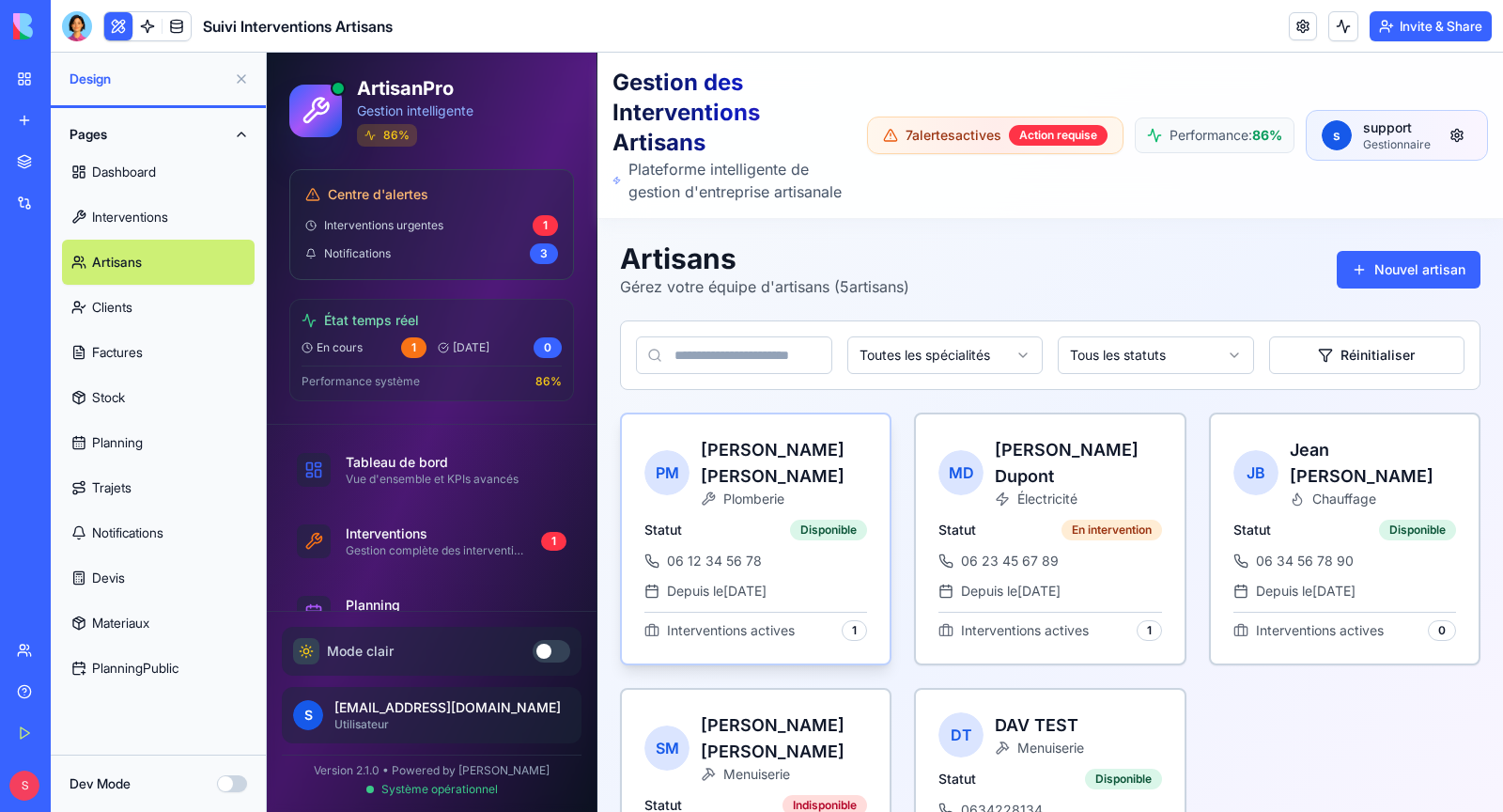
click at [721, 496] on div "Plomberie" at bounding box center [784, 499] width 166 height 19
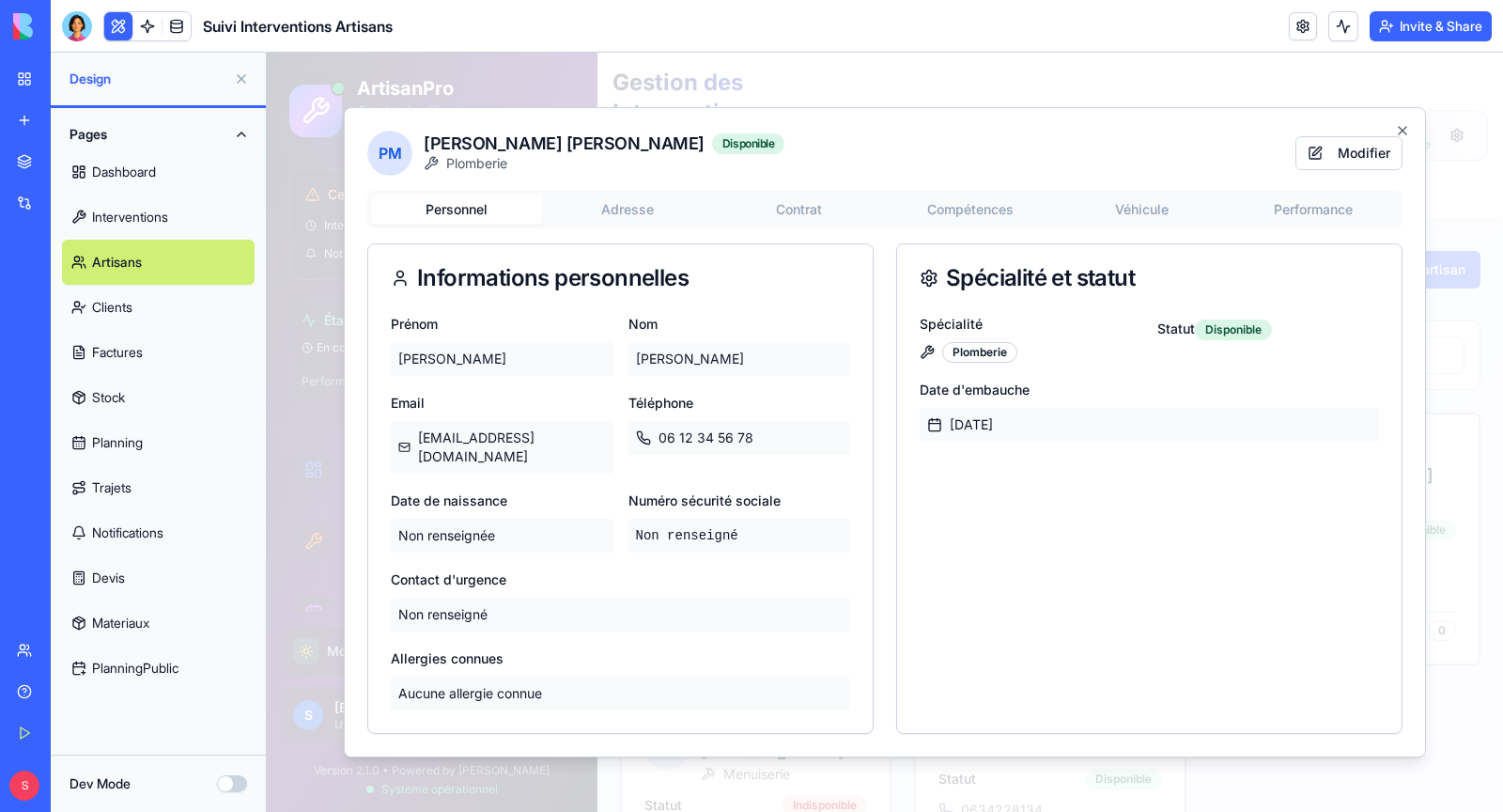
click at [978, 217] on button "Compétences" at bounding box center [970, 209] width 171 height 30
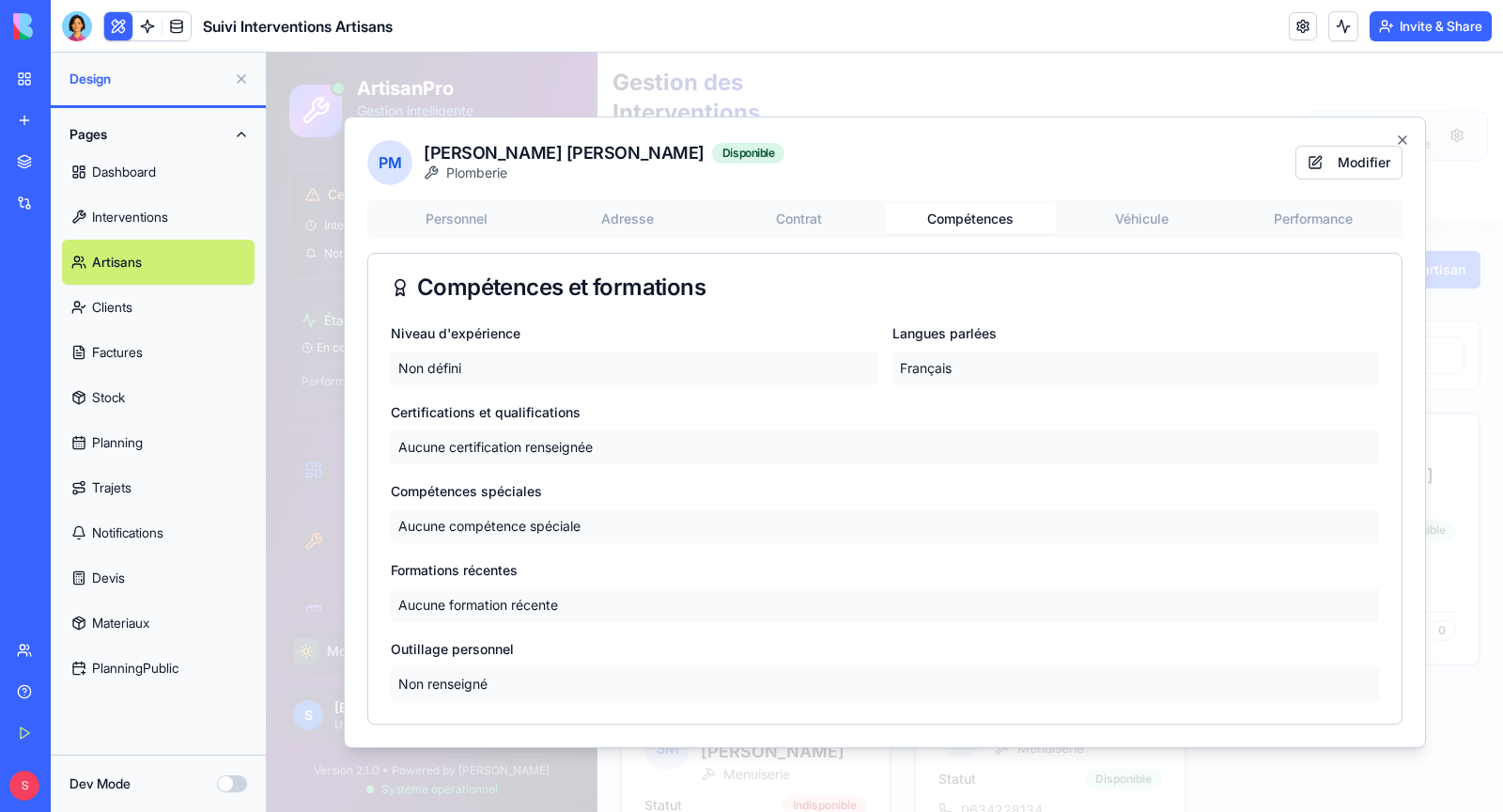
click at [555, 376] on p "Non défini" at bounding box center [634, 368] width 487 height 34
click at [1362, 165] on button "Modifier" at bounding box center [1349, 163] width 107 height 34
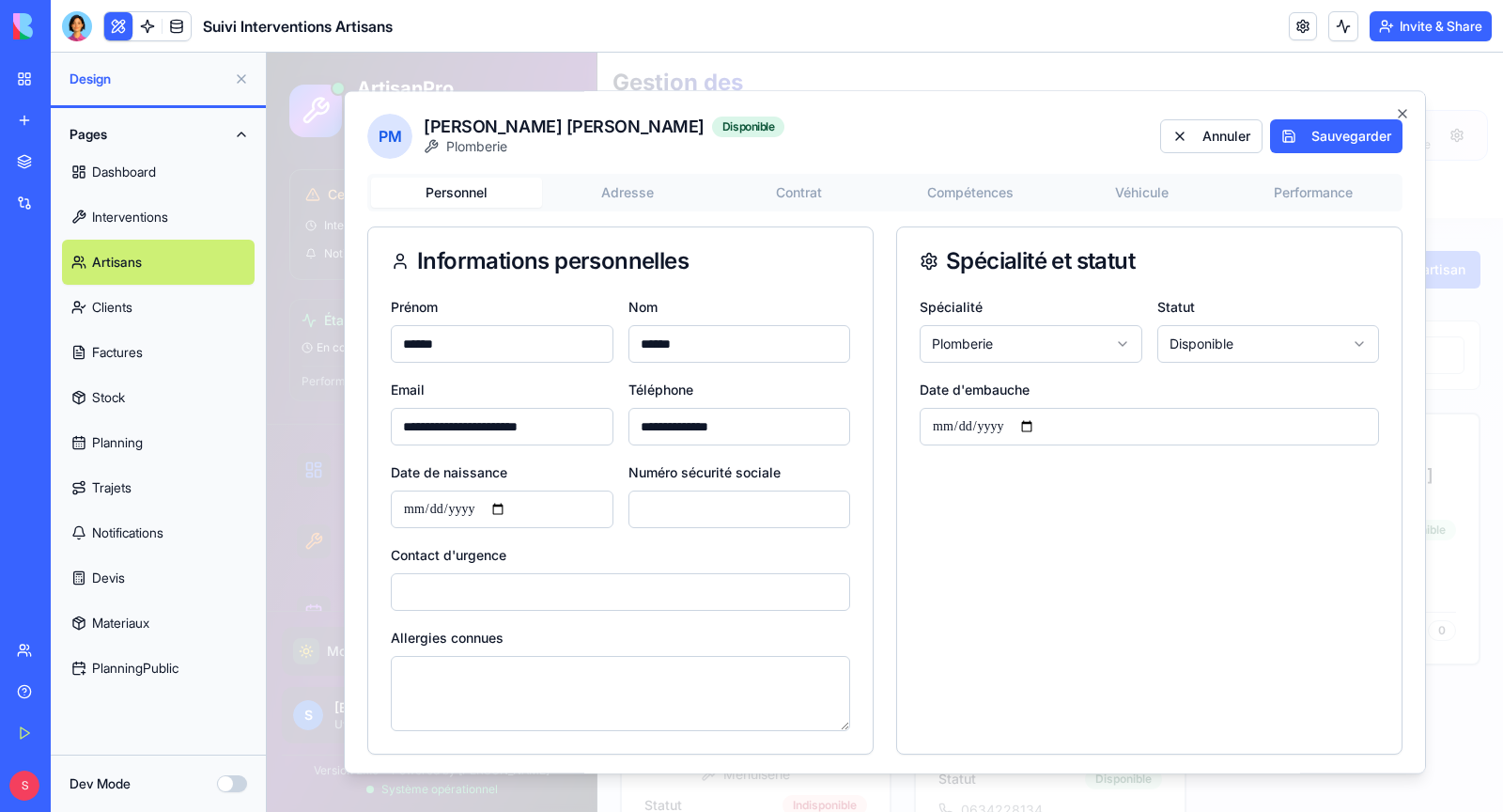
click at [438, 202] on button "Personnel" at bounding box center [456, 193] width 171 height 30
click at [1024, 341] on body "ArtisanPro Gestion intelligente 86 % Centre d'alertes Interventions urgentes 1 …" at bounding box center [885, 508] width 1236 height 910
click at [1402, 111] on body "ArtisanPro Gestion intelligente 86 % Centre d'alertes Interventions urgentes 1 …" at bounding box center [885, 508] width 1236 height 910
click at [1402, 111] on icon "button" at bounding box center [1402, 113] width 15 height 15
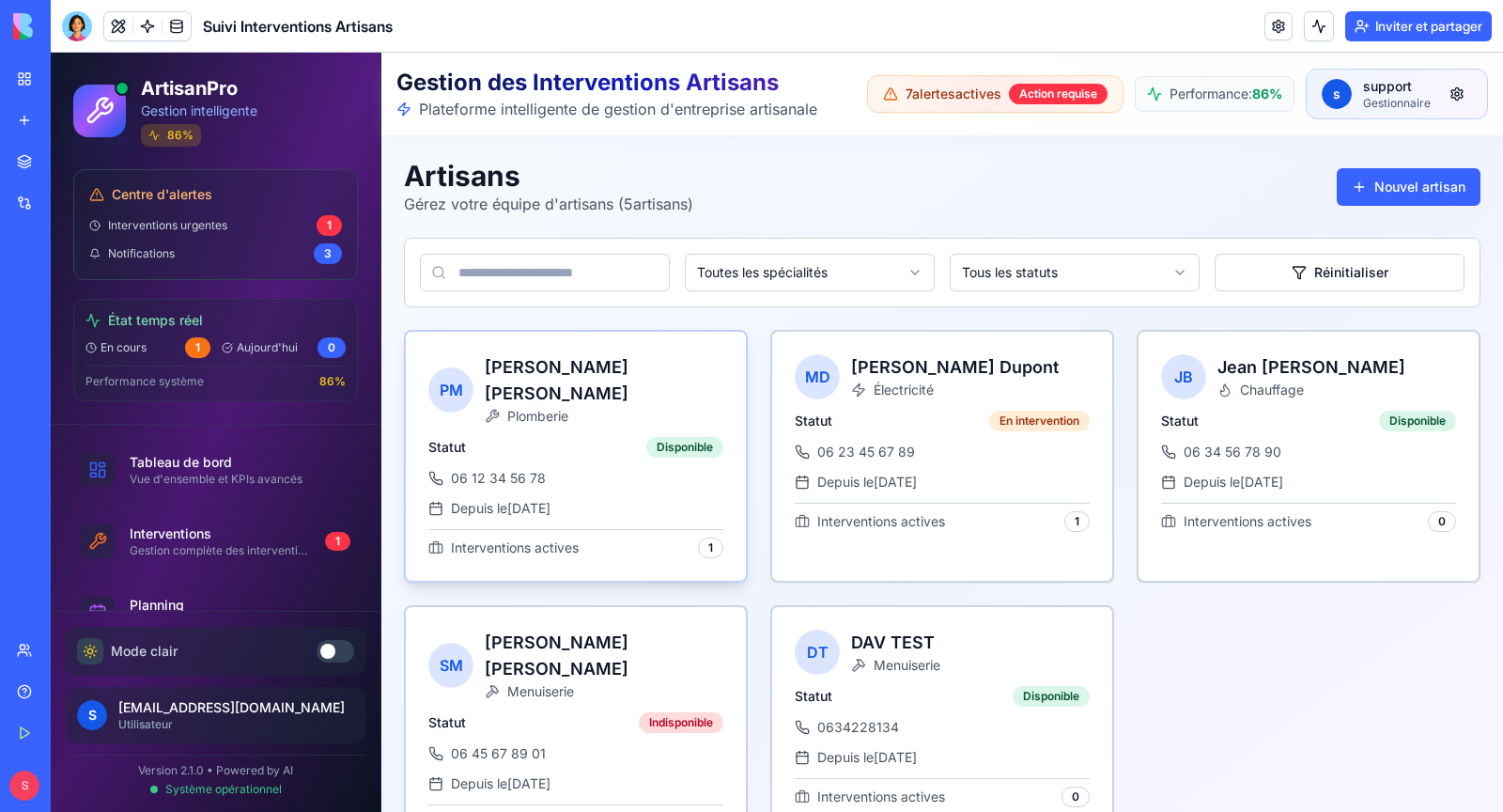
click at [574, 469] on div "Statut Disponible 06 12 34 56 78 Depuis le [DATE] Interventions actives 1" at bounding box center [576, 509] width 340 height 144
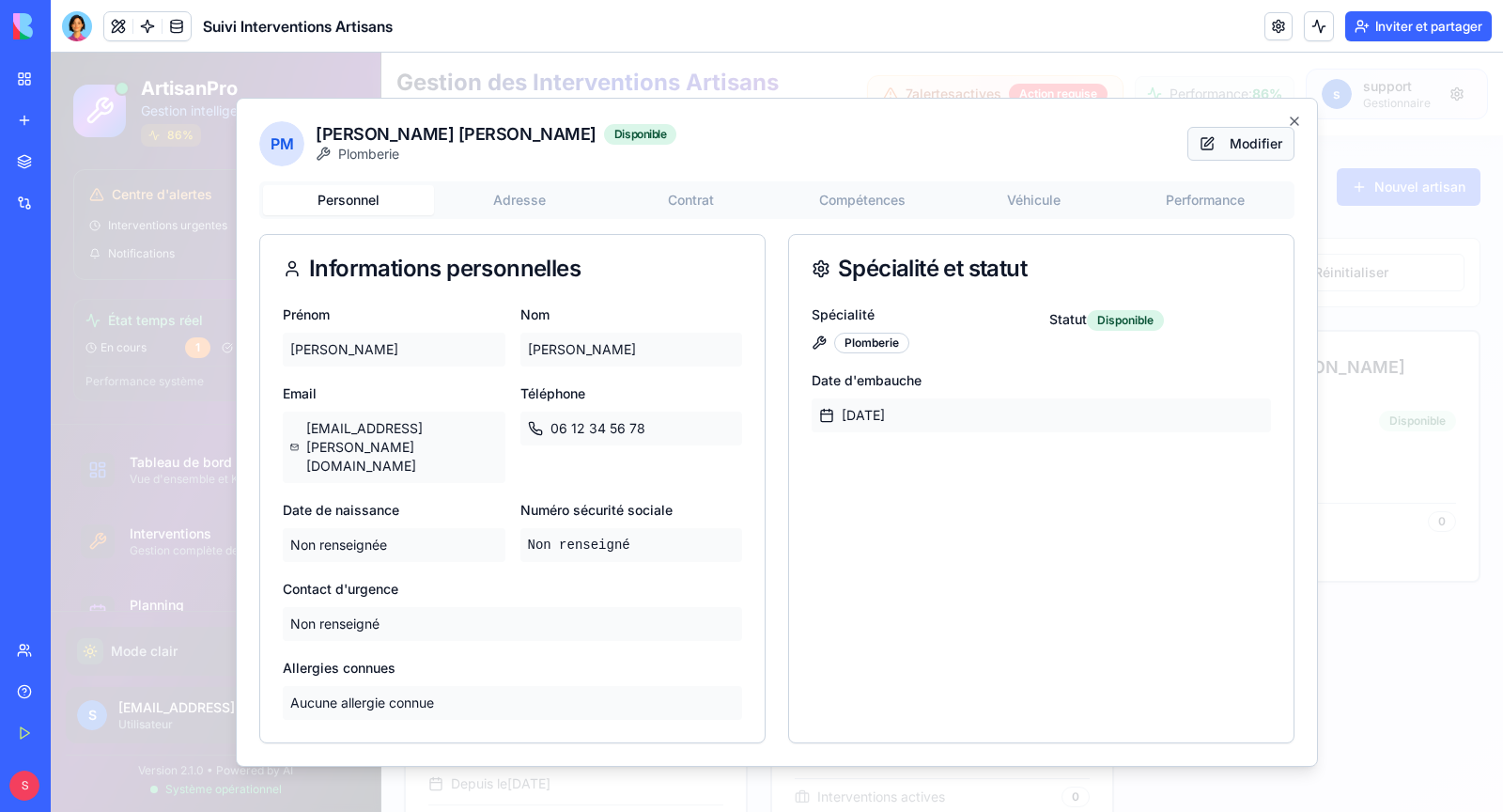
click at [1235, 161] on button "Modifier" at bounding box center [1241, 144] width 107 height 34
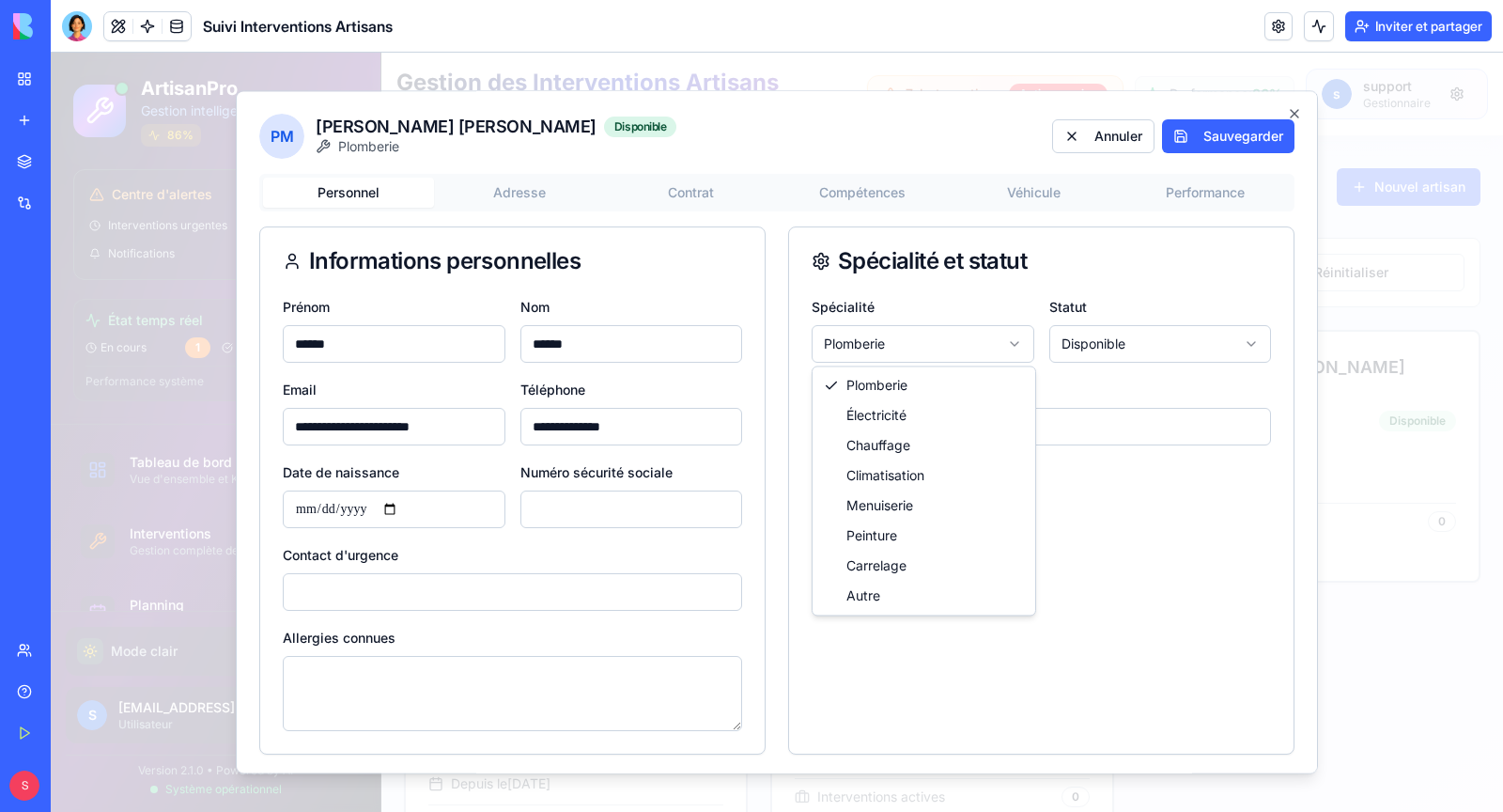
click at [860, 331] on body "ArtisanPro Gestion intelligente 86 % Centre d'alertes Interventions urgentes 1 …" at bounding box center [777, 467] width 1453 height 828
click at [1296, 113] on body "ArtisanPro Gestion intelligente 86 % Centre d'alertes Interventions urgentes 1 …" at bounding box center [777, 467] width 1453 height 828
click at [1296, 113] on icon "button" at bounding box center [1295, 114] width 8 height 8
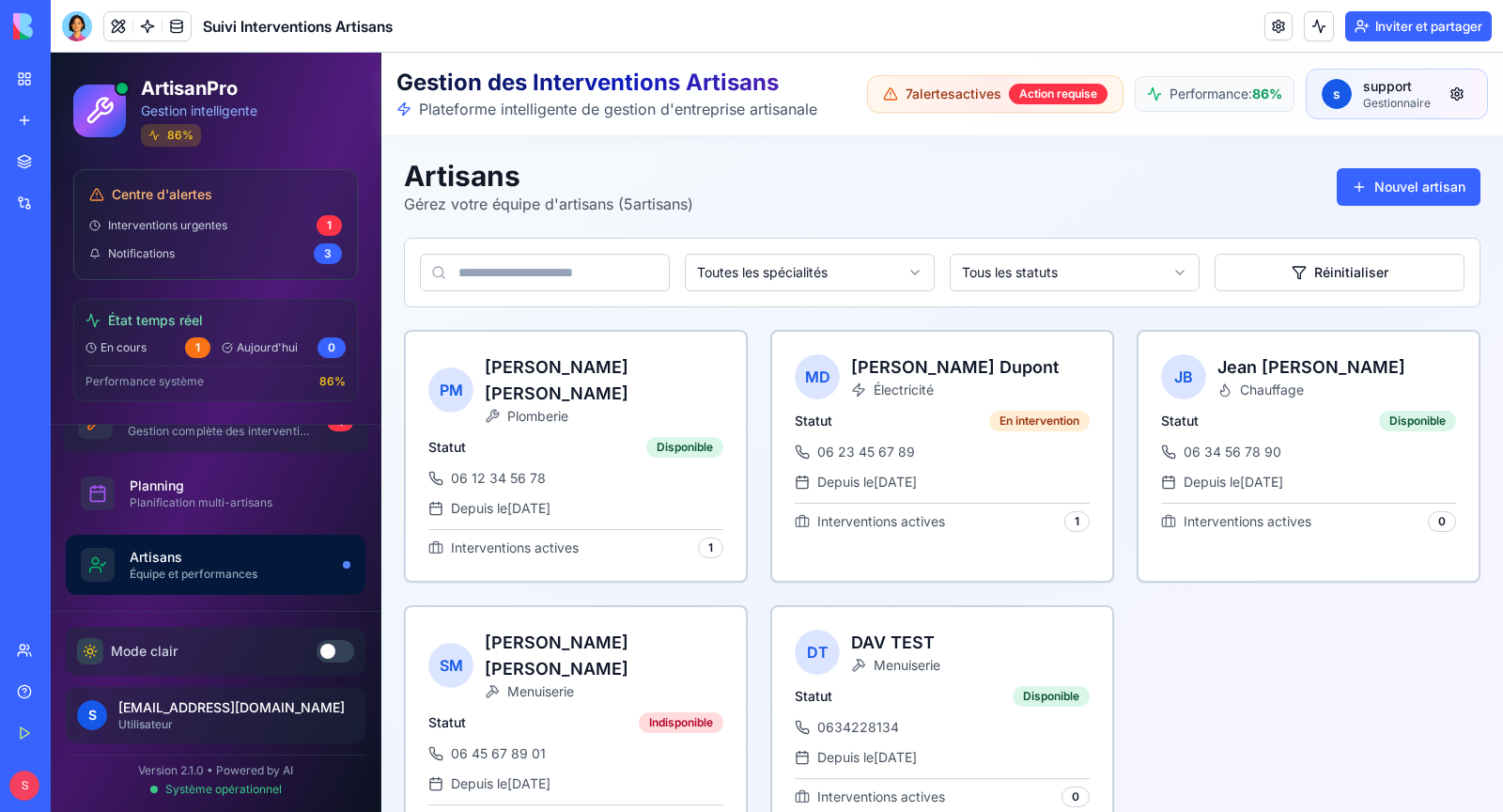
scroll to position [133, 0]
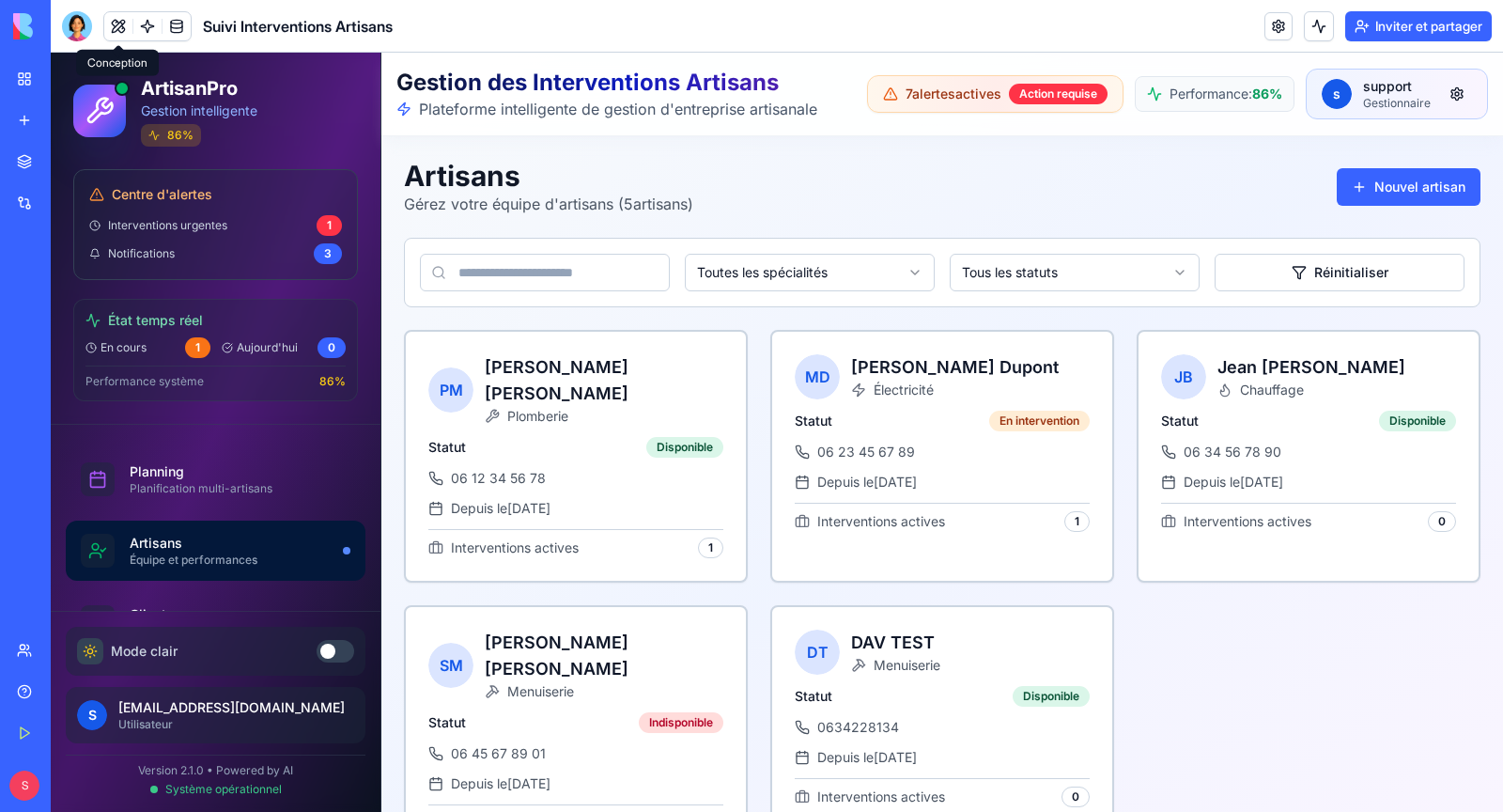
click at [113, 30] on button at bounding box center [118, 26] width 28 height 28
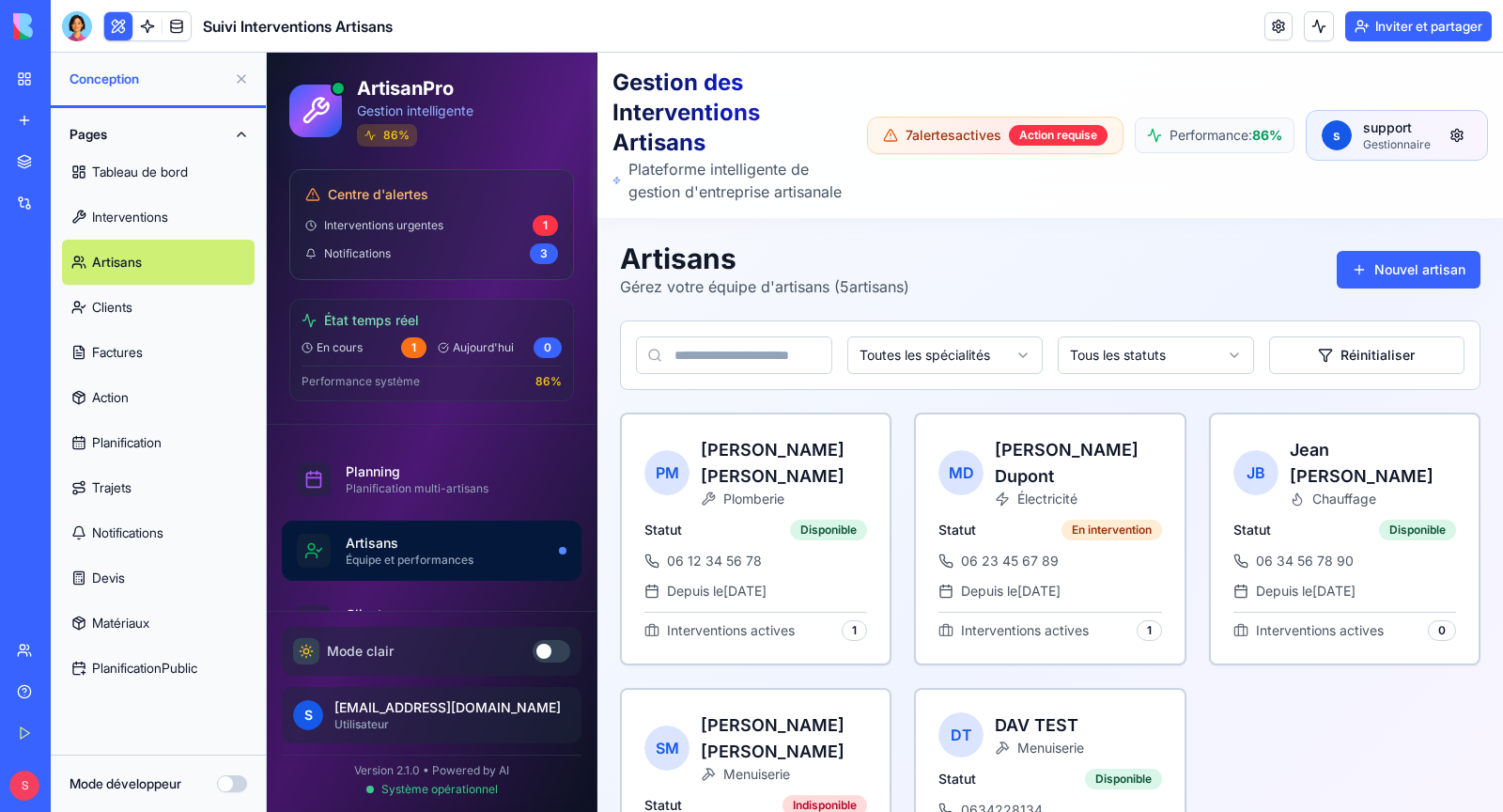
click at [157, 269] on link "Artisans" at bounding box center [158, 262] width 193 height 45
click at [236, 787] on button "Mode développeur" at bounding box center [232, 783] width 30 height 17
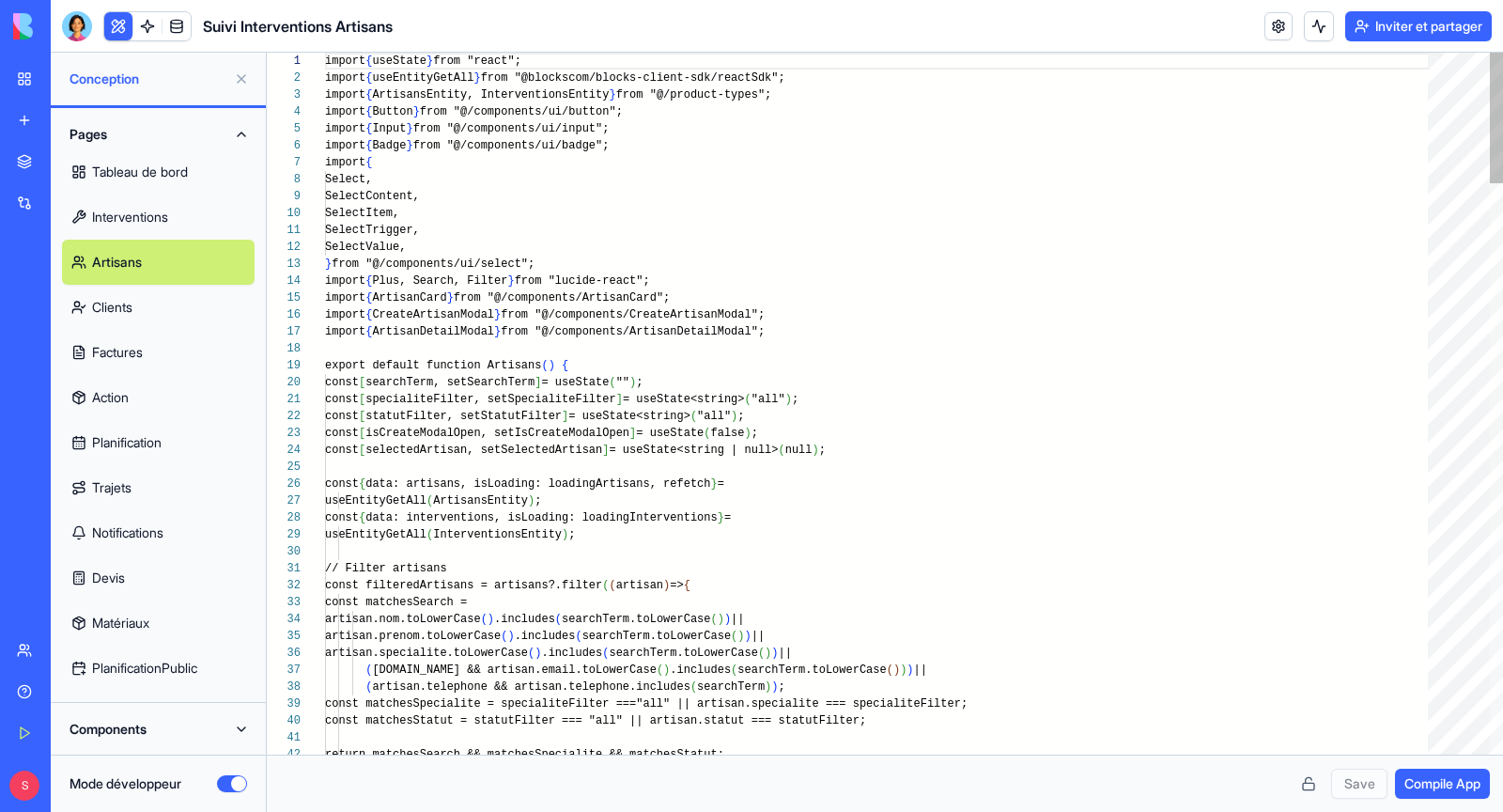
scroll to position [169, 0]
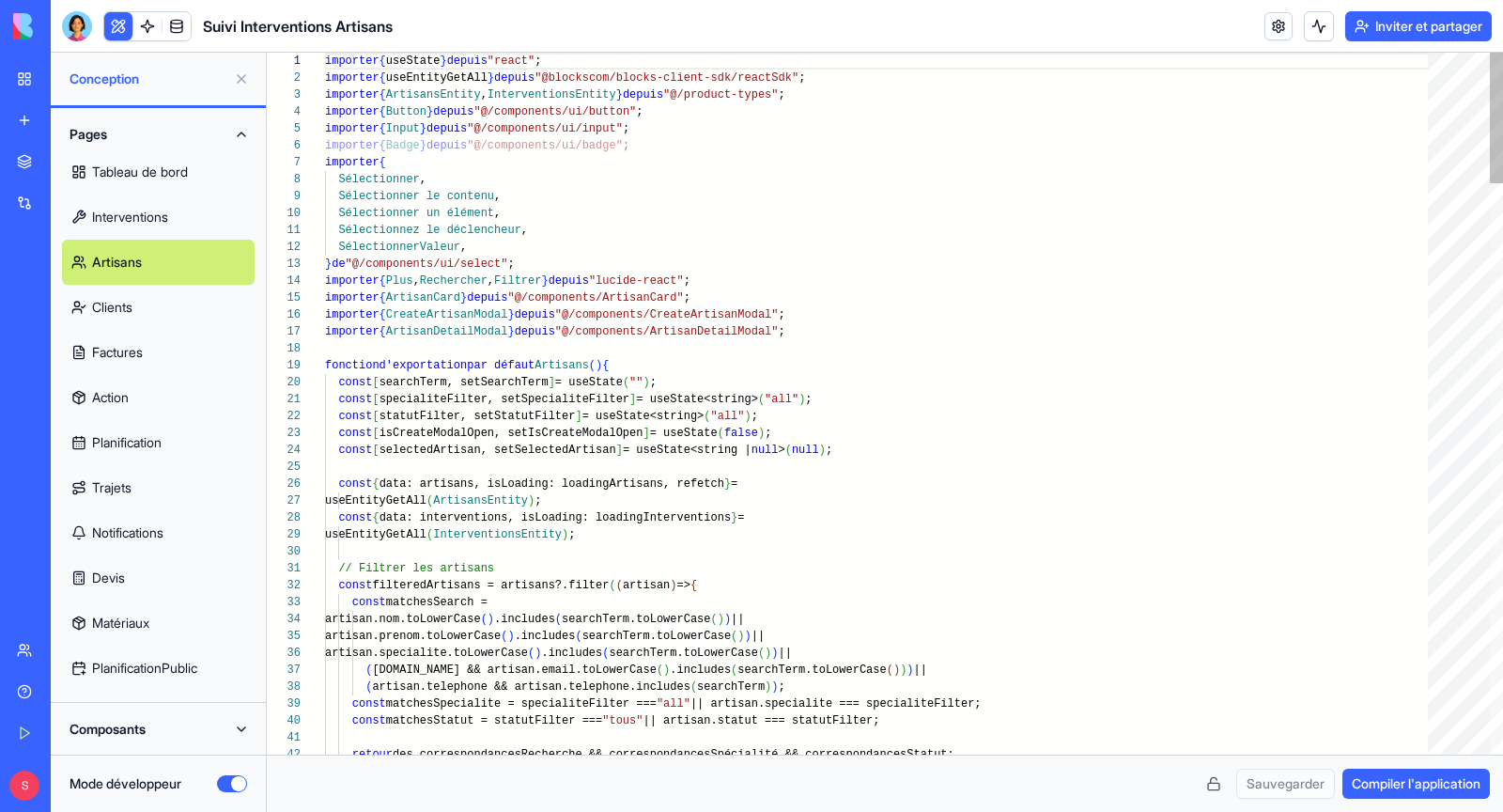
type button "on"
type textarea "**********"
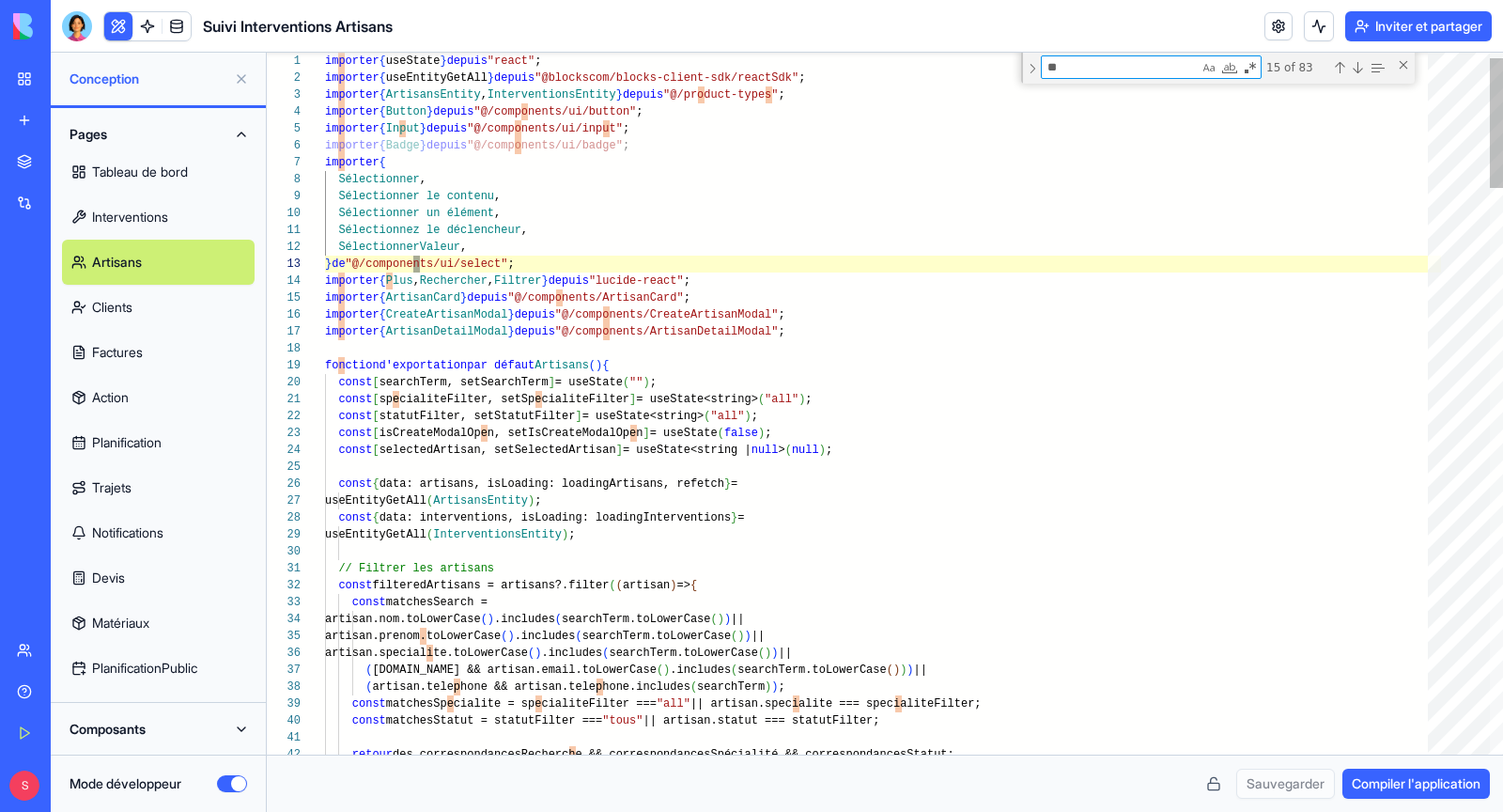
scroll to position [169, 73]
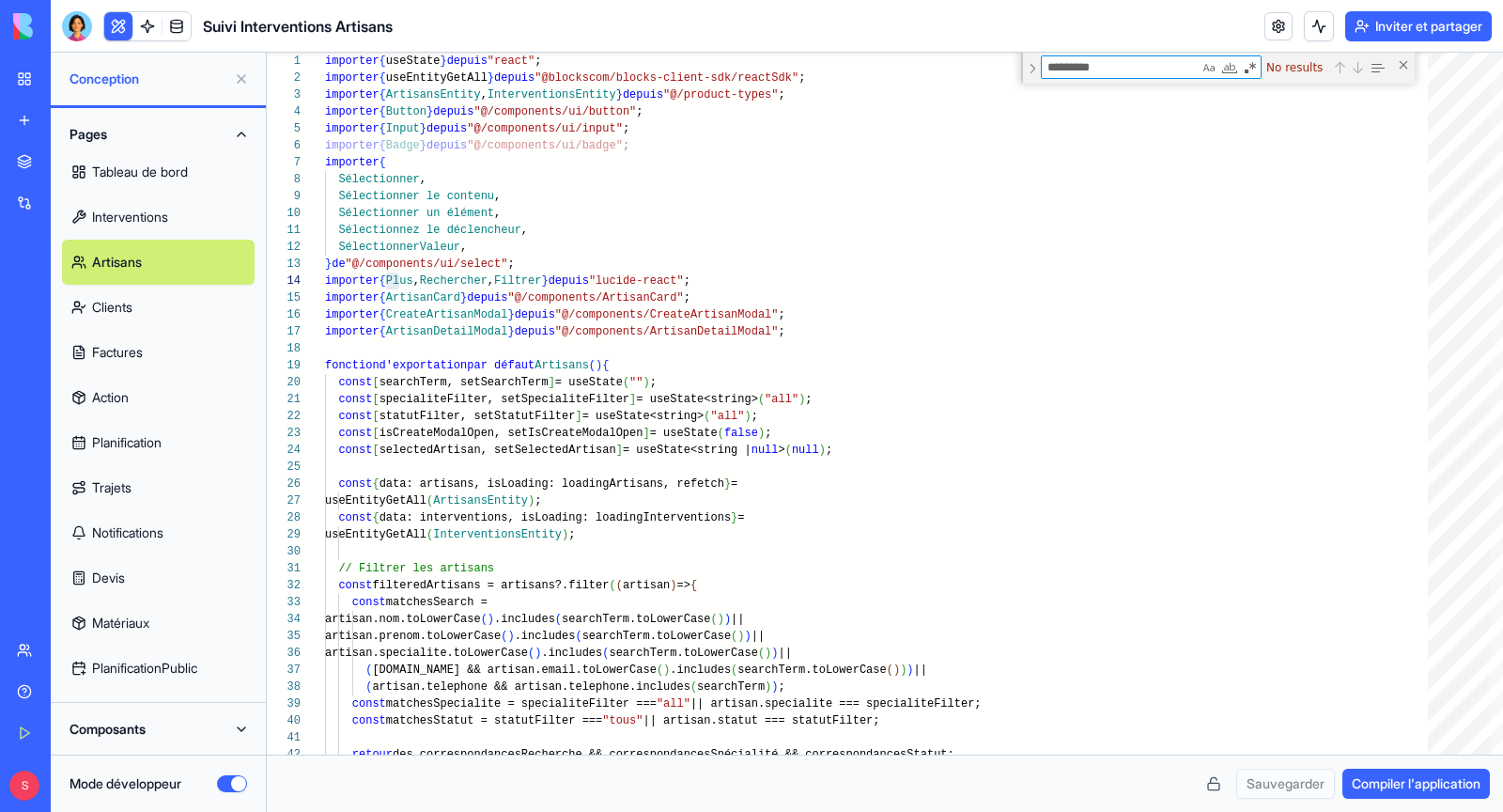
type textarea "*********"
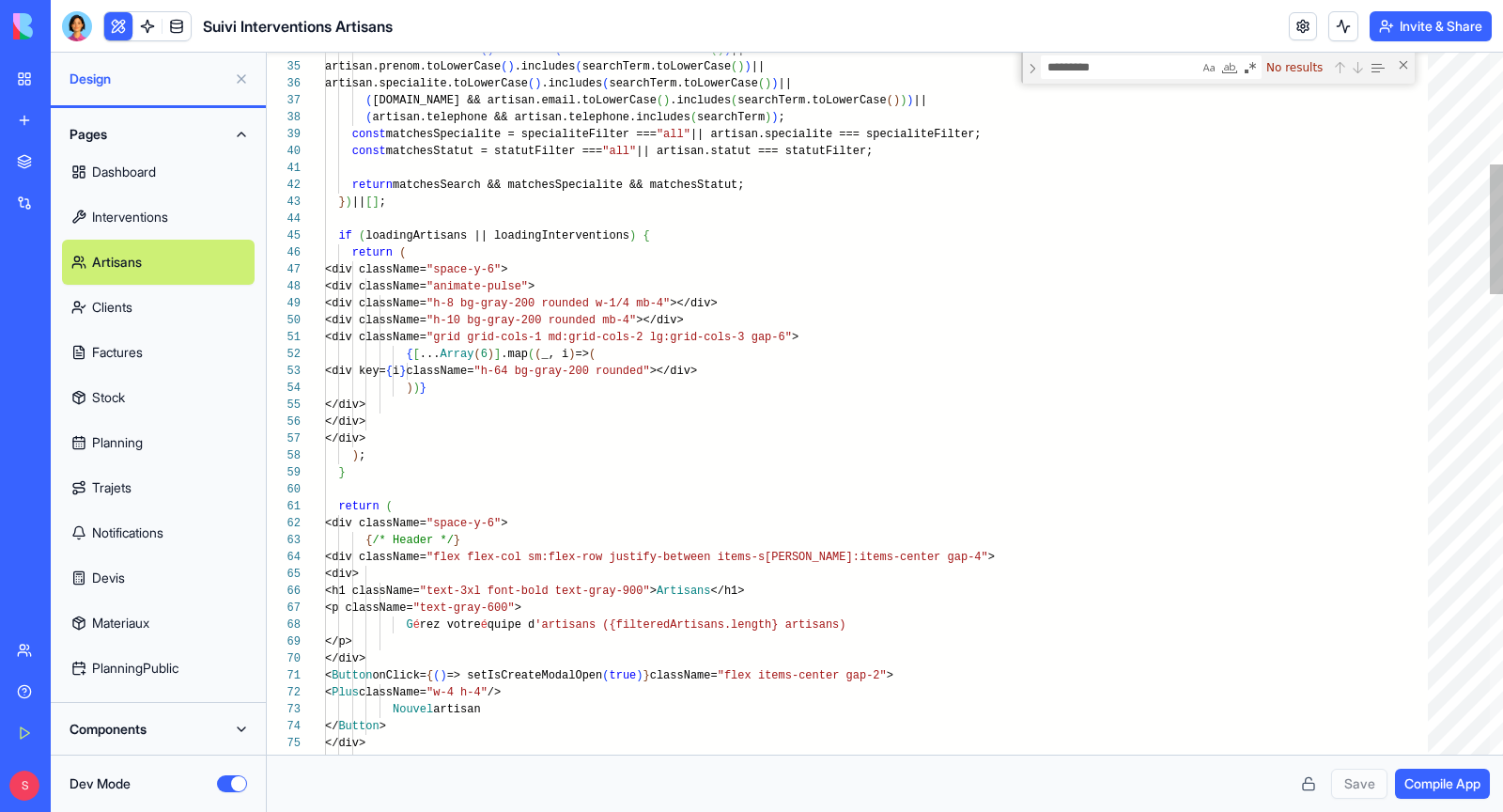
click at [1109, 66] on textarea "*********" at bounding box center [1120, 67] width 157 height 22
type textarea "**********"
type textarea "*"
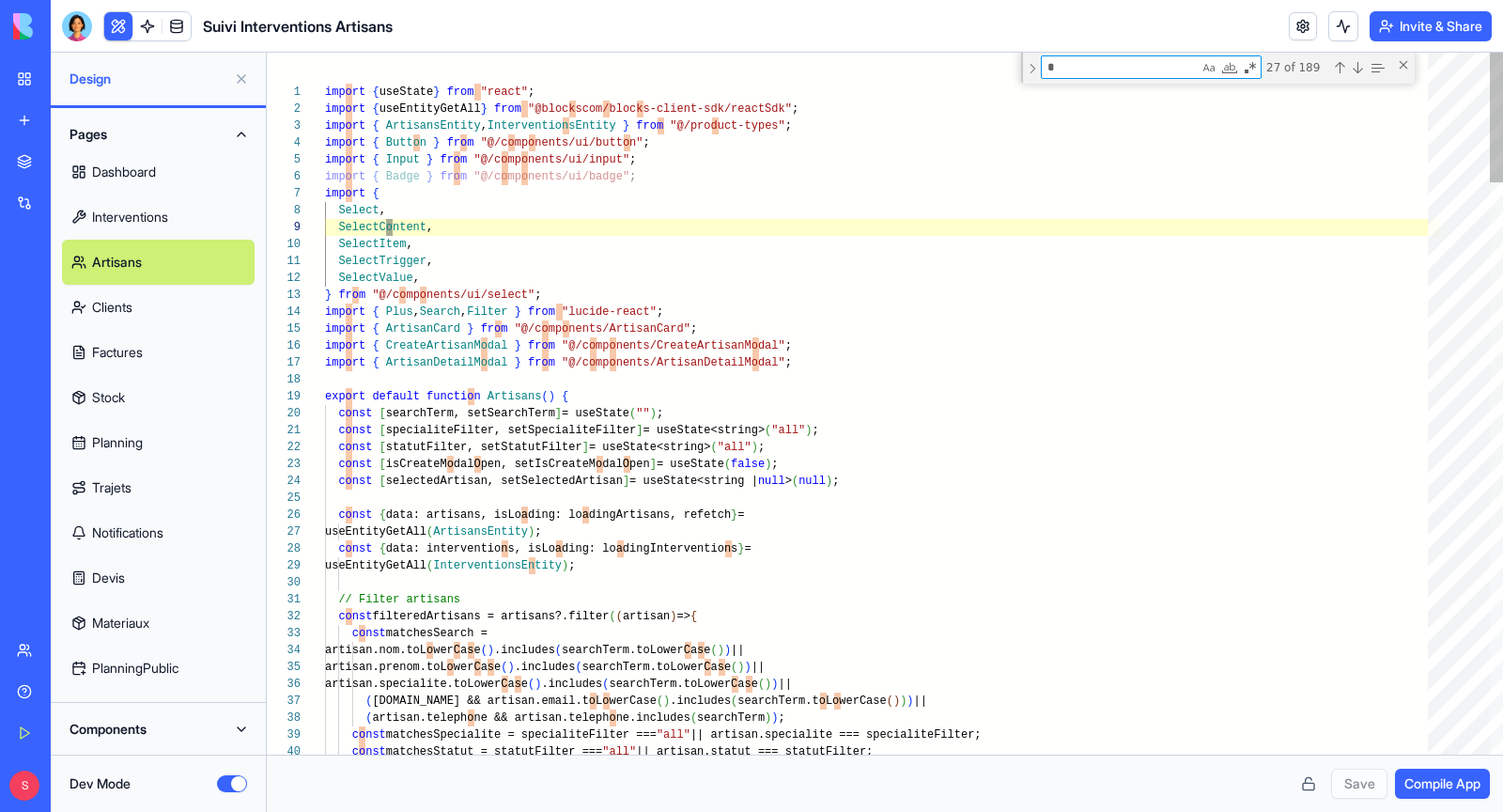
type textarea "**********"
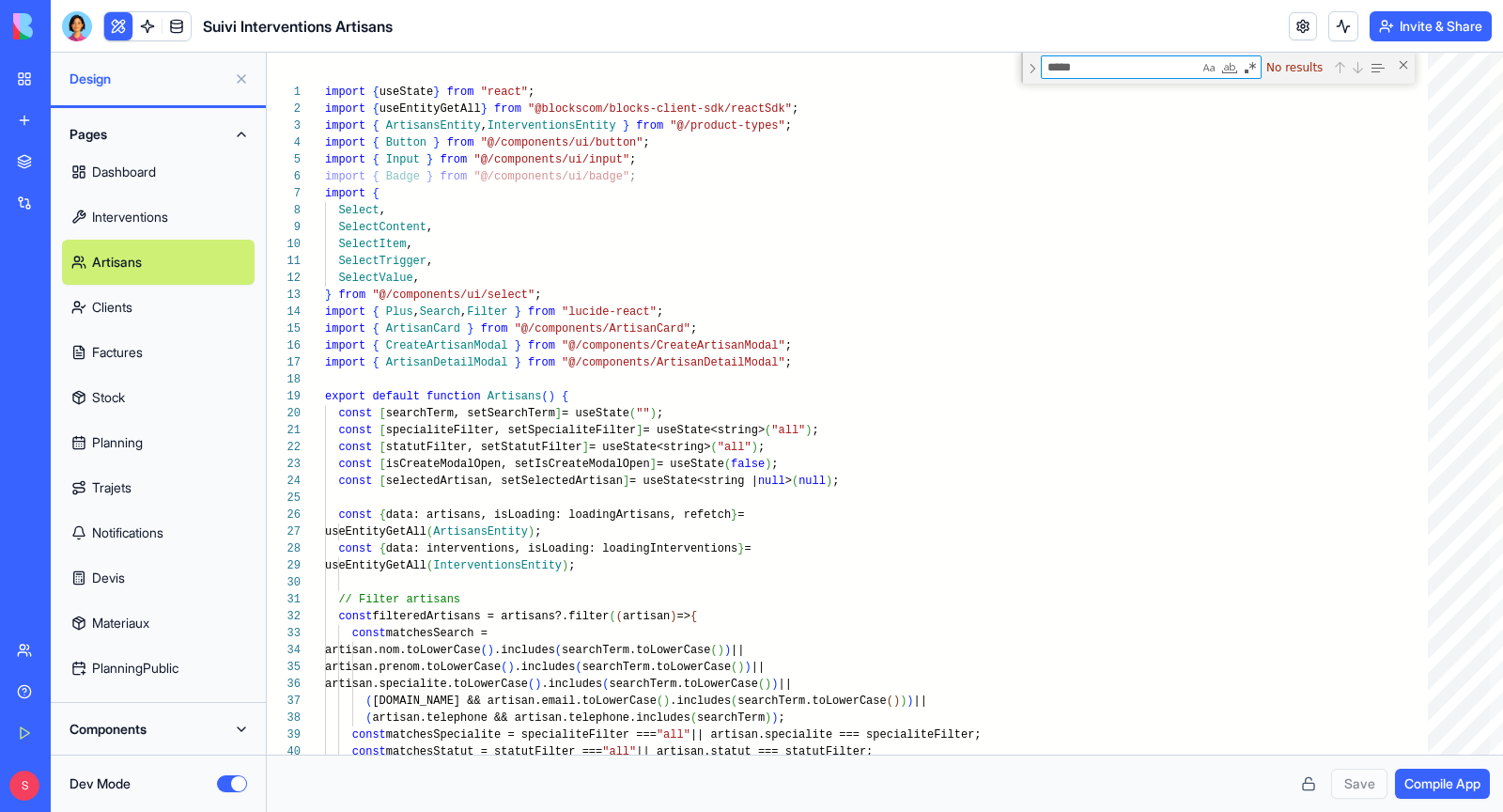
type textarea "*****"
click at [232, 779] on button "Dev Mode" at bounding box center [232, 783] width 30 height 17
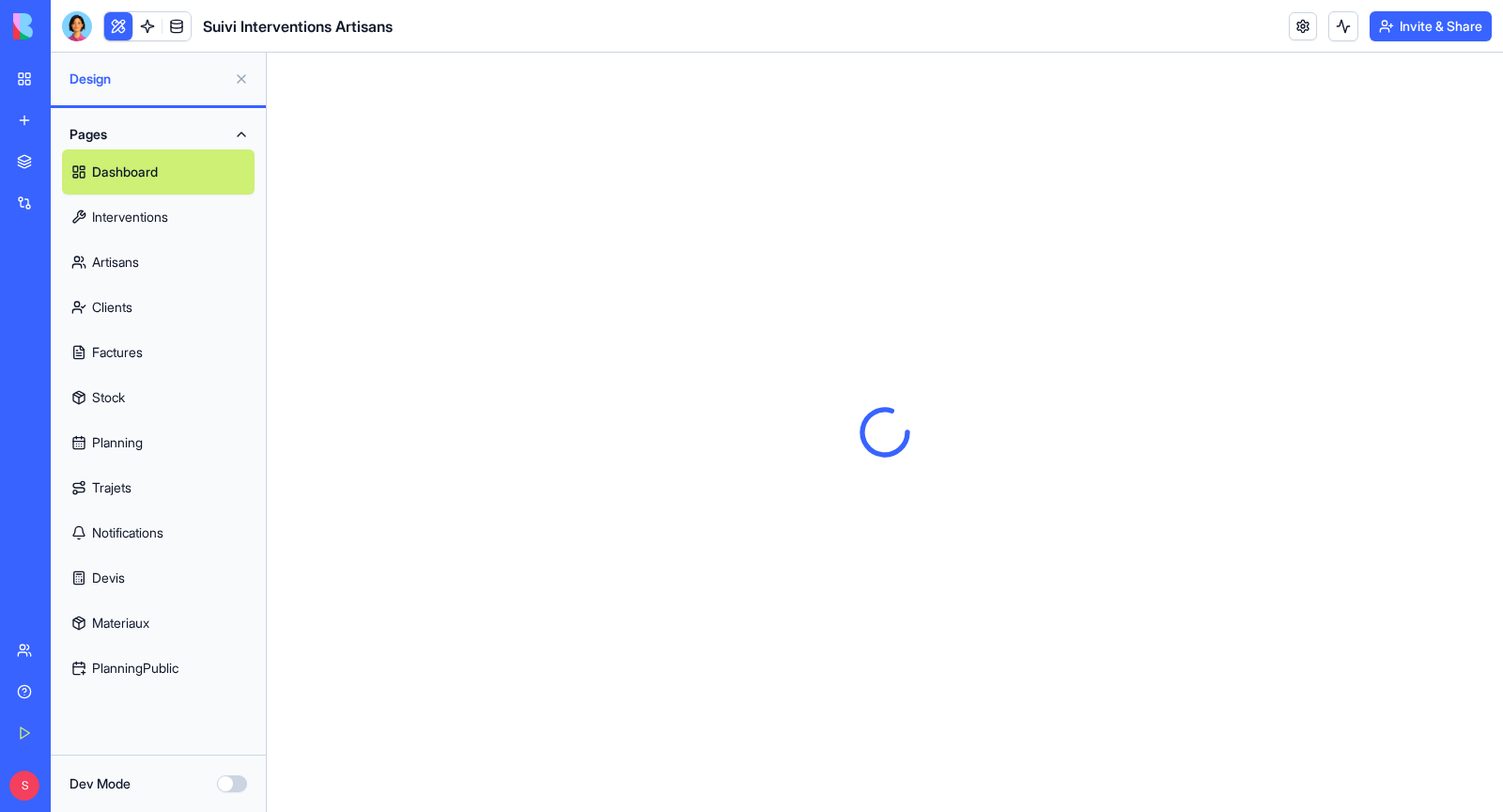
click at [195, 259] on link "Artisans" at bounding box center [158, 262] width 193 height 45
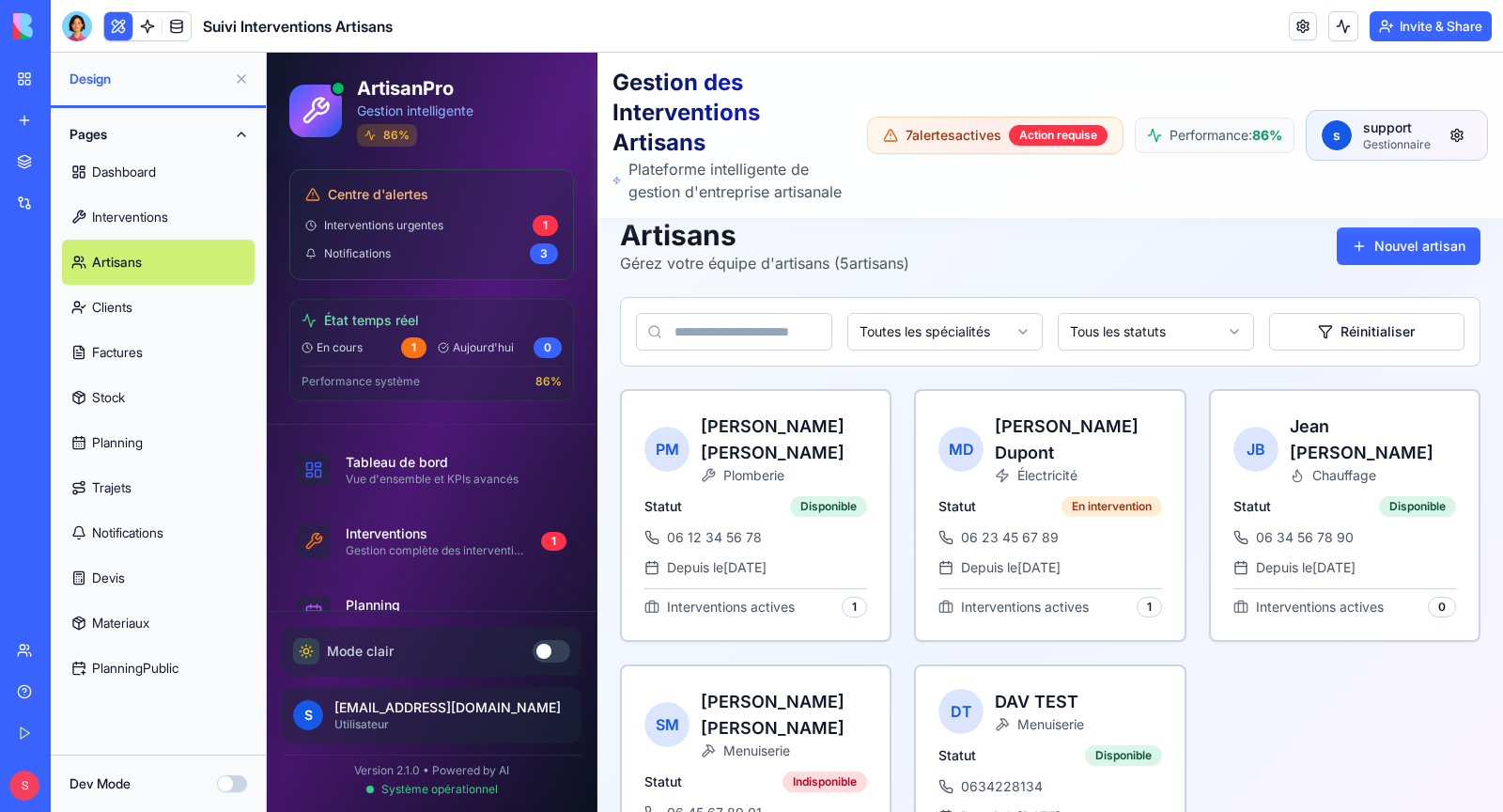
scroll to position [34, 0]
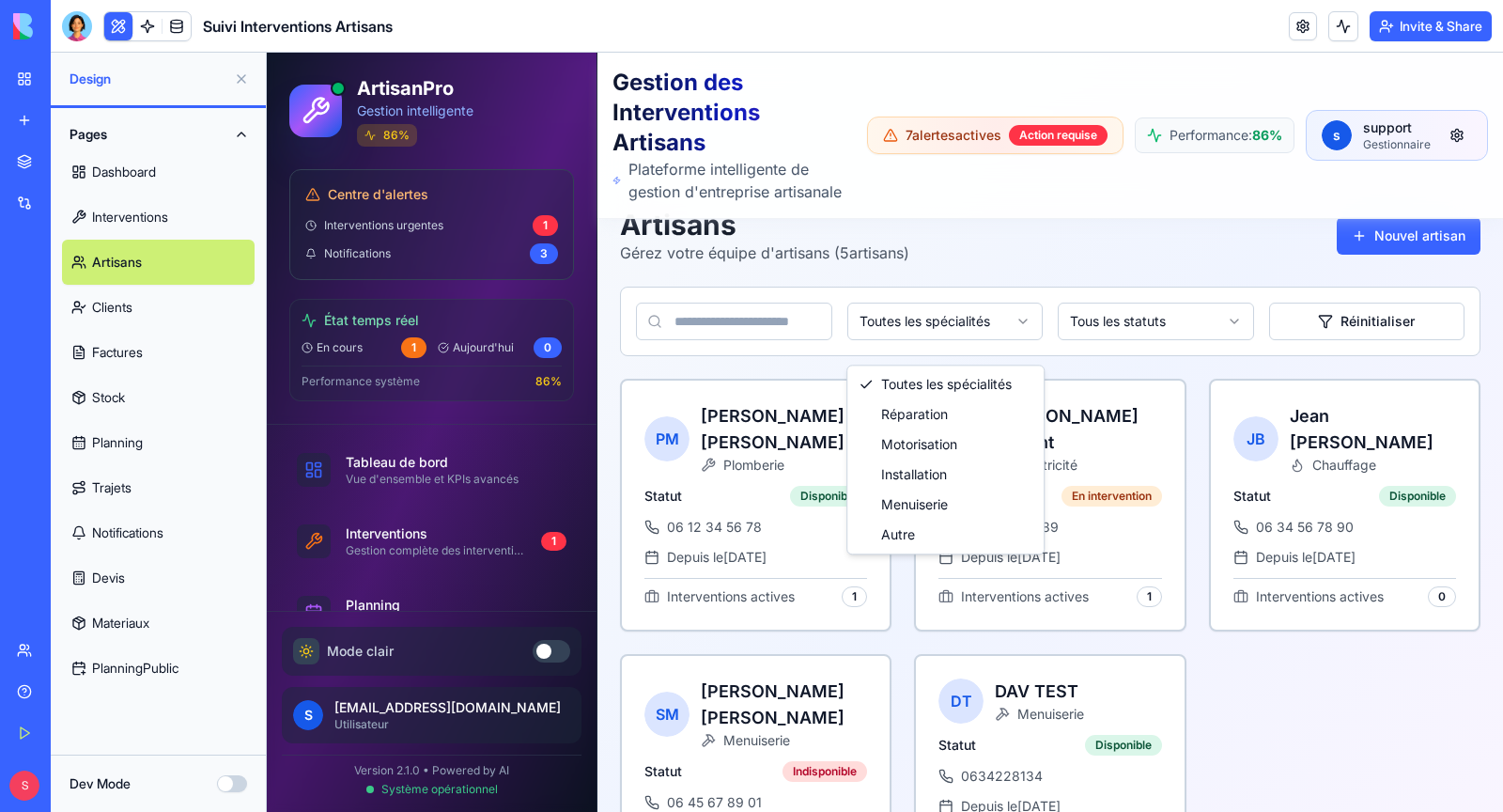
click at [939, 343] on html "ArtisanPro Gestion intelligente 86 % Centre d'alertes Interventions urgentes 1 …" at bounding box center [885, 474] width 1236 height 910
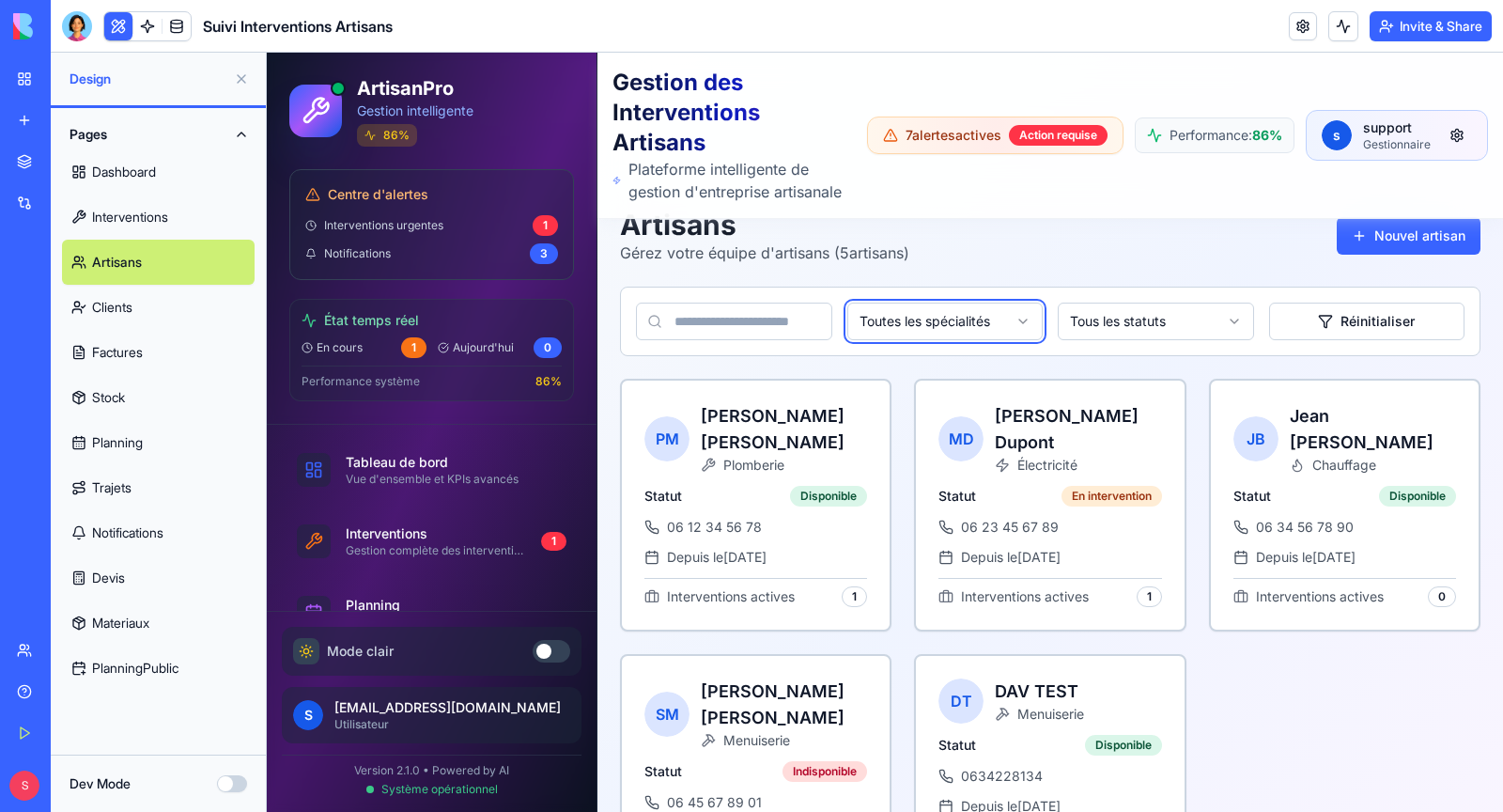
click at [985, 284] on html "ArtisanPro Gestion intelligente 86 % Centre d'alertes Interventions urgentes 1 …" at bounding box center [885, 474] width 1236 height 910
click at [764, 521] on div "06 12 34 56 78" at bounding box center [756, 527] width 223 height 19
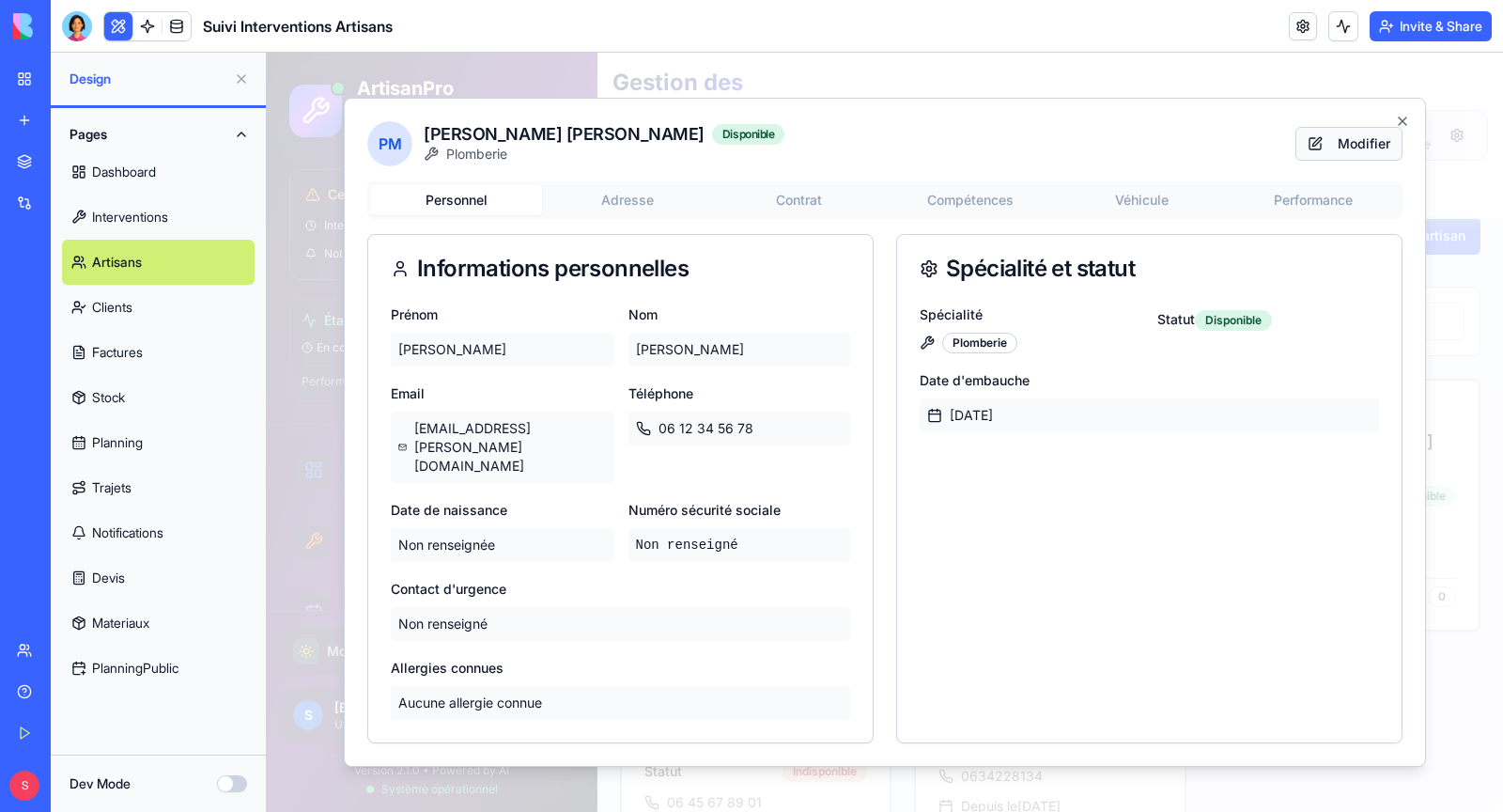
click at [1376, 161] on button "Modifier" at bounding box center [1349, 144] width 107 height 34
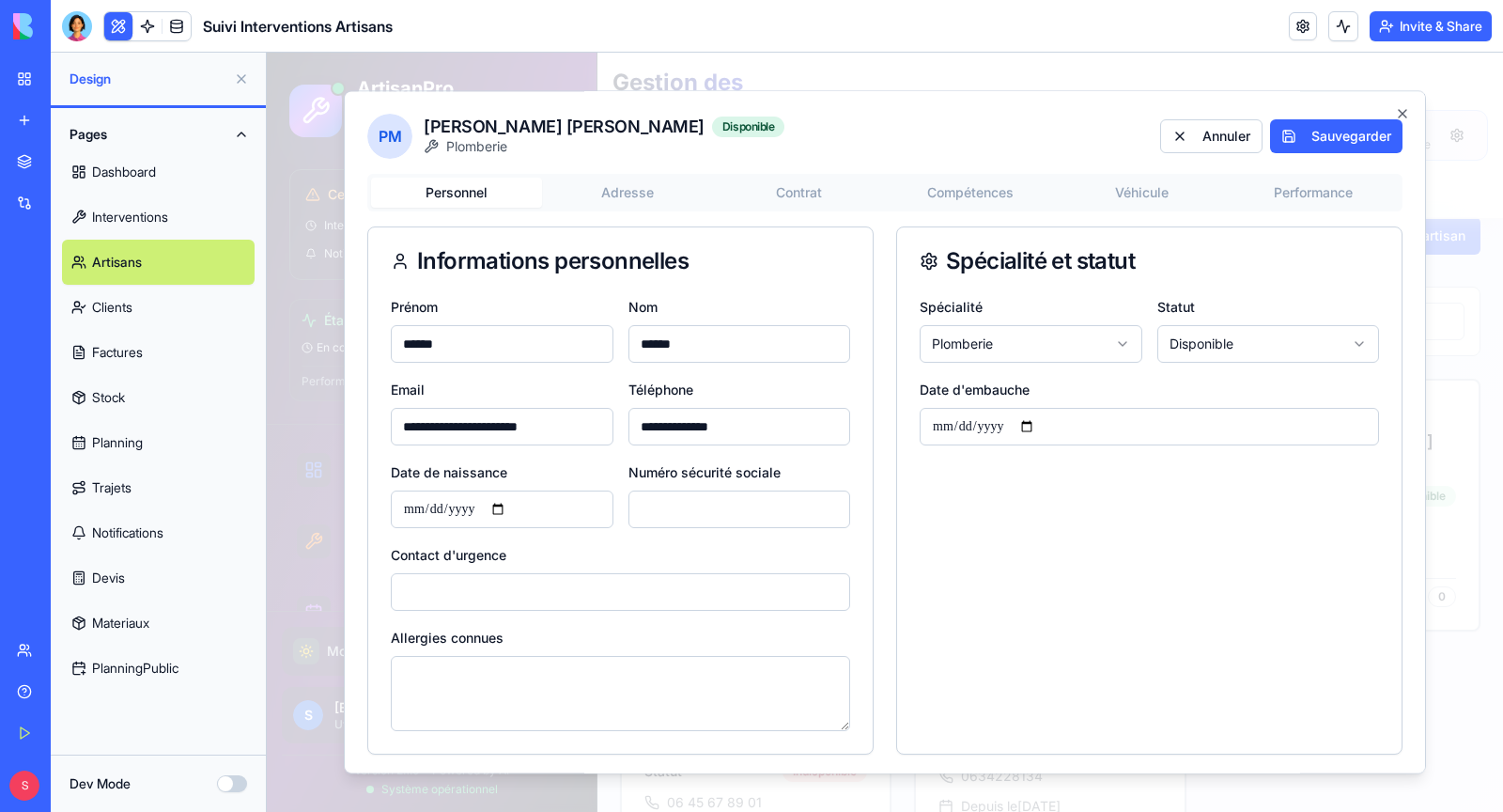
click at [1038, 344] on body "ArtisanPro Gestion intelligente 86 % Centre d'alertes Interventions urgentes 1 …" at bounding box center [885, 474] width 1236 height 910
click at [1343, 144] on button "Sauvegarder" at bounding box center [1336, 136] width 132 height 34
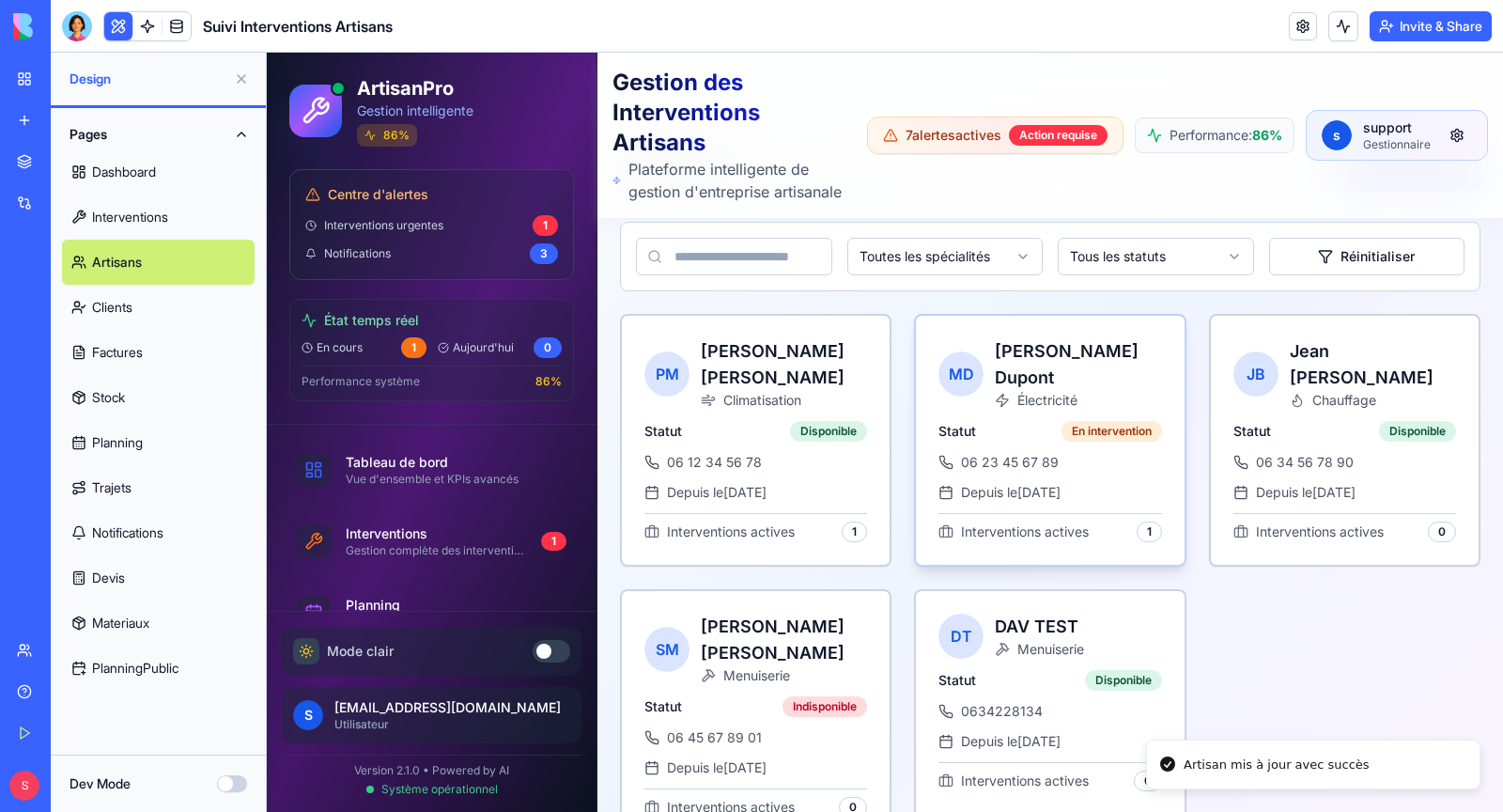
scroll to position [113, 0]
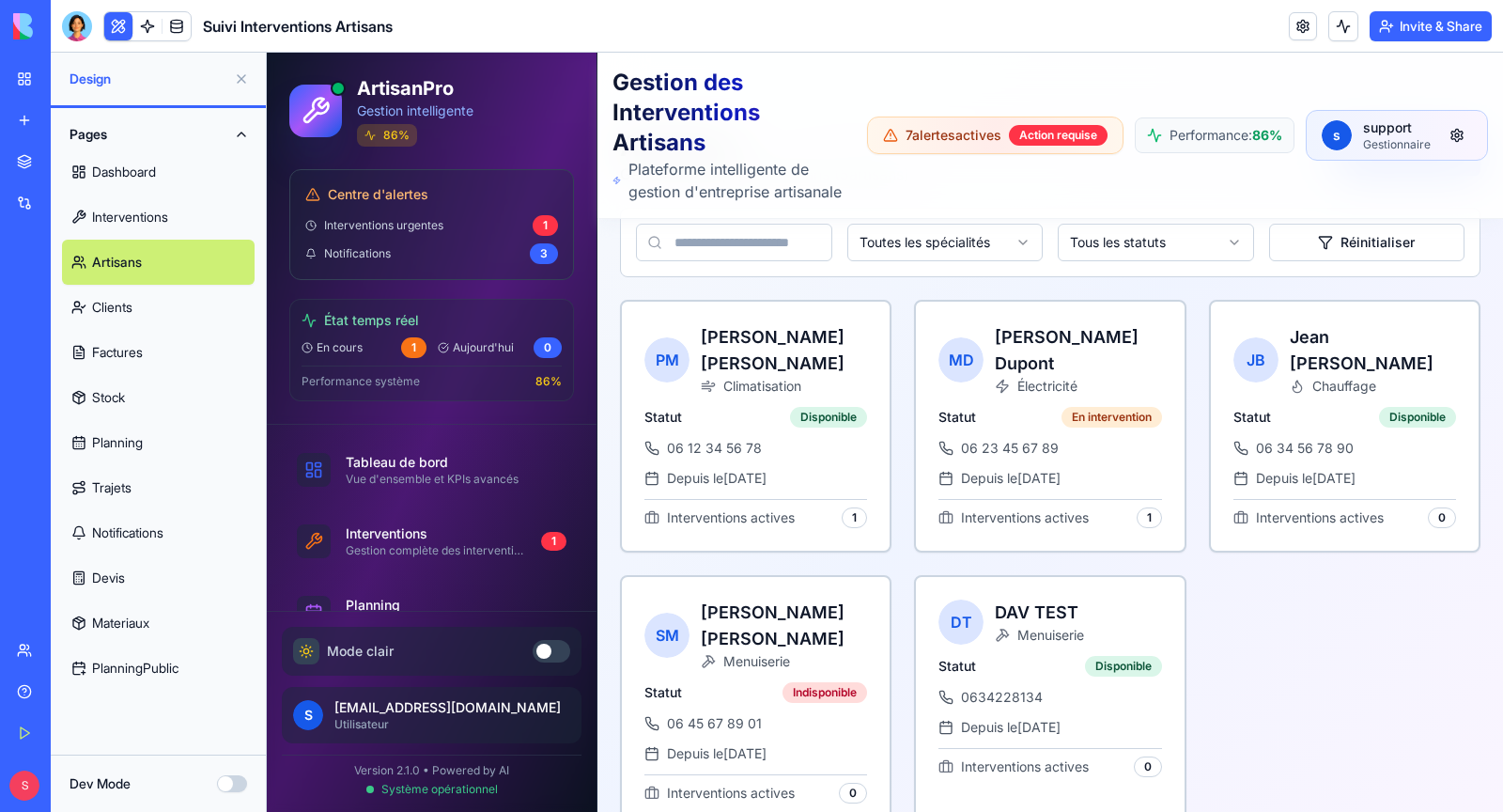
click at [234, 785] on button "Dev Mode" at bounding box center [232, 783] width 30 height 17
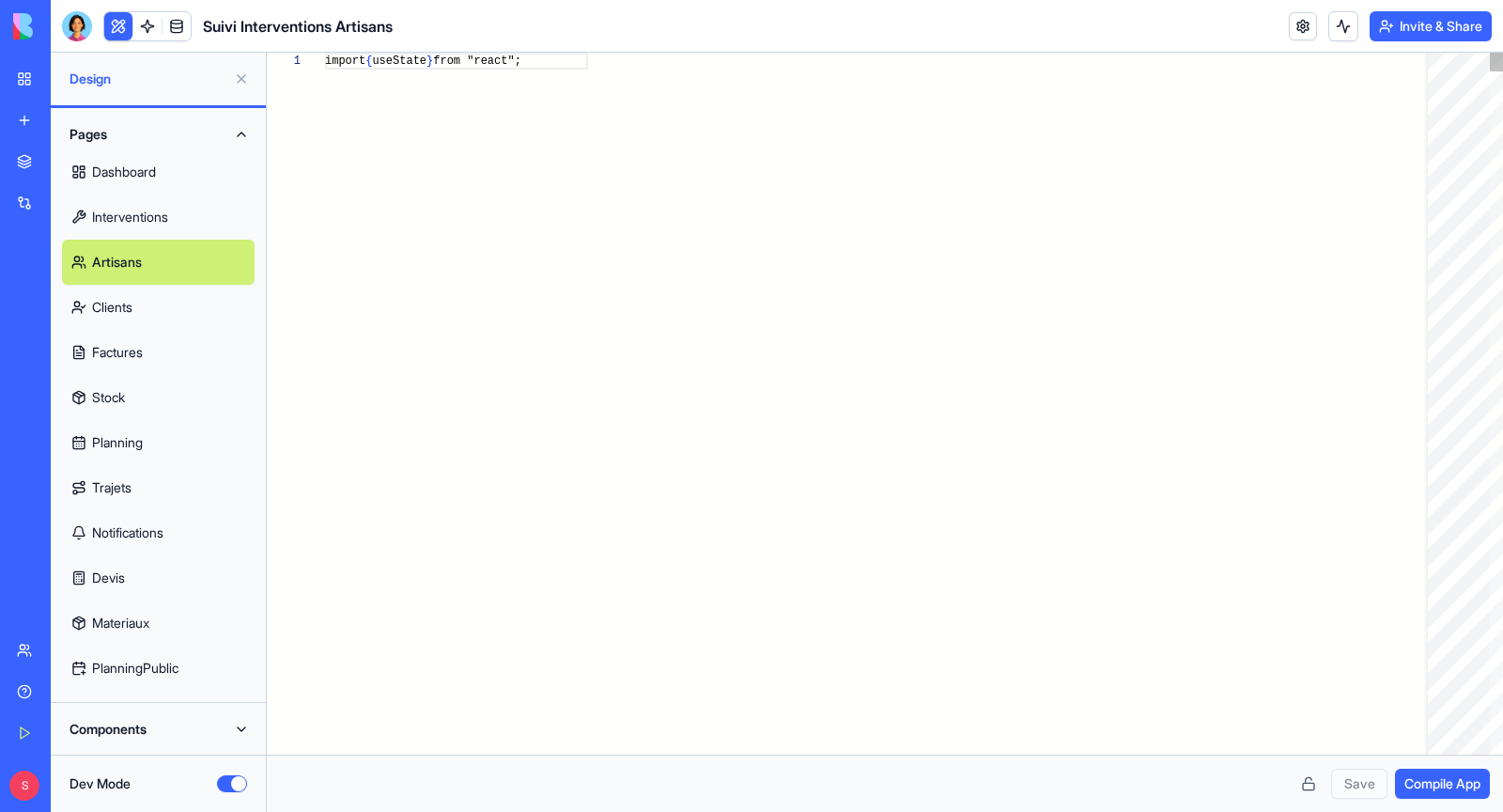
scroll to position [169, 0]
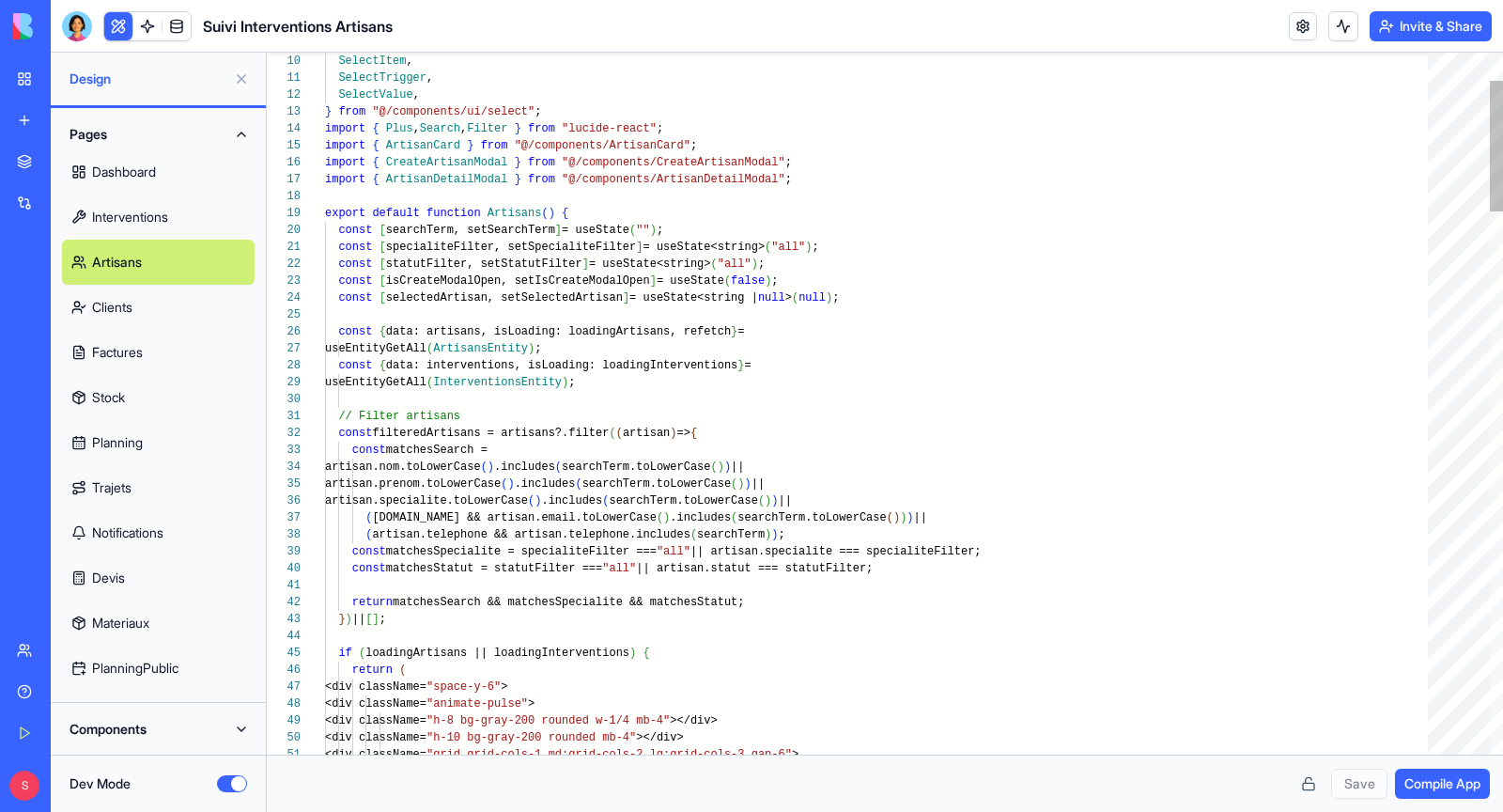
type textarea "**********"
type textarea "*"
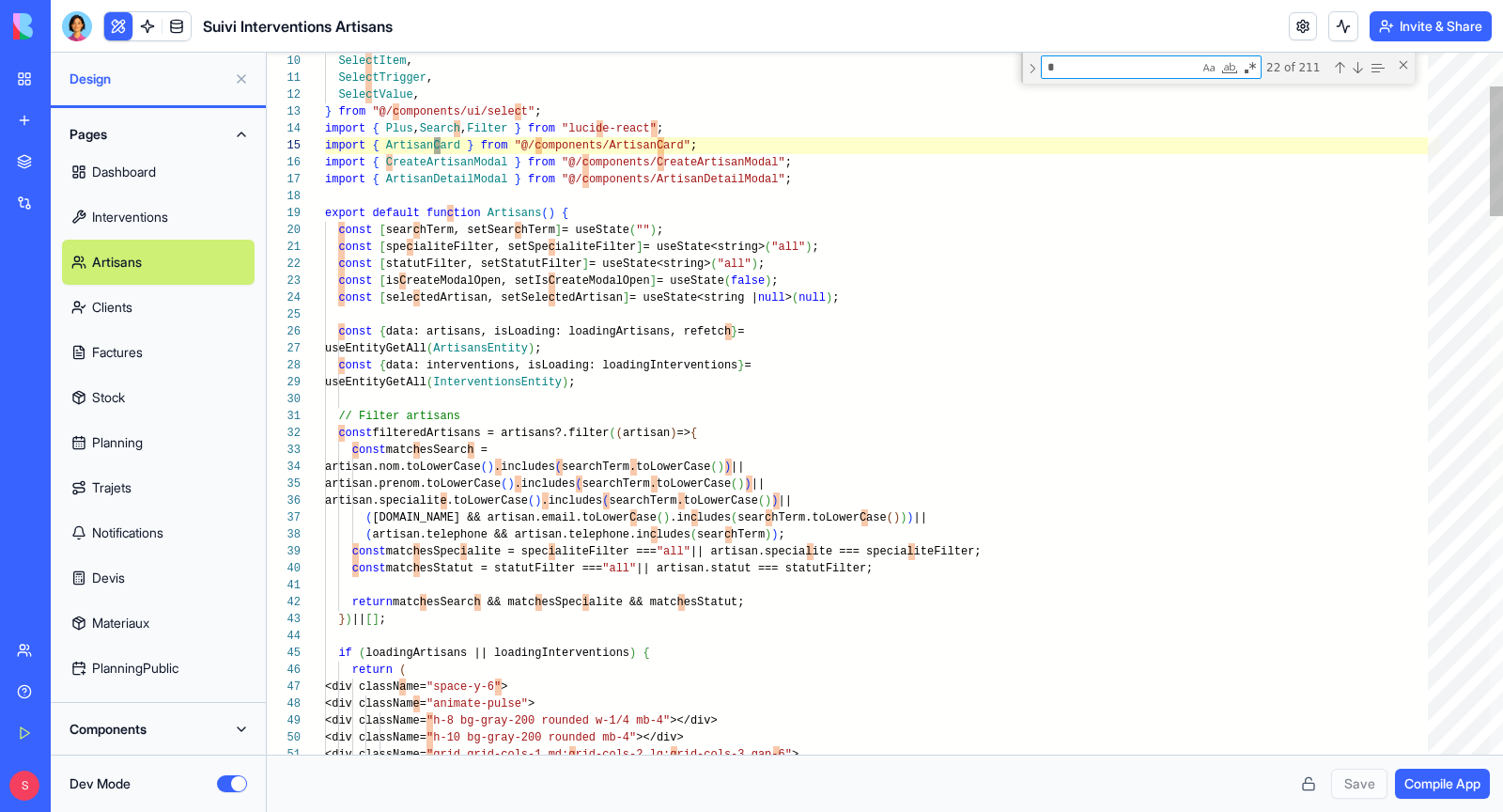
type textarea "**********"
type textarea "**"
type textarea "**********"
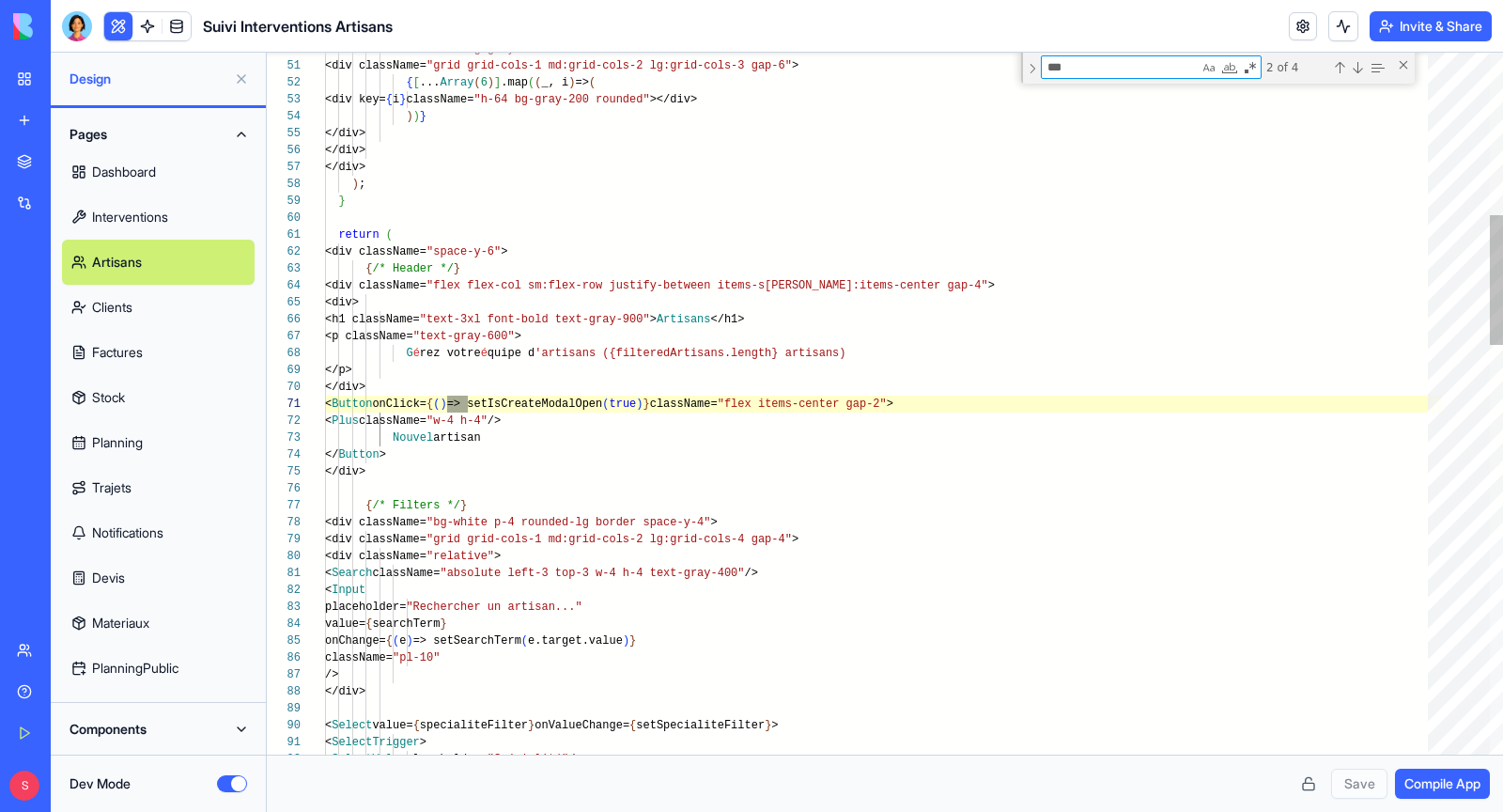
scroll to position [169, 143]
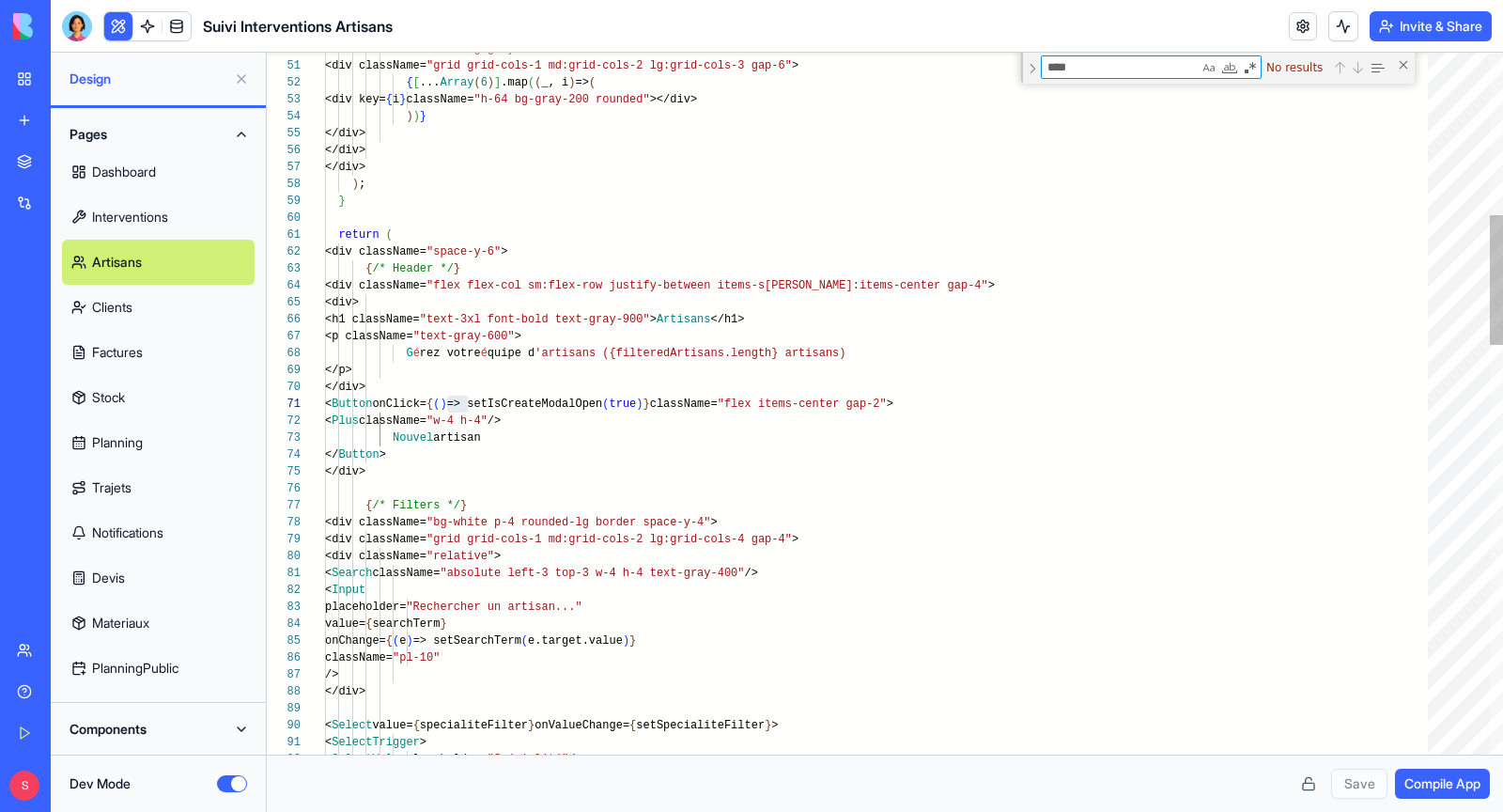
type textarea "***"
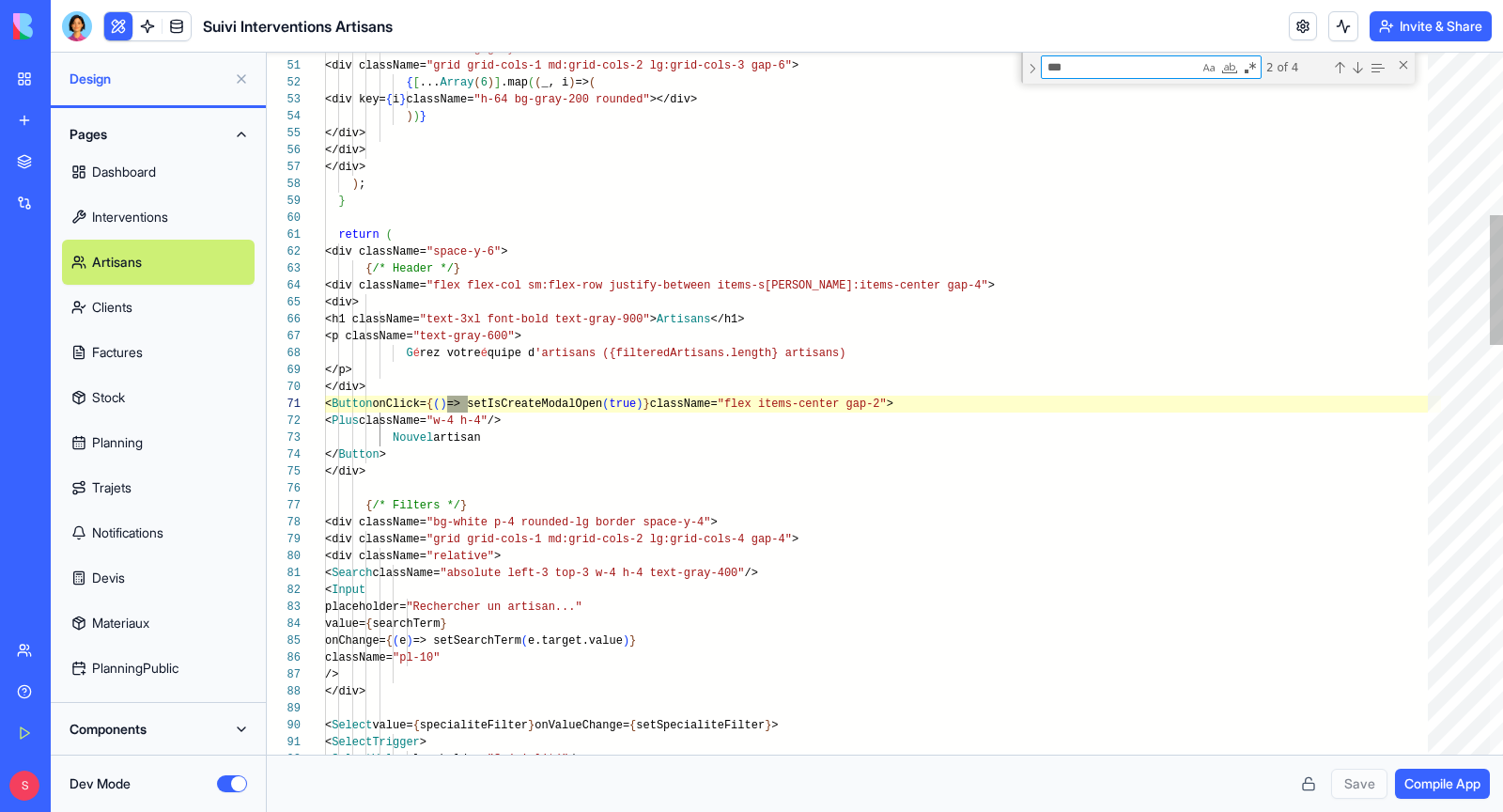
type textarea "**********"
type textarea "**"
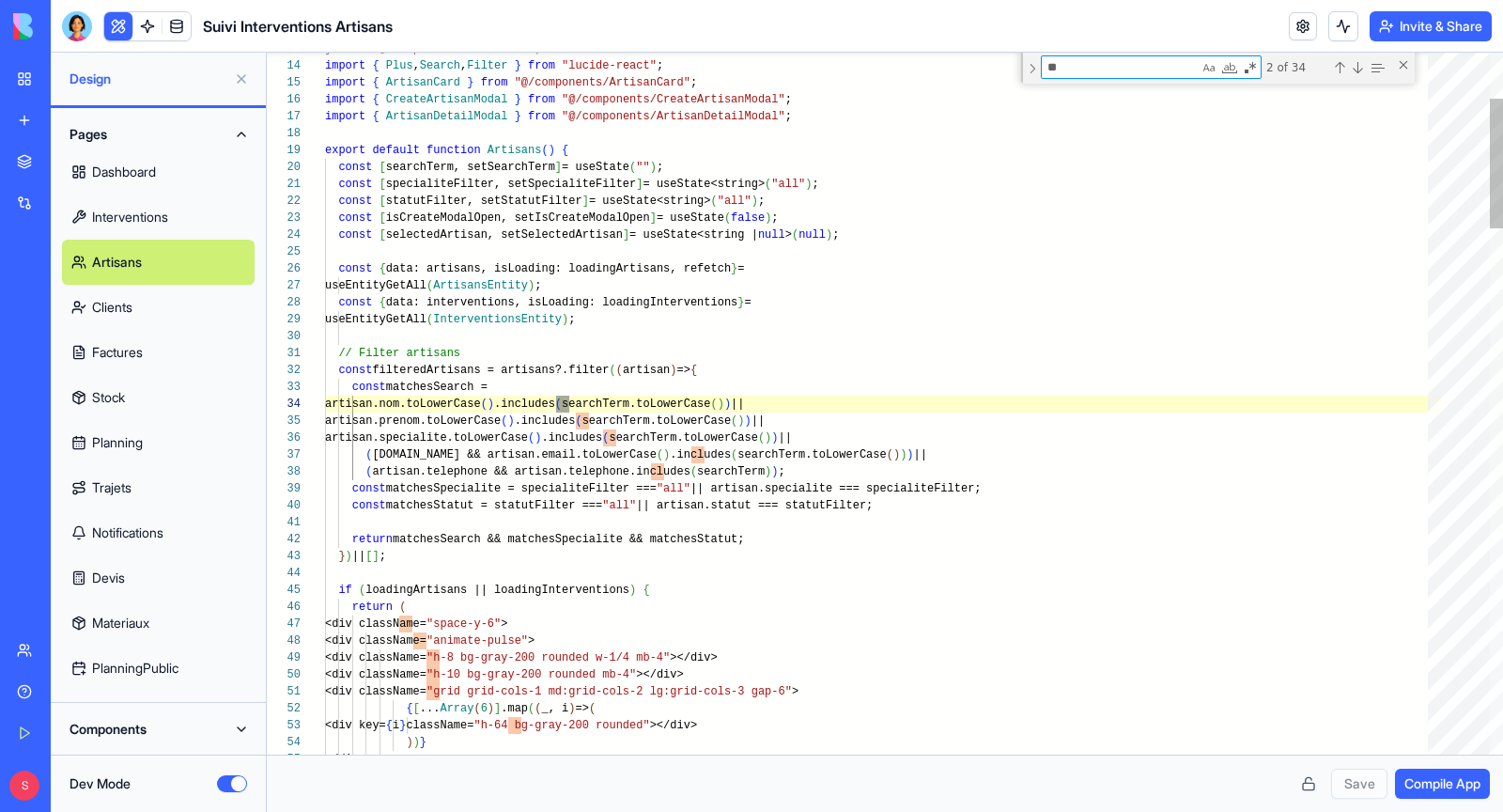
type textarea "**********"
type textarea "*"
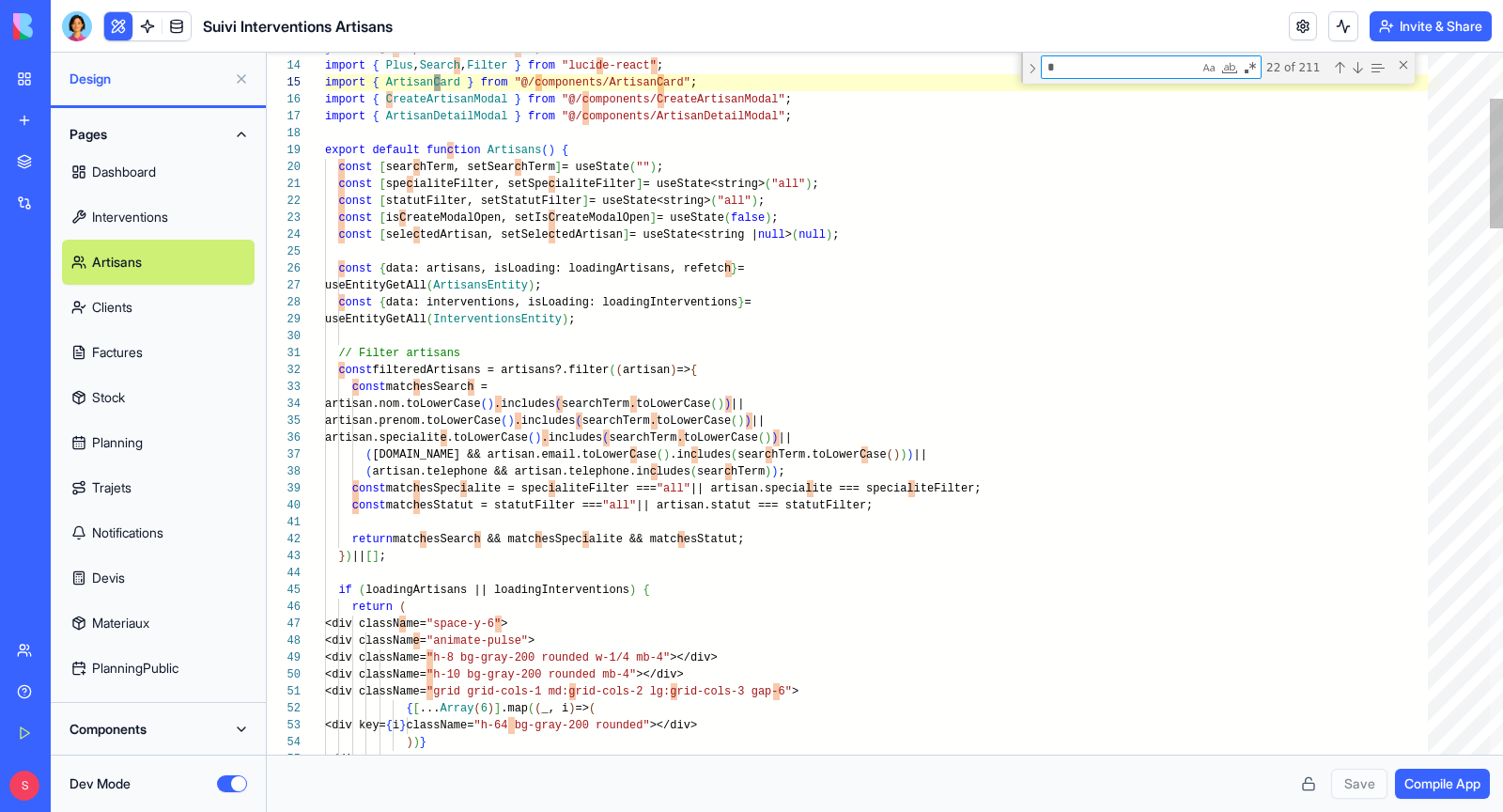
scroll to position [169, 115]
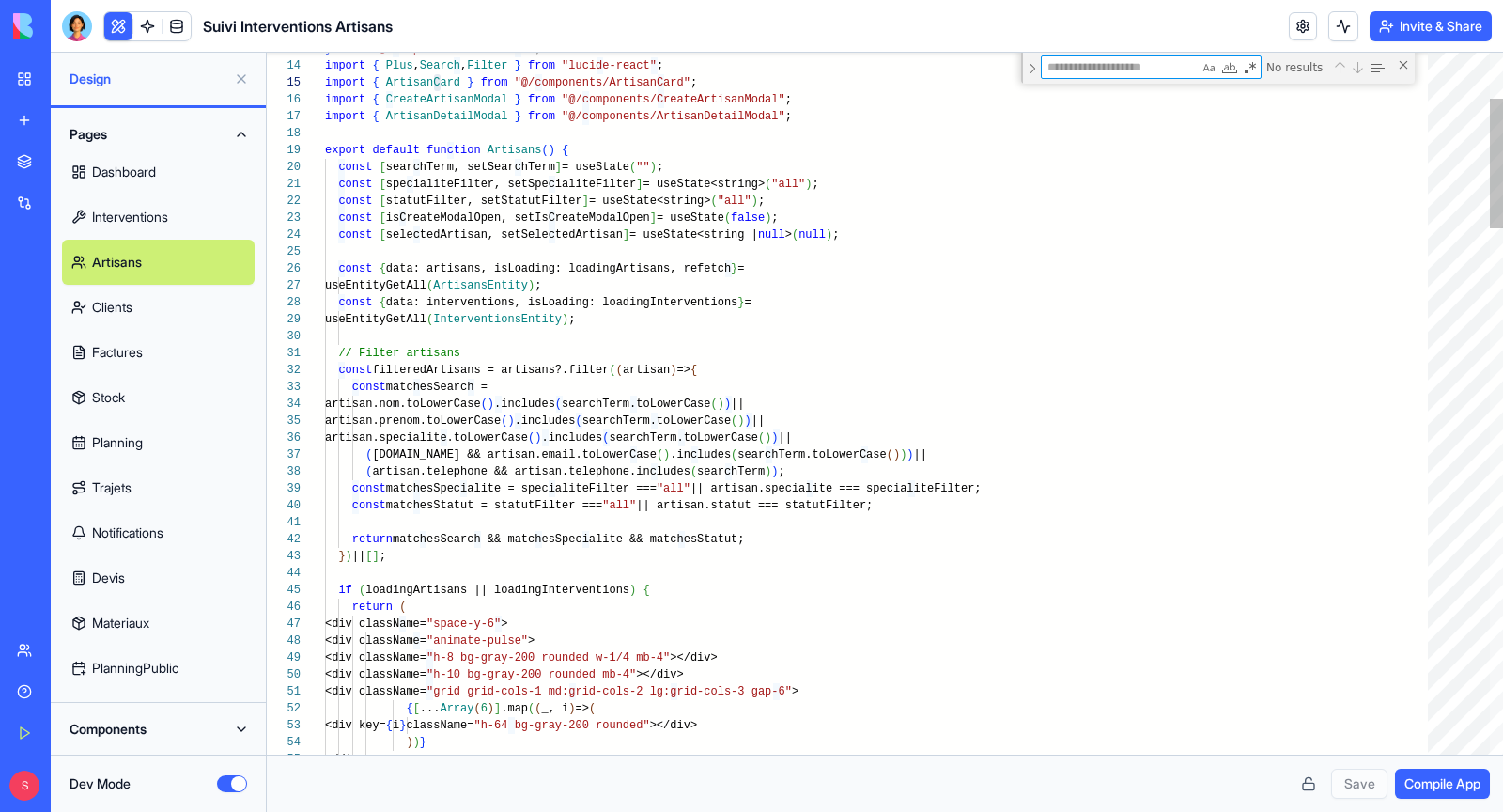
click at [1394, 69] on div "No results" at bounding box center [1218, 68] width 394 height 31
click at [1405, 67] on div "Close (Escape)" at bounding box center [1403, 64] width 15 height 15
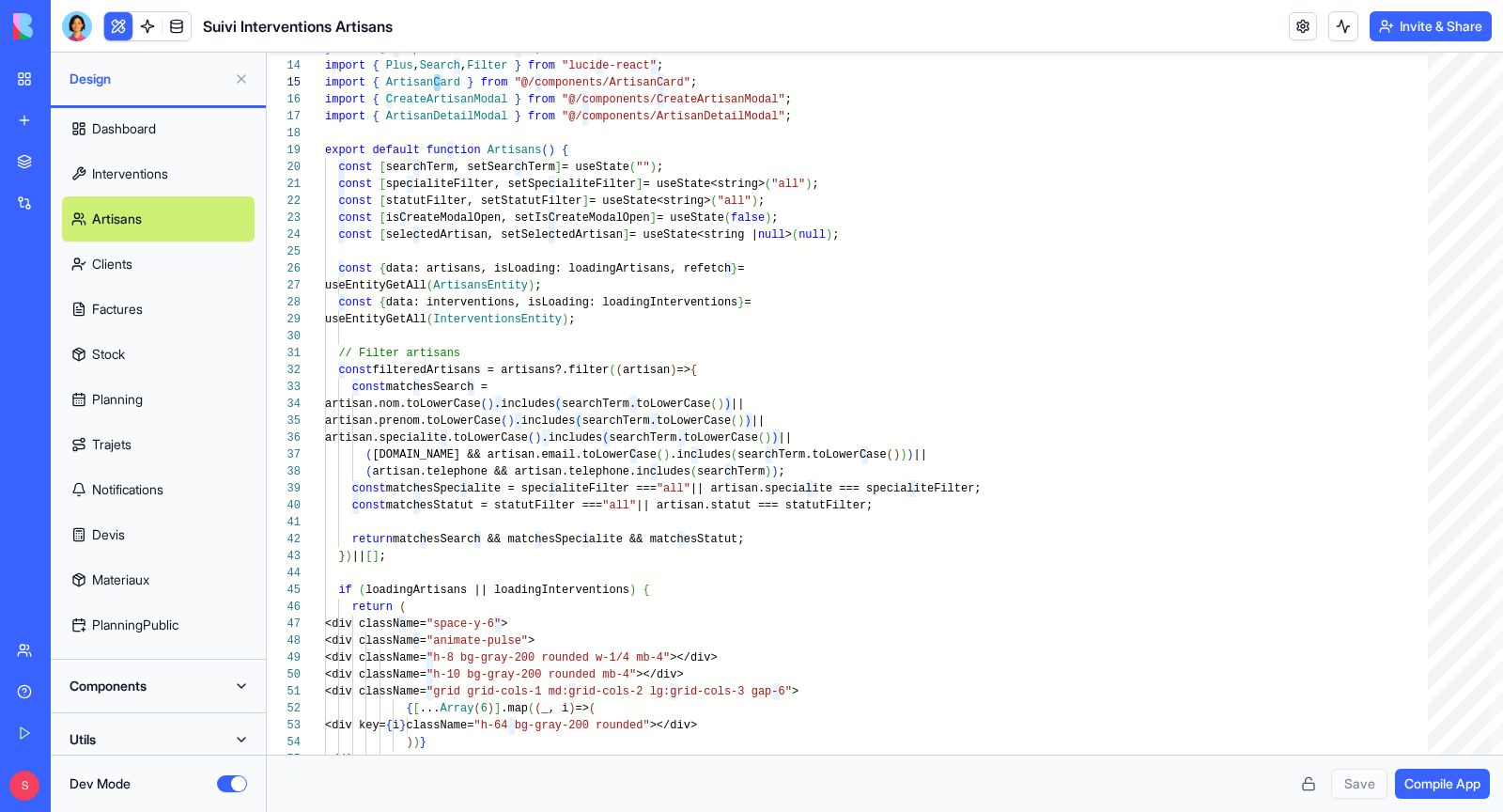
scroll to position [53, 0]
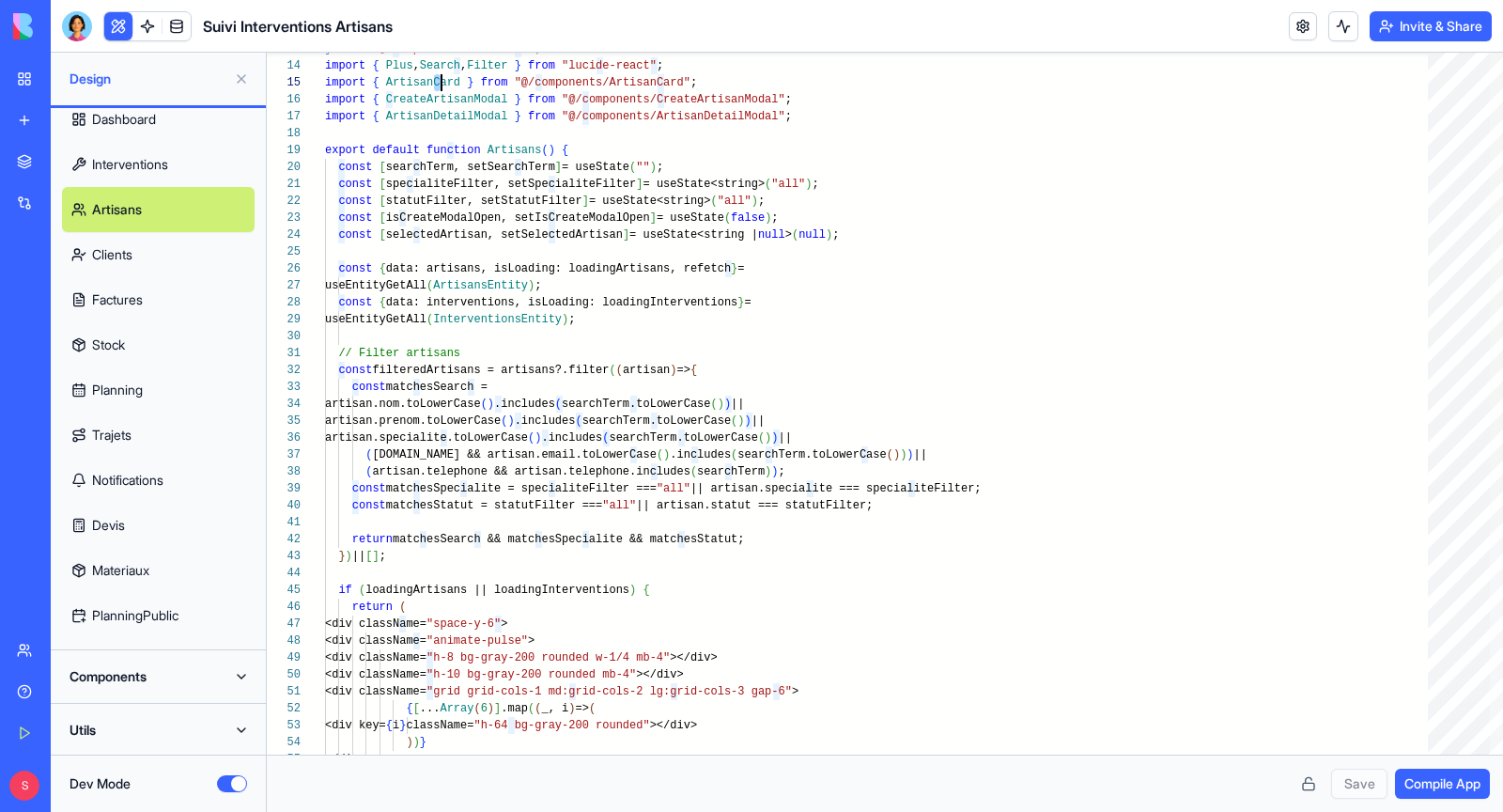
click at [151, 653] on div "Components" at bounding box center [158, 677] width 215 height 54
click at [151, 673] on button "Components" at bounding box center [158, 676] width 193 height 30
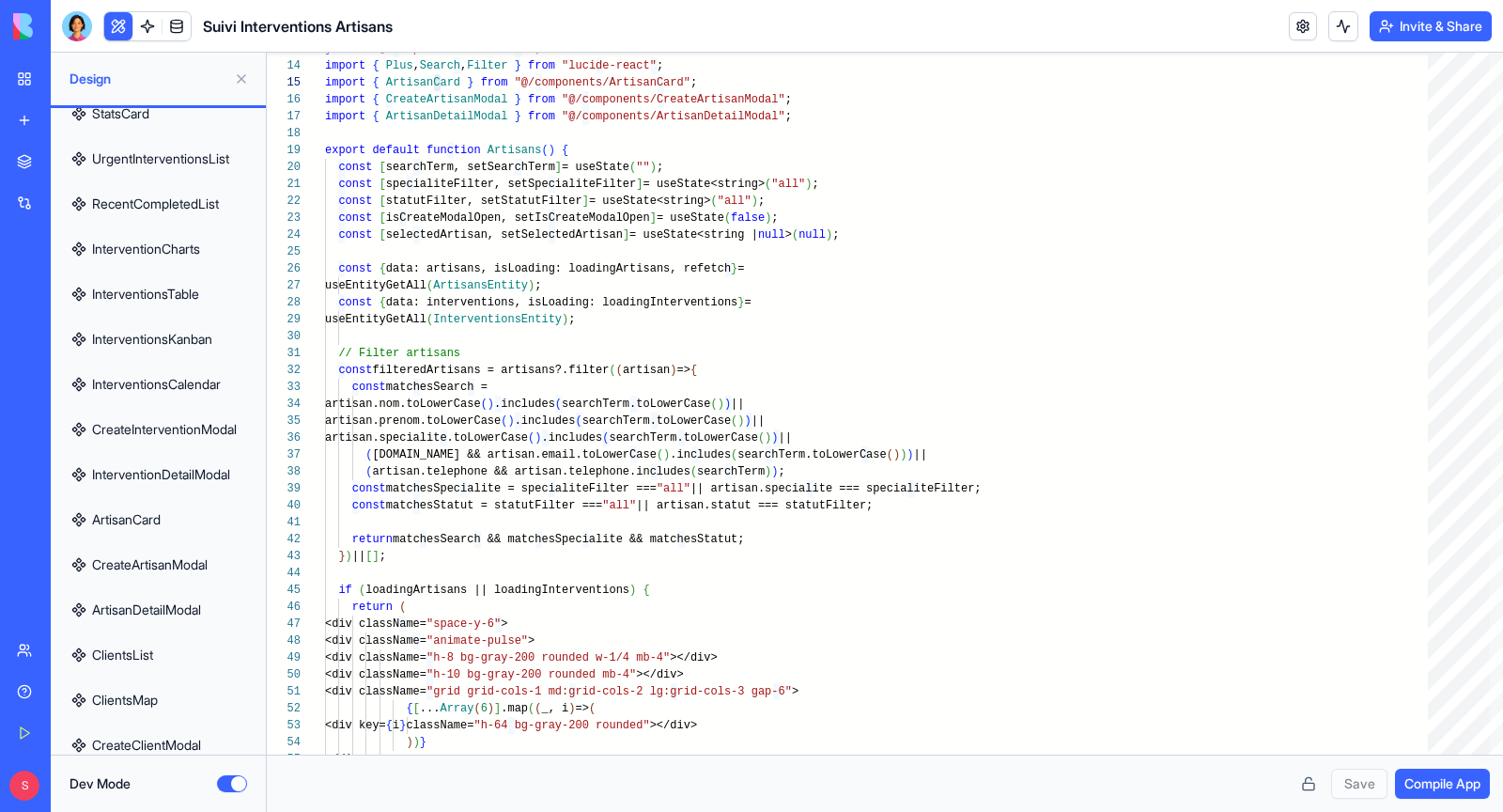
scroll to position [712, 0]
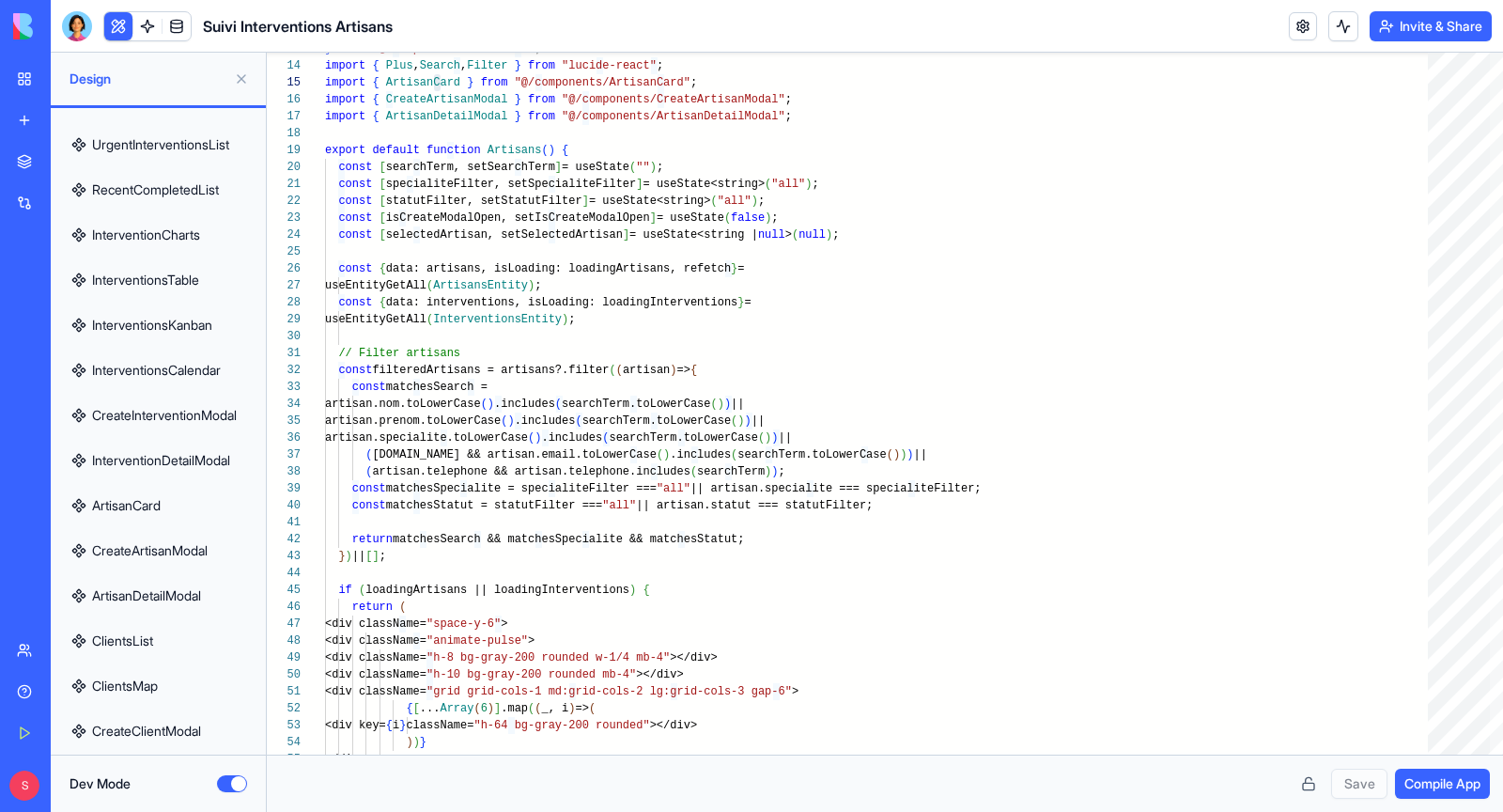
click at [170, 554] on link "CreateArtisanModal" at bounding box center [158, 550] width 193 height 45
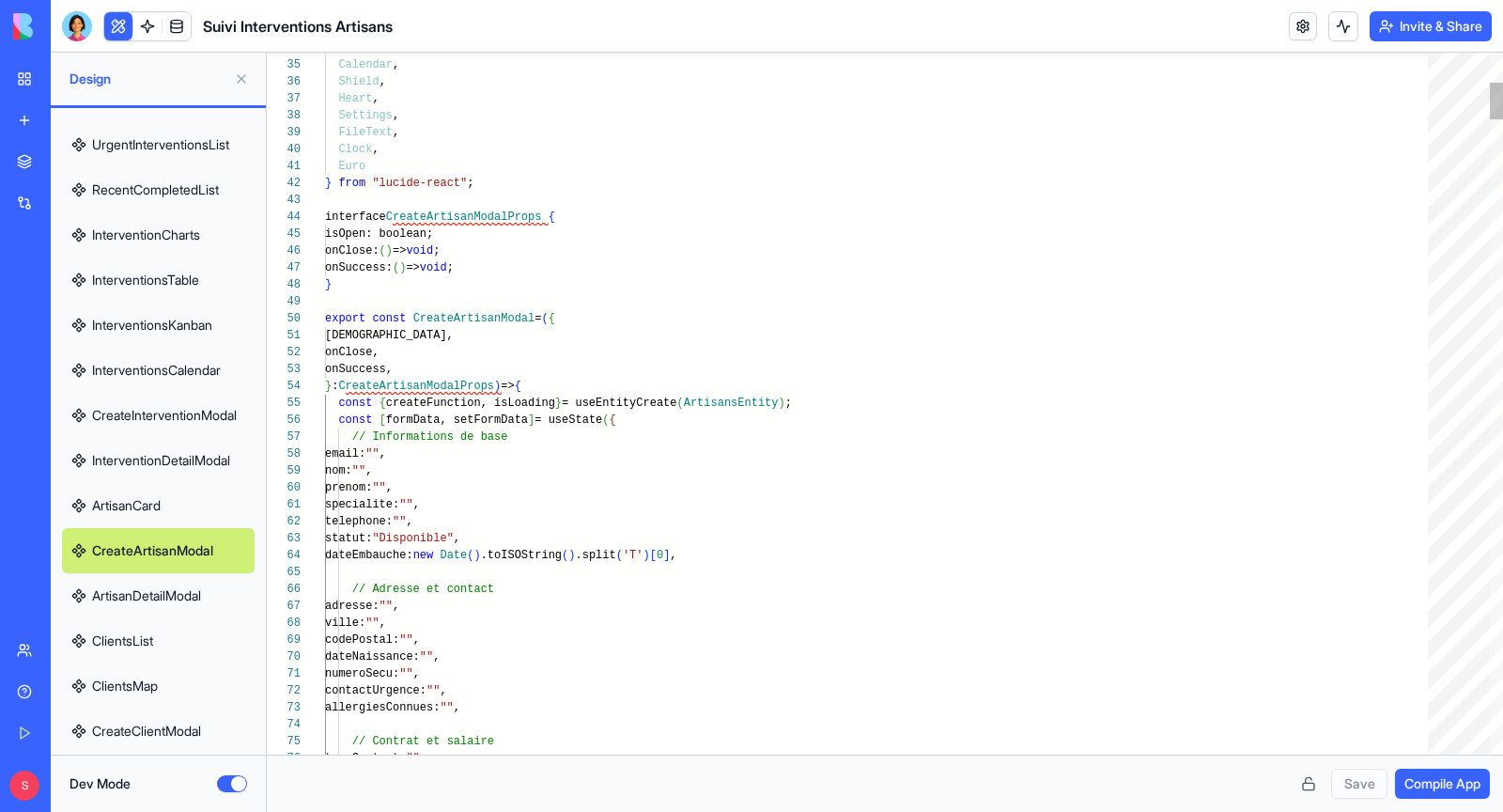
type textarea "**********"
type textarea "**"
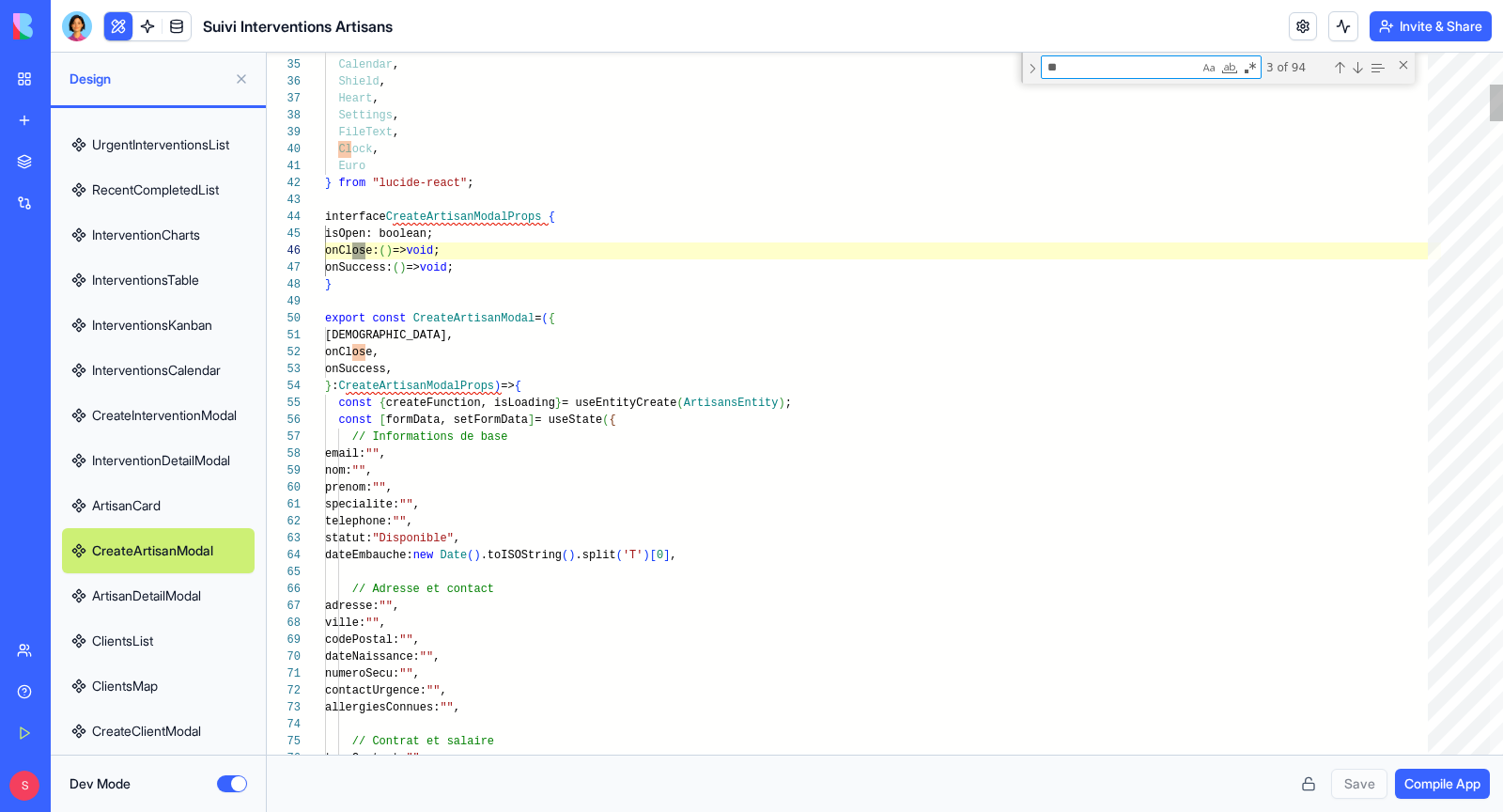
type textarea "**********"
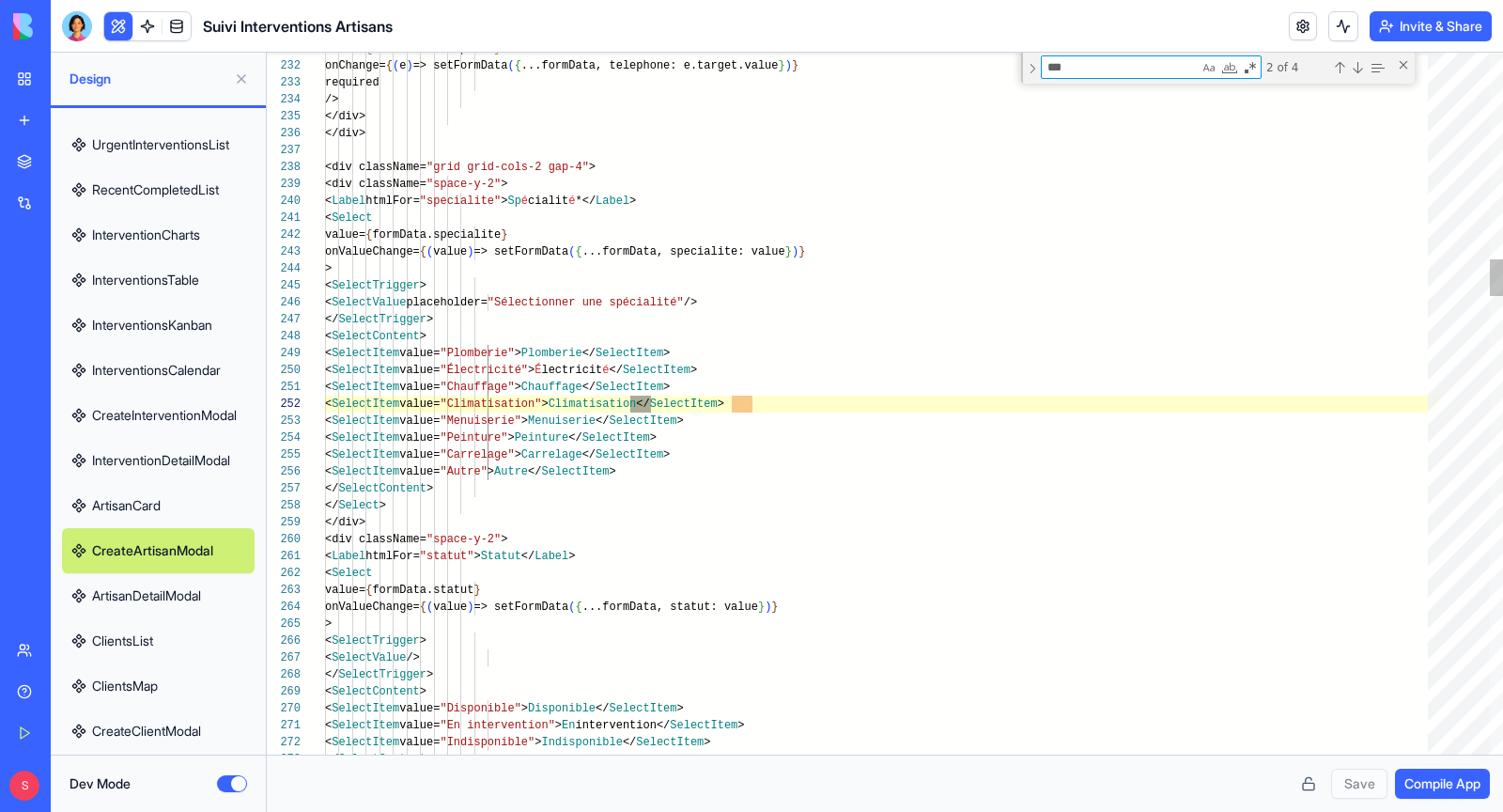
scroll to position [169, 332]
type textarea "****"
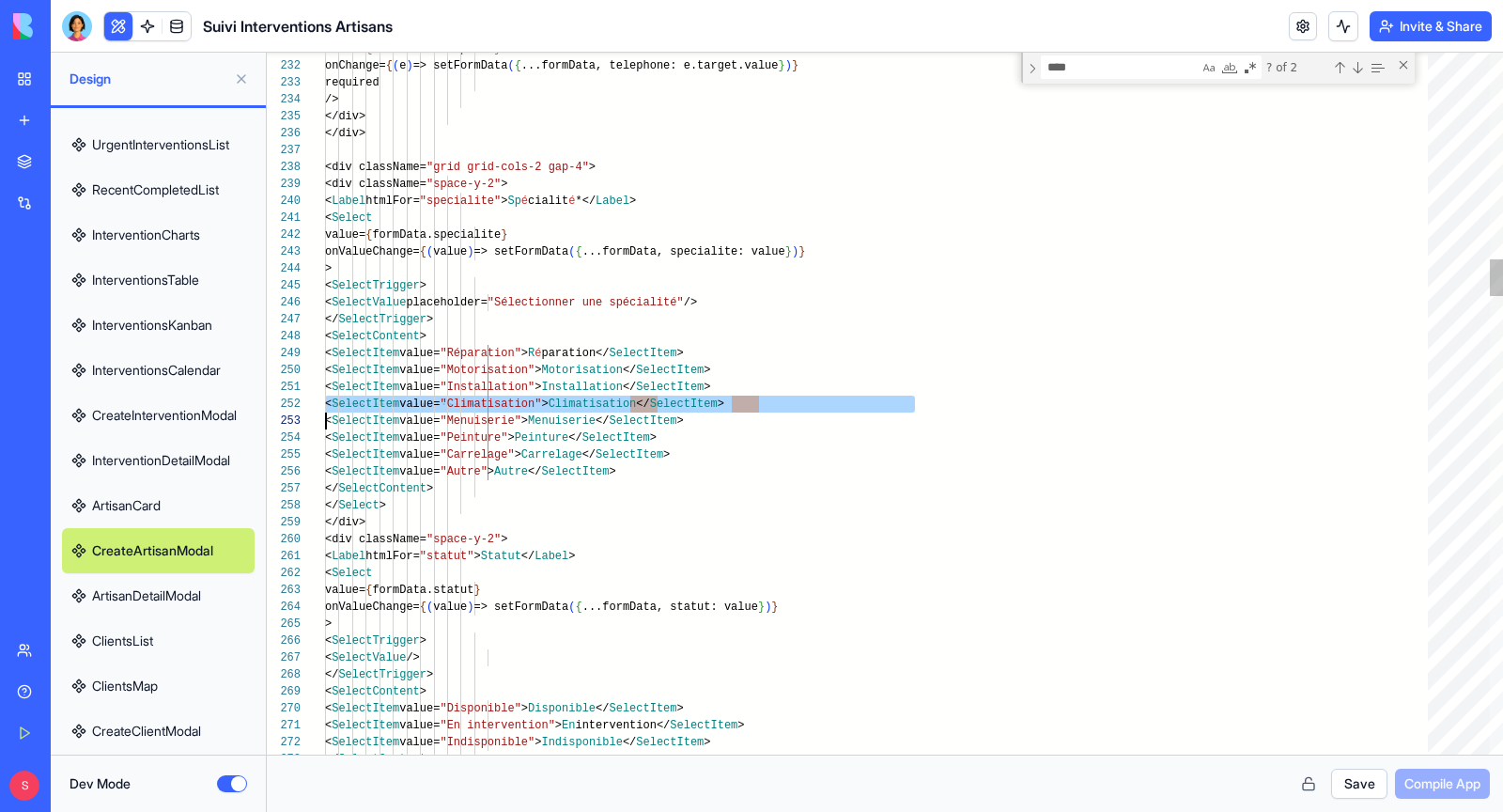
scroll to position [16, 0]
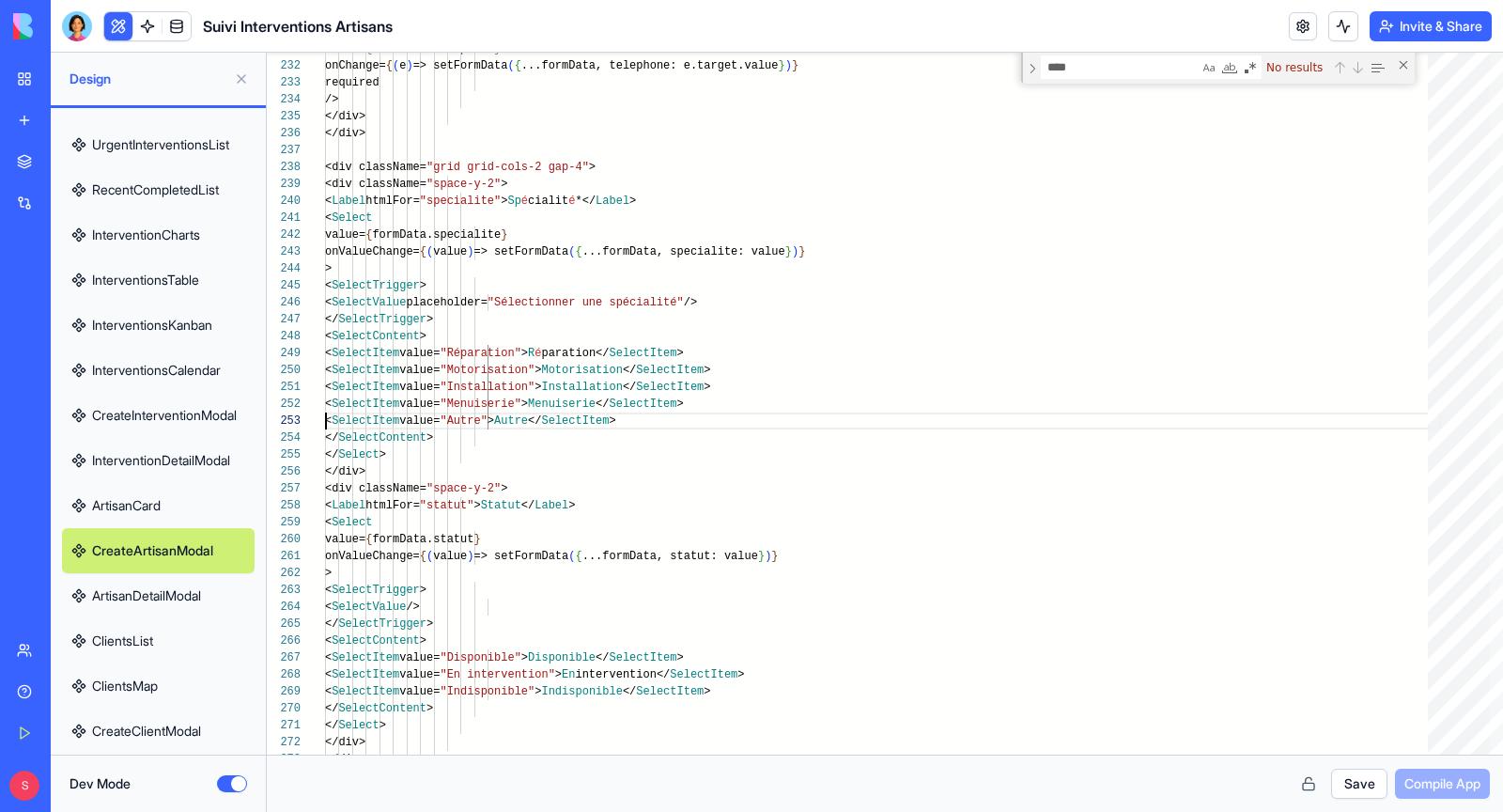
click at [1368, 786] on button "Save" at bounding box center [1359, 784] width 56 height 30
click at [1445, 790] on span "Compile App" at bounding box center [1443, 783] width 76 height 19
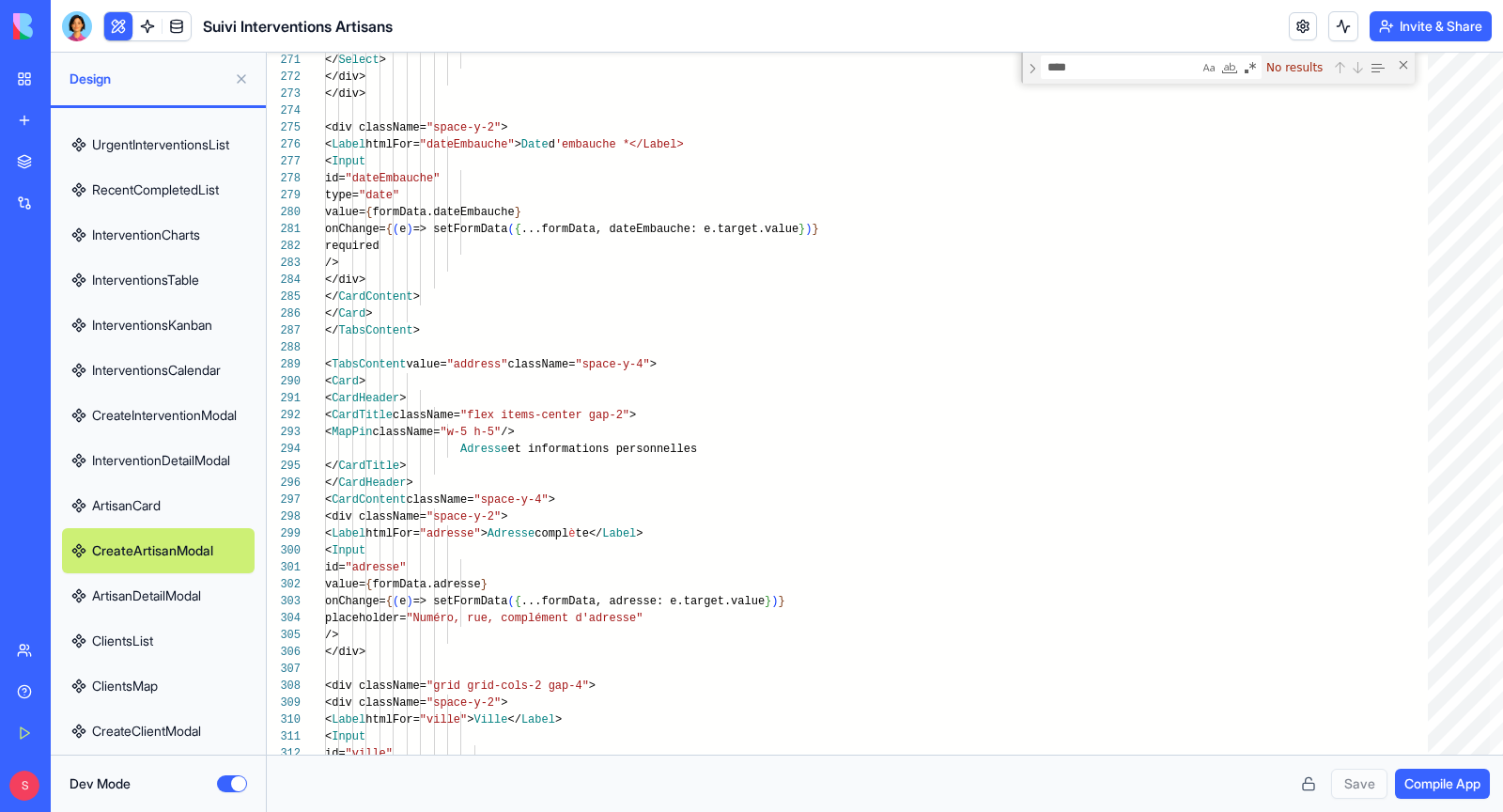
click at [120, 503] on link "ArtisanCard" at bounding box center [158, 505] width 193 height 45
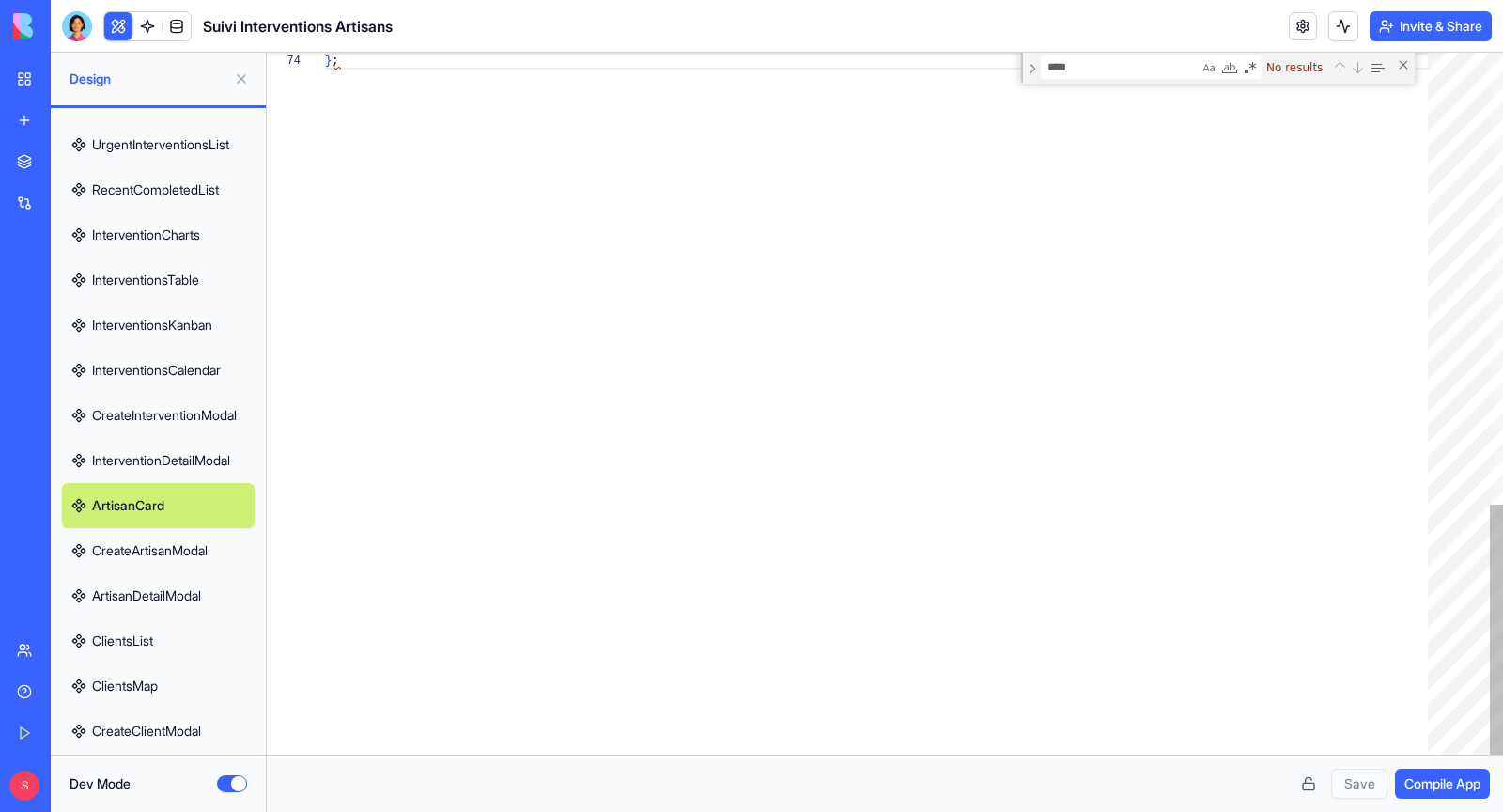
scroll to position [50, 12]
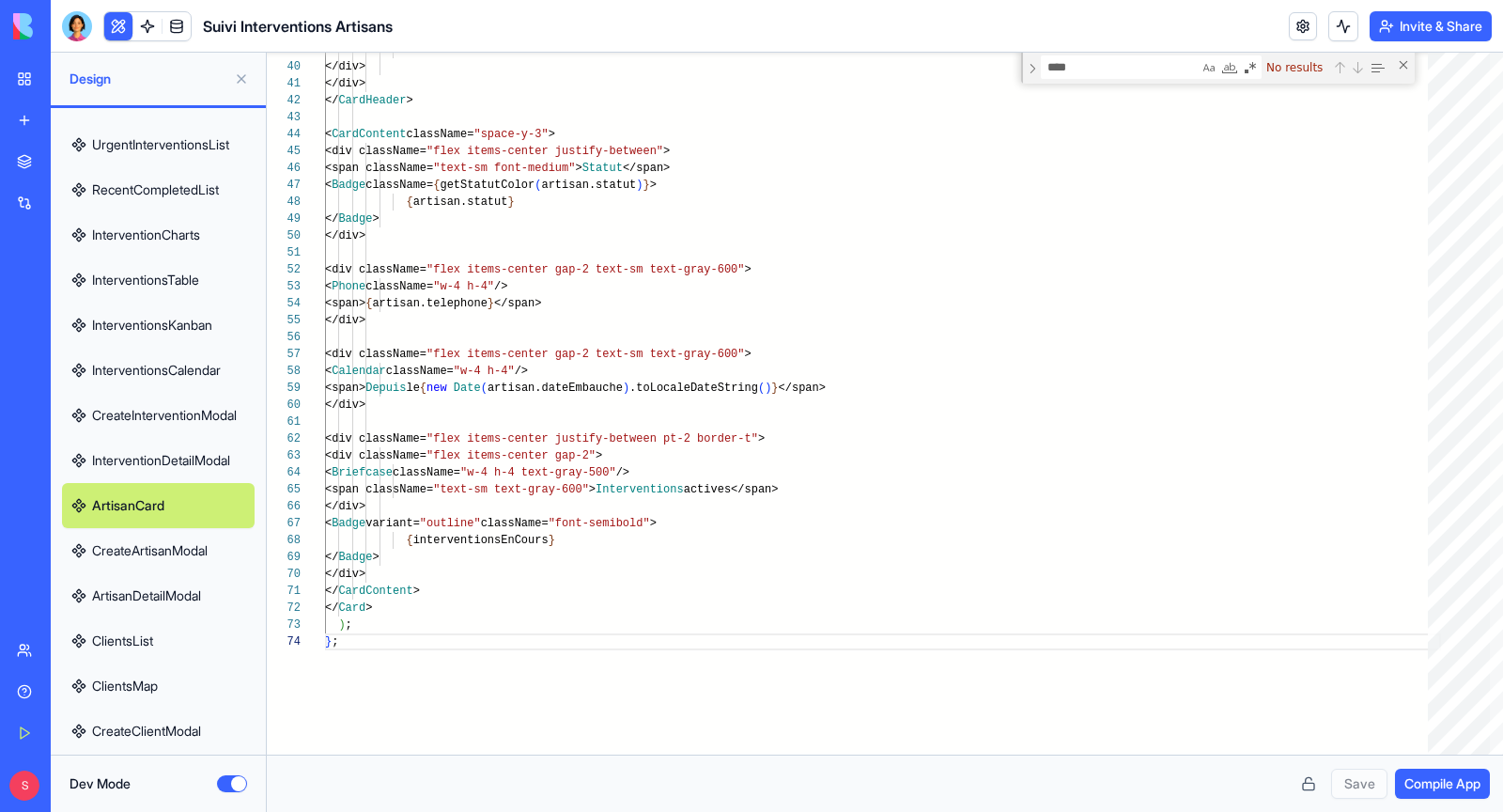
click at [190, 455] on link "InterventionDetailModal" at bounding box center [158, 460] width 193 height 45
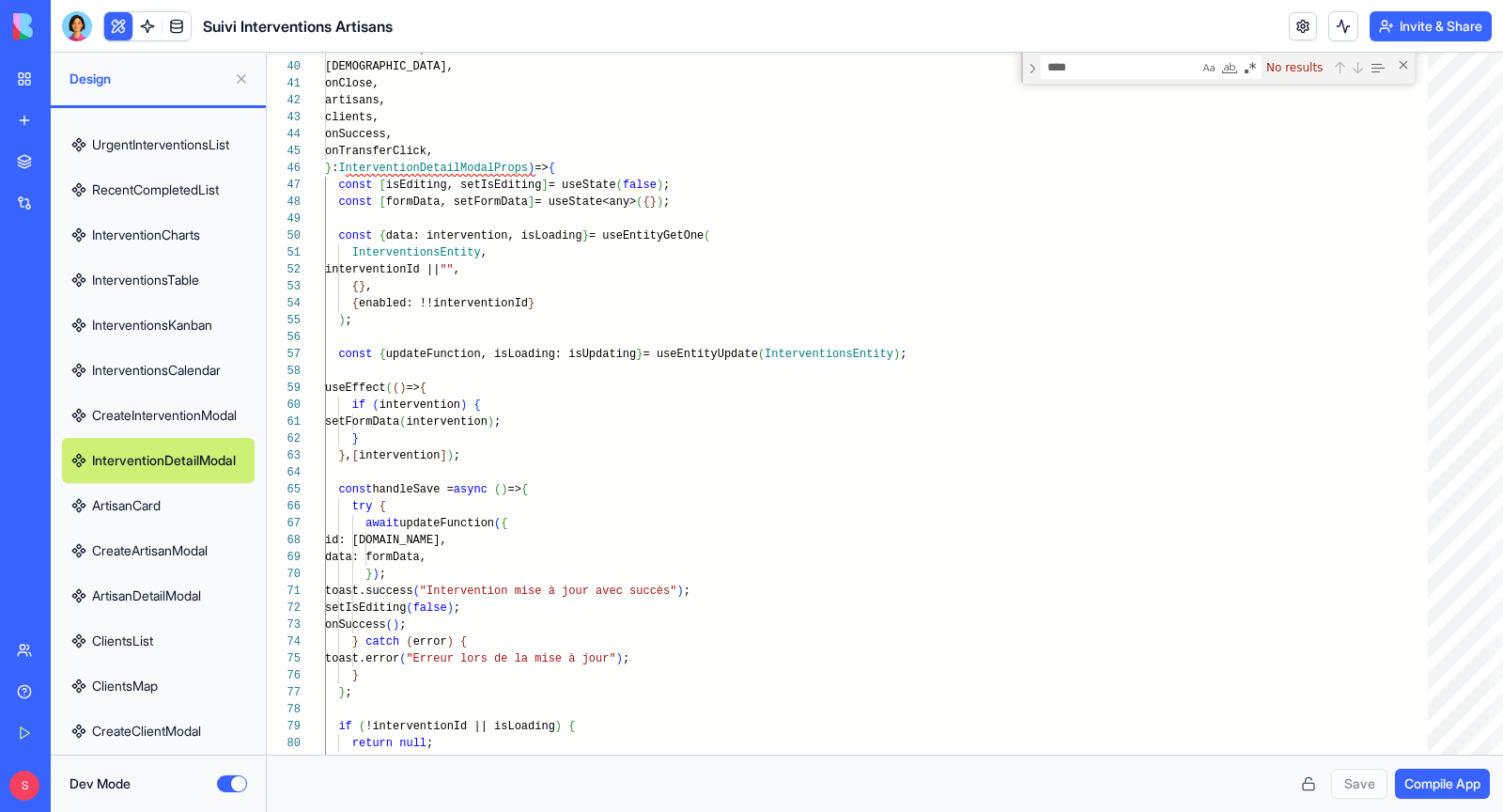
click at [175, 510] on link "ArtisanCard" at bounding box center [158, 505] width 193 height 45
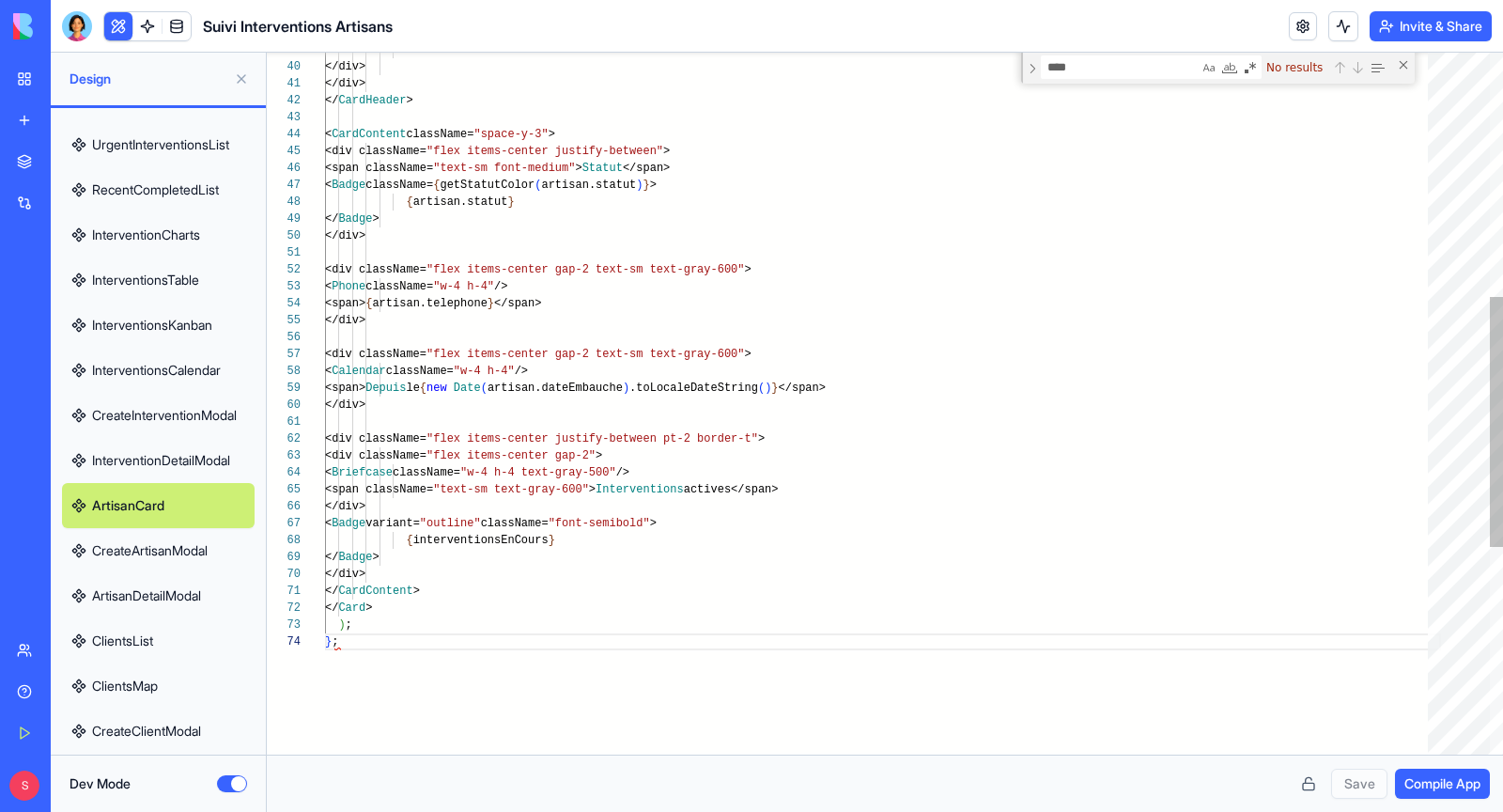
click at [175, 556] on link "CreateArtisanModal" at bounding box center [158, 550] width 193 height 45
type textarea "**********"
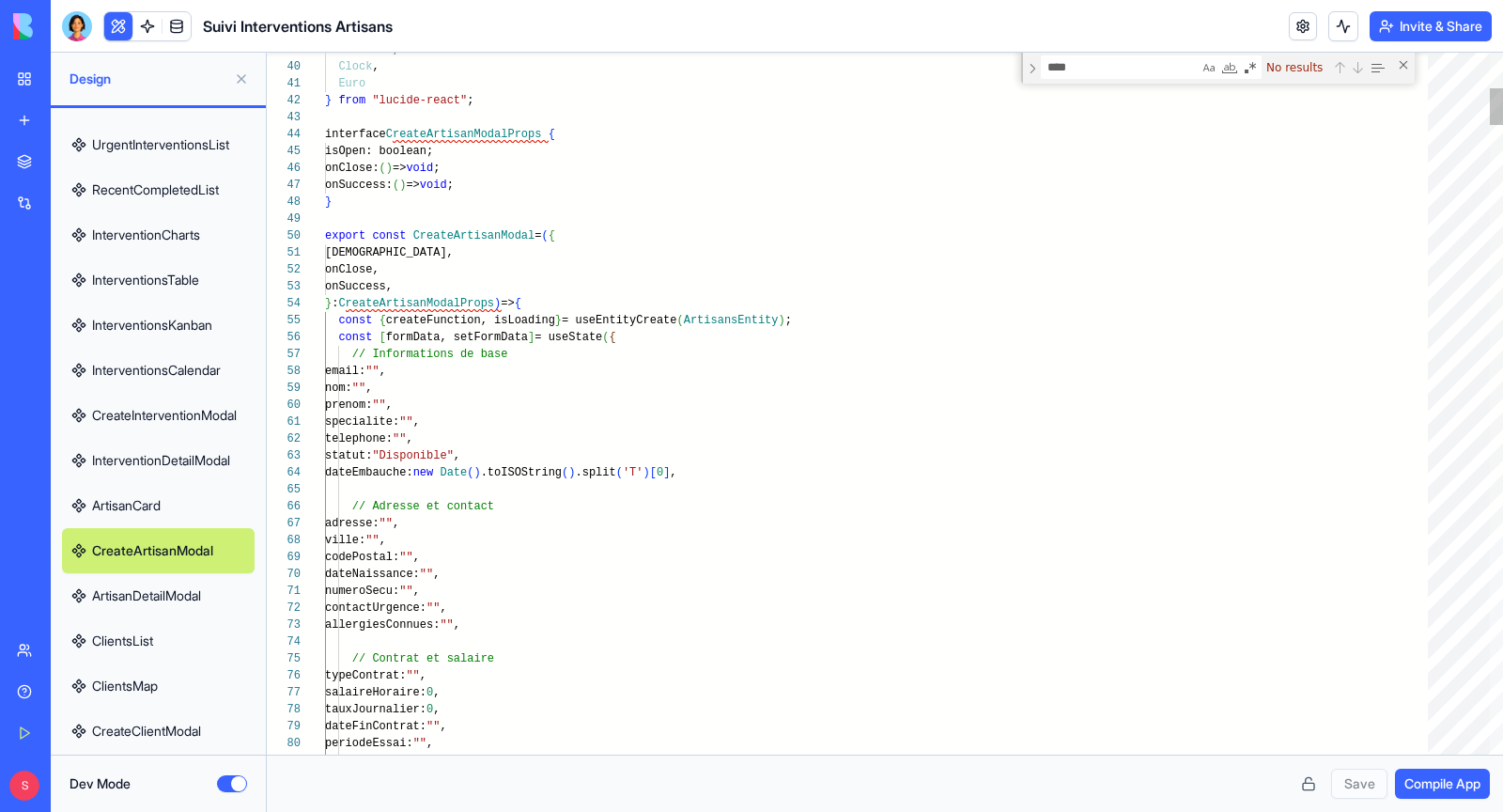
click at [1084, 76] on textarea "****" at bounding box center [1120, 67] width 157 height 22
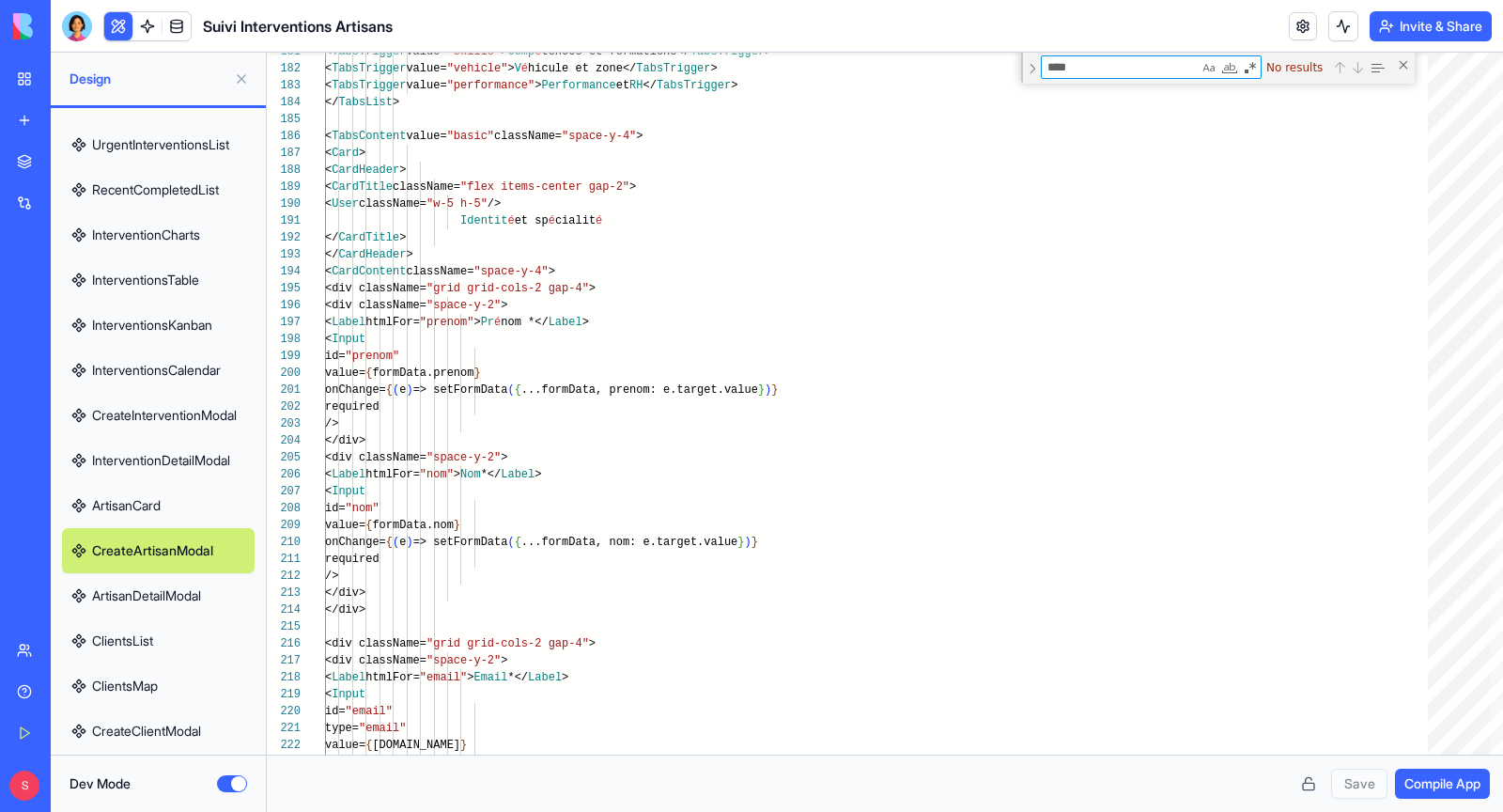
click at [245, 74] on button at bounding box center [241, 79] width 30 height 30
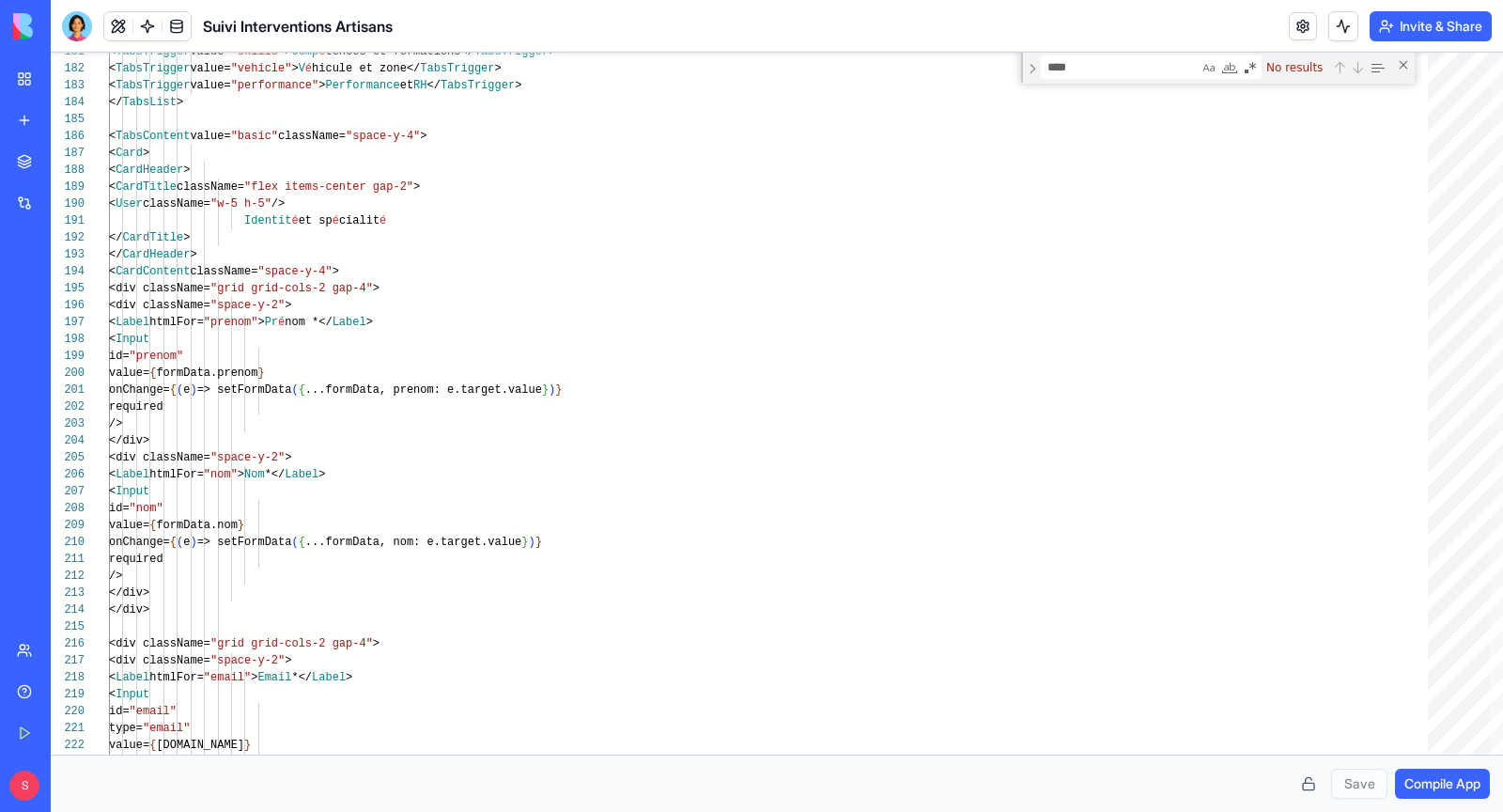
click at [112, 34] on button at bounding box center [118, 26] width 28 height 28
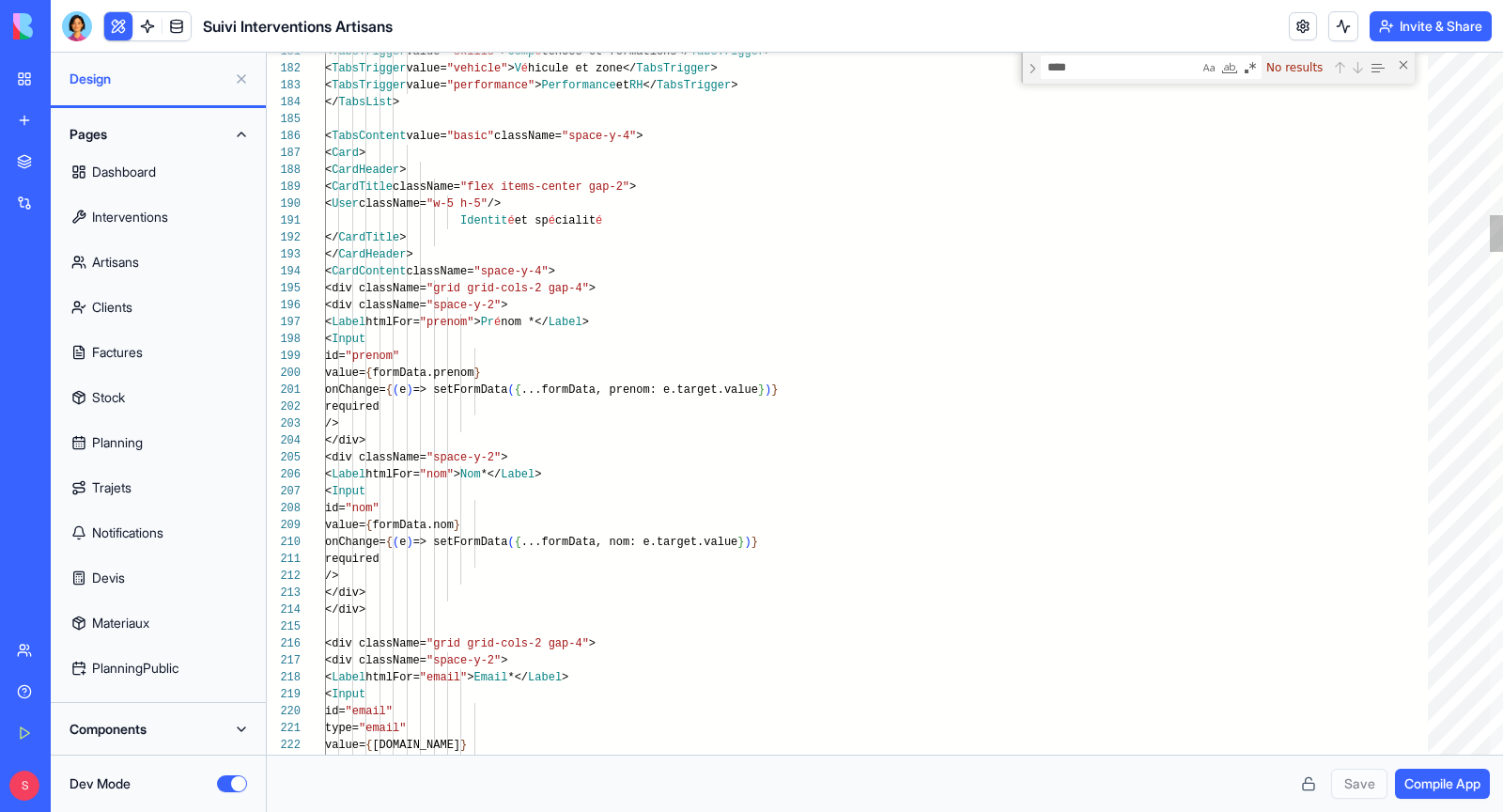
click at [229, 790] on button "Dev Mode" at bounding box center [232, 783] width 30 height 17
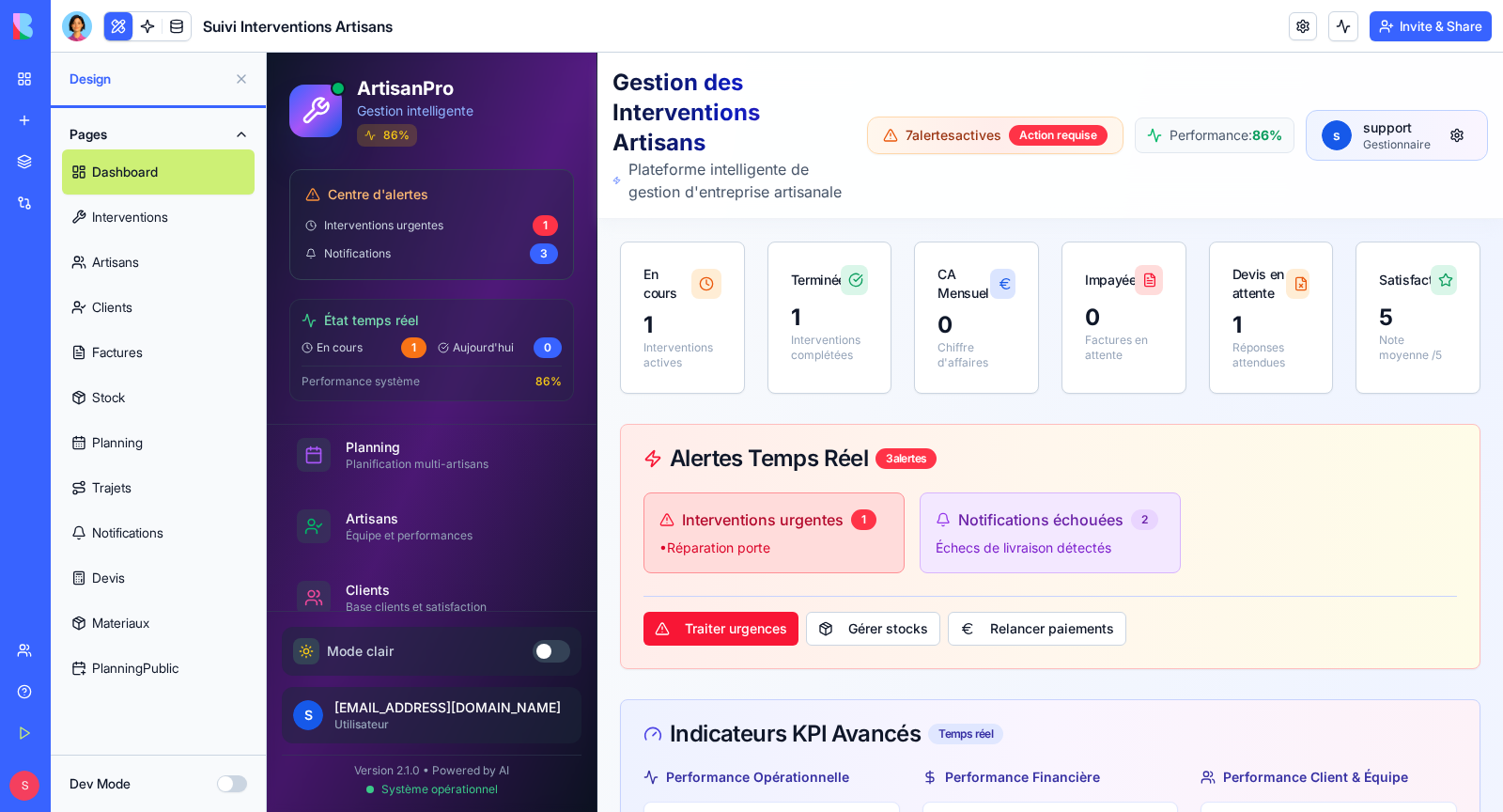
scroll to position [162, 0]
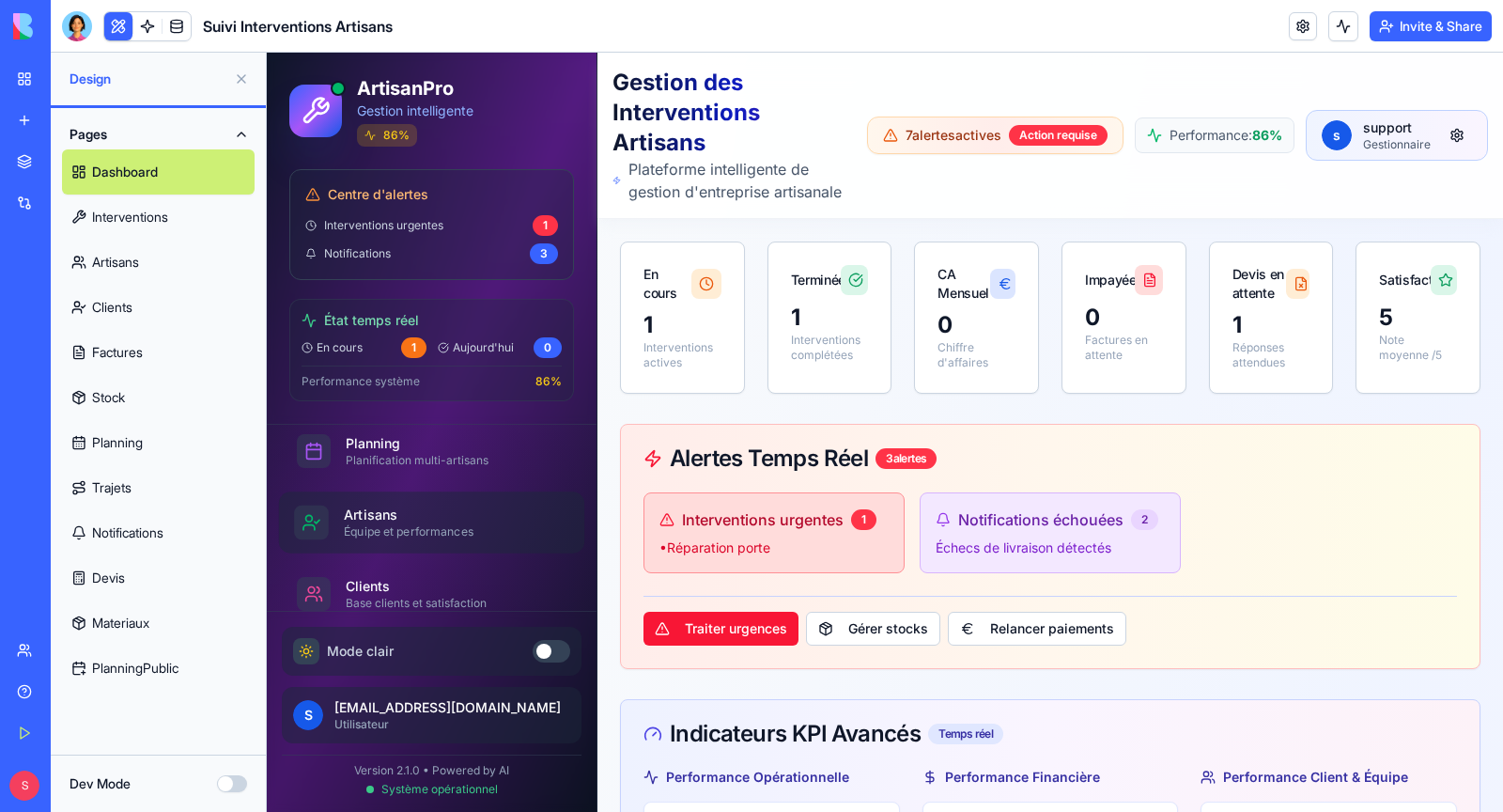
click at [434, 526] on div "Équipe et performances" at bounding box center [449, 531] width 210 height 15
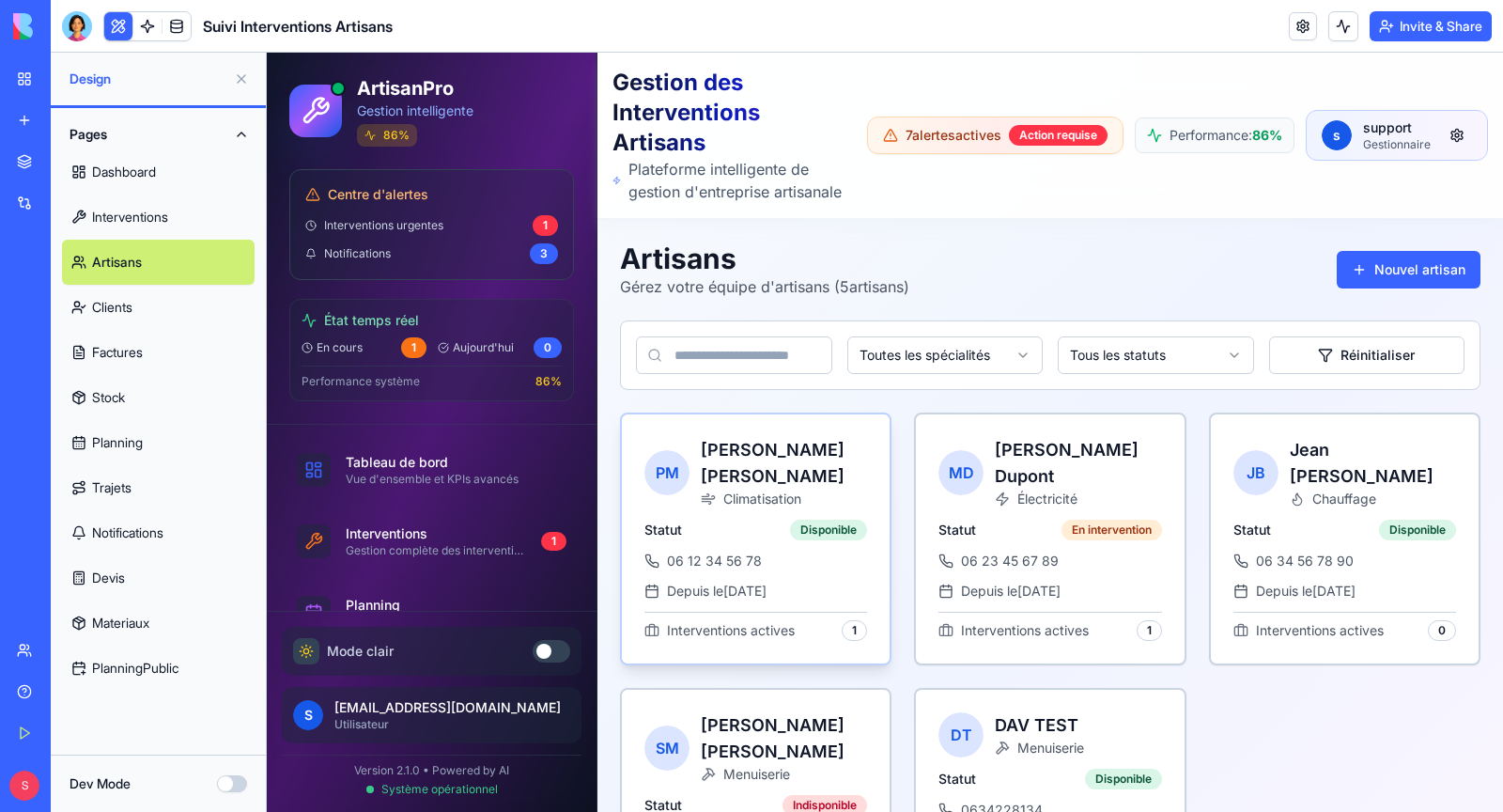
click at [741, 491] on span "Climatisation" at bounding box center [762, 499] width 78 height 19
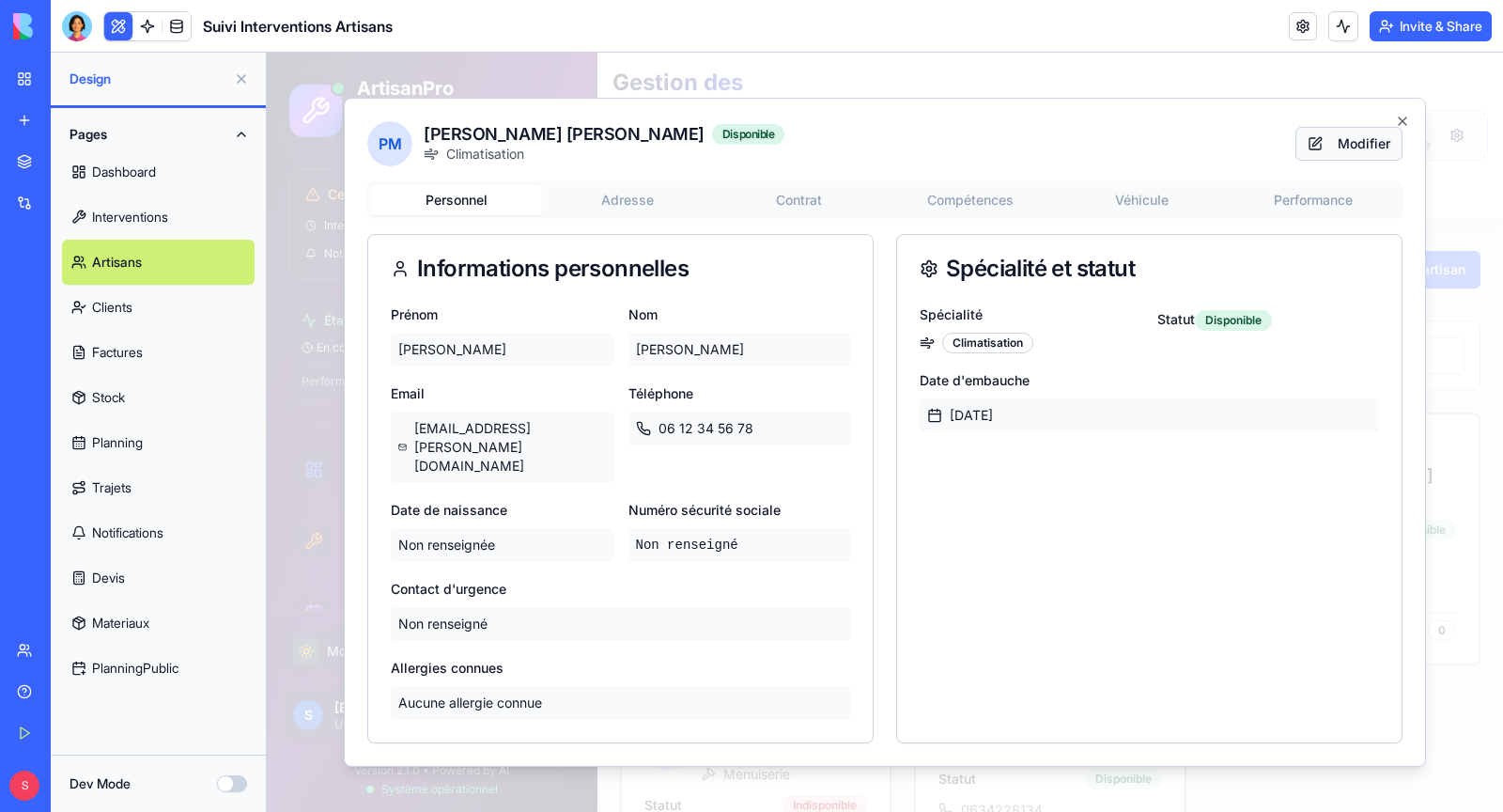
click at [1360, 151] on button "Modifier" at bounding box center [1349, 144] width 107 height 34
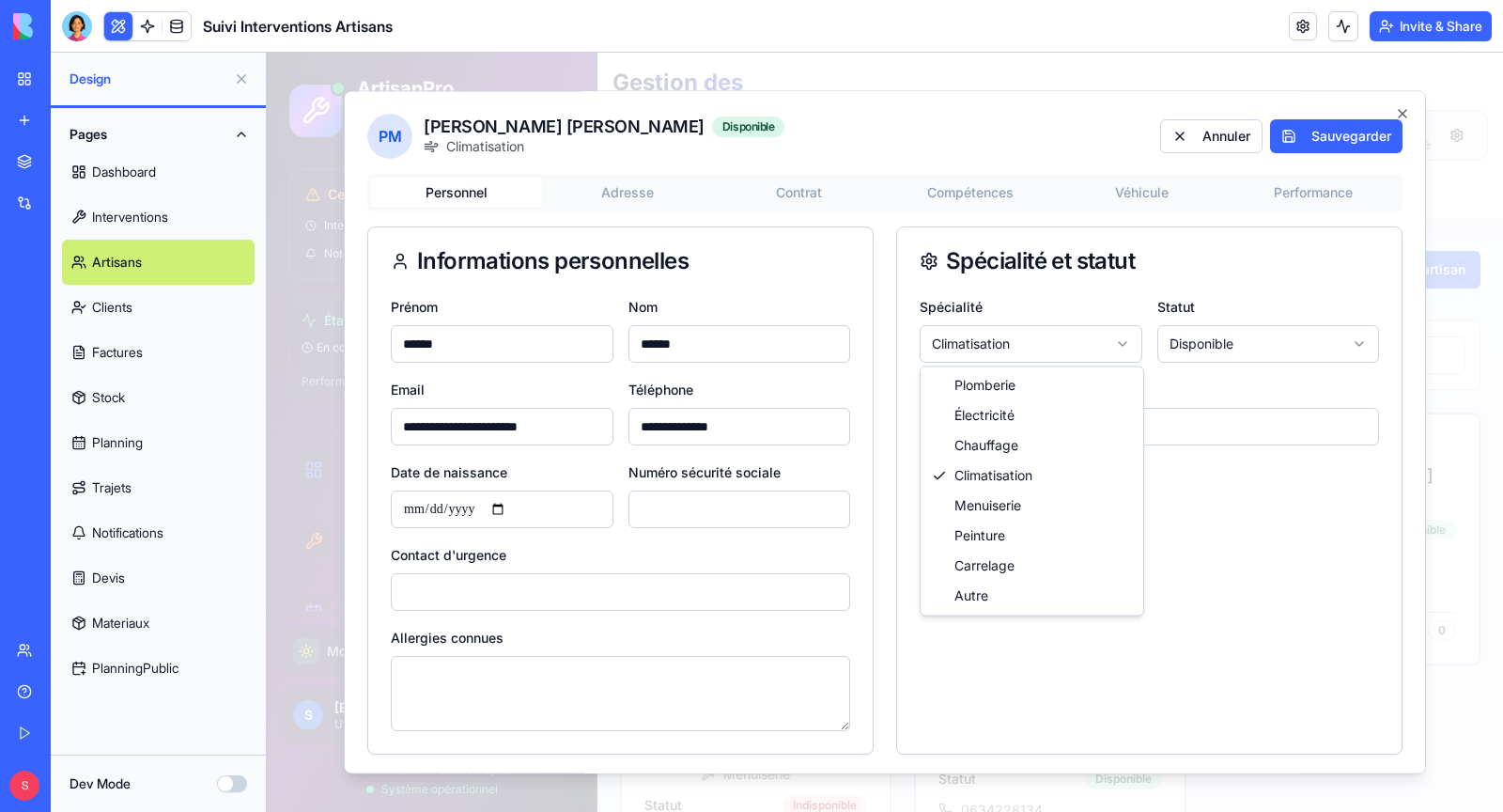
click at [1063, 342] on body "ArtisanPro Gestion intelligente 86 % Centre d'alertes Interventions urgentes 1 …" at bounding box center [885, 508] width 1236 height 910
click at [1404, 116] on body "ArtisanPro Gestion intelligente 86 % Centre d'alertes Interventions urgentes 1 …" at bounding box center [885, 508] width 1236 height 910
click at [1404, 116] on icon "button" at bounding box center [1402, 113] width 15 height 15
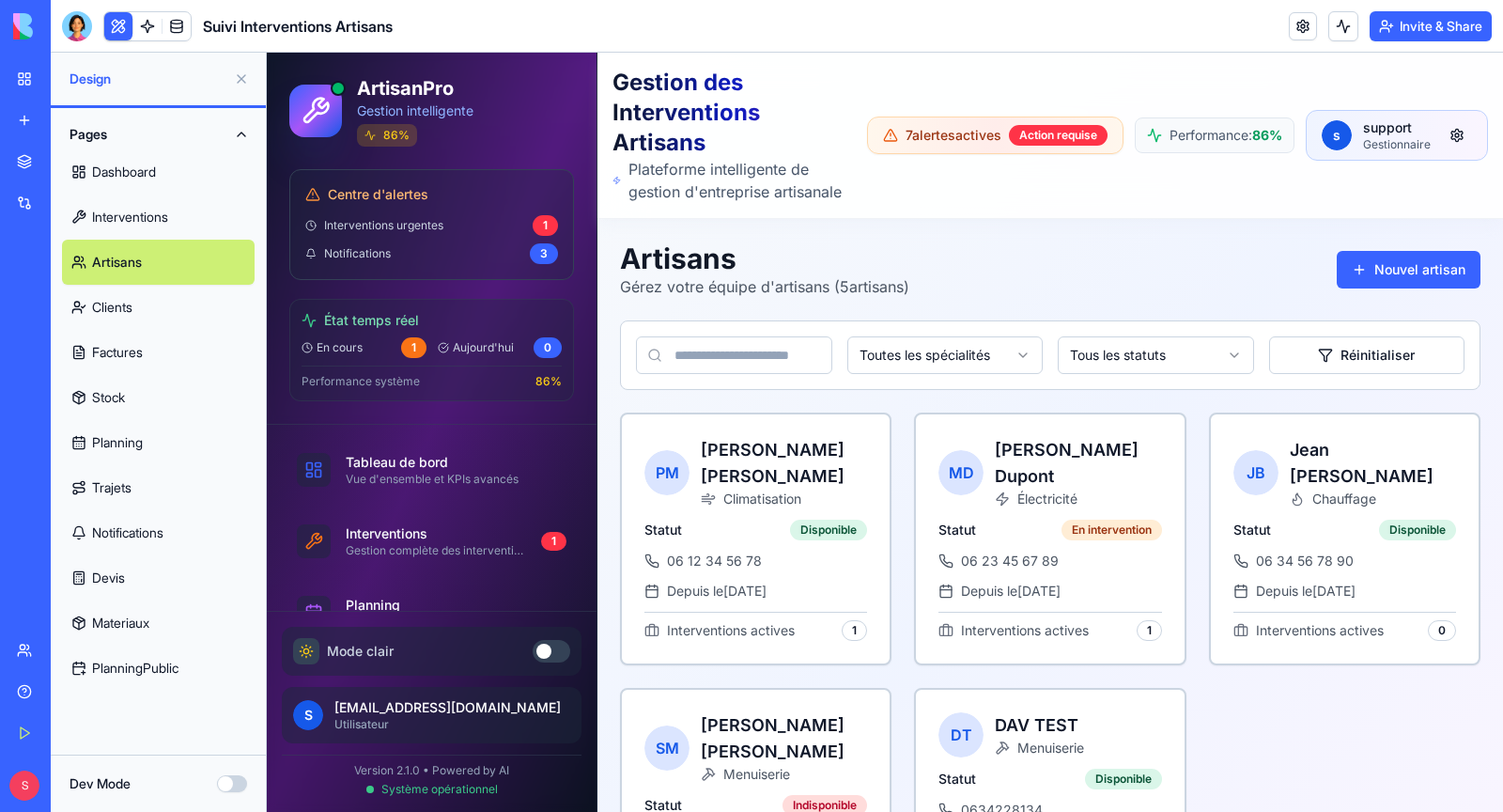
click at [225, 781] on button "Dev Mode" at bounding box center [232, 783] width 30 height 17
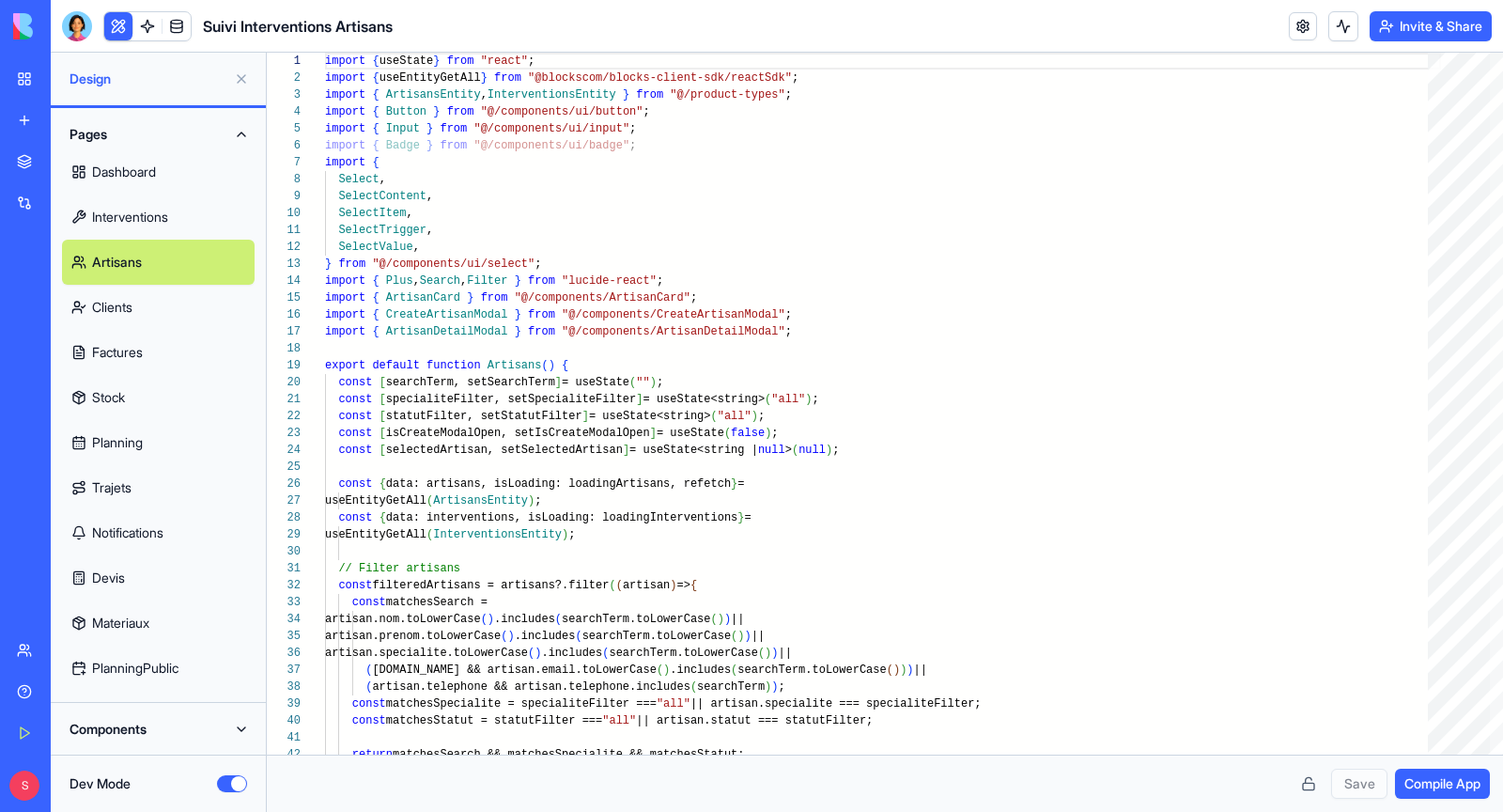
scroll to position [53, 0]
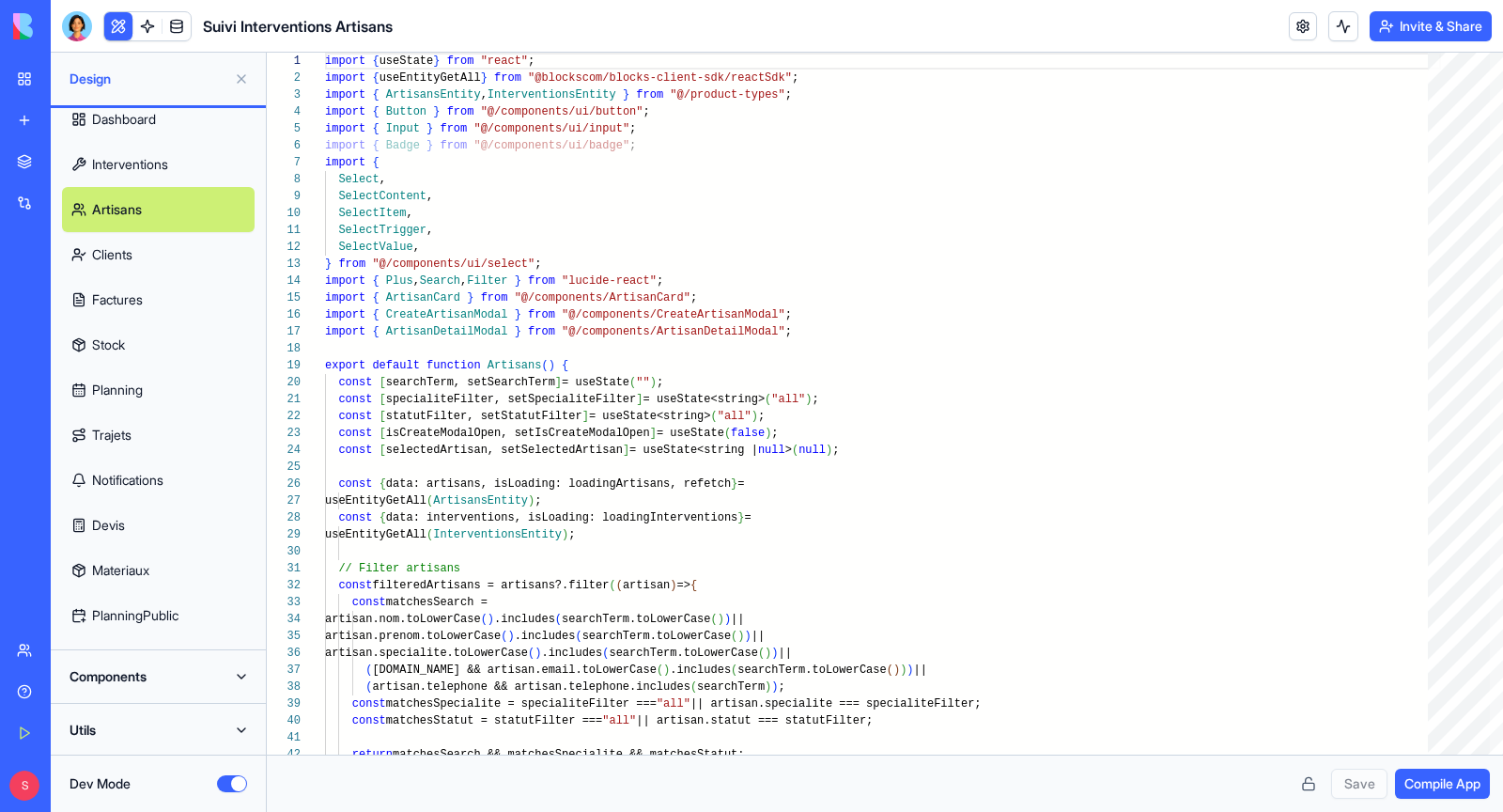
click at [156, 677] on button "Components" at bounding box center [158, 676] width 193 height 30
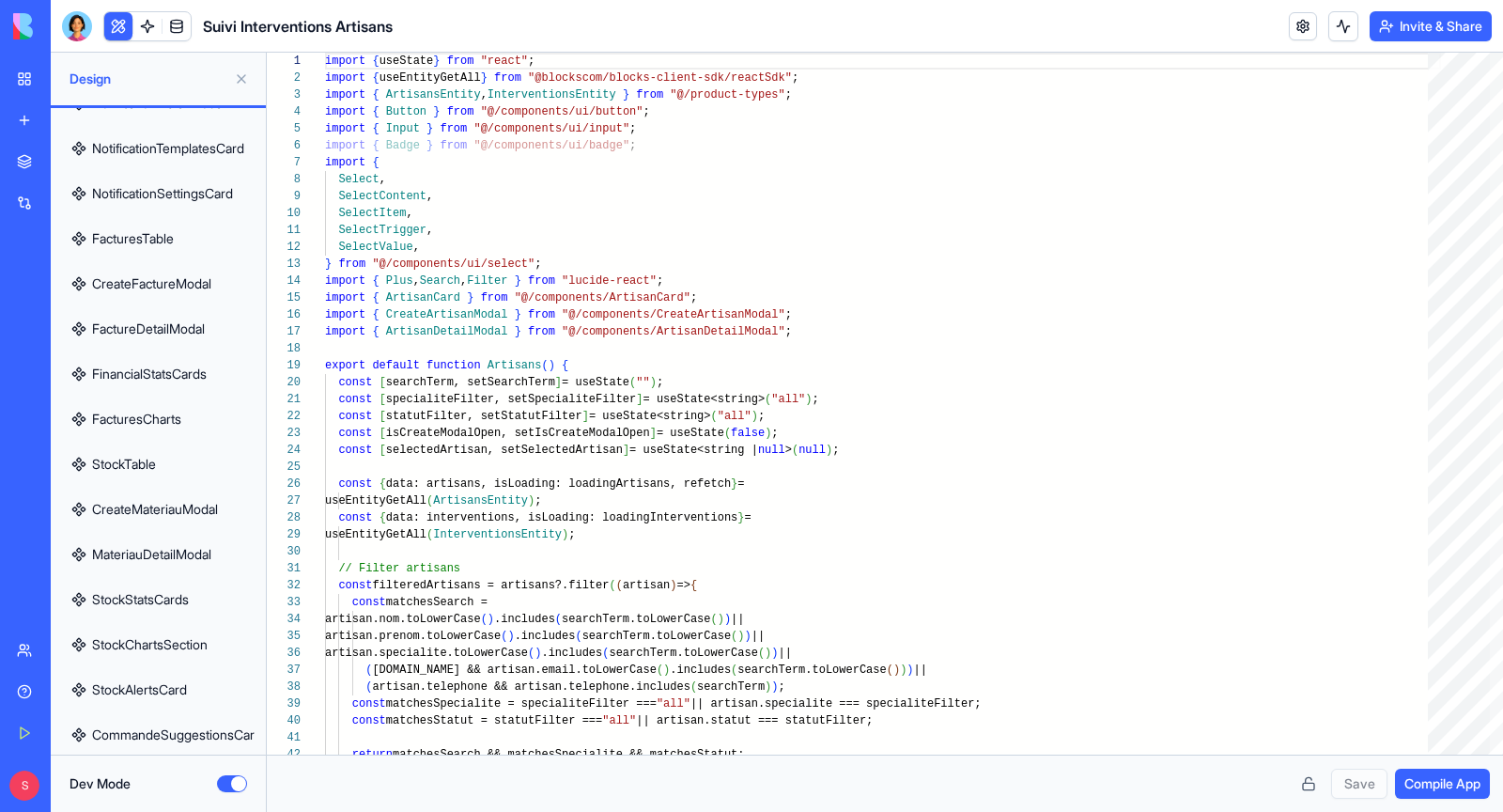
scroll to position [1882, 0]
type textarea "**********"
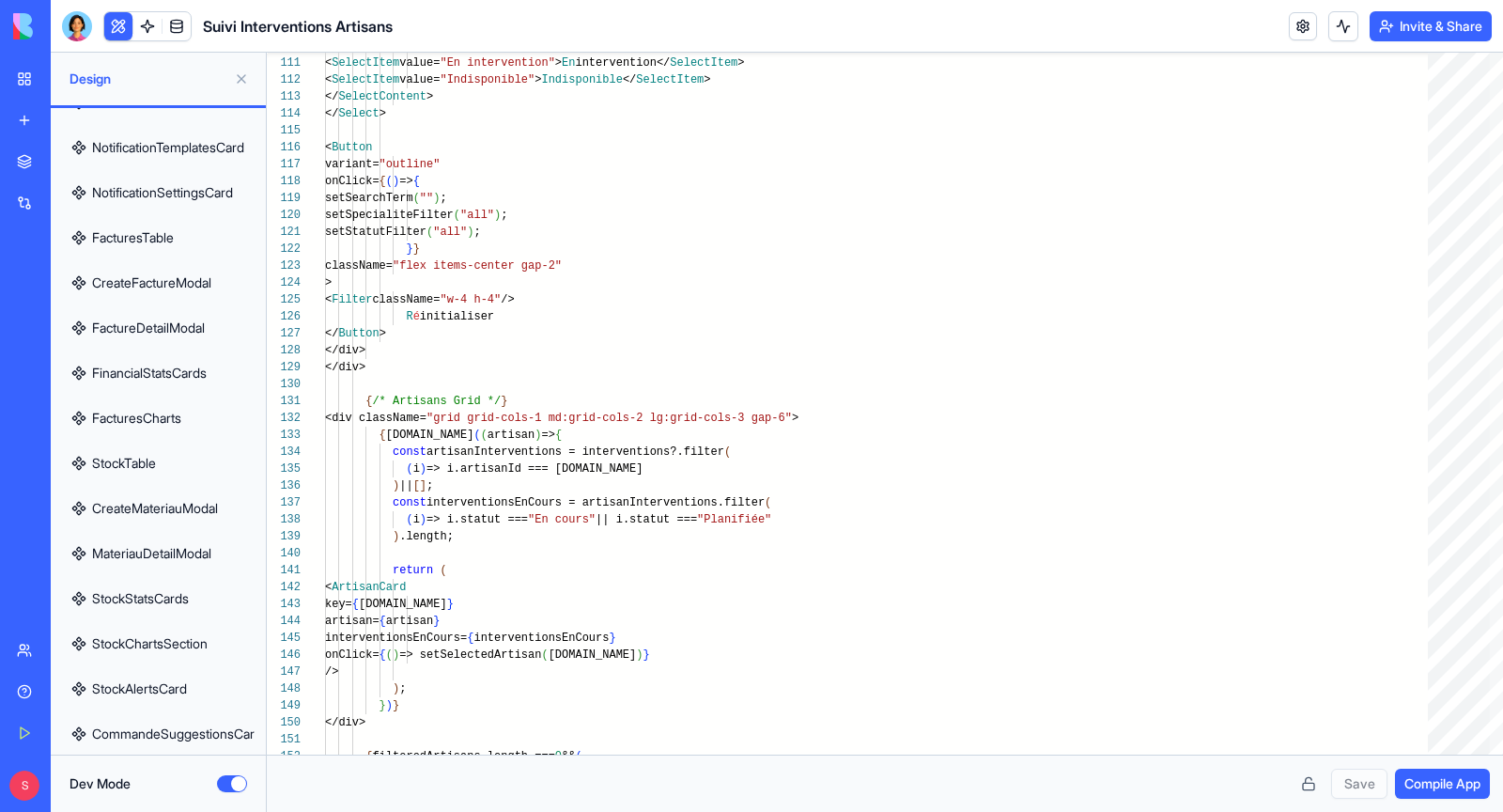
click at [244, 84] on button at bounding box center [241, 79] width 30 height 30
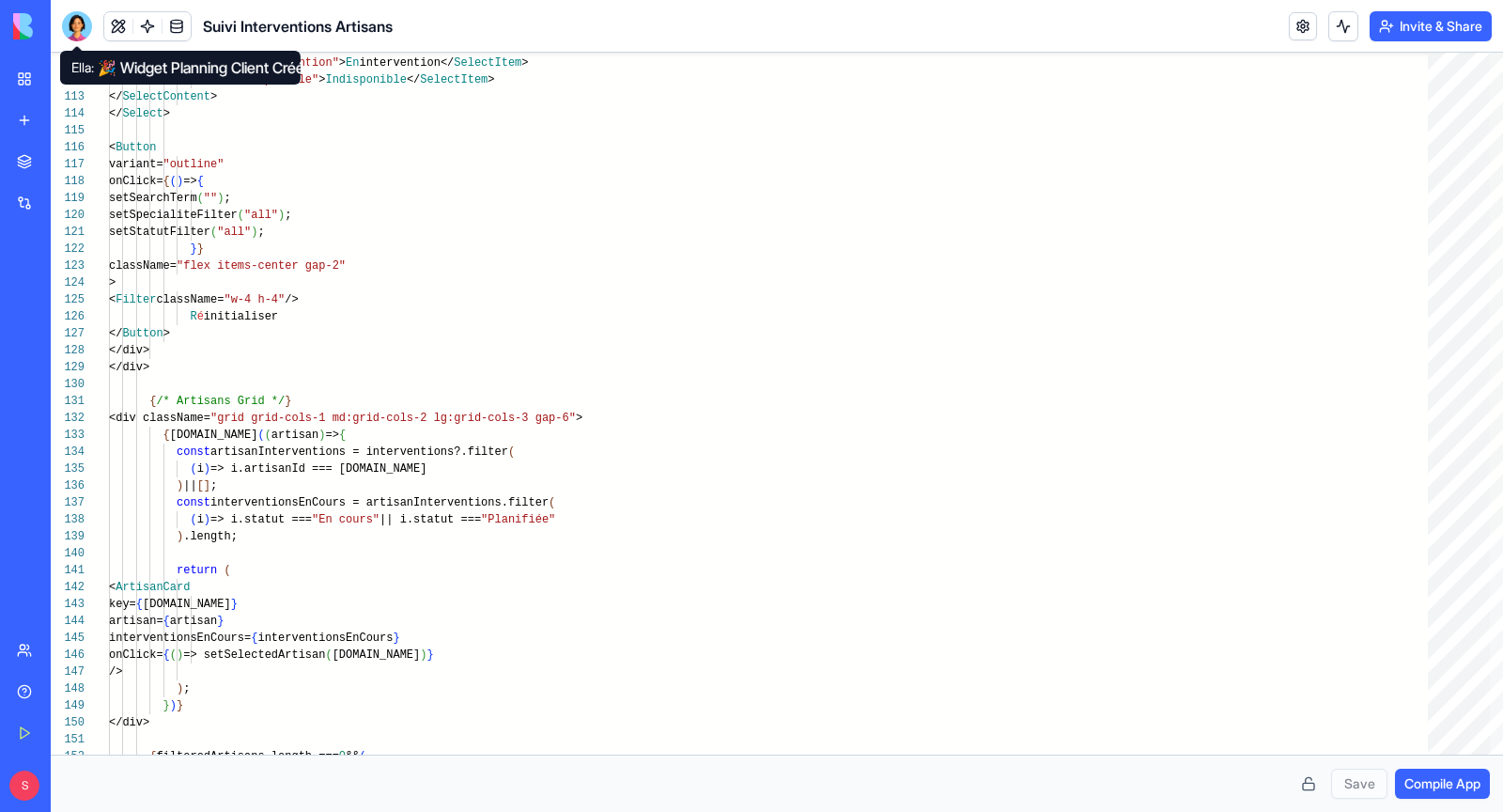
click at [86, 23] on div at bounding box center [77, 26] width 30 height 30
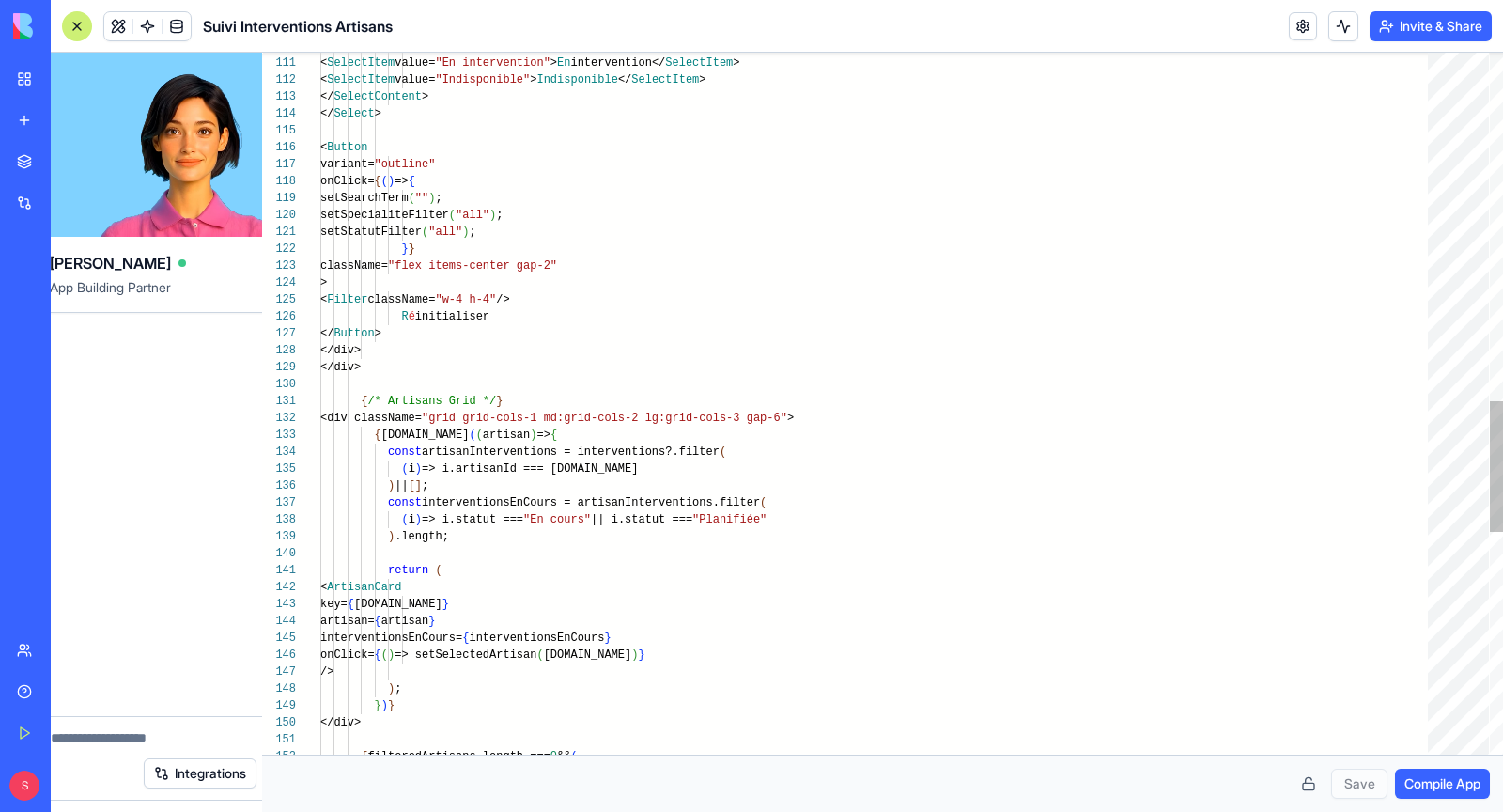
scroll to position [0, 0]
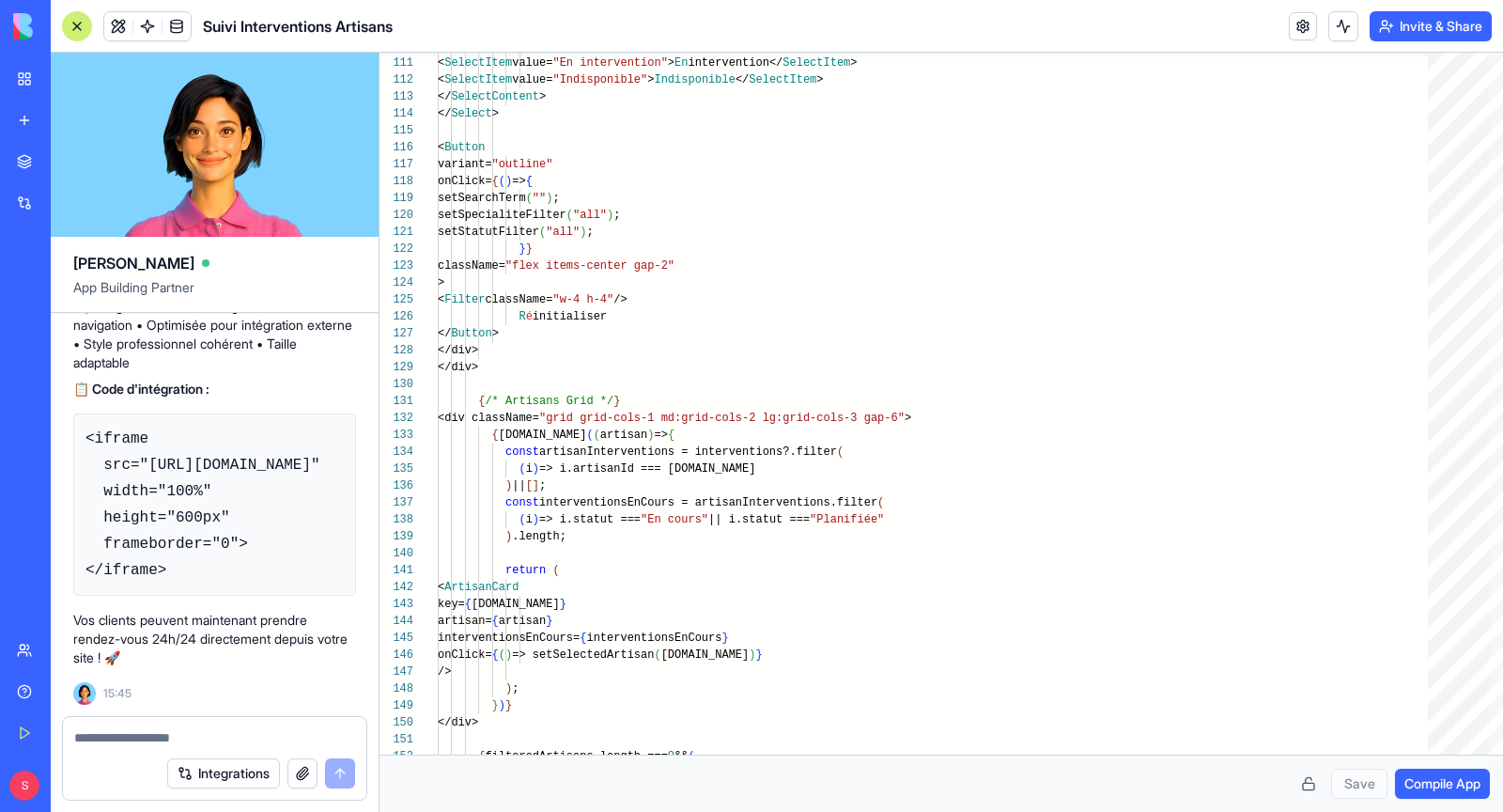
click at [150, 737] on textarea at bounding box center [214, 737] width 281 height 19
type textarea "**********"
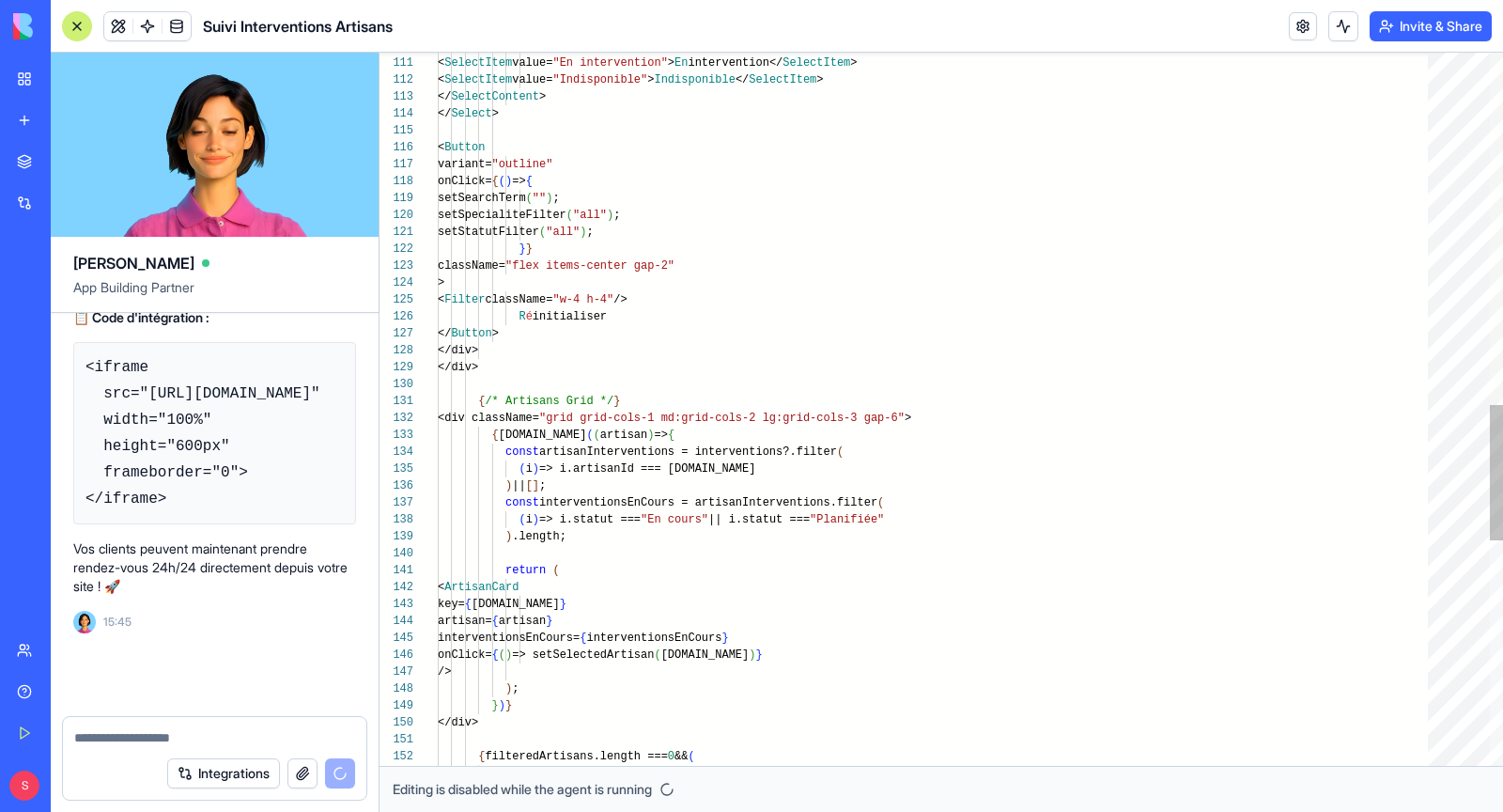
scroll to position [13003, 0]
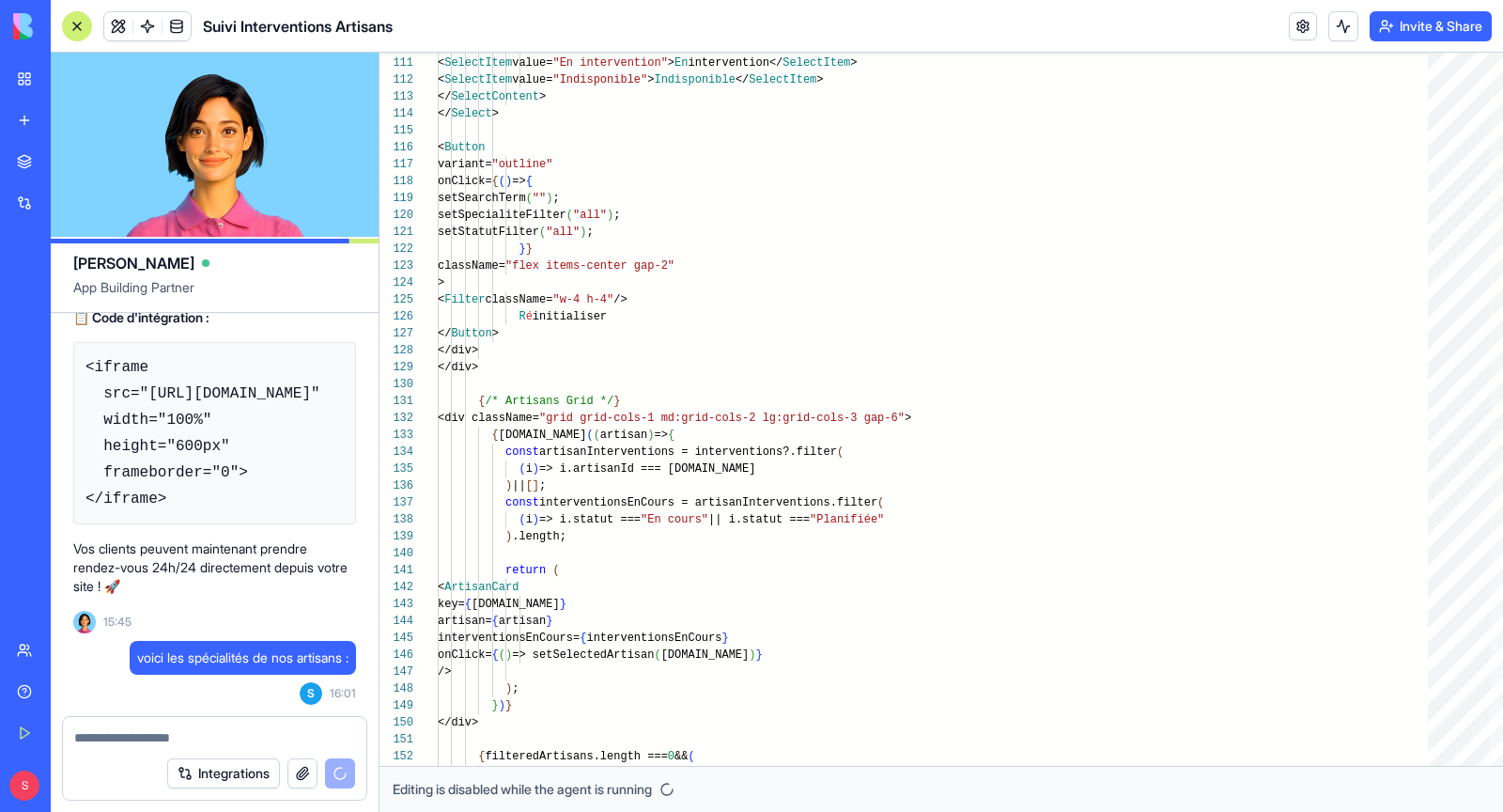
type textarea "*"
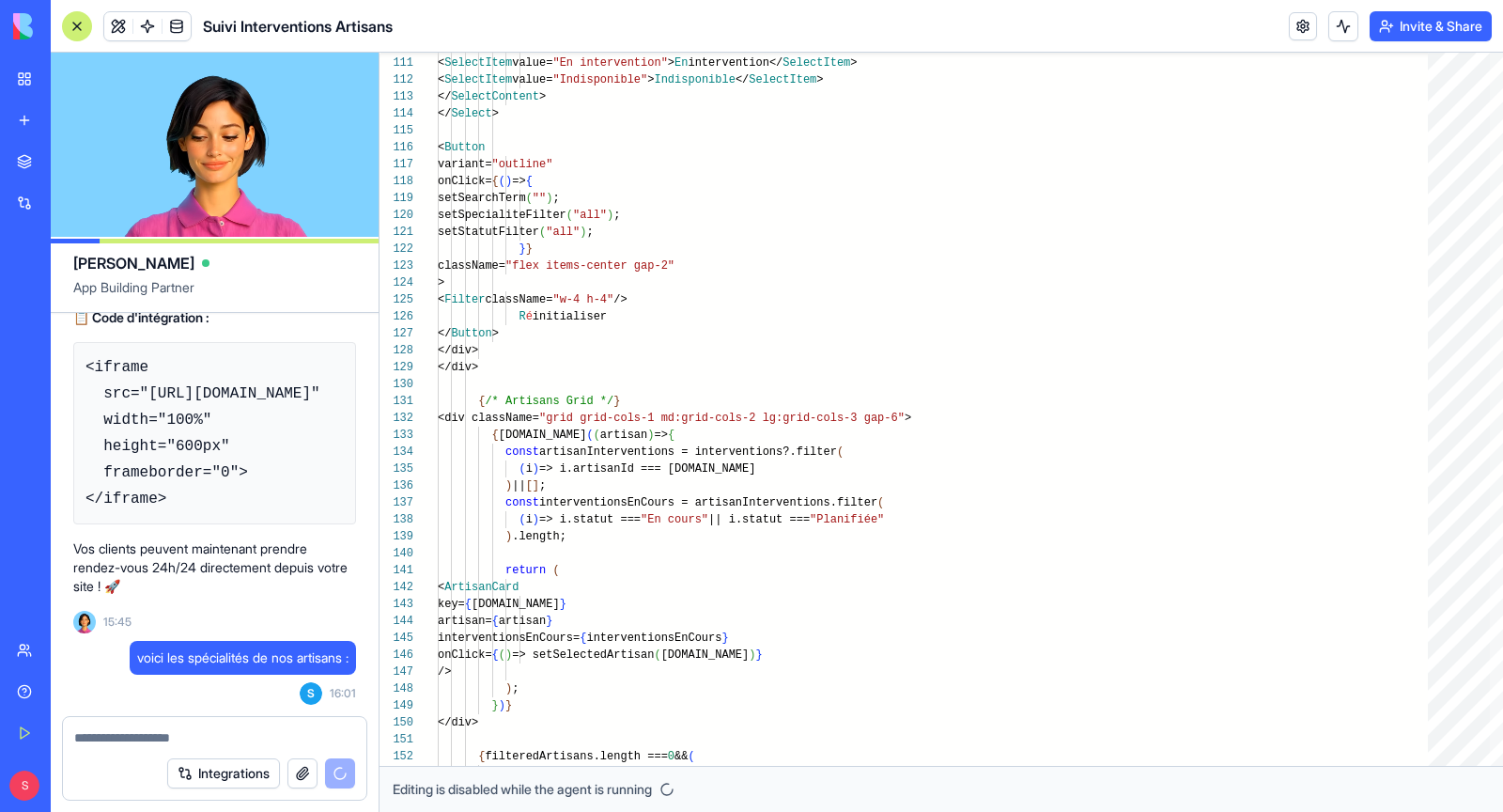
type textarea "*"
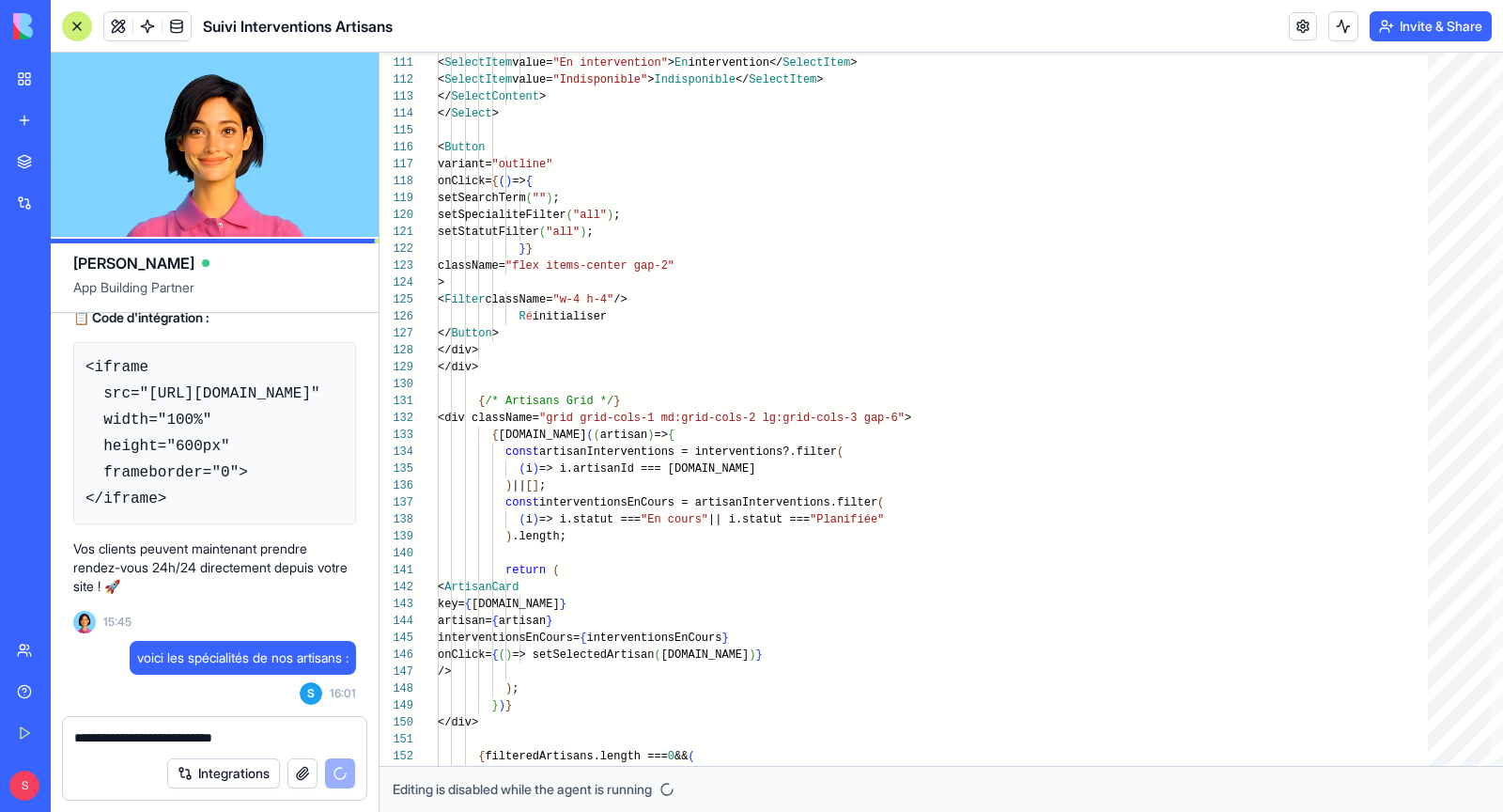
scroll to position [13304, 0]
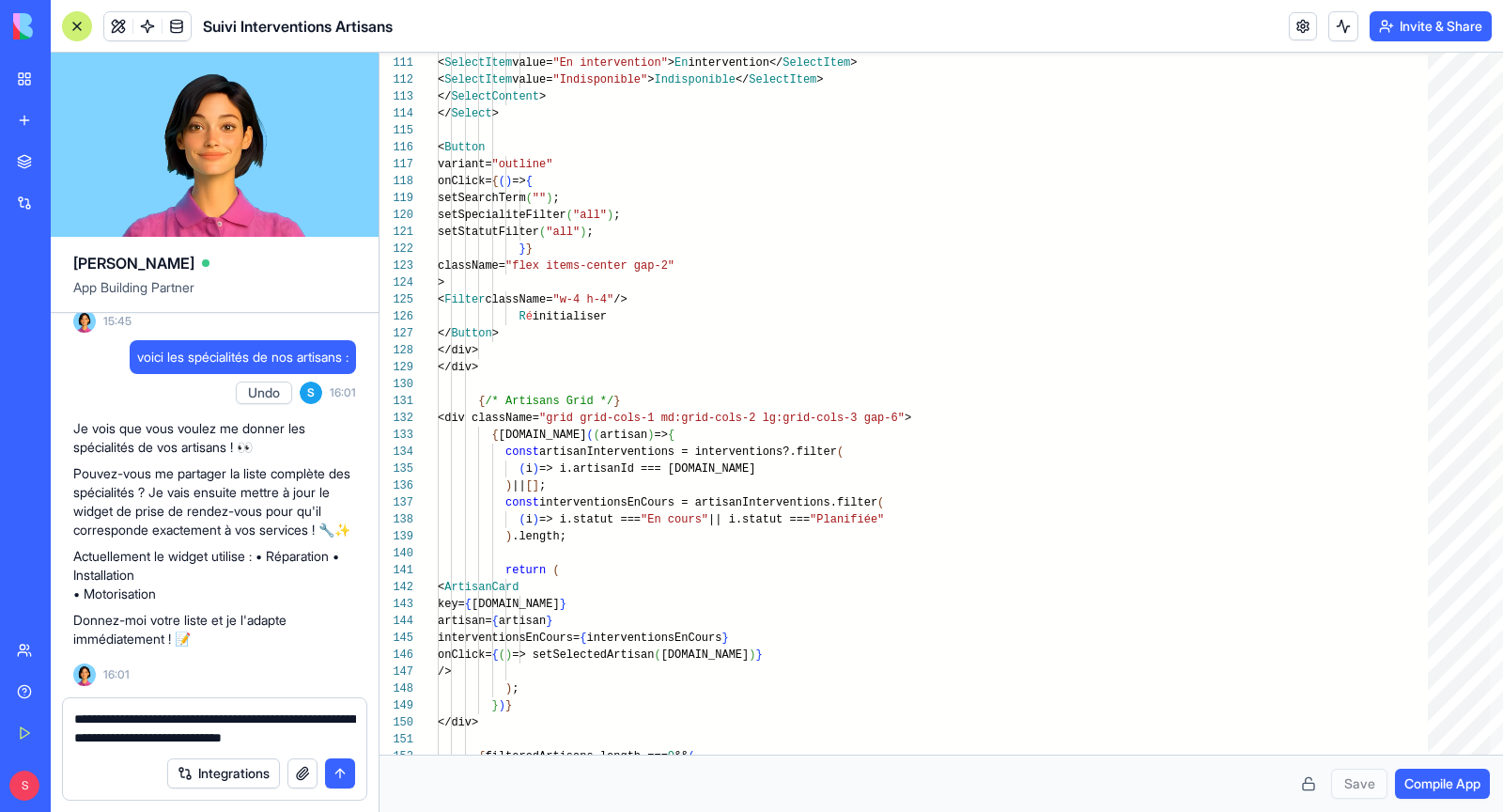
drag, startPoint x: 147, startPoint y: 721, endPoint x: 241, endPoint y: 720, distance: 94.9
click at [241, 720] on textarea "**********" at bounding box center [215, 728] width 282 height 38
drag, startPoint x: 220, startPoint y: 721, endPoint x: 314, endPoint y: 719, distance: 94.0
click at [314, 719] on textarea "**********" at bounding box center [215, 728] width 282 height 38
drag, startPoint x: 307, startPoint y: 723, endPoint x: 344, endPoint y: 733, distance: 37.8
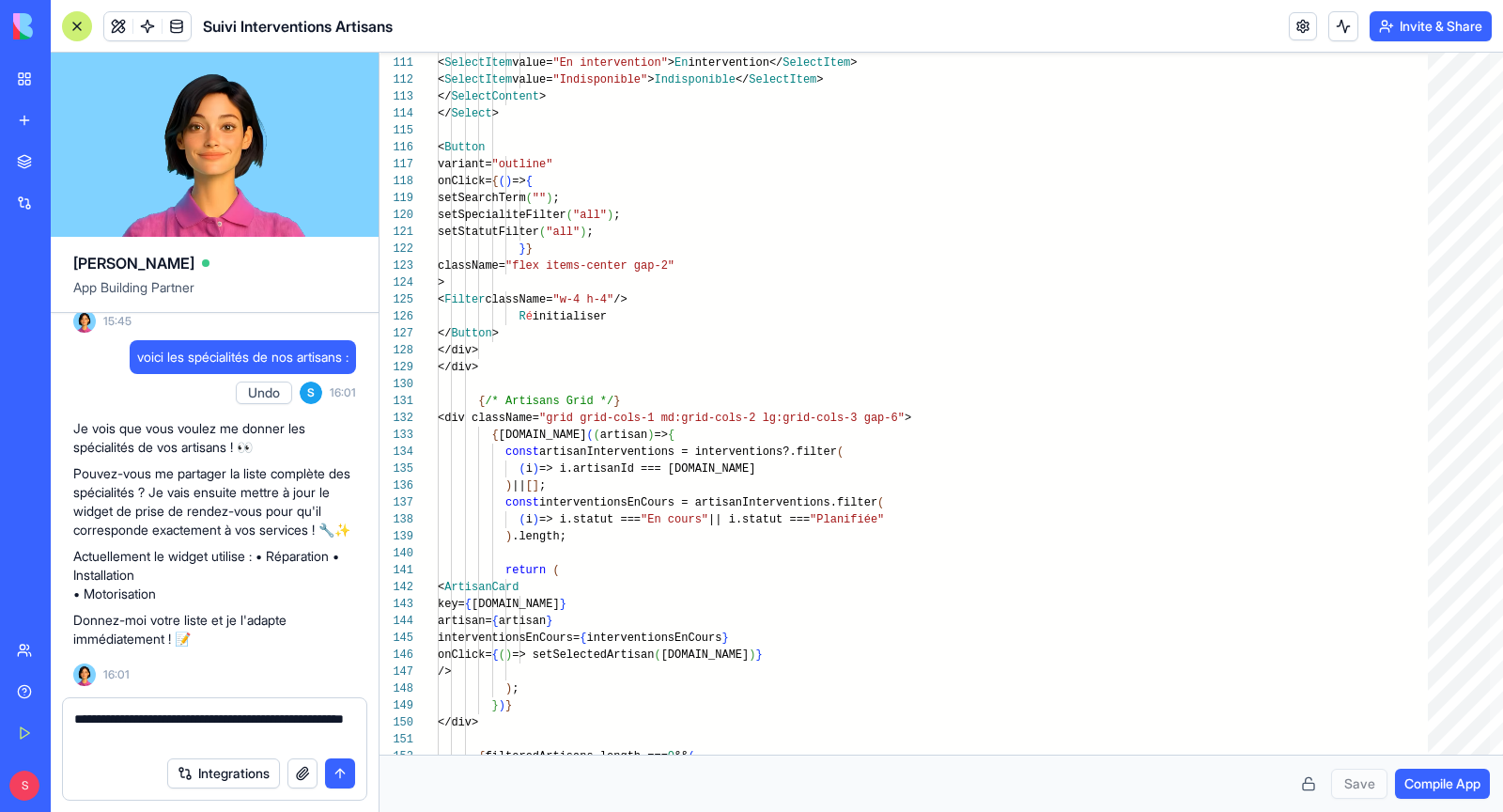
click at [344, 733] on textarea "**********" at bounding box center [215, 728] width 282 height 38
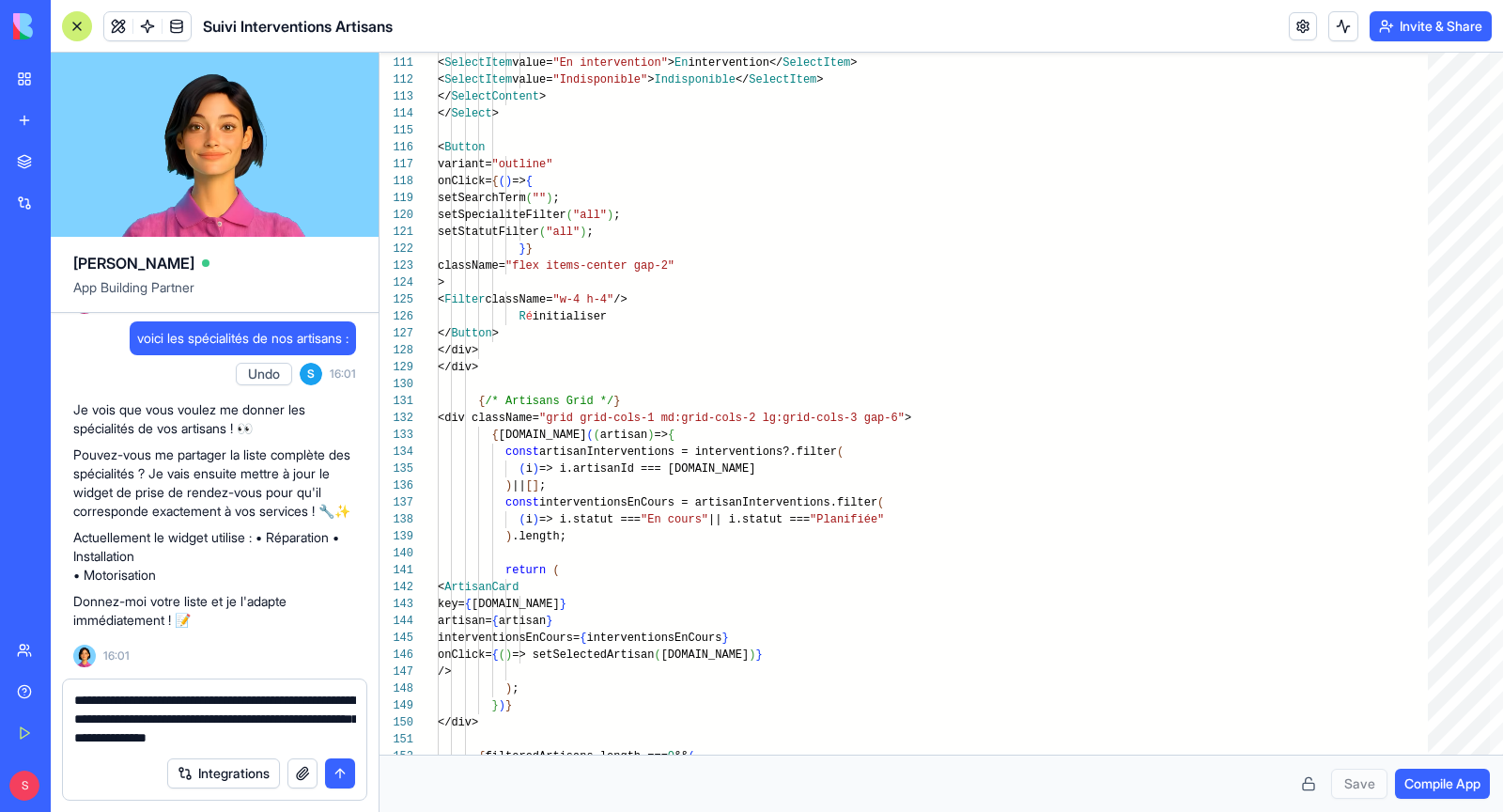
type textarea "**********"
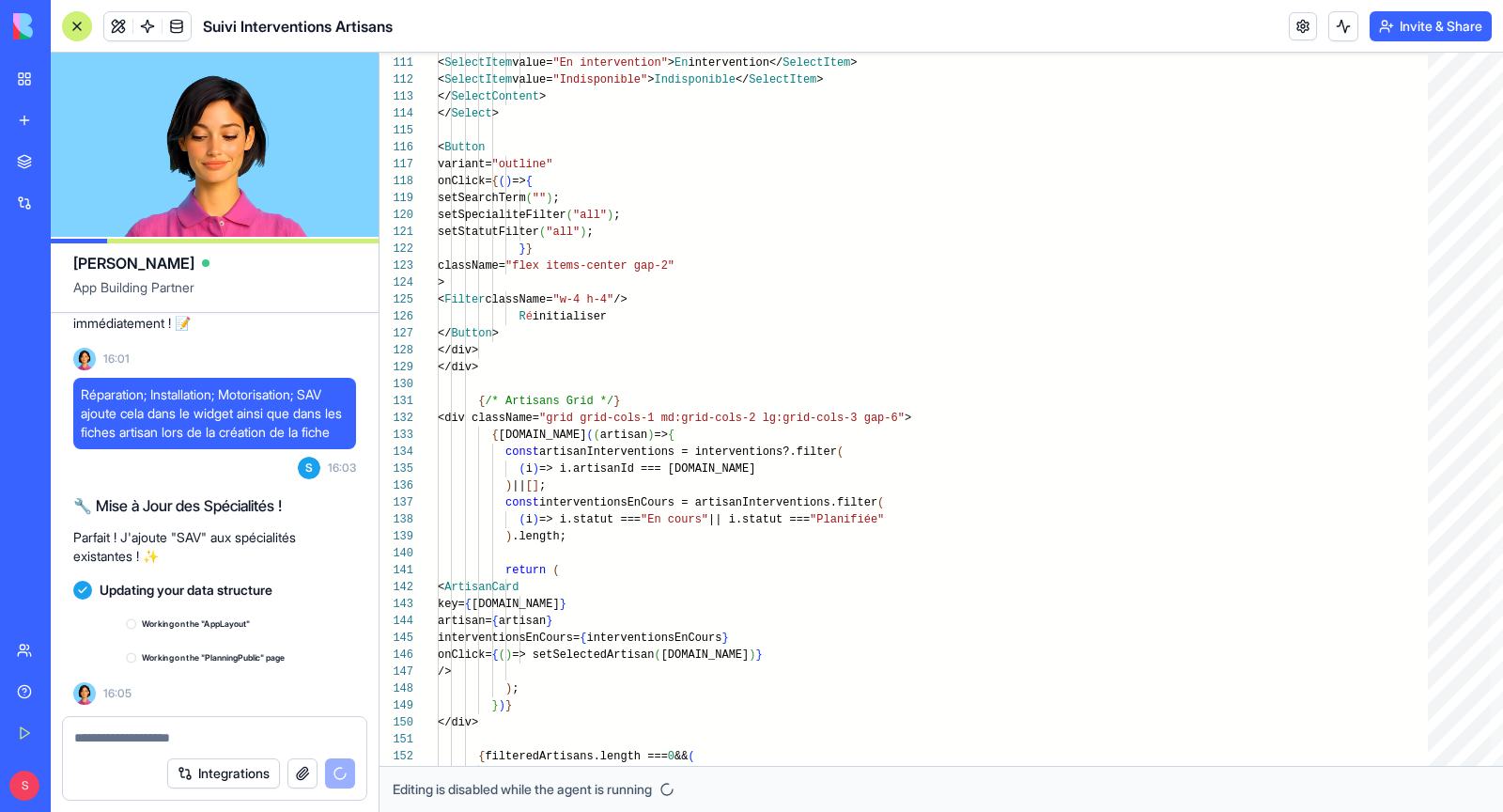
scroll to position [13657, 0]
